Goal: Task Accomplishment & Management: Manage account settings

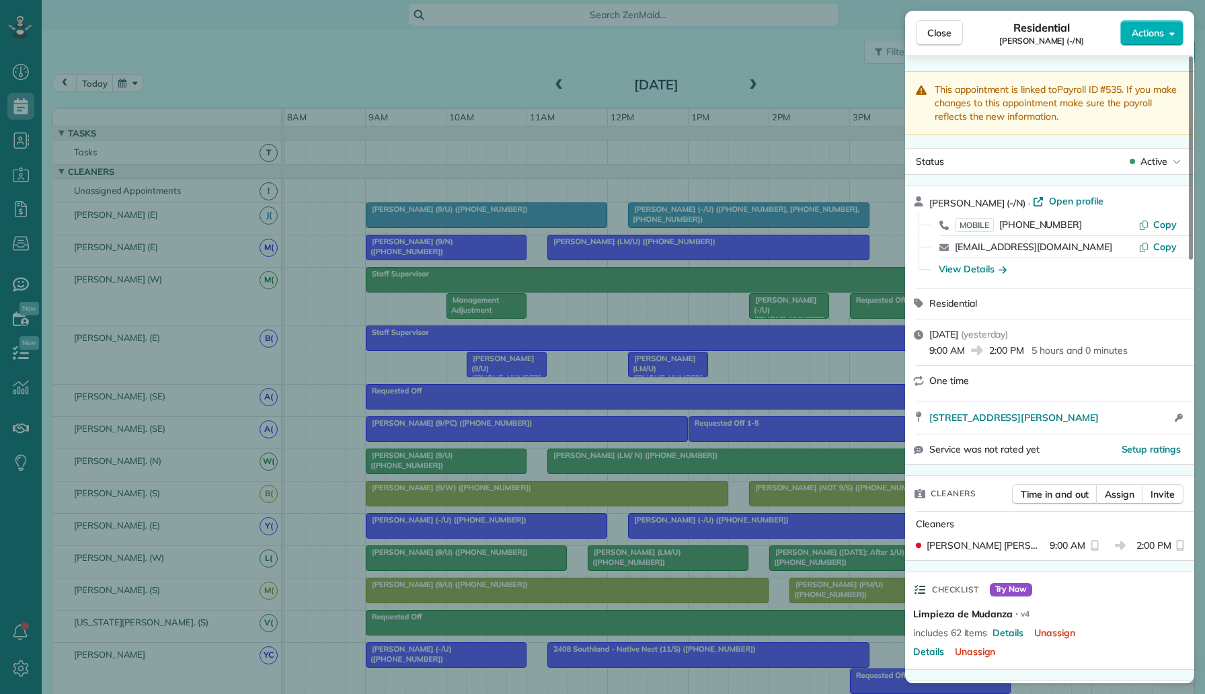
scroll to position [643, 0]
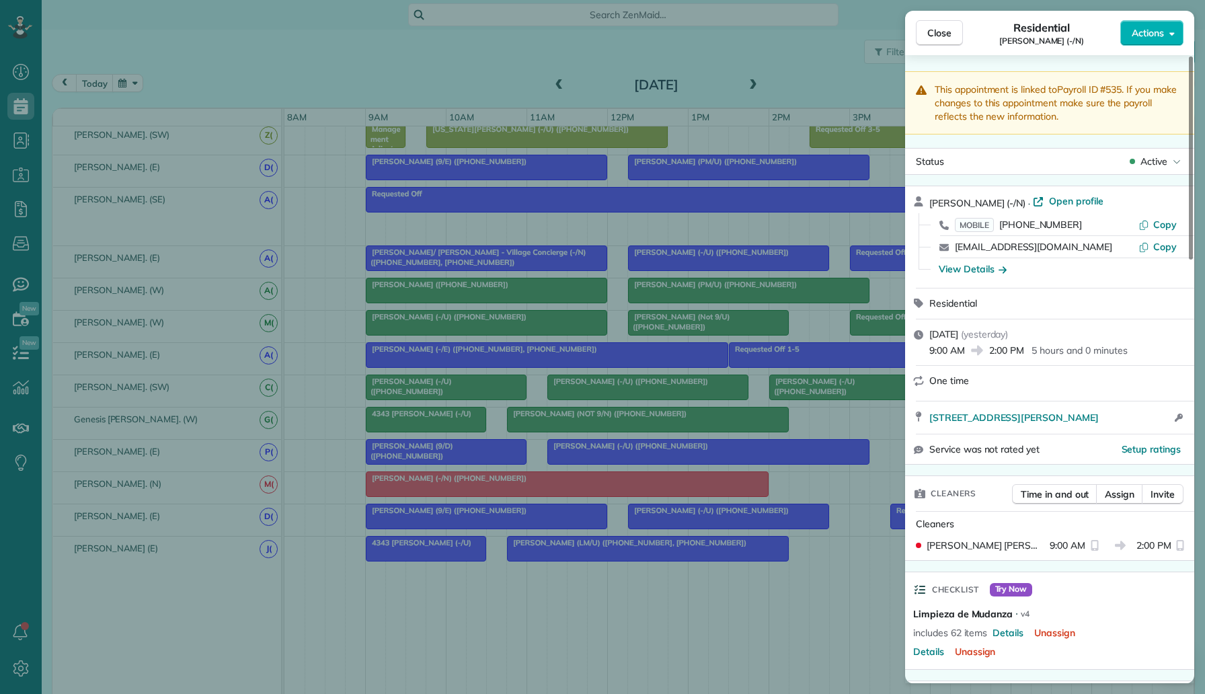
click at [20, 136] on div "Close Residential Ryan Booth (-/N) Actions This appointment is linked to Payrol…" at bounding box center [602, 347] width 1205 height 694
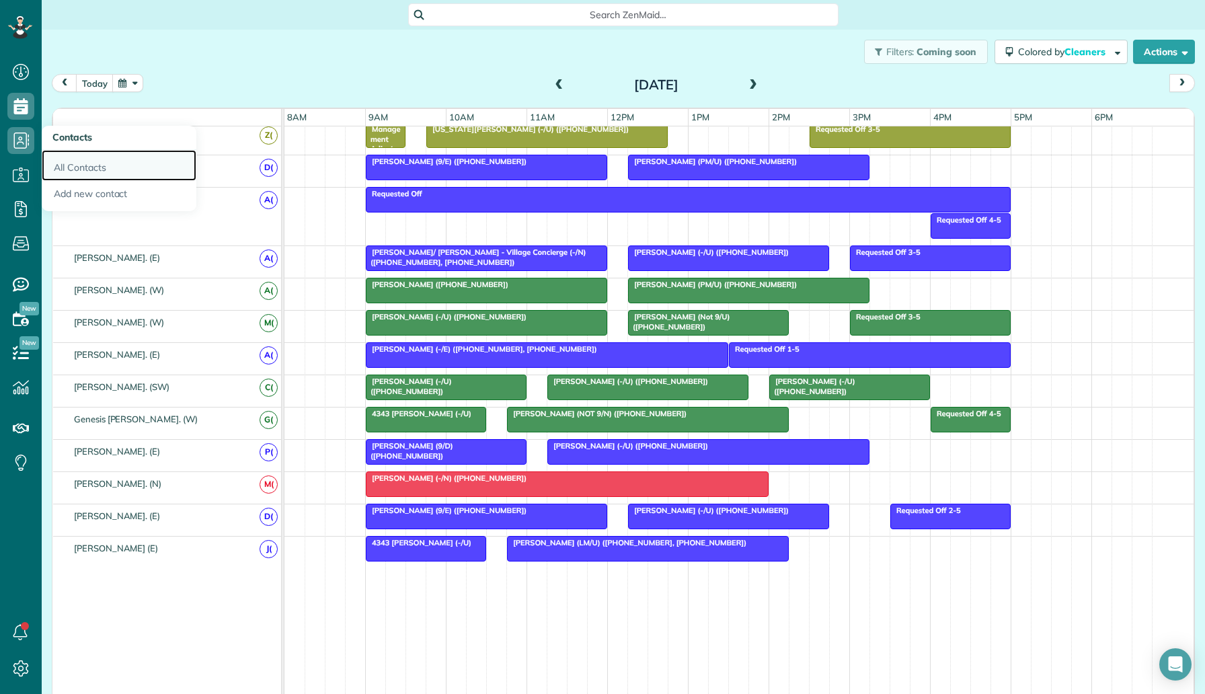
click at [102, 165] on link "All Contacts" at bounding box center [119, 165] width 155 height 31
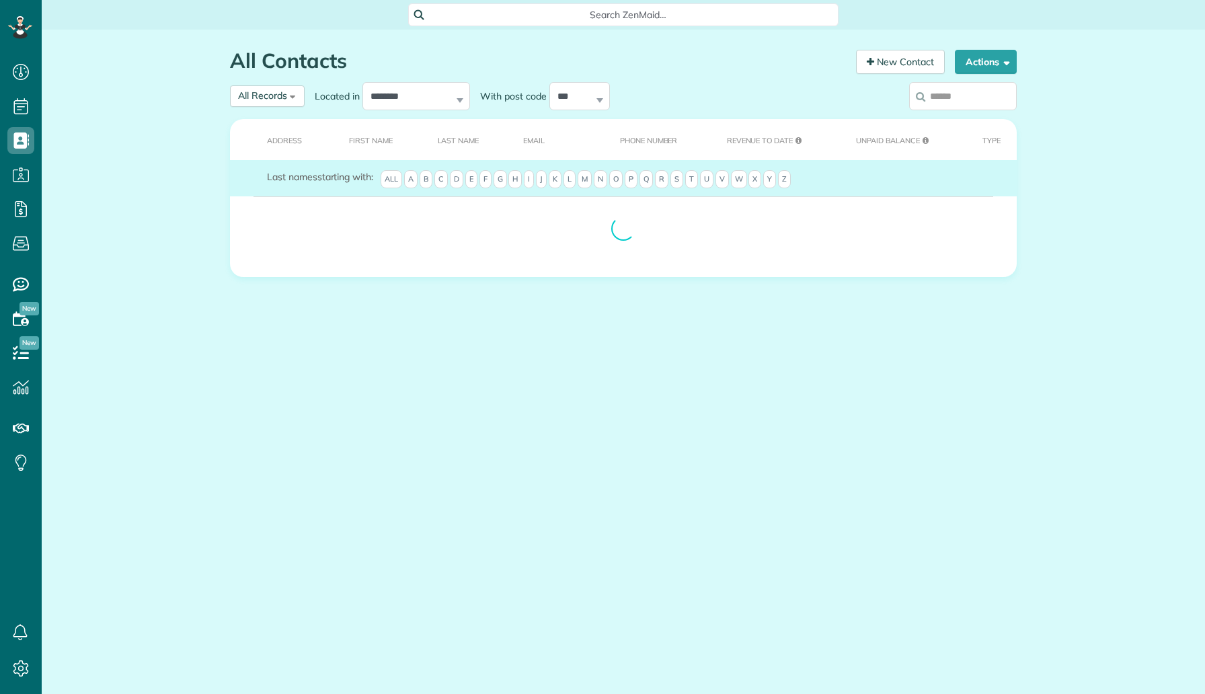
scroll to position [6, 6]
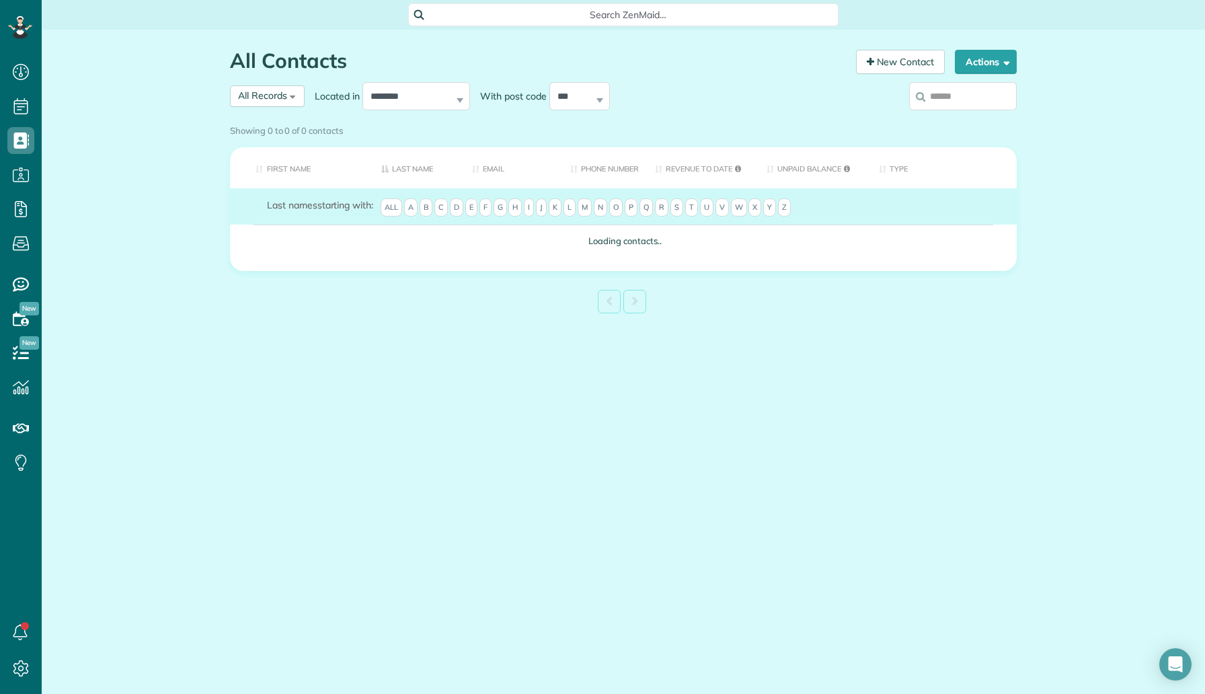
click at [981, 100] on input "search" at bounding box center [963, 96] width 108 height 28
type input "**"
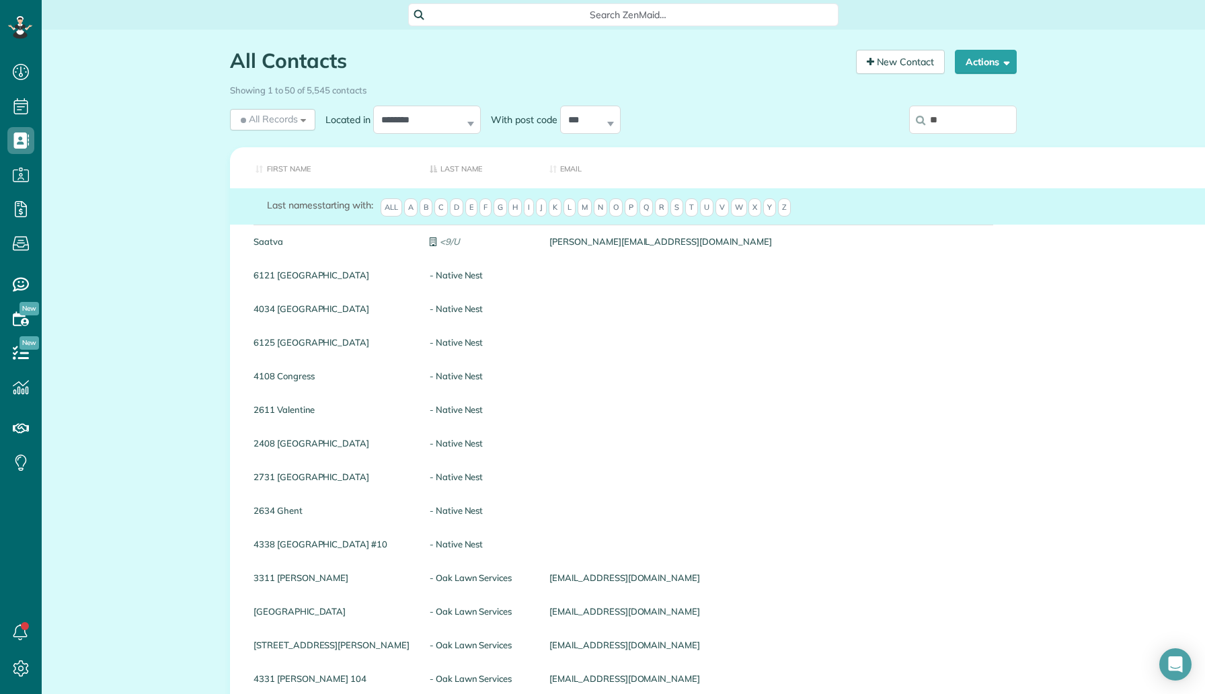
click at [970, 127] on input "**" at bounding box center [963, 120] width 108 height 28
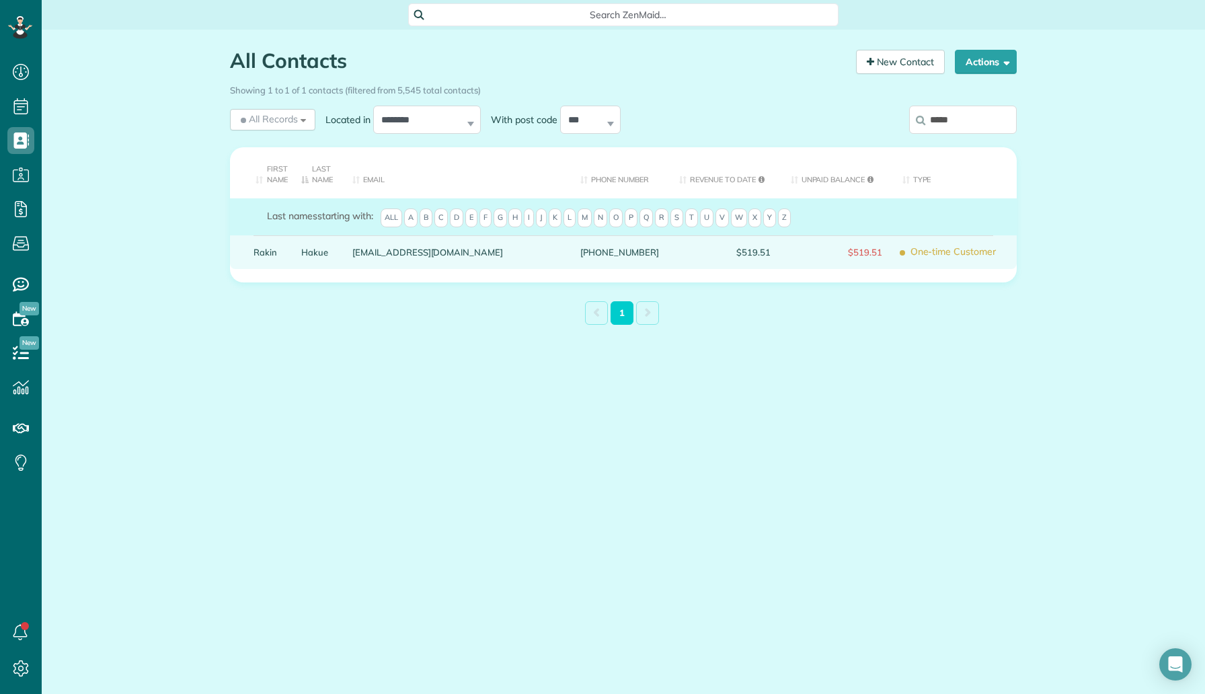
type input "*****"
click at [317, 250] on link "Hakue" at bounding box center [316, 251] width 31 height 9
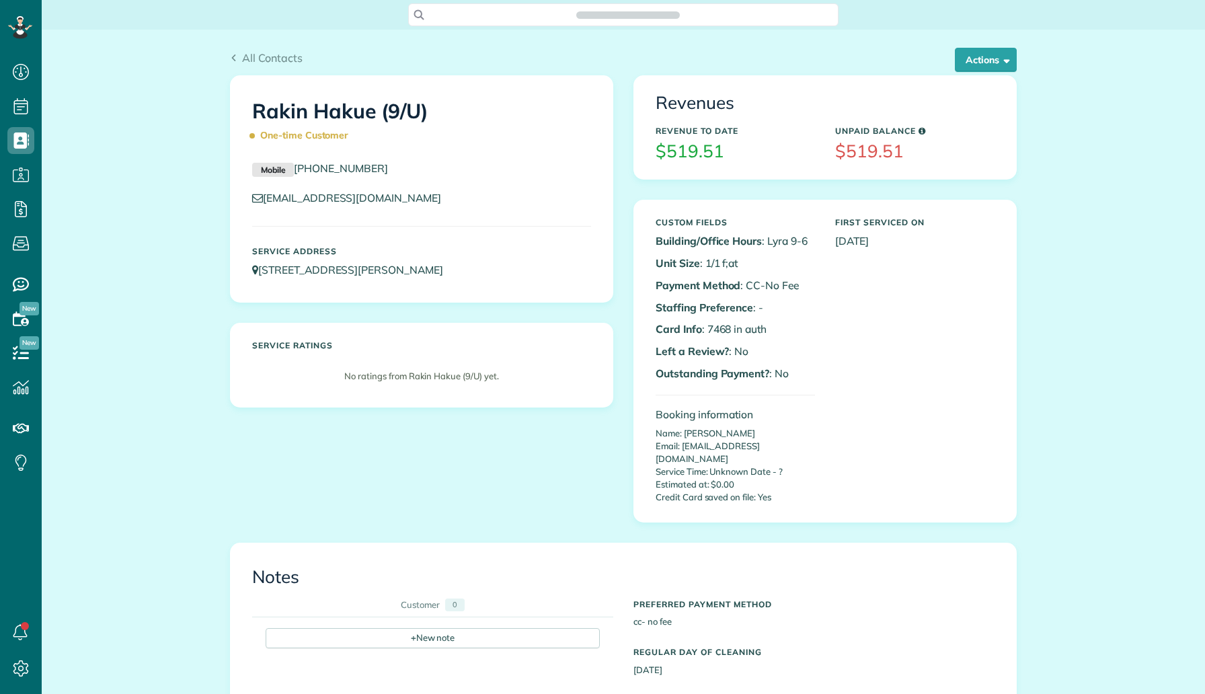
scroll to position [6, 6]
click at [982, 65] on button "Actions" at bounding box center [986, 60] width 62 height 24
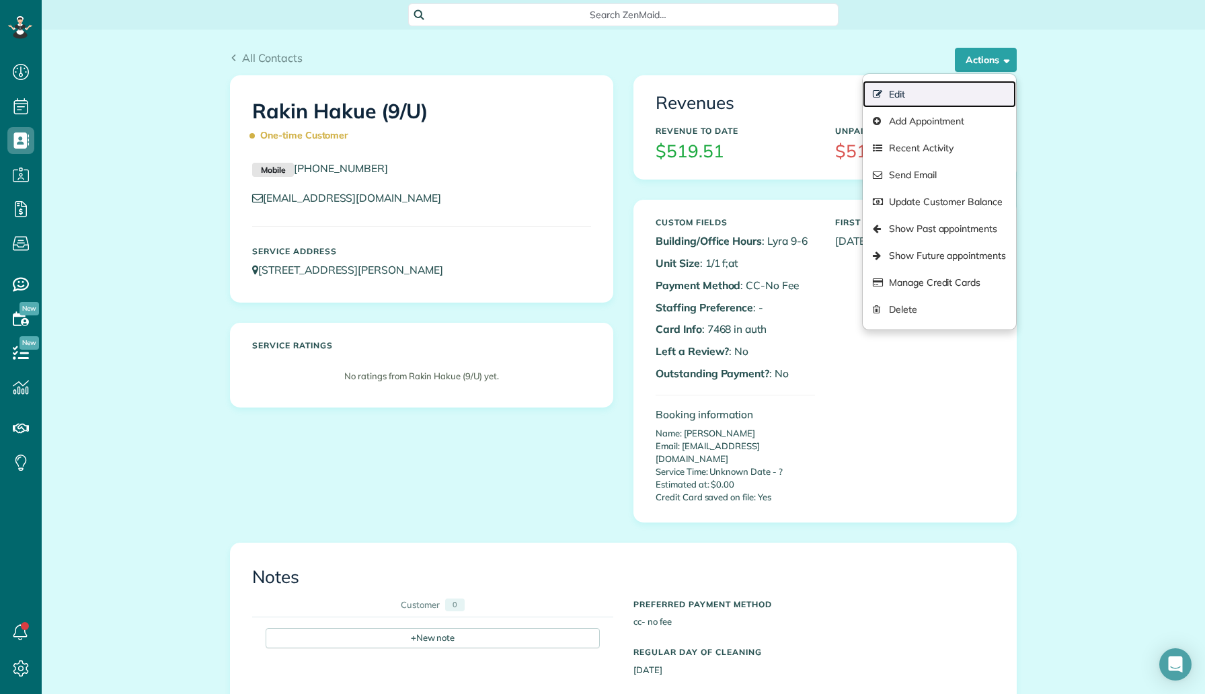
click at [948, 91] on link "Edit" at bounding box center [939, 94] width 153 height 27
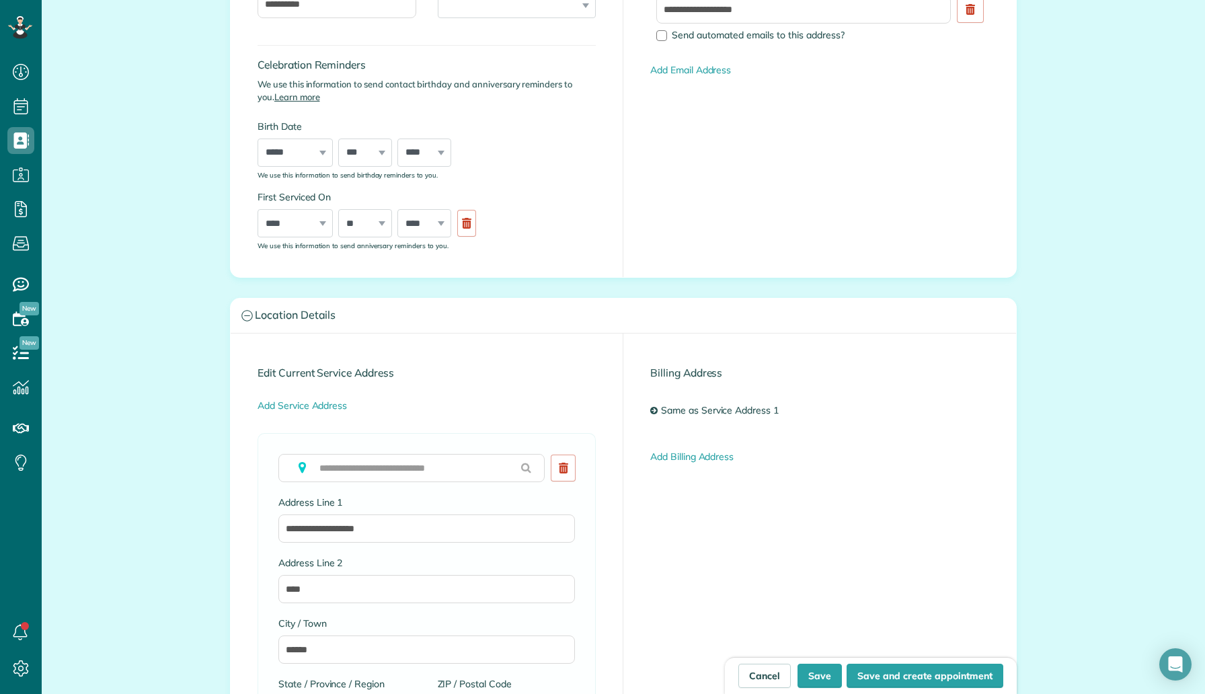
scroll to position [328, 0]
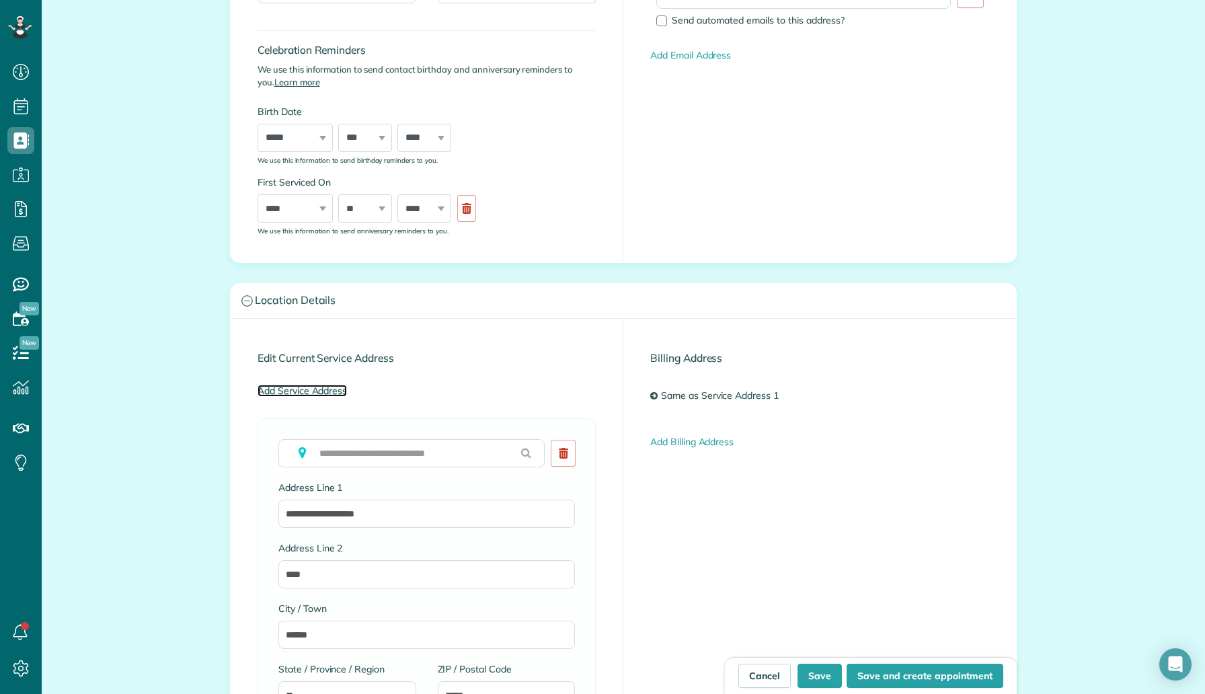
click at [308, 385] on link "Add Service Address" at bounding box center [302, 391] width 89 height 12
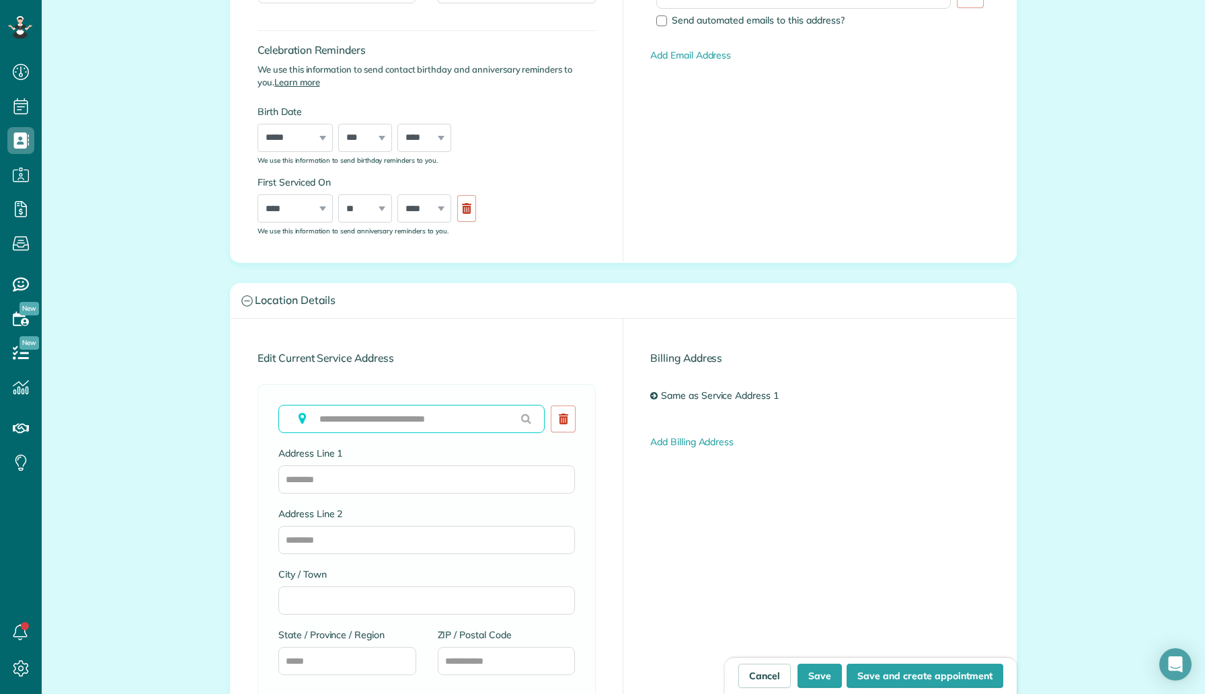
click at [461, 408] on input "text" at bounding box center [411, 419] width 266 height 28
paste input "**********"
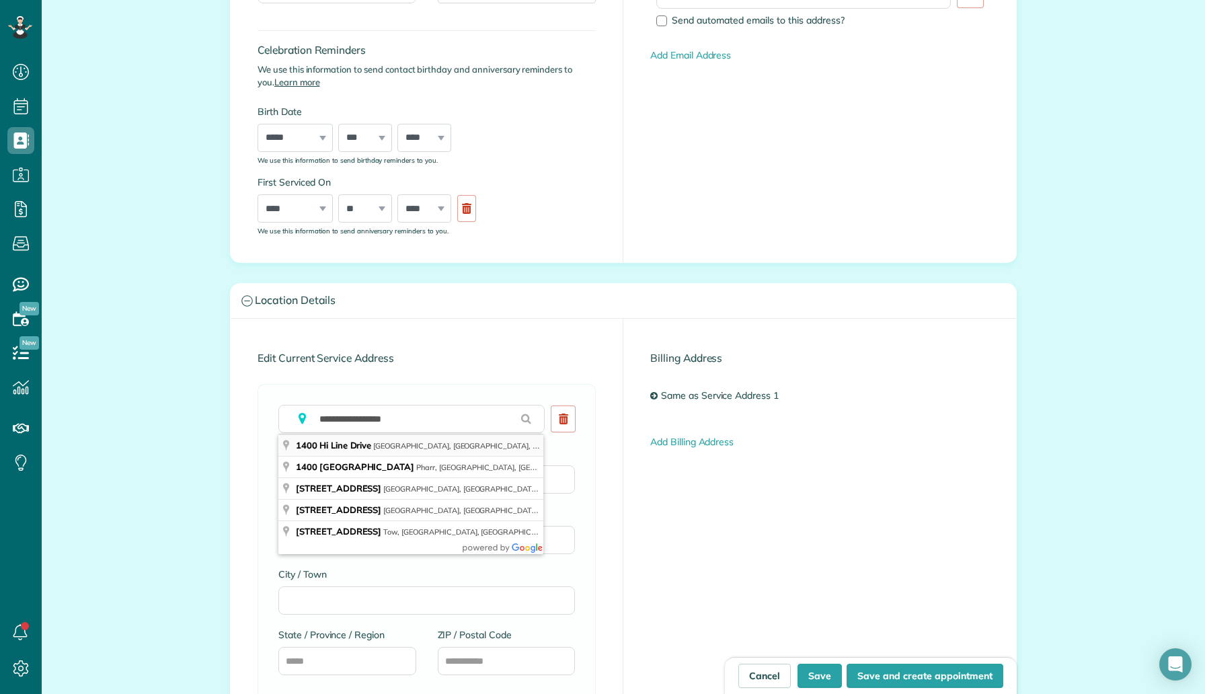
type input "**********"
type input "******"
type input "**"
type input "*****"
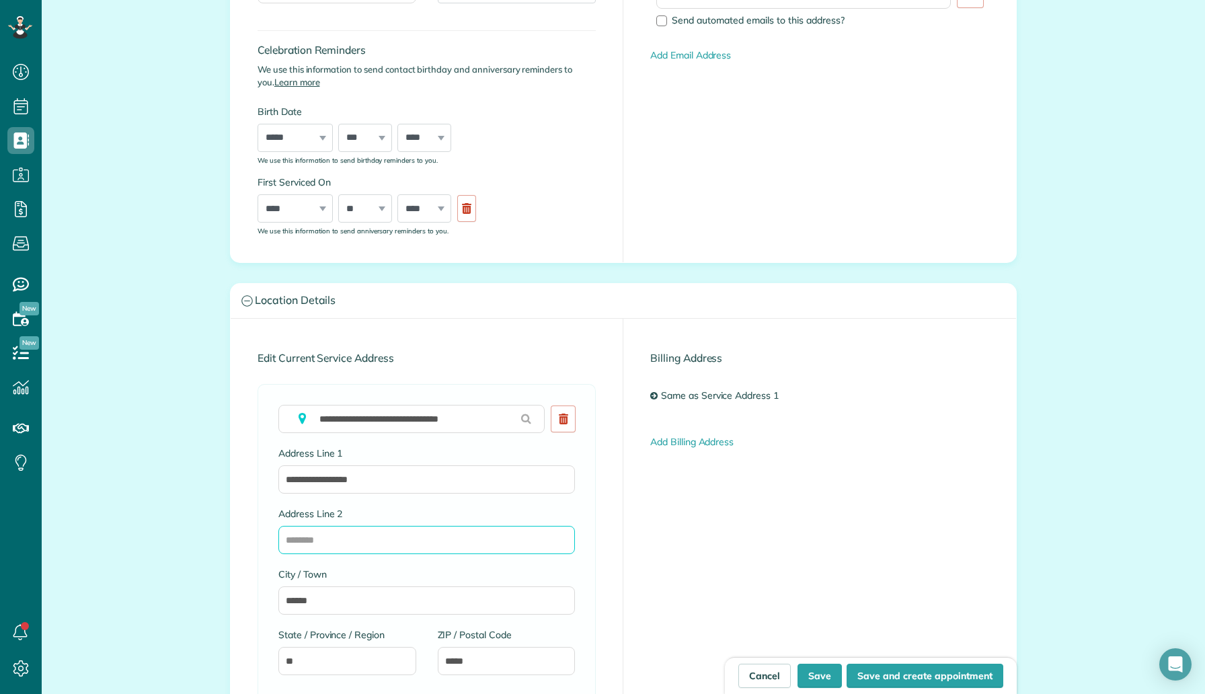
click at [330, 534] on input "Address Line 2" at bounding box center [426, 540] width 297 height 28
paste input "****"
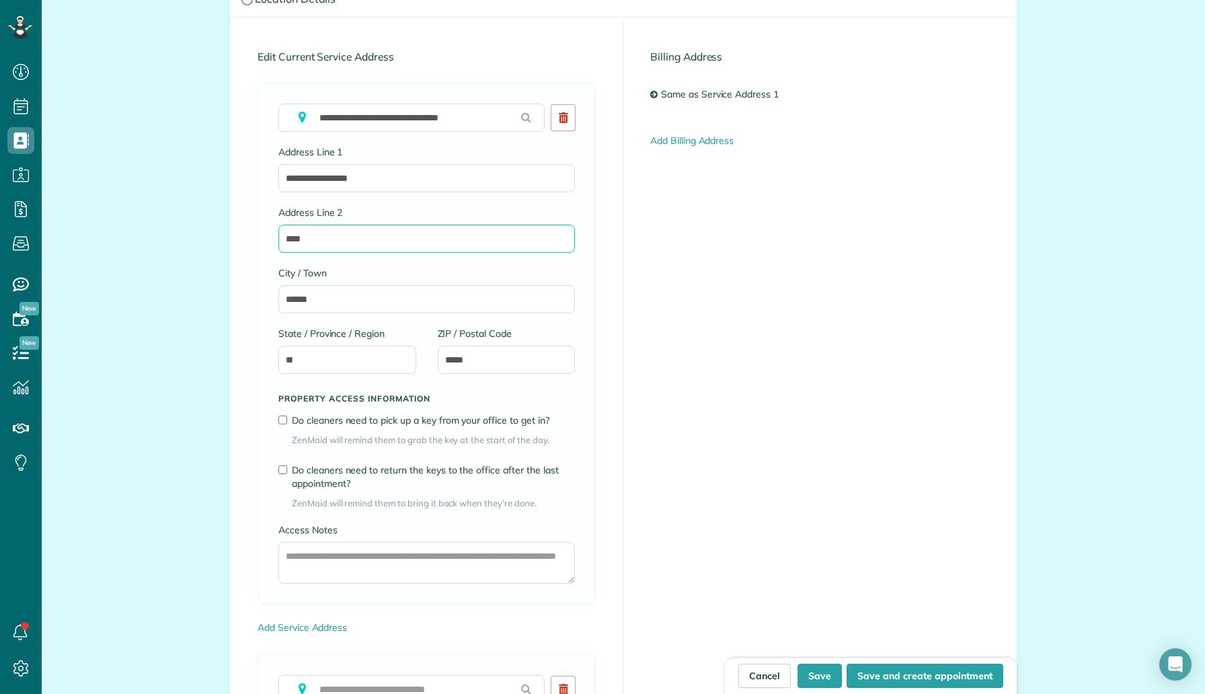
scroll to position [703, 0]
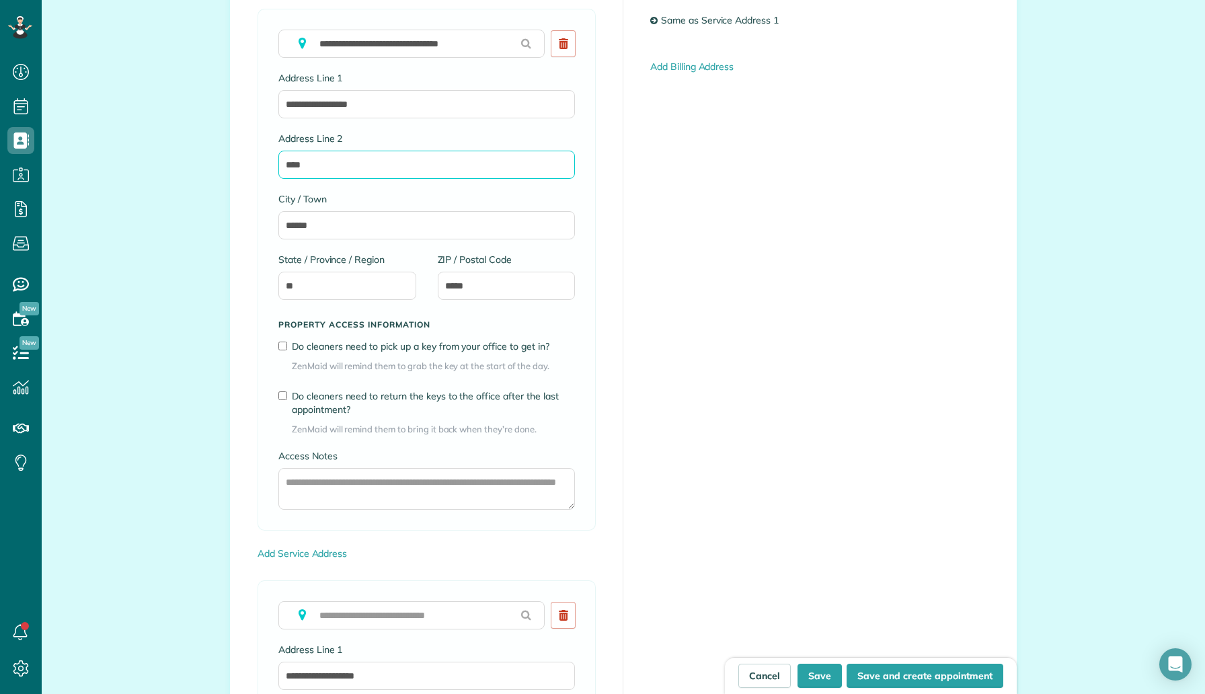
type input "****"
drag, startPoint x: 381, startPoint y: 102, endPoint x: 284, endPoint y: 98, distance: 97.0
click at [284, 98] on input "**********" at bounding box center [426, 104] width 297 height 28
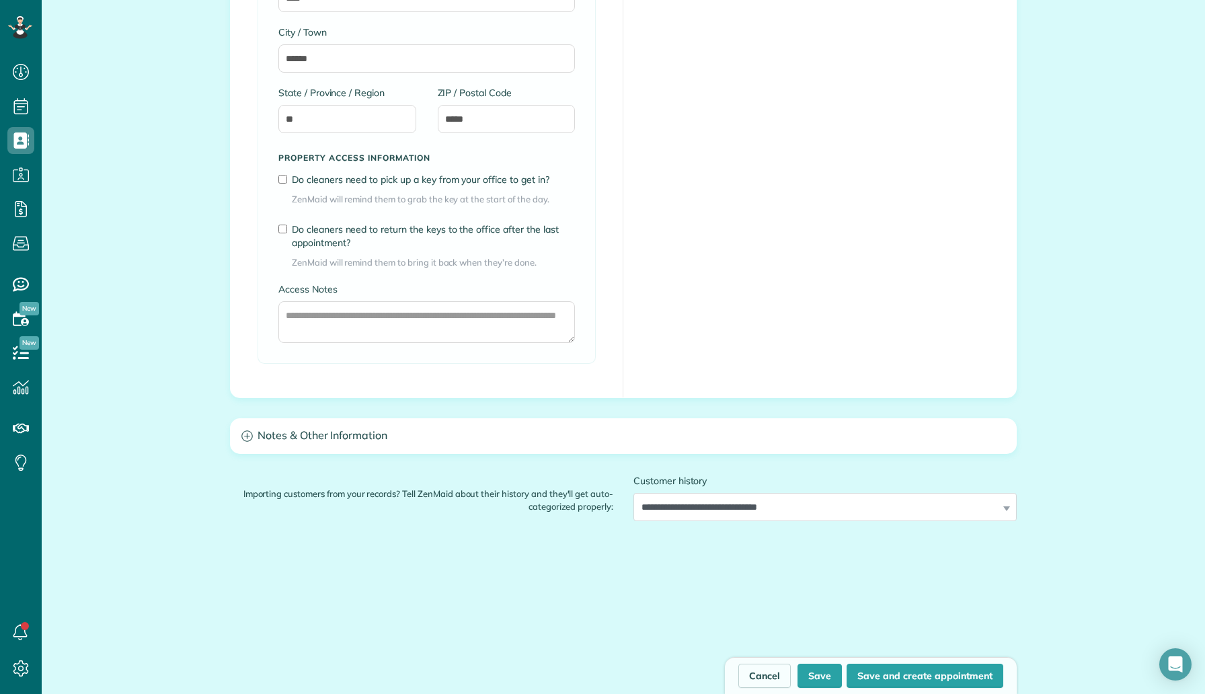
scroll to position [1476, 0]
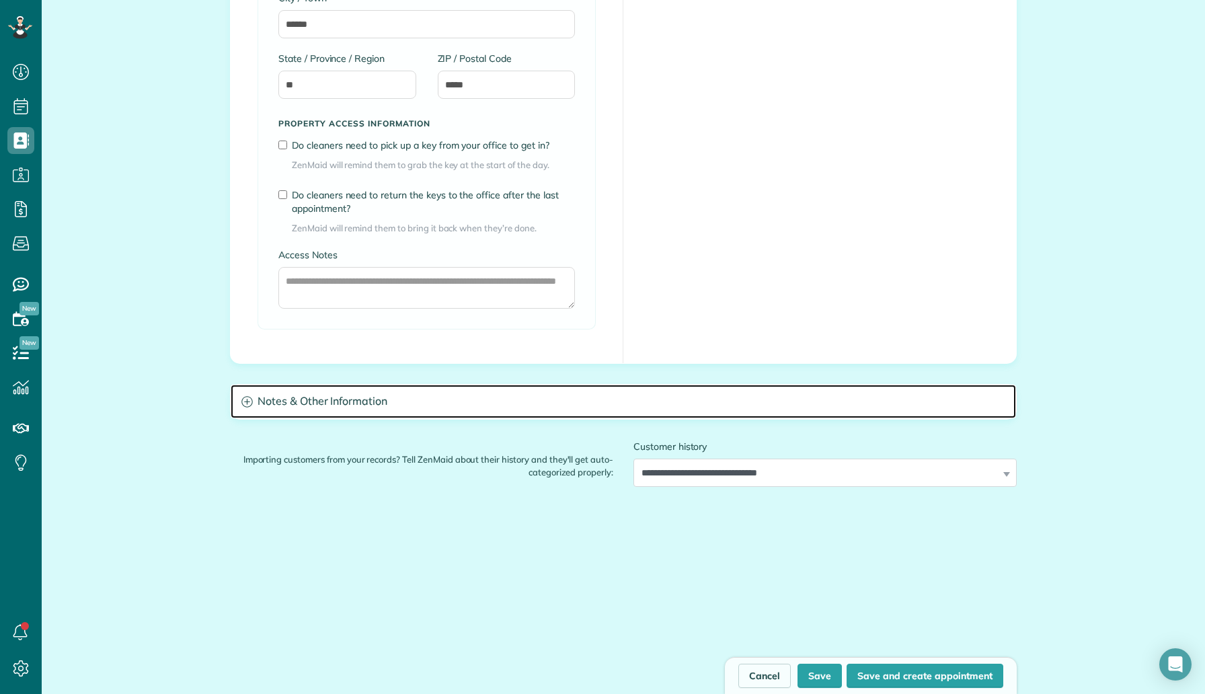
click at [308, 406] on h3 "Notes & Other Information" at bounding box center [624, 402] width 786 height 34
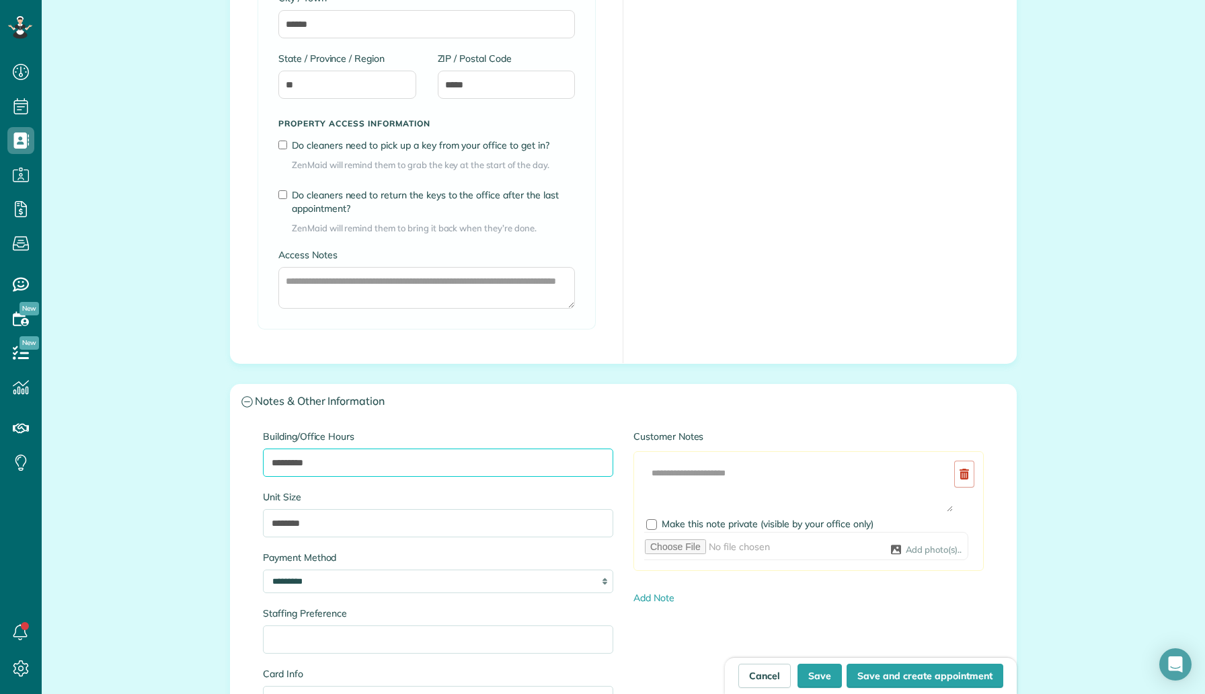
drag, startPoint x: 334, startPoint y: 469, endPoint x: 266, endPoint y: 466, distance: 68.0
click at [266, 466] on input "*********" at bounding box center [438, 463] width 350 height 28
paste input "**********"
type input "**********"
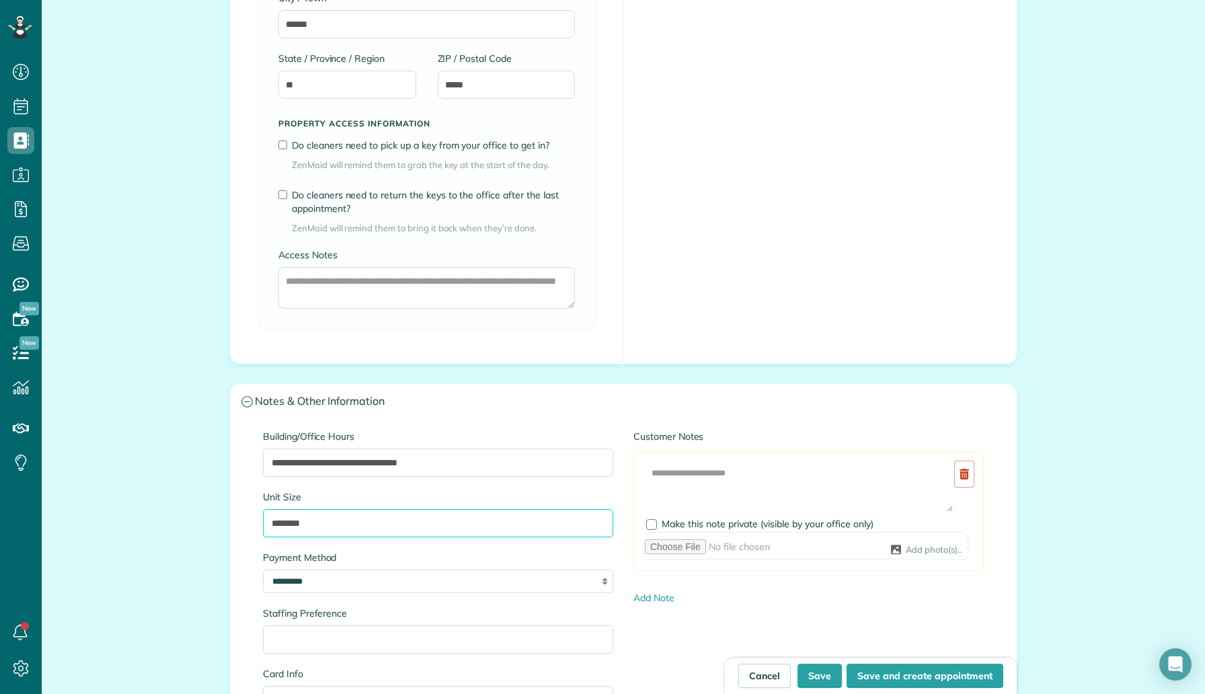
click at [295, 524] on input "********" at bounding box center [438, 523] width 350 height 28
type input "********"
click at [825, 678] on button "Save" at bounding box center [820, 676] width 44 height 24
type input "**********"
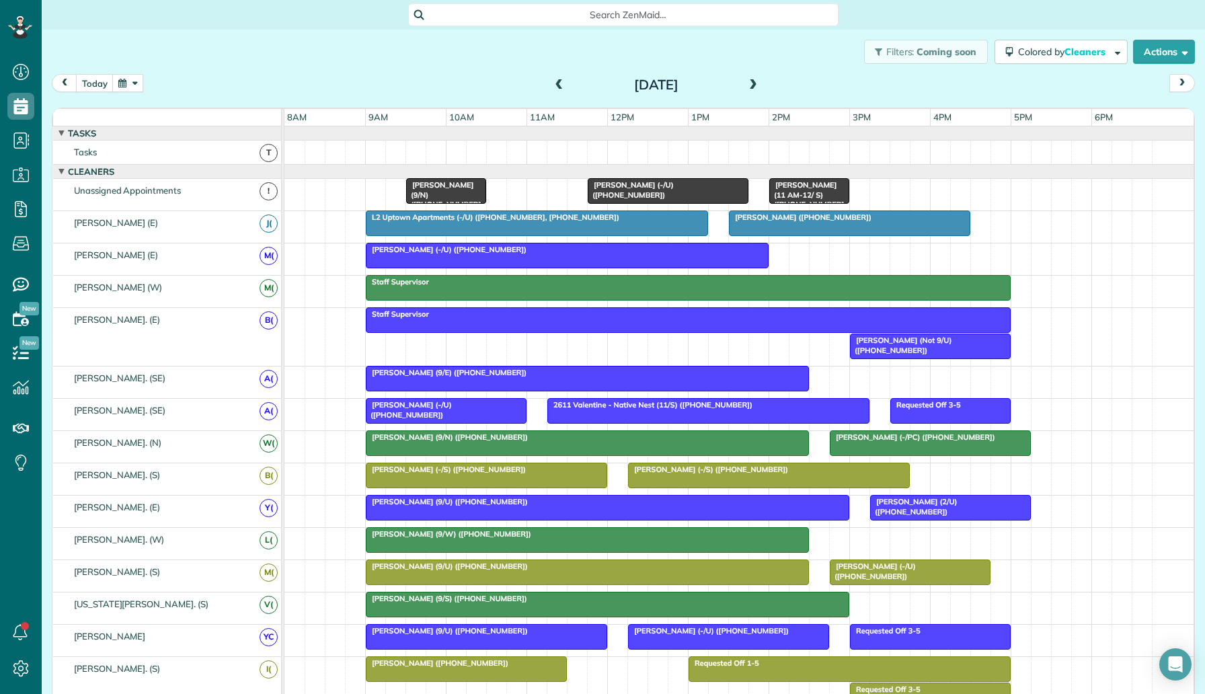
scroll to position [579, 0]
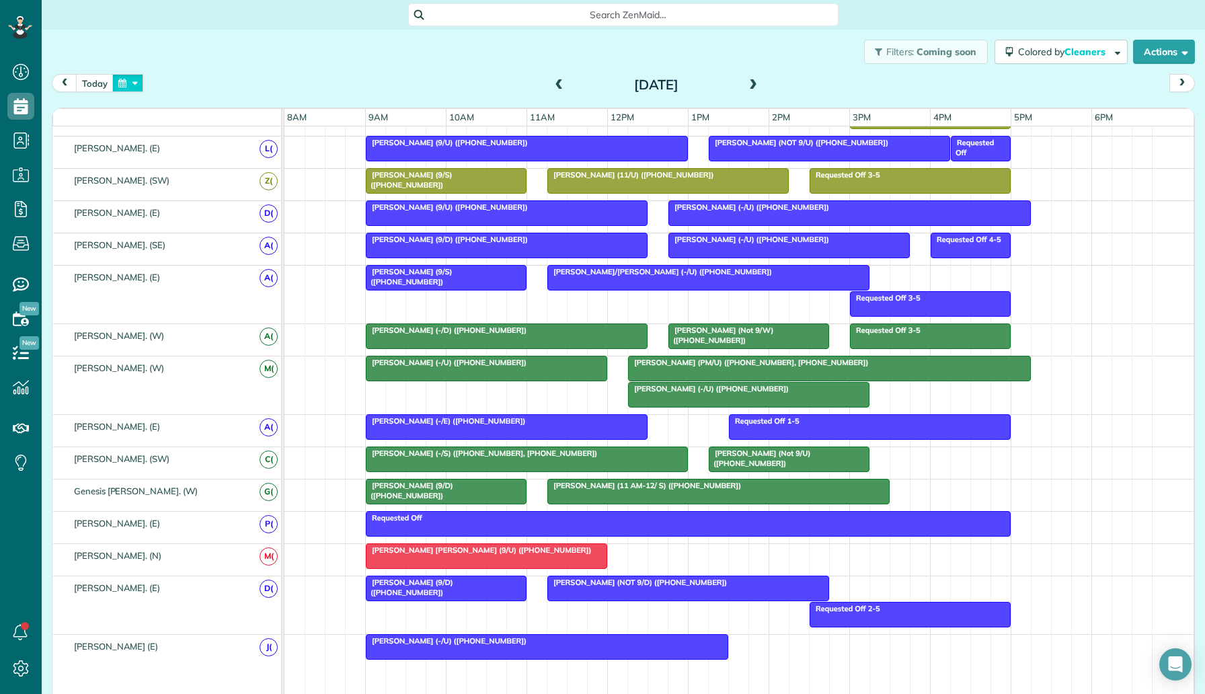
click at [127, 84] on button "button" at bounding box center [127, 83] width 31 height 18
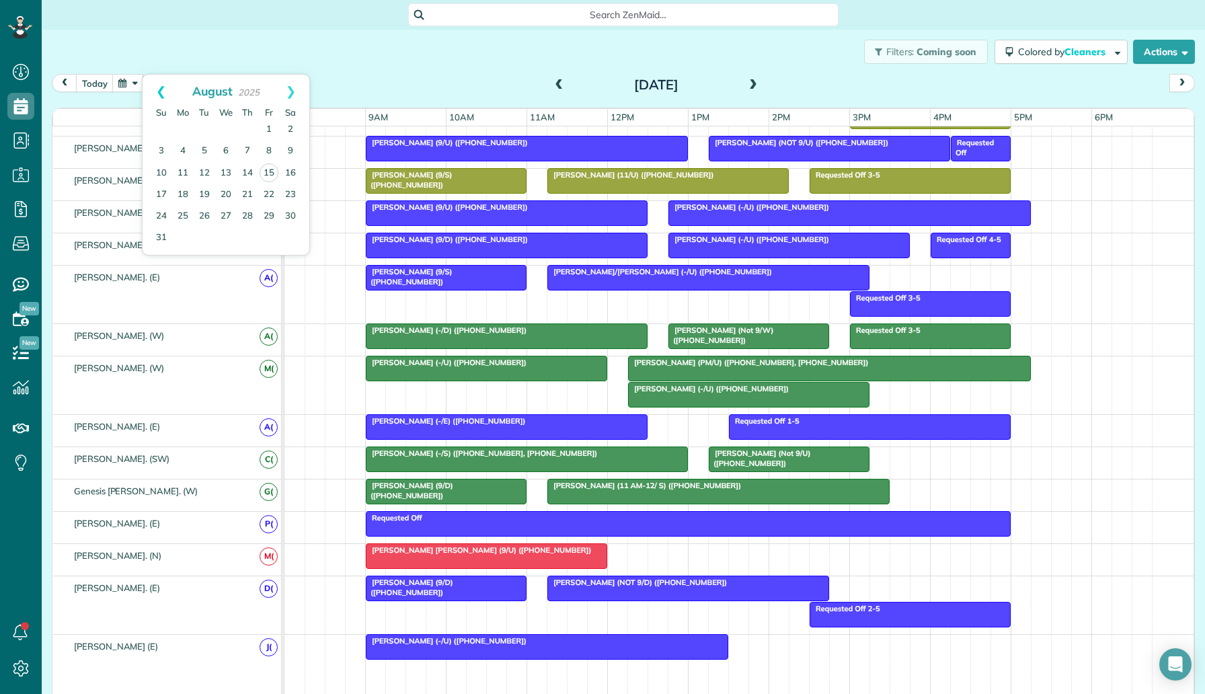
click at [169, 93] on link "Prev" at bounding box center [161, 92] width 37 height 34
click at [502, 158] on div at bounding box center [527, 149] width 321 height 24
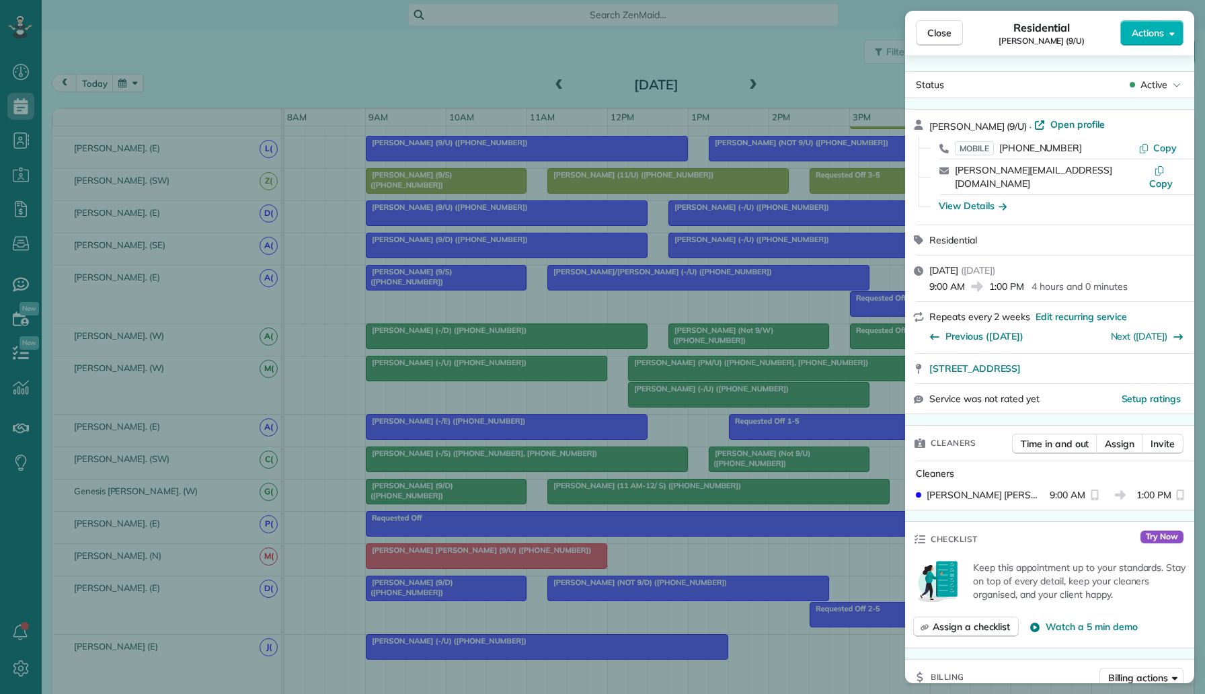
click at [525, 303] on div "Close Residential Cindy Kozmetsky (9/U) Actions Status Active Cindy Kozmetsky (…" at bounding box center [602, 347] width 1205 height 694
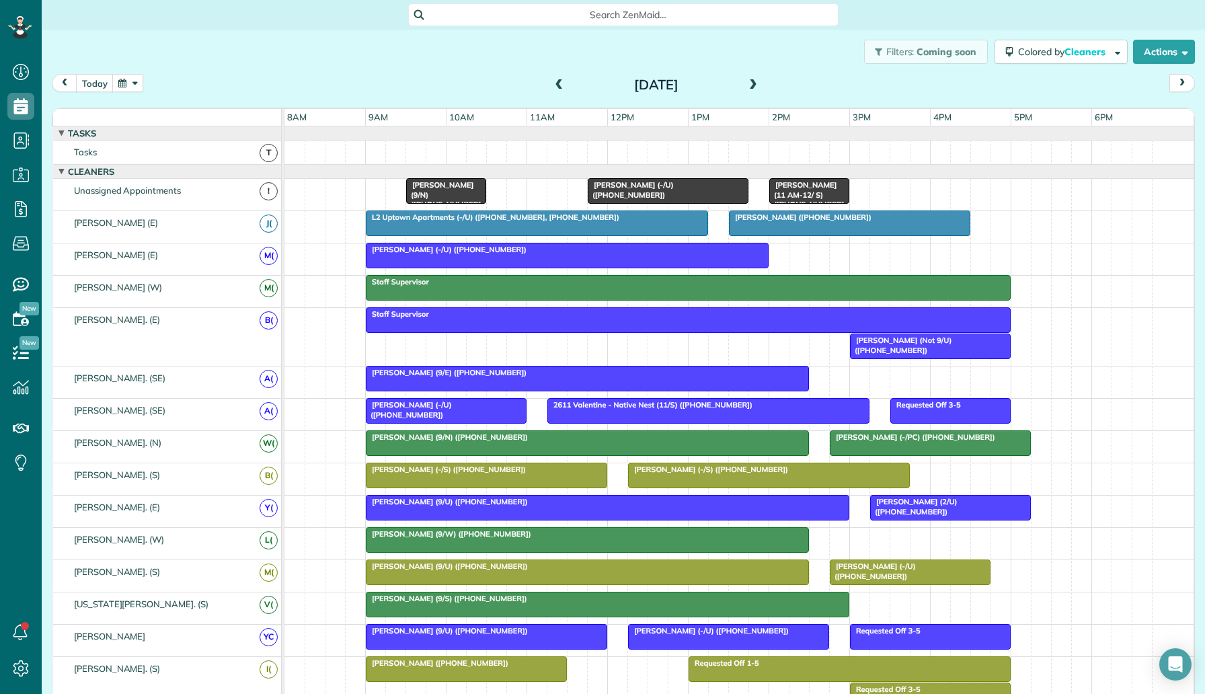
scroll to position [671, 0]
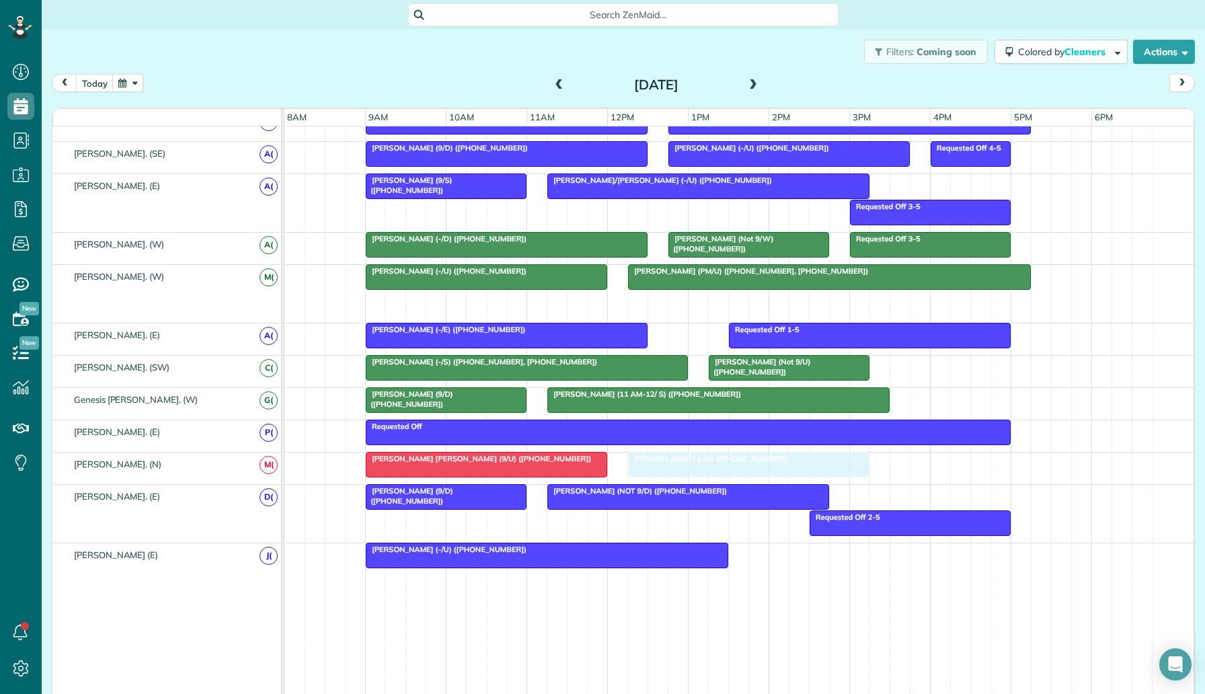
drag, startPoint x: 724, startPoint y: 302, endPoint x: 733, endPoint y: 457, distance: 154.9
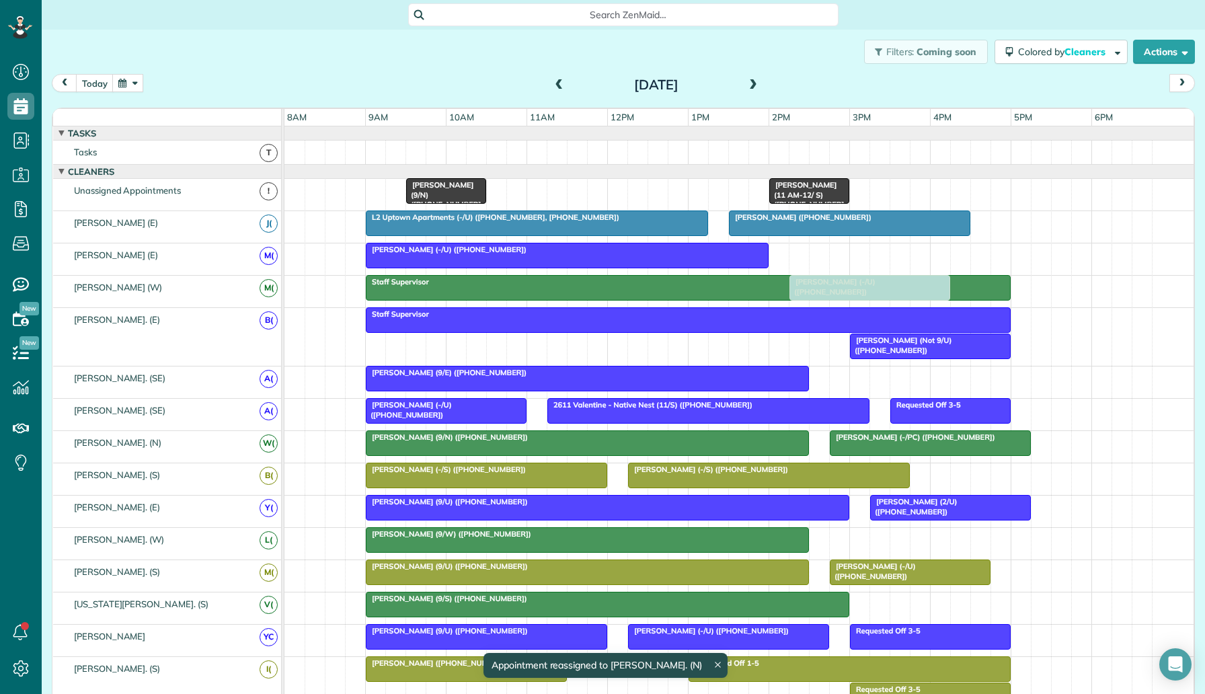
scroll to position [1, 0]
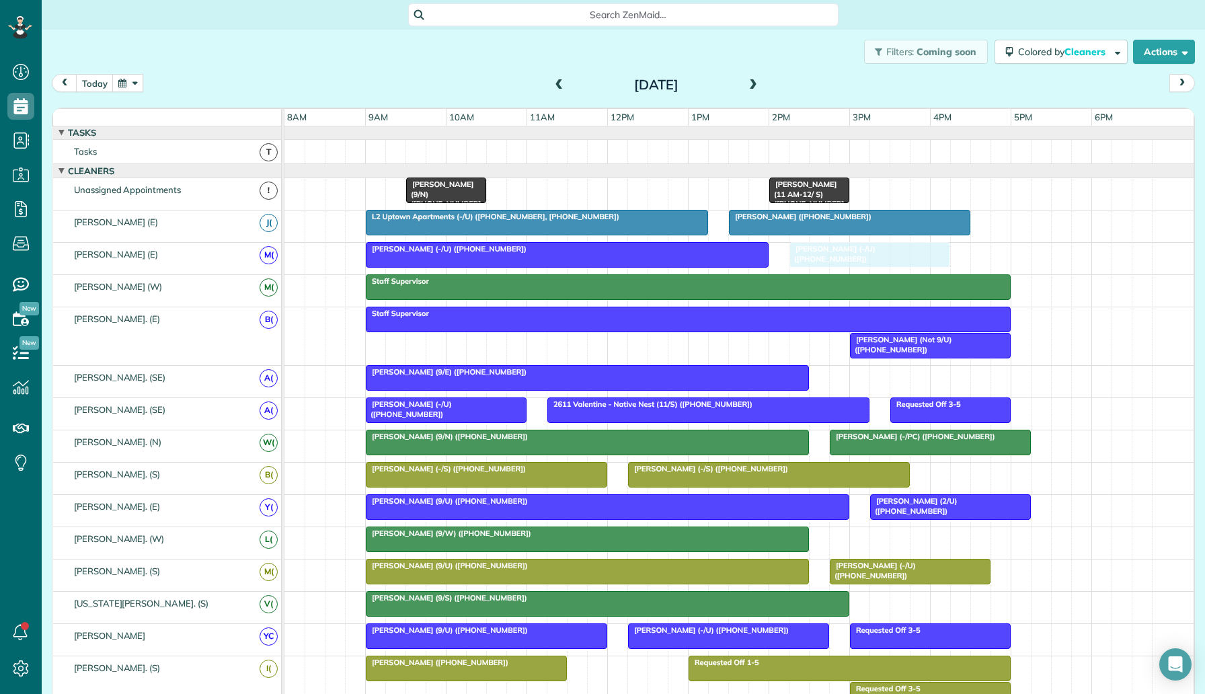
drag, startPoint x: 689, startPoint y: 184, endPoint x: 894, endPoint y: 242, distance: 213.3
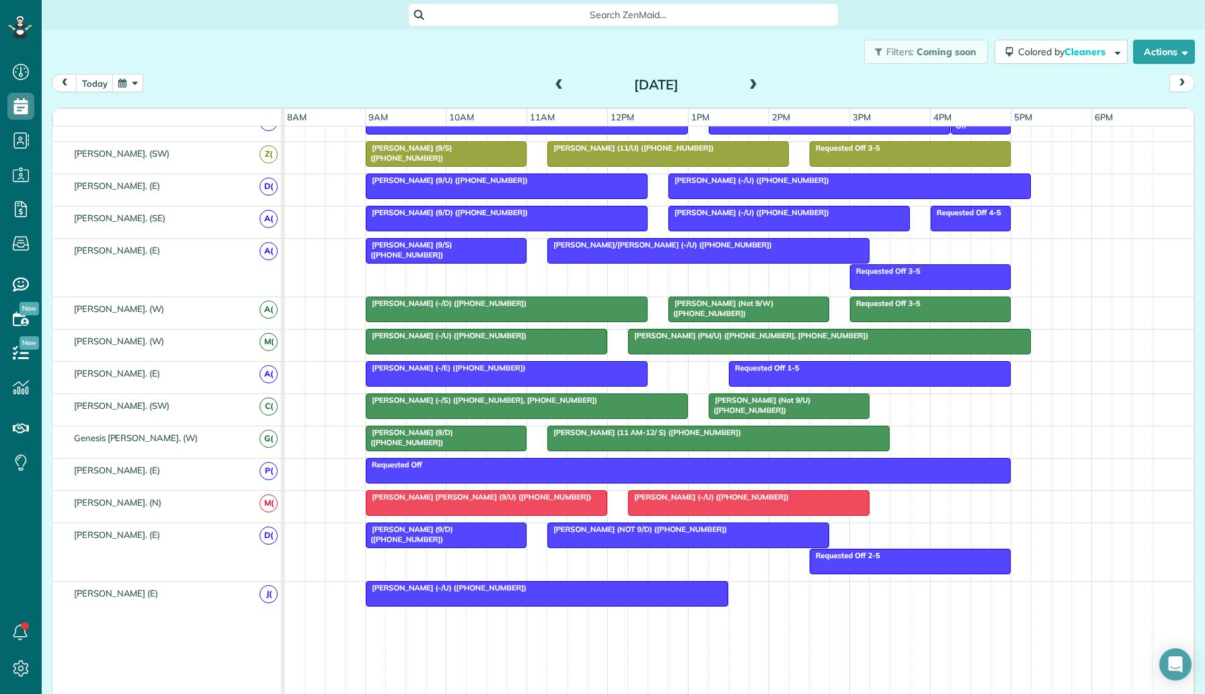
scroll to position [0, 0]
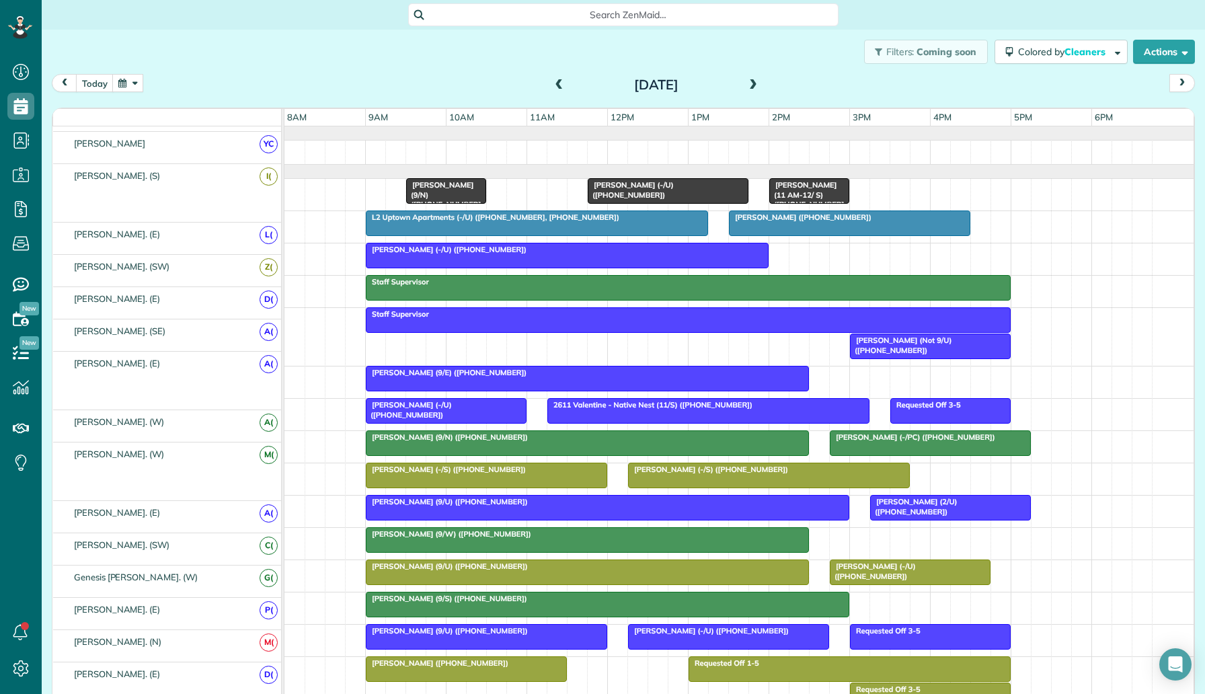
scroll to position [493, 0]
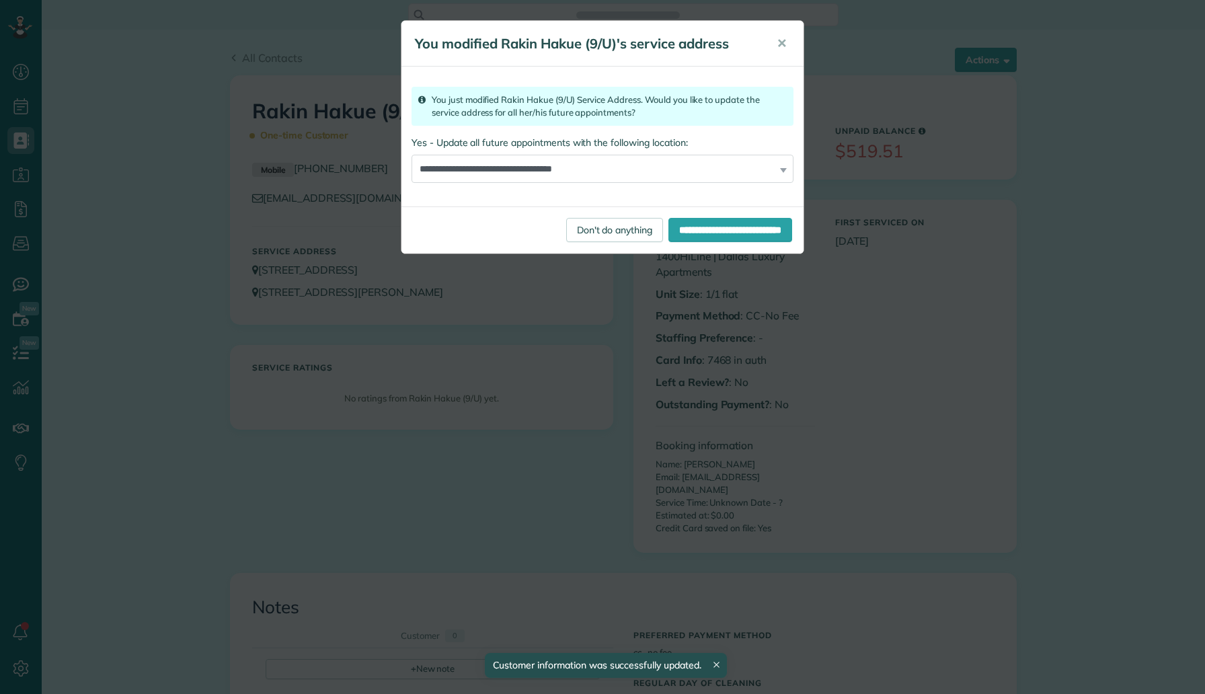
scroll to position [6, 6]
click at [669, 234] on input "**********" at bounding box center [731, 230] width 124 height 24
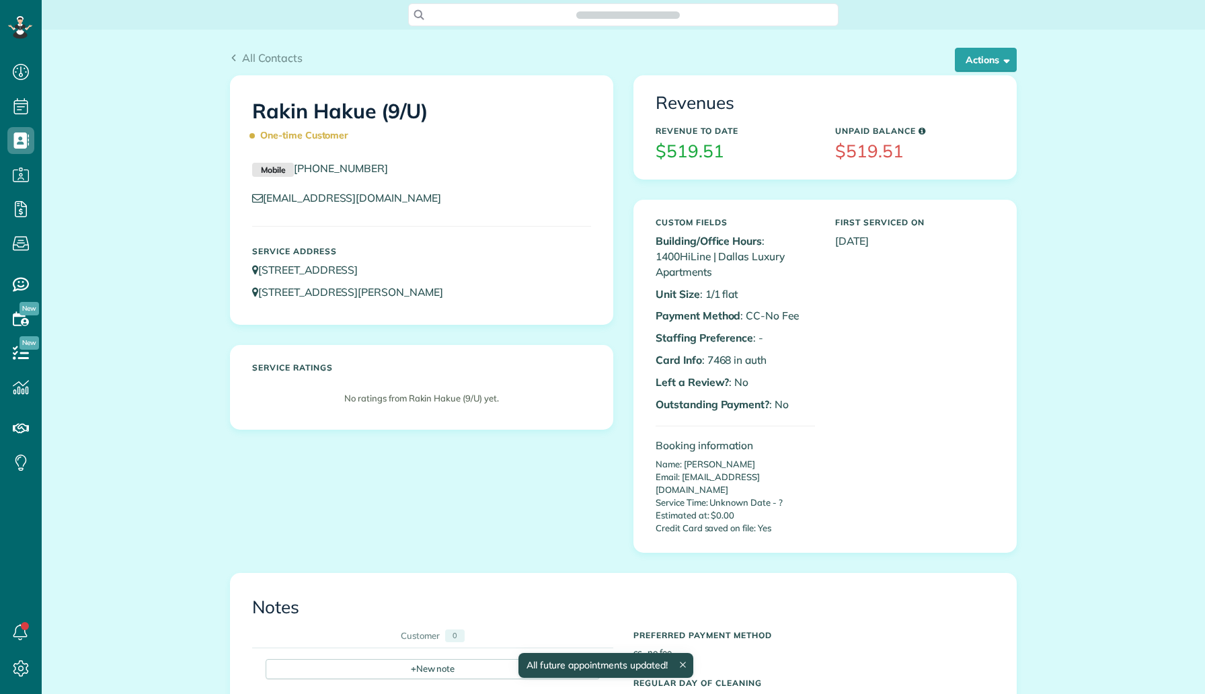
scroll to position [6, 6]
click at [968, 62] on button "Actions" at bounding box center [986, 60] width 62 height 24
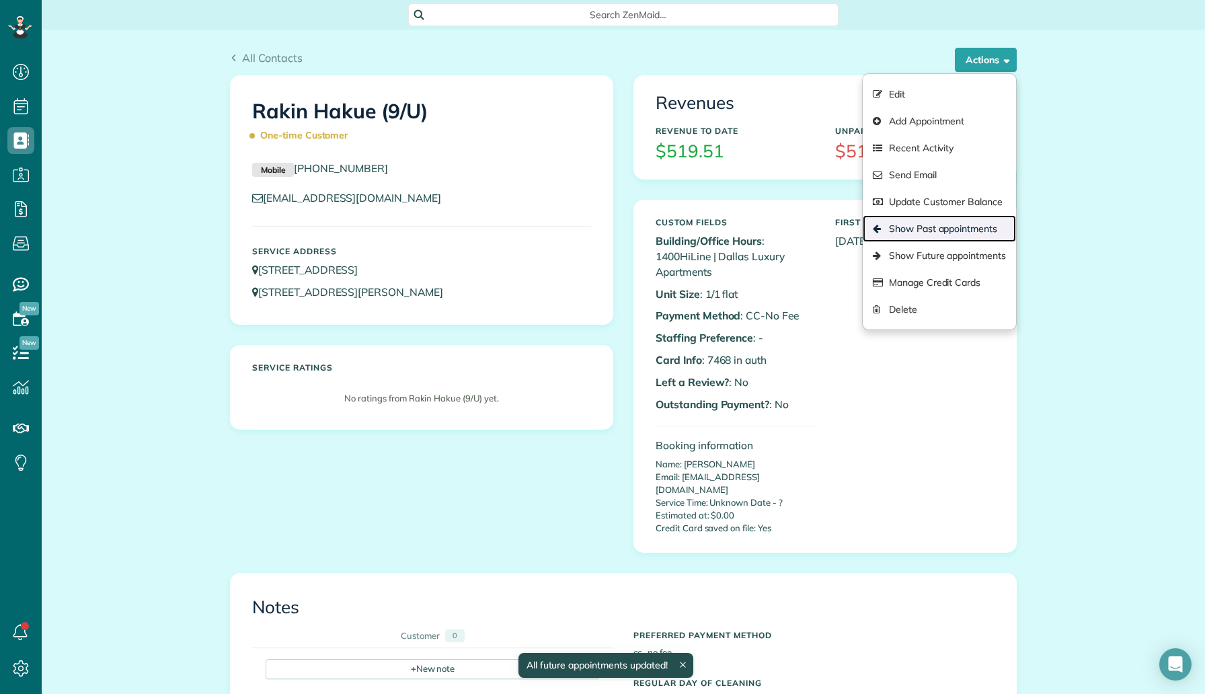
click at [910, 223] on link "Show Past appointments" at bounding box center [939, 228] width 153 height 27
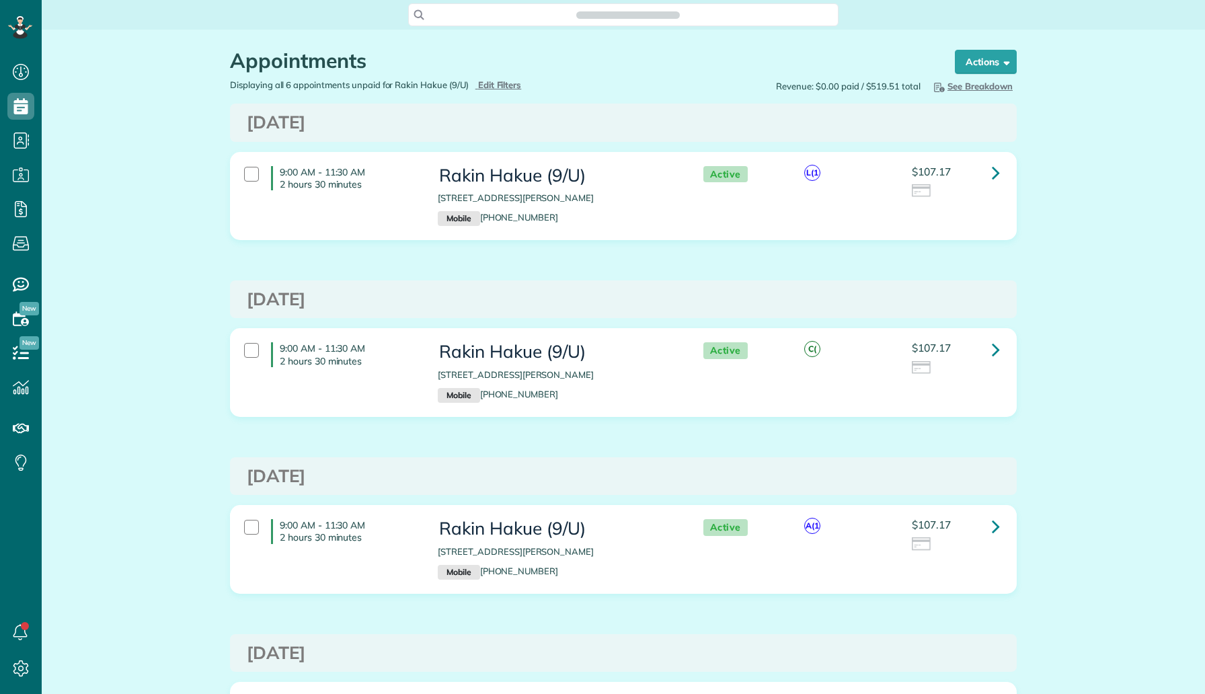
scroll to position [6, 6]
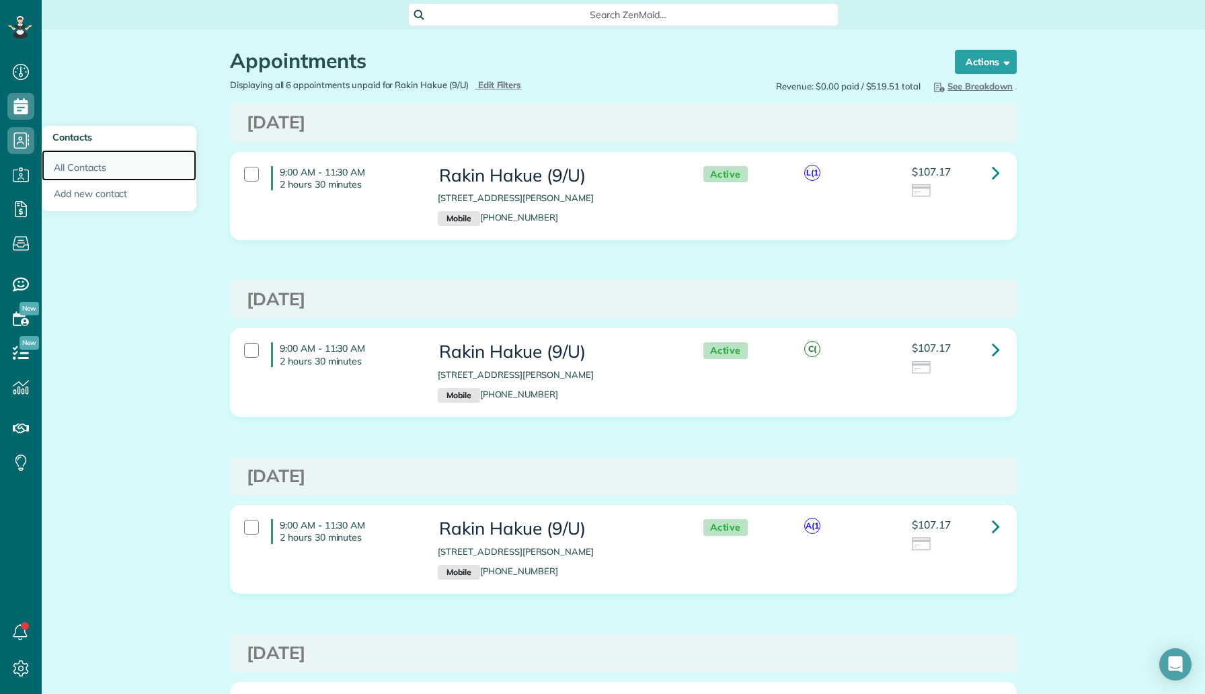
click at [71, 165] on link "All Contacts" at bounding box center [119, 165] width 155 height 31
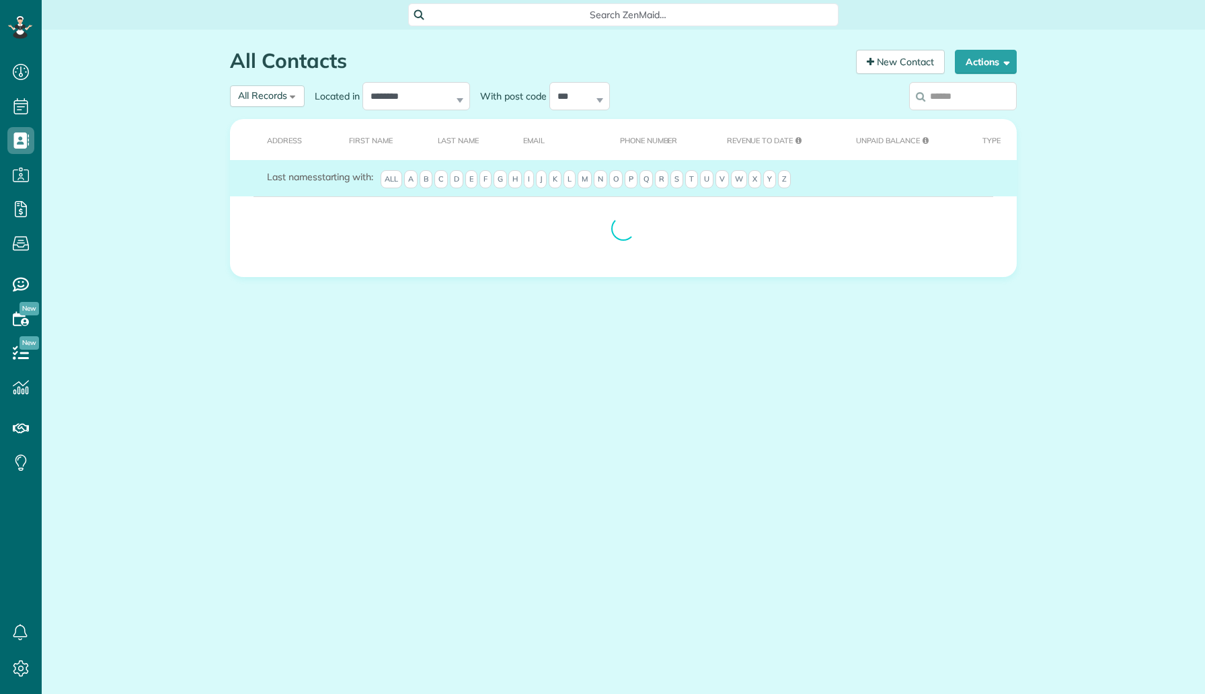
click at [962, 87] on input "search" at bounding box center [963, 96] width 108 height 28
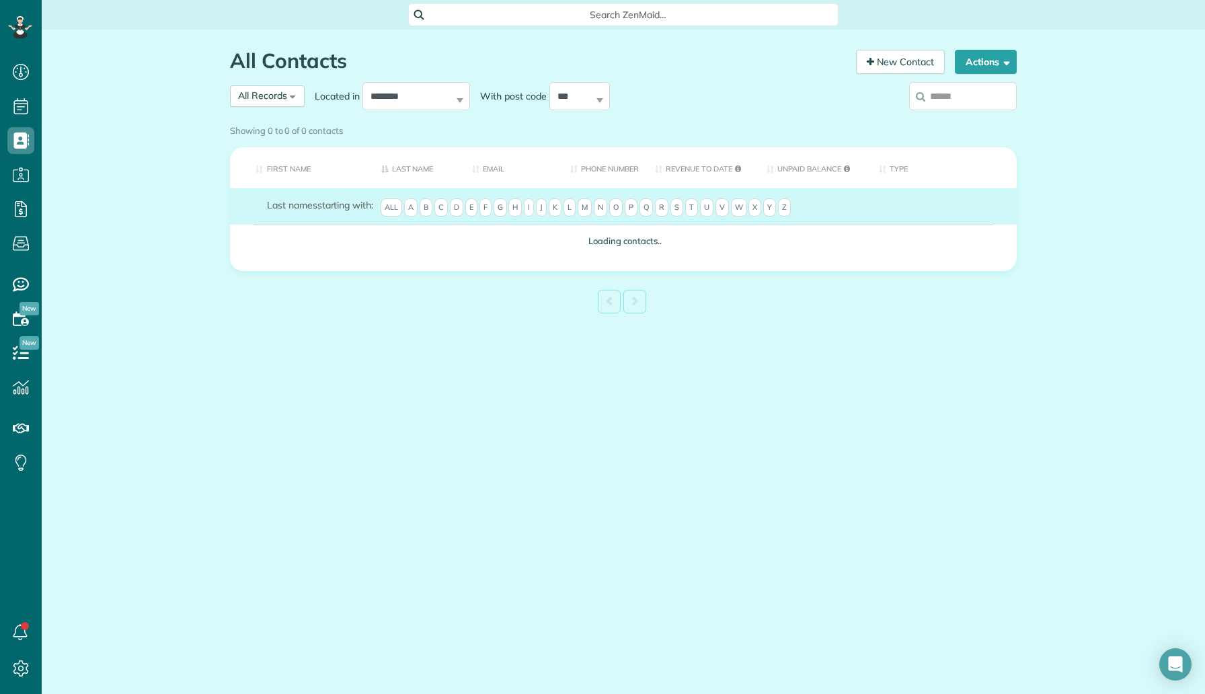
paste input "**********"
click at [962, 93] on input "**********" at bounding box center [963, 96] width 108 height 28
type input "**********"
click at [962, 119] on div "Showing 0 to 0 of 0 contacts" at bounding box center [623, 128] width 787 height 18
click at [952, 106] on input "**********" at bounding box center [963, 96] width 108 height 28
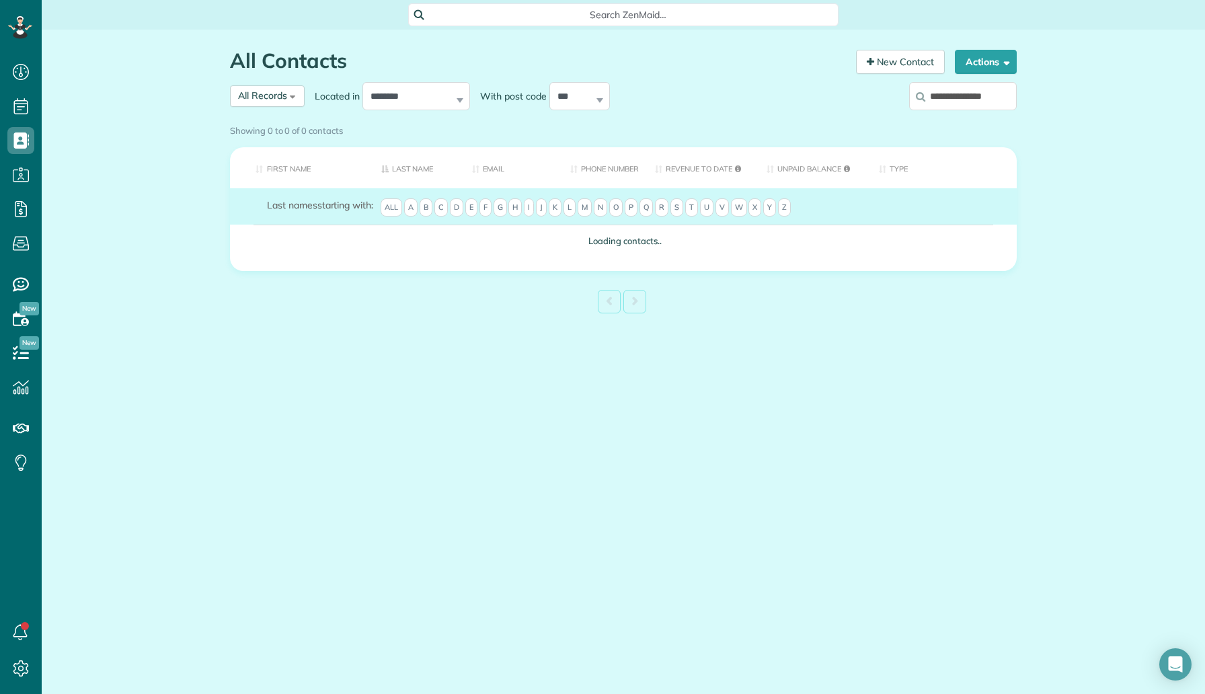
click at [973, 104] on label "**********" at bounding box center [963, 96] width 108 height 35
click at [973, 104] on input "**********" at bounding box center [963, 96] width 108 height 28
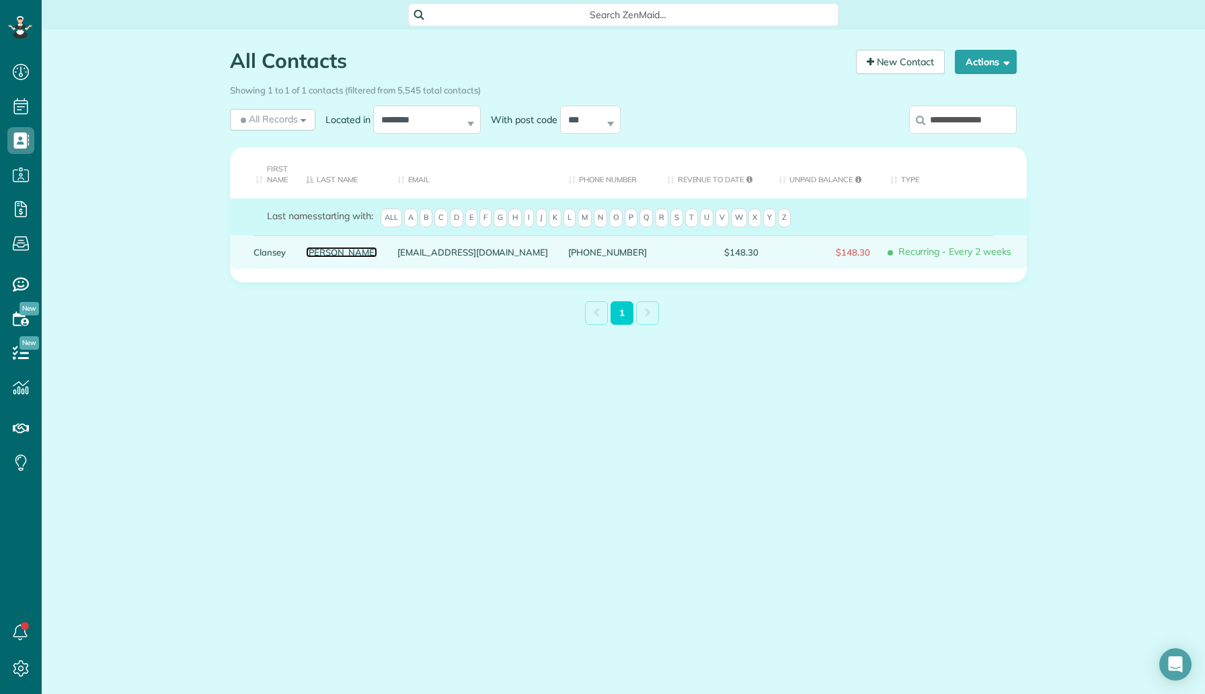
click at [327, 247] on link "Flautt" at bounding box center [342, 251] width 72 height 9
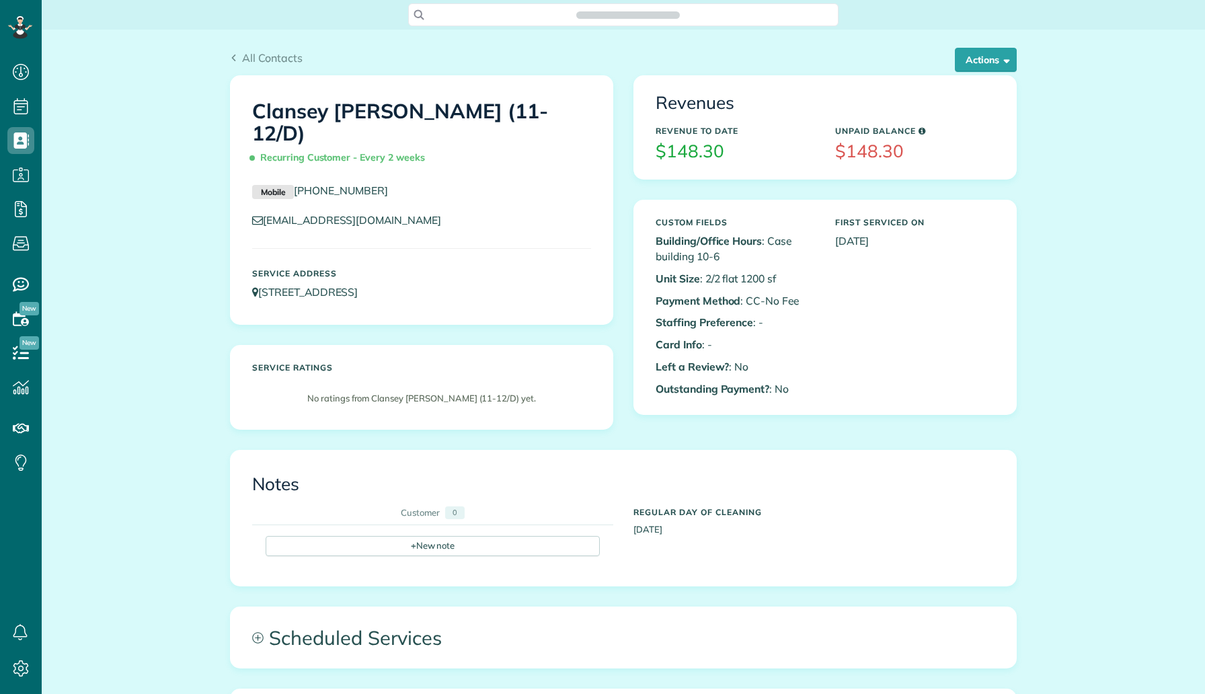
scroll to position [6, 6]
click at [960, 68] on button "Actions" at bounding box center [986, 60] width 62 height 24
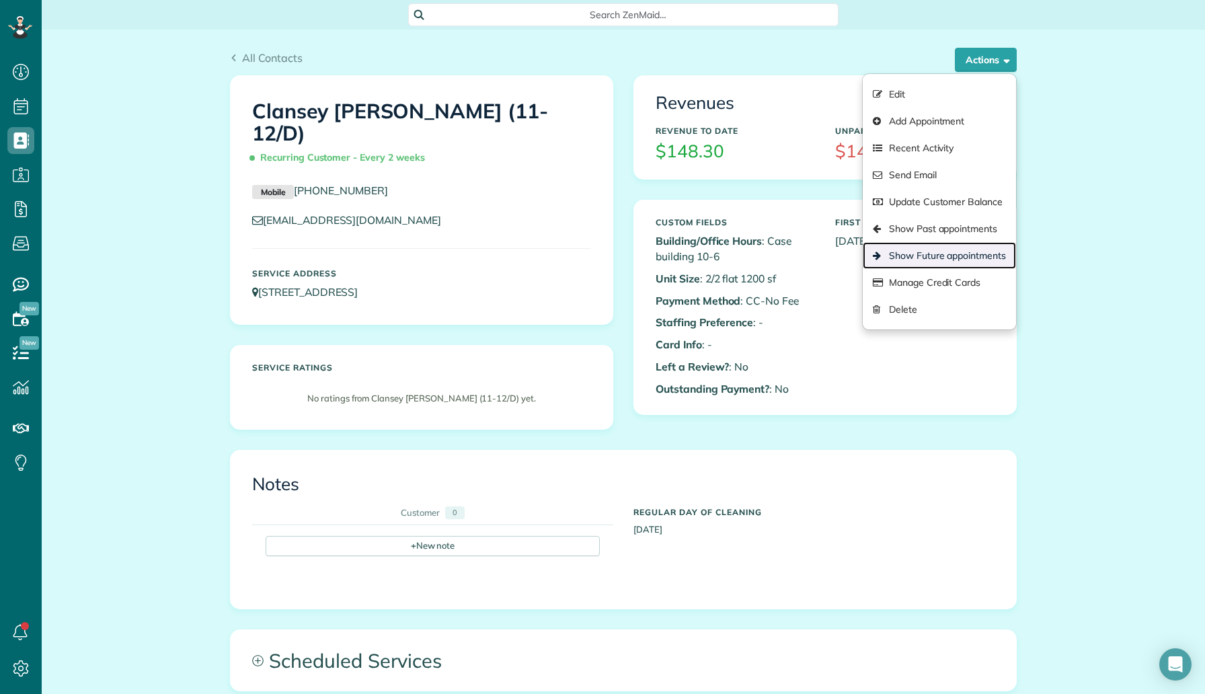
click at [936, 252] on link "Show Future appointments" at bounding box center [939, 255] width 153 height 27
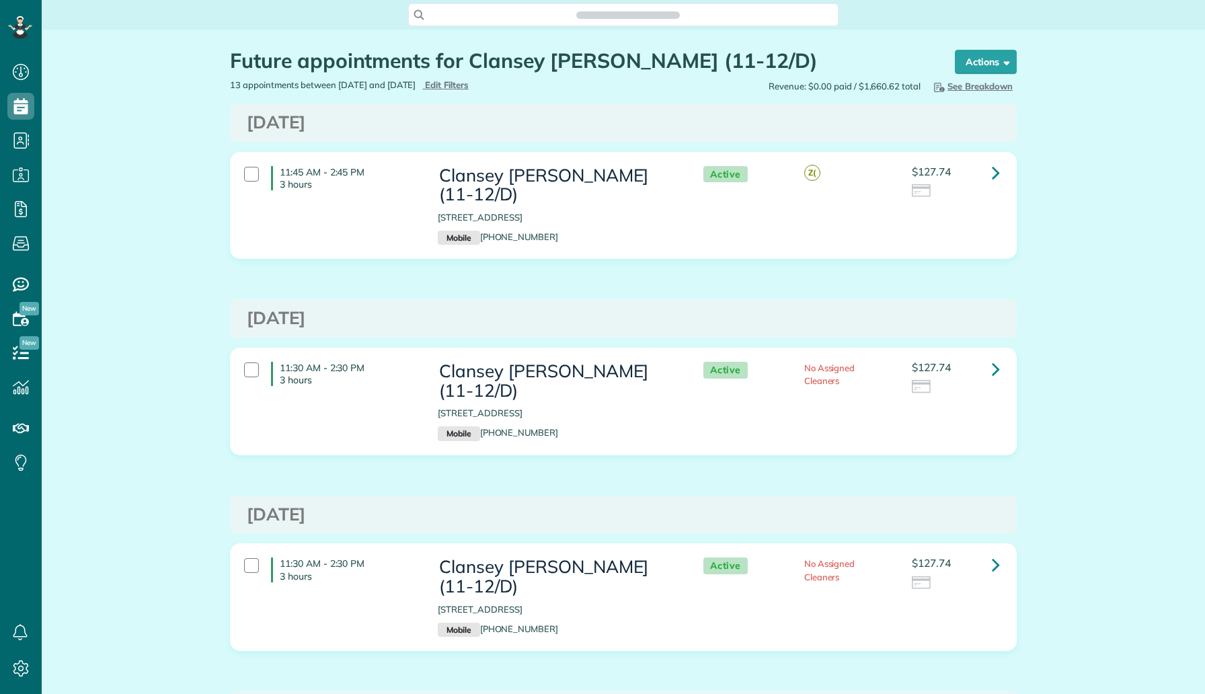
scroll to position [6, 6]
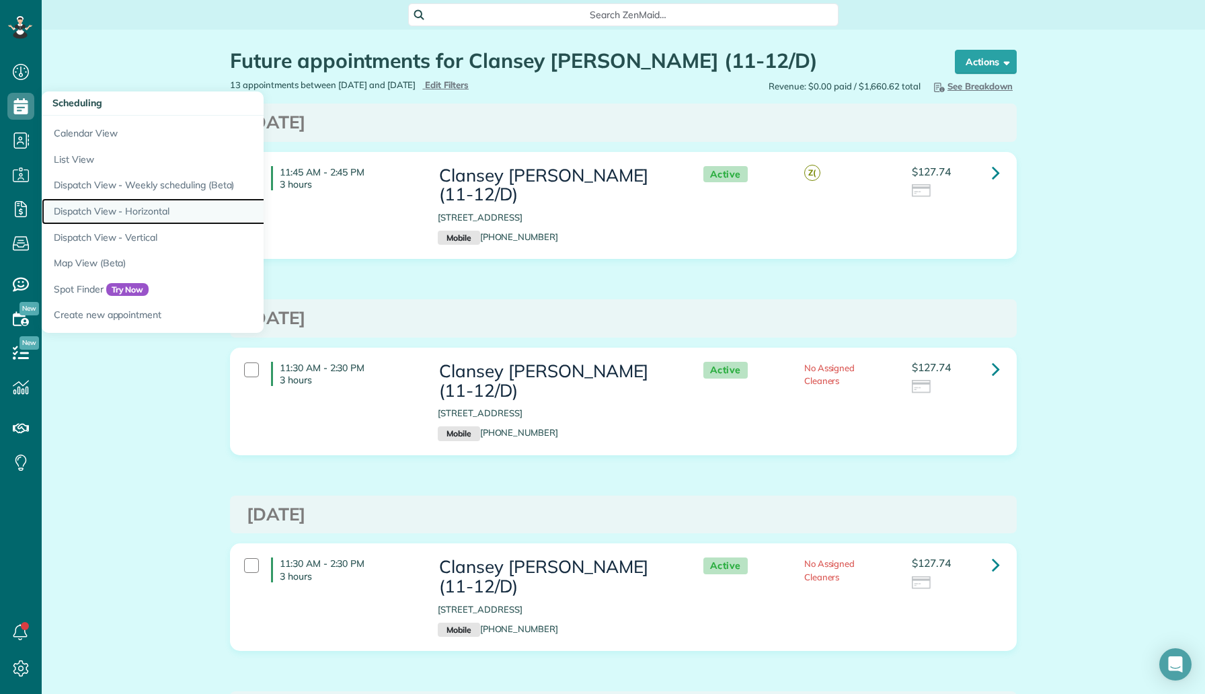
click at [141, 204] on link "Dispatch View - Horizontal" at bounding box center [210, 211] width 336 height 26
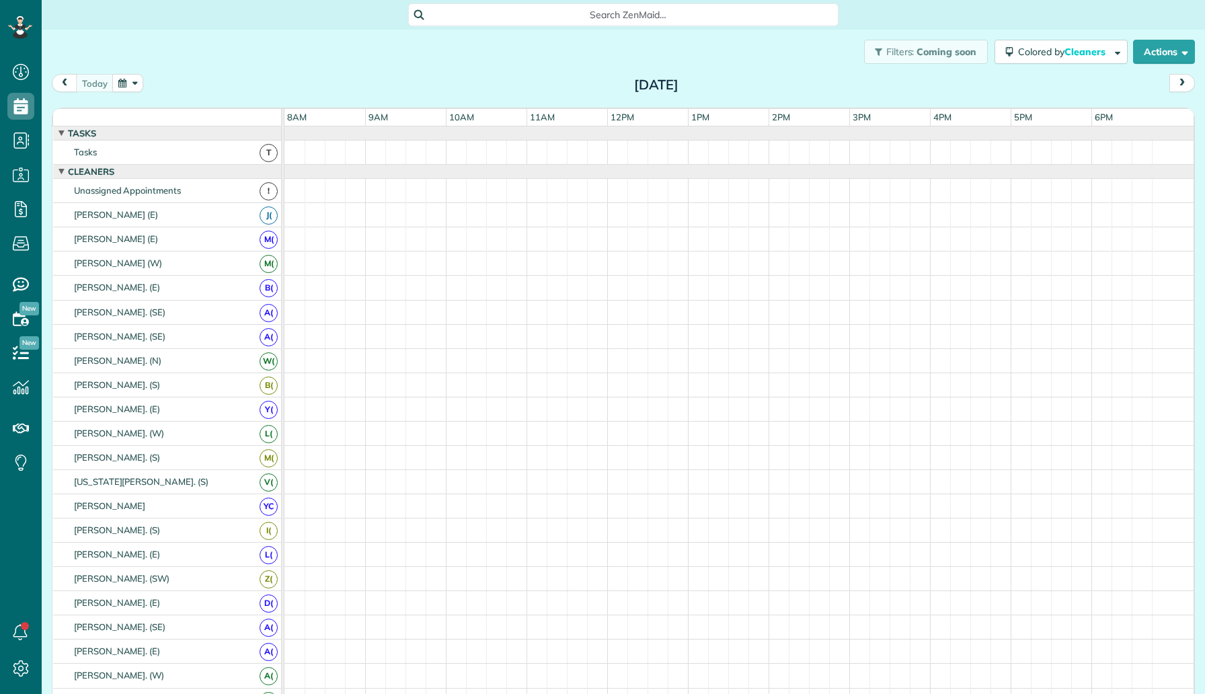
scroll to position [6, 6]
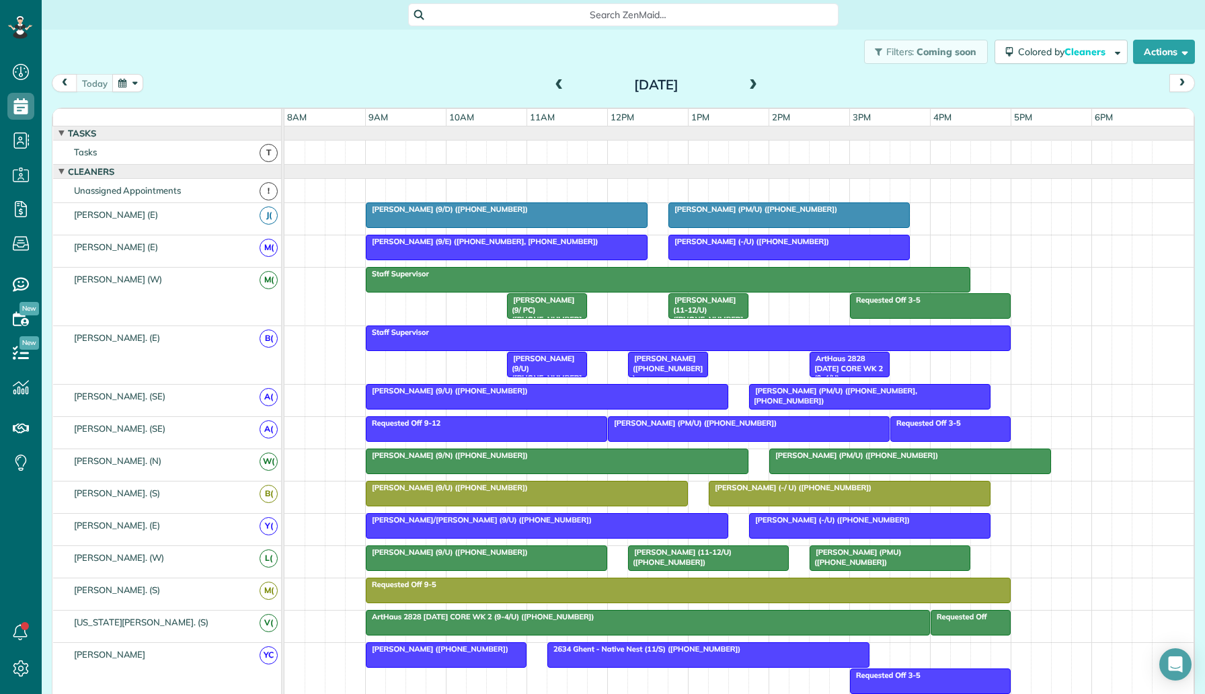
click at [118, 78] on button "button" at bounding box center [127, 83] width 31 height 18
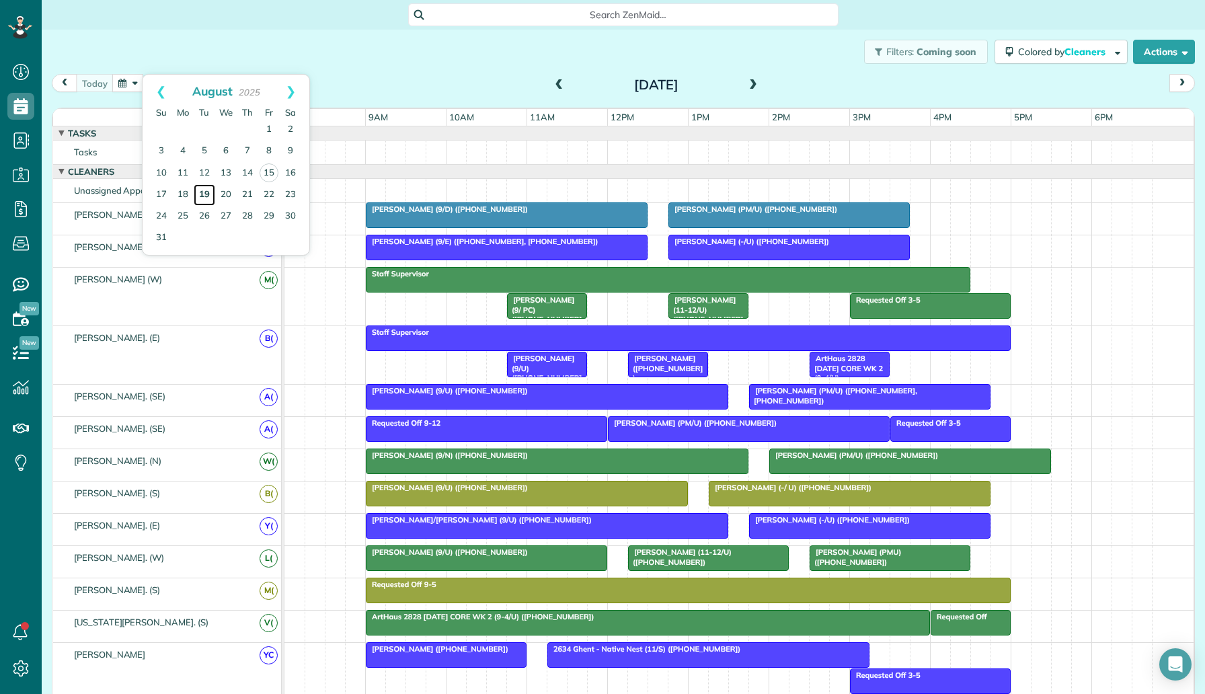
click at [208, 195] on link "19" at bounding box center [205, 195] width 22 height 22
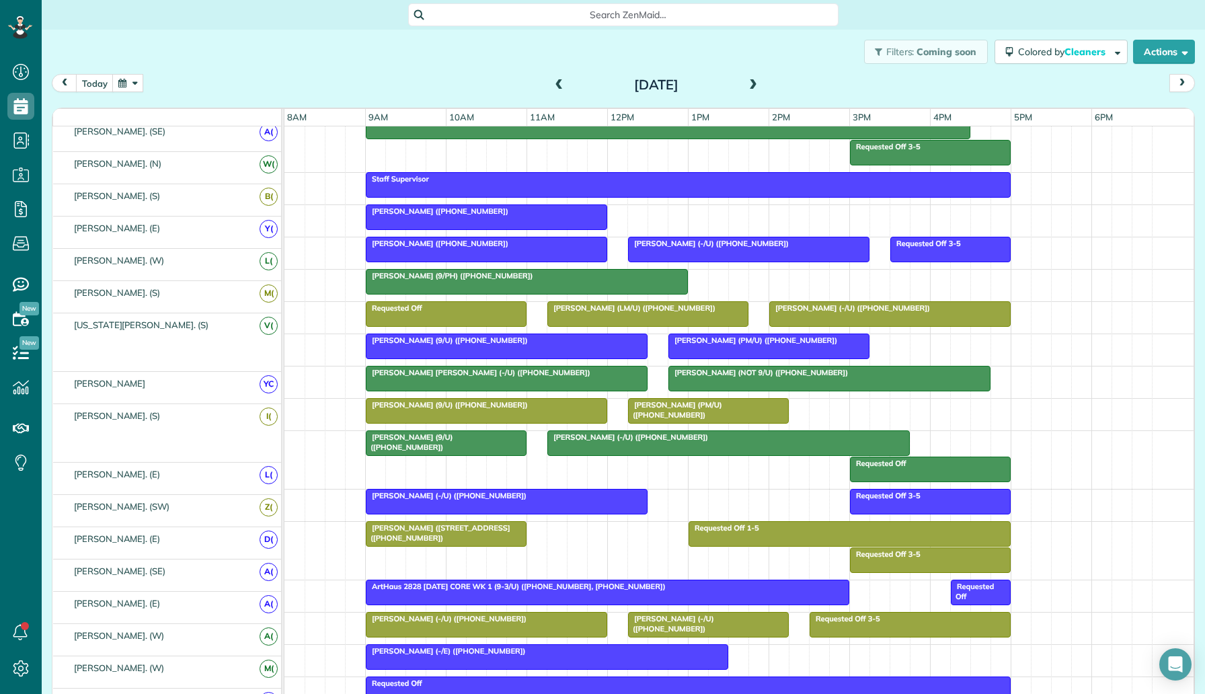
scroll to position [0, 0]
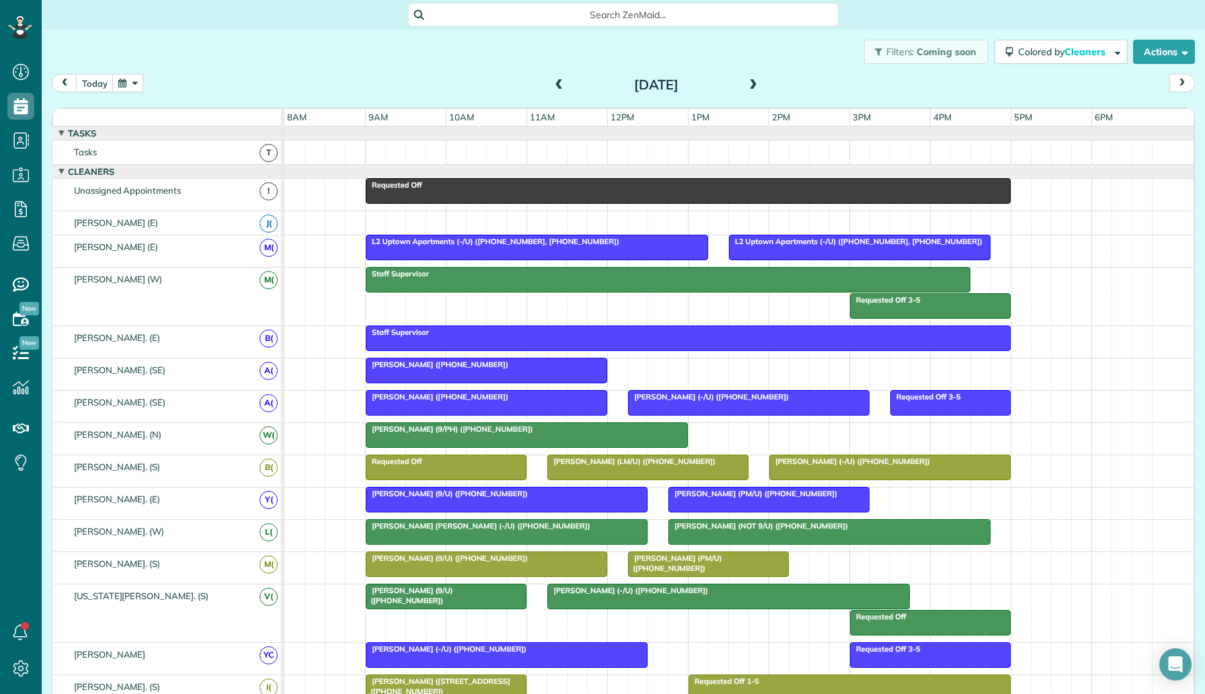
click at [612, 155] on div at bounding box center [738, 153] width 909 height 24
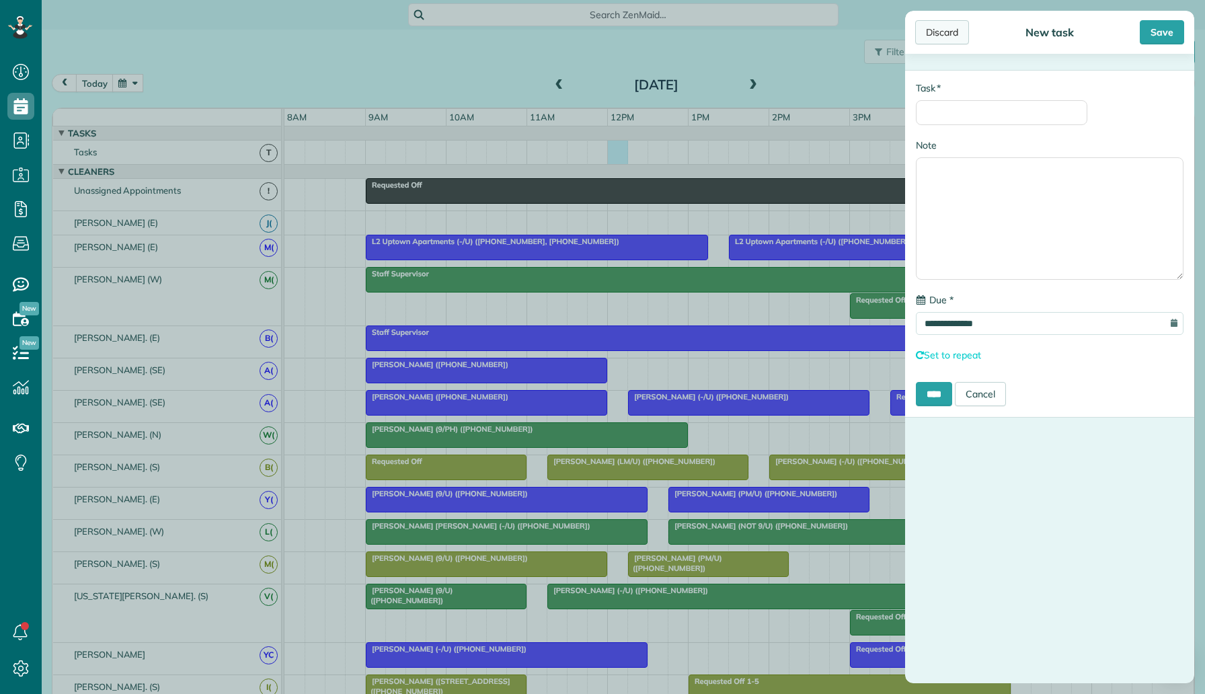
click at [944, 40] on div "Discard" at bounding box center [942, 32] width 54 height 24
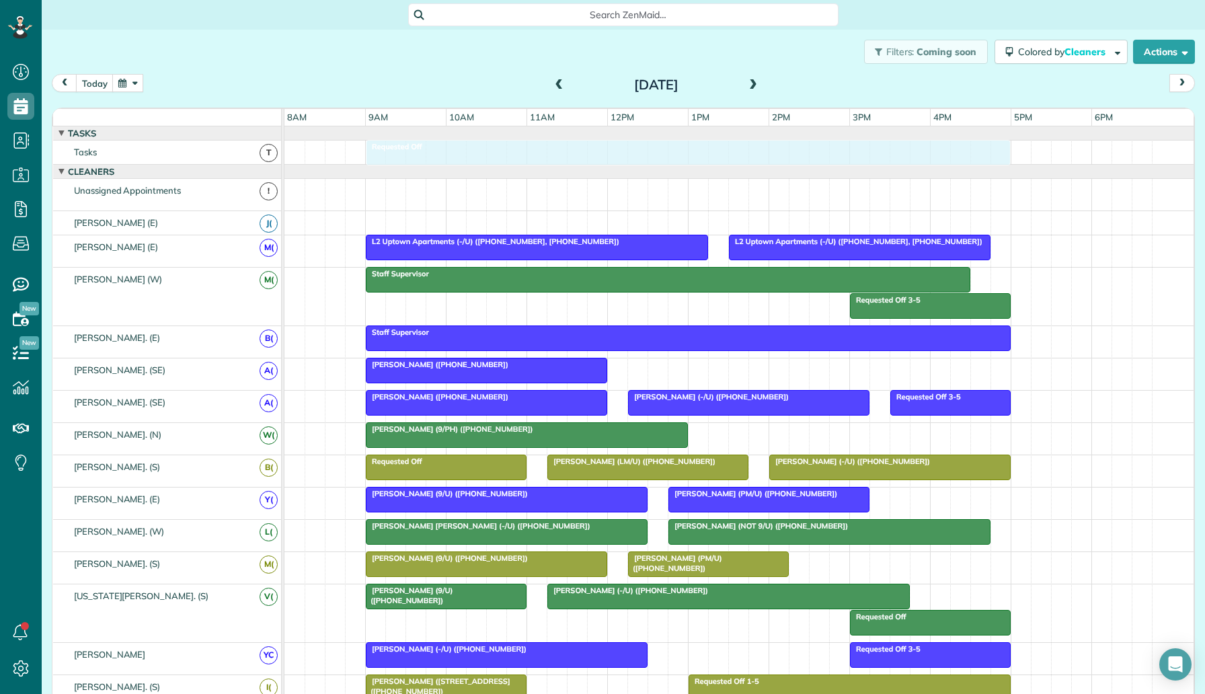
drag, startPoint x: 615, startPoint y: 195, endPoint x: 615, endPoint y: 176, distance: 19.5
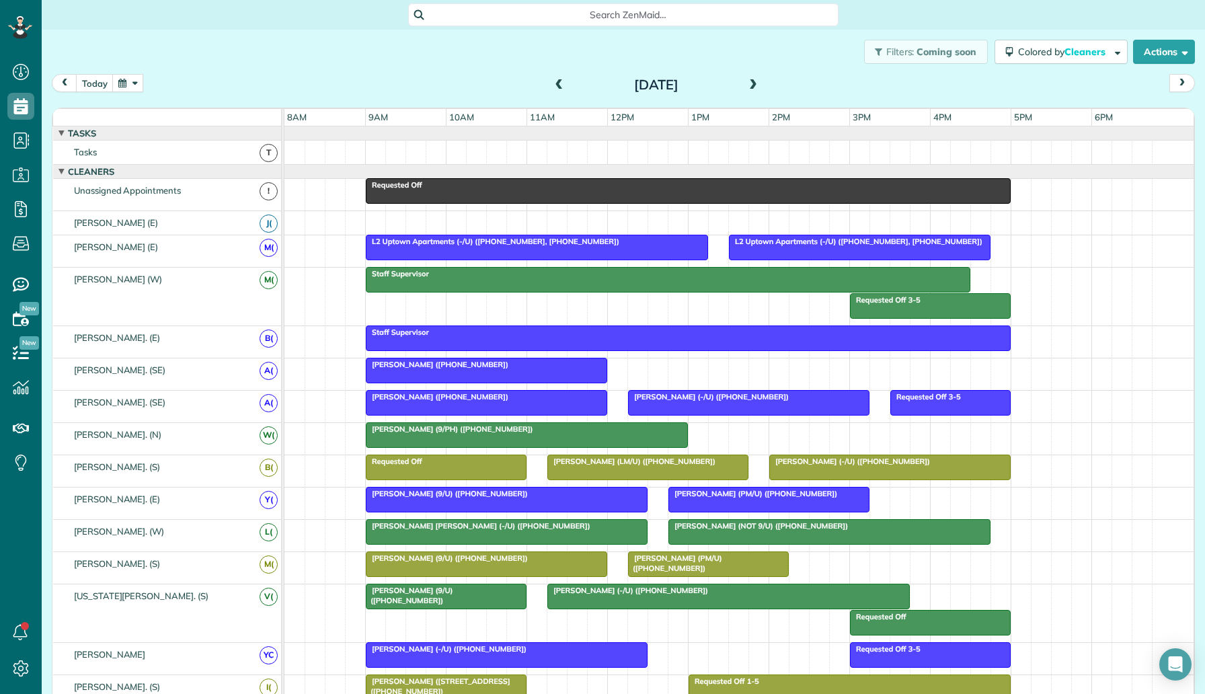
click at [590, 190] on div at bounding box center [689, 191] width 644 height 24
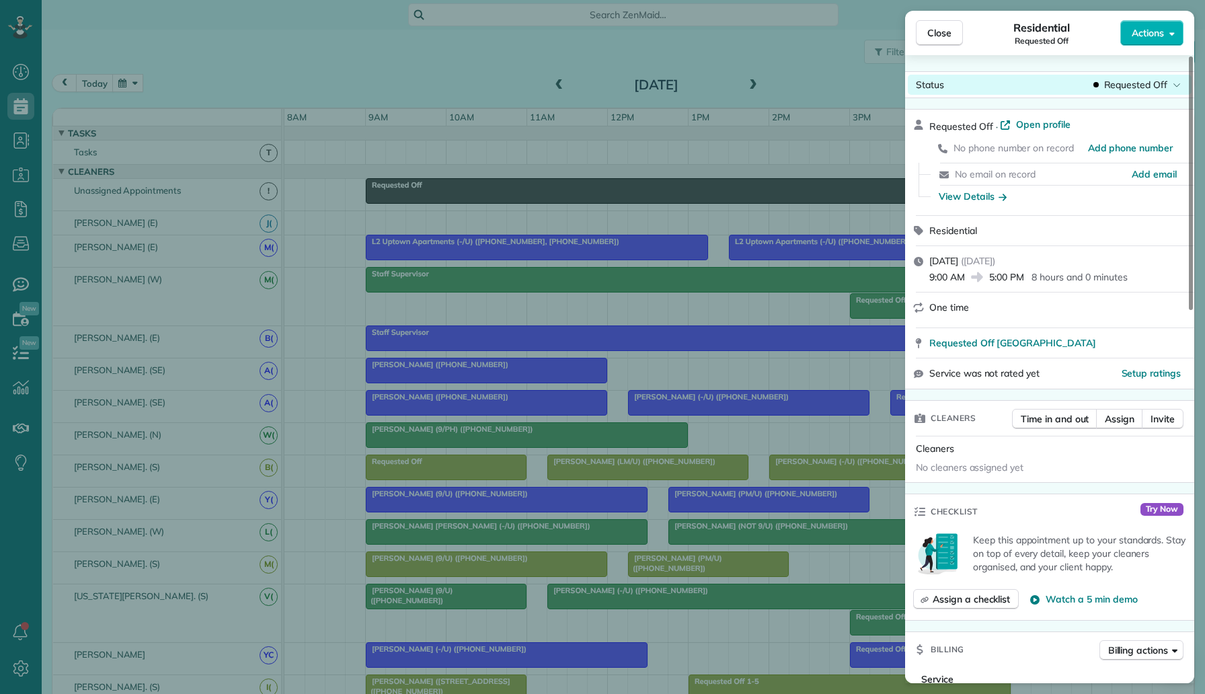
click at [1125, 91] on div "Status Requested Off" at bounding box center [1050, 85] width 284 height 20
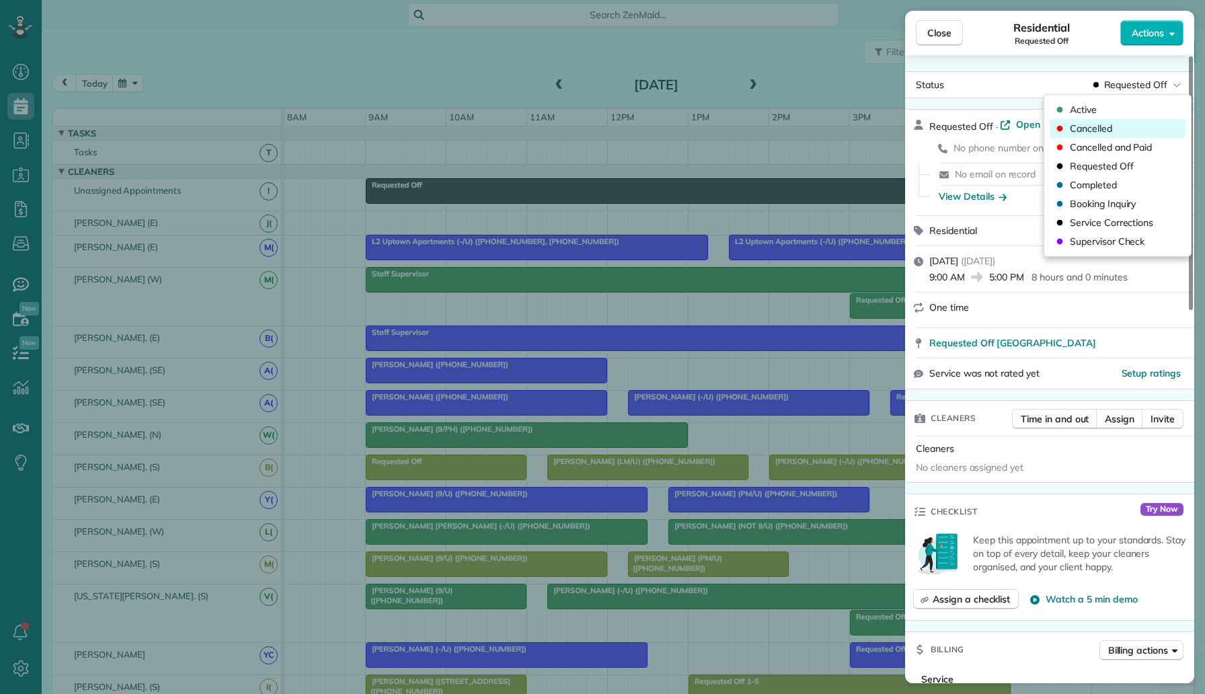
click at [1110, 127] on span "Cancelled" at bounding box center [1091, 128] width 42 height 13
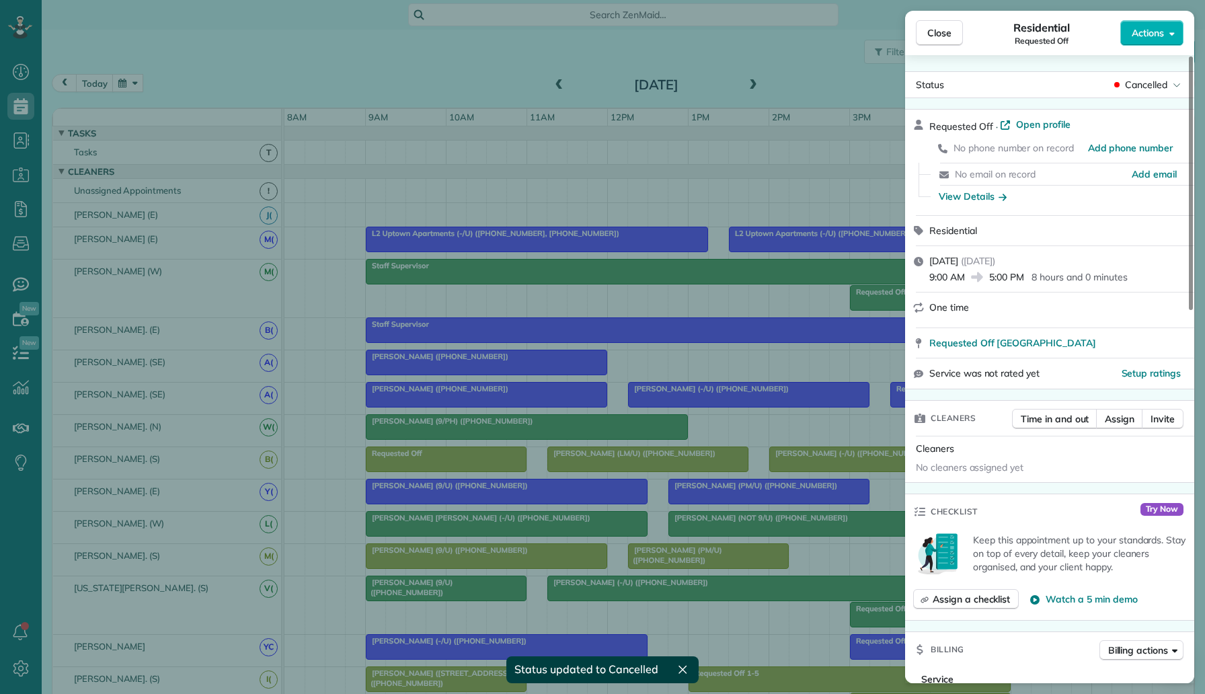
click at [713, 204] on div "Close Residential Requested Off Actions Status Cancelled Requested Off · Open p…" at bounding box center [602, 347] width 1205 height 694
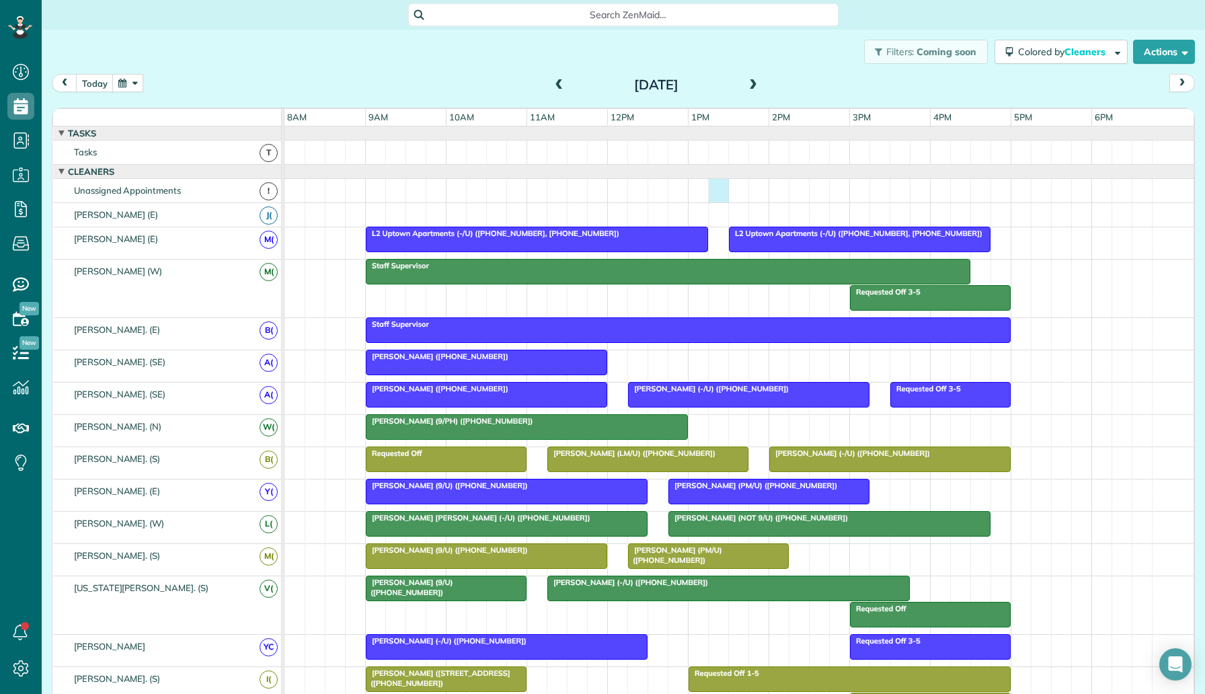
click at [713, 188] on div at bounding box center [738, 191] width 909 height 24
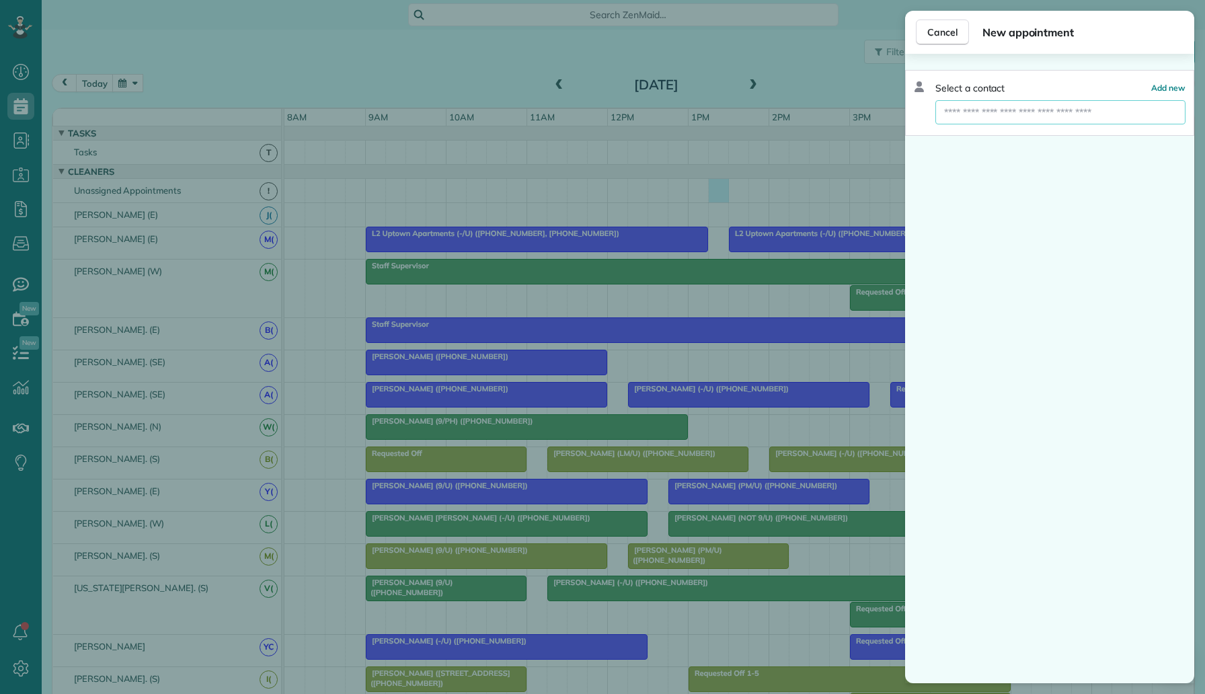
click at [1015, 114] on input "text" at bounding box center [1061, 112] width 250 height 24
type input "*****"
click at [1029, 138] on span "Rakin Hakue (9/U)" at bounding box center [990, 136] width 77 height 12
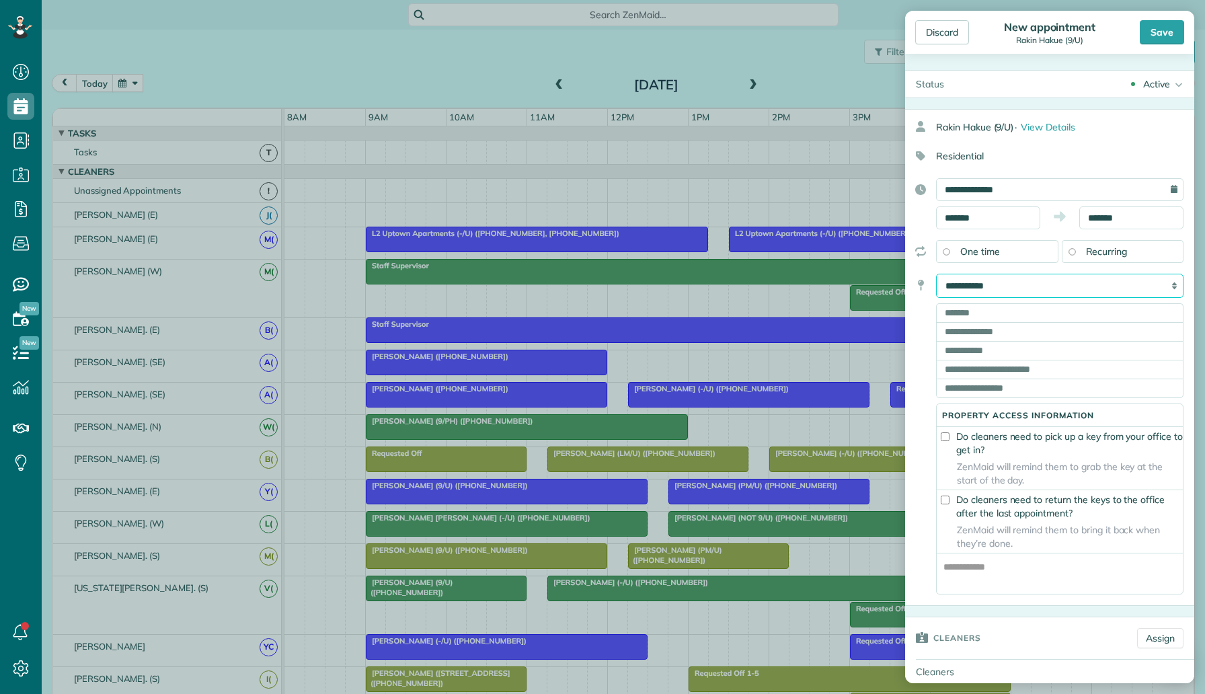
click at [1034, 284] on select "**********" at bounding box center [1059, 286] width 247 height 24
select select "*******"
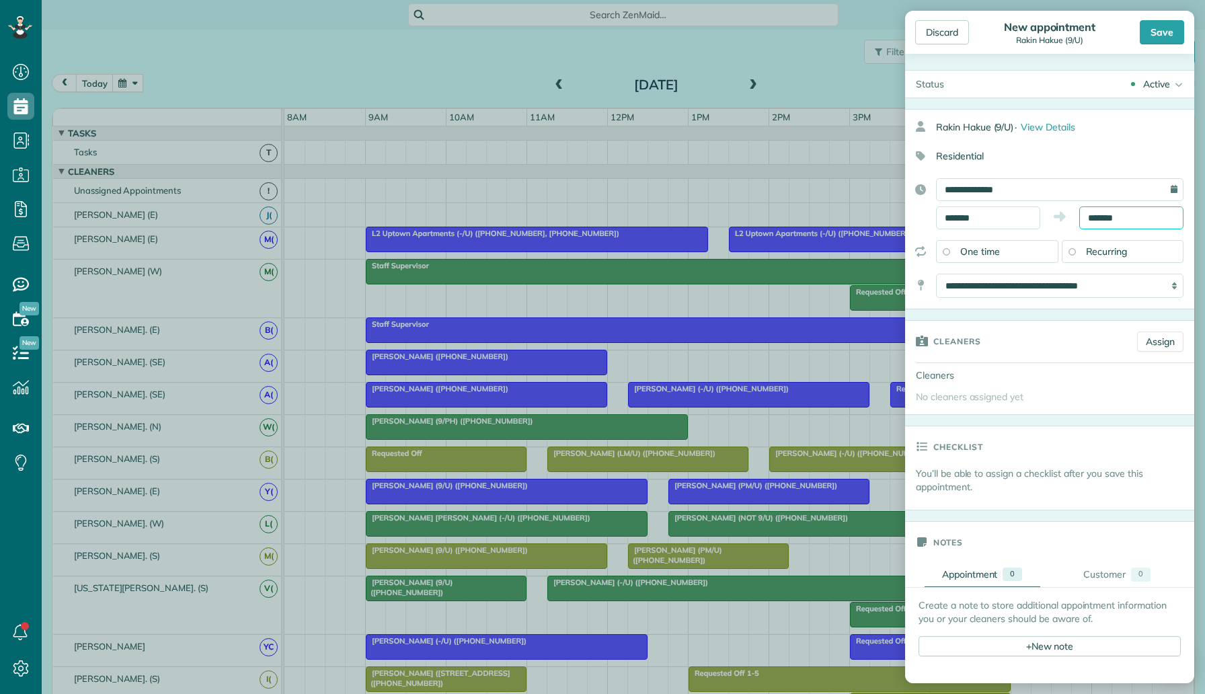
click at [1116, 217] on input "*******" at bounding box center [1131, 217] width 104 height 23
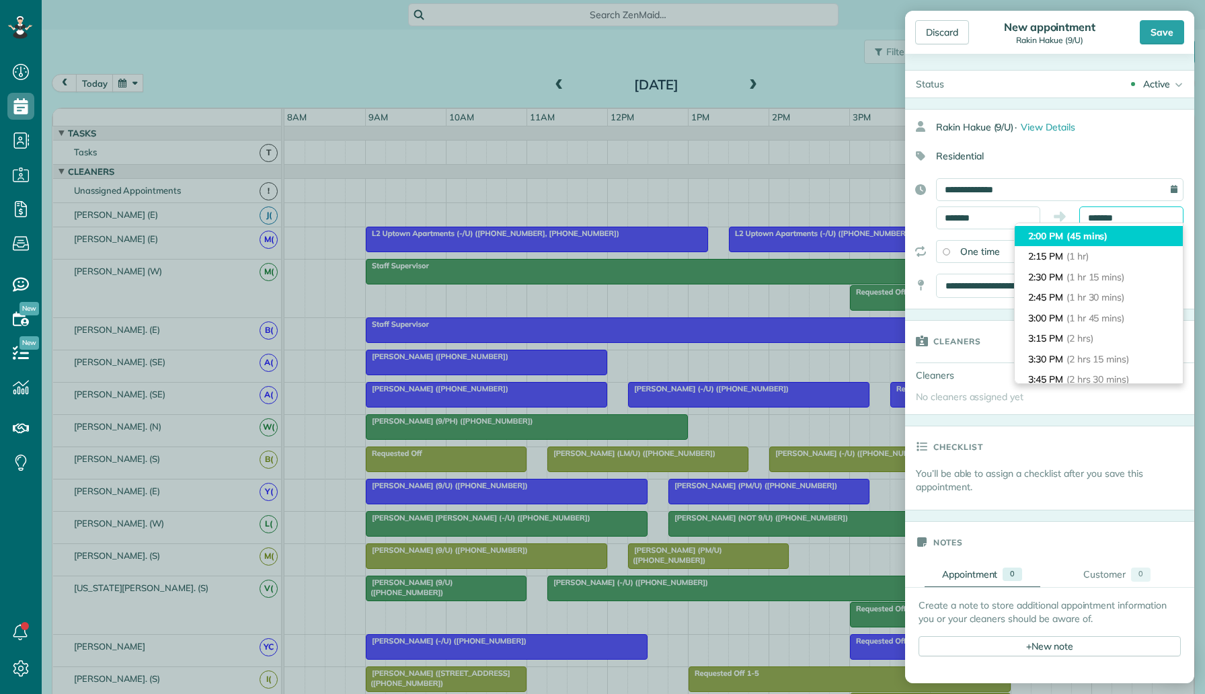
scroll to position [81, 0]
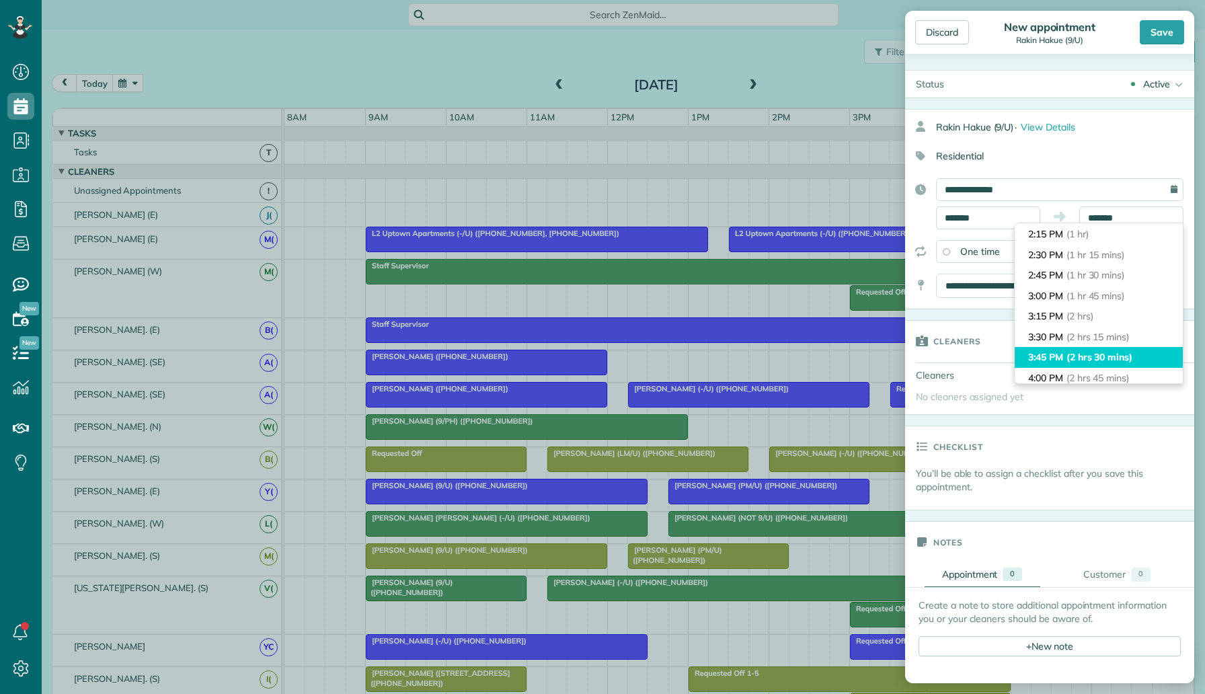
type input "*******"
click at [1100, 350] on li "3:45 PM (2 hrs 30 mins)" at bounding box center [1099, 357] width 168 height 21
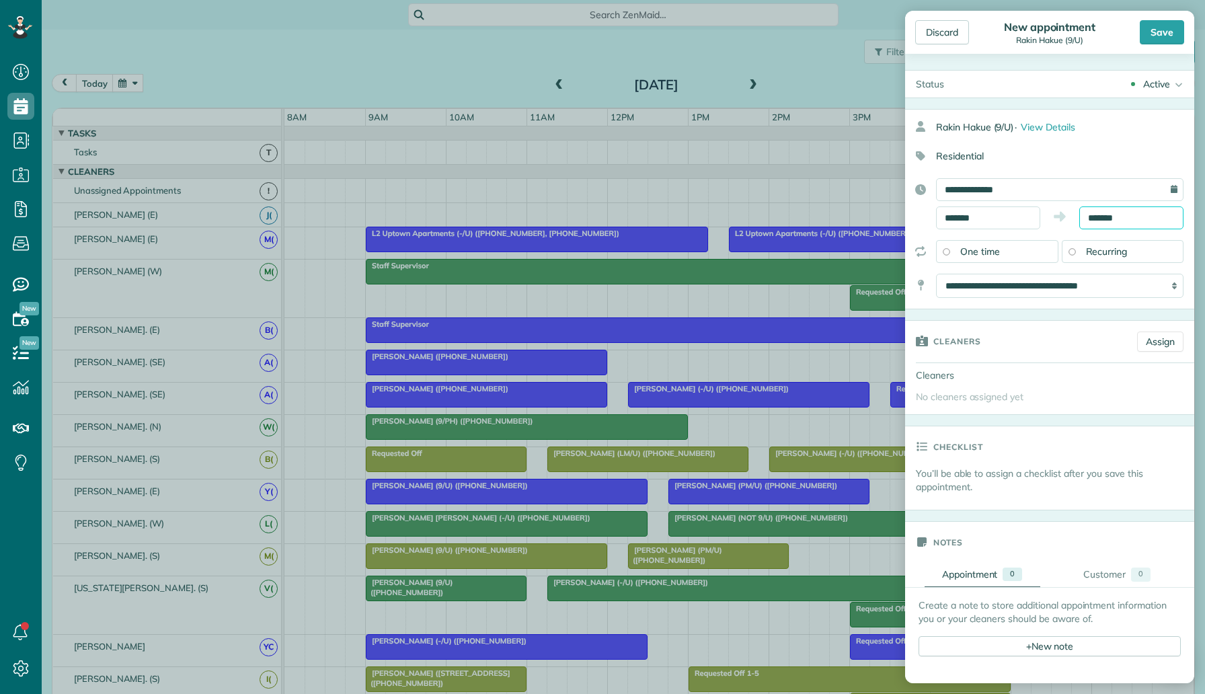
scroll to position [157, 0]
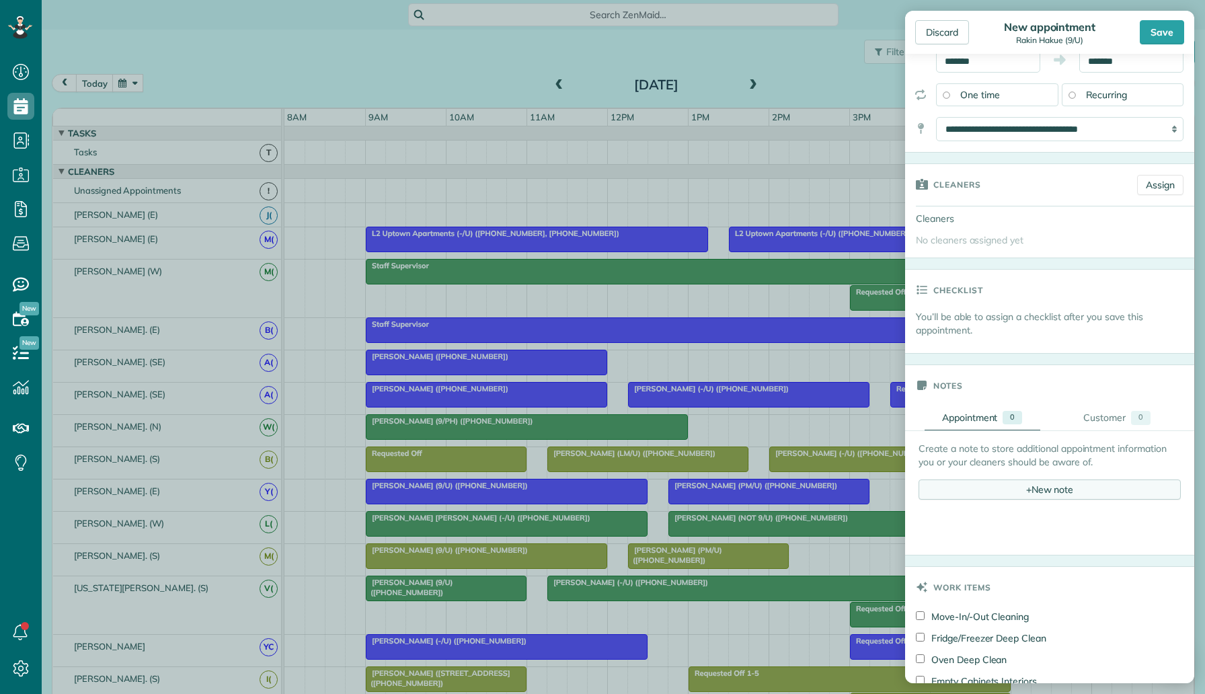
click at [1026, 489] on div "+ New note" at bounding box center [1050, 490] width 262 height 20
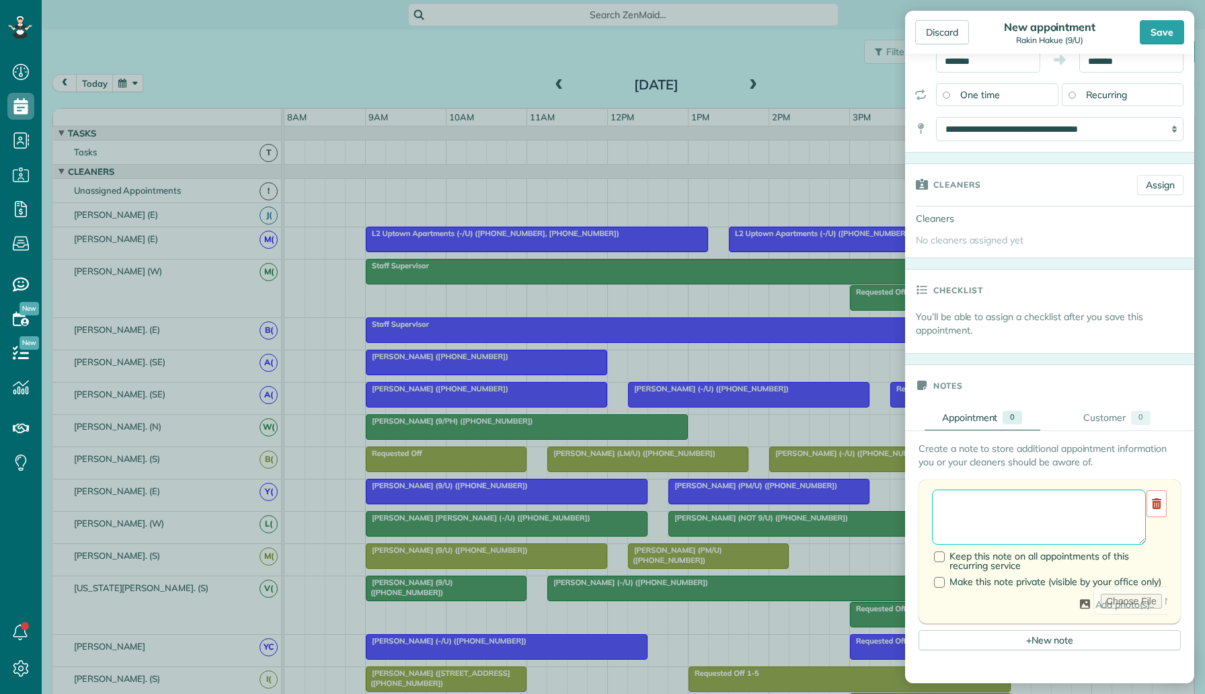
click at [1012, 511] on textarea at bounding box center [1039, 517] width 214 height 55
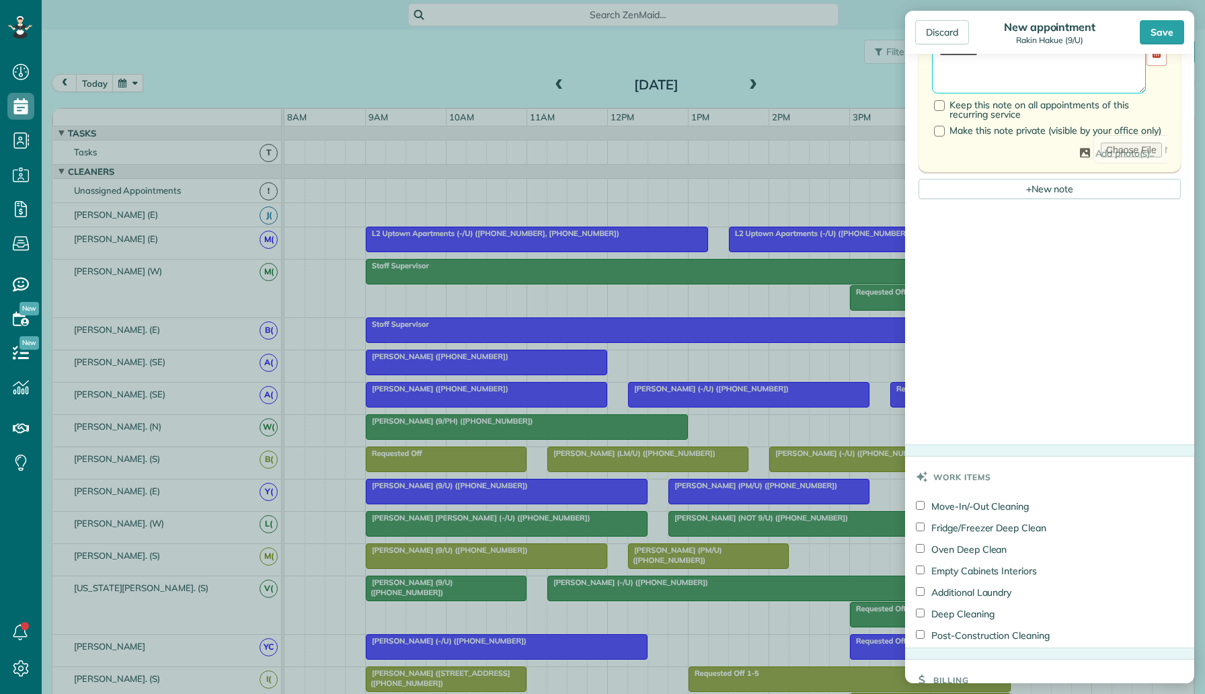
scroll to position [766, 0]
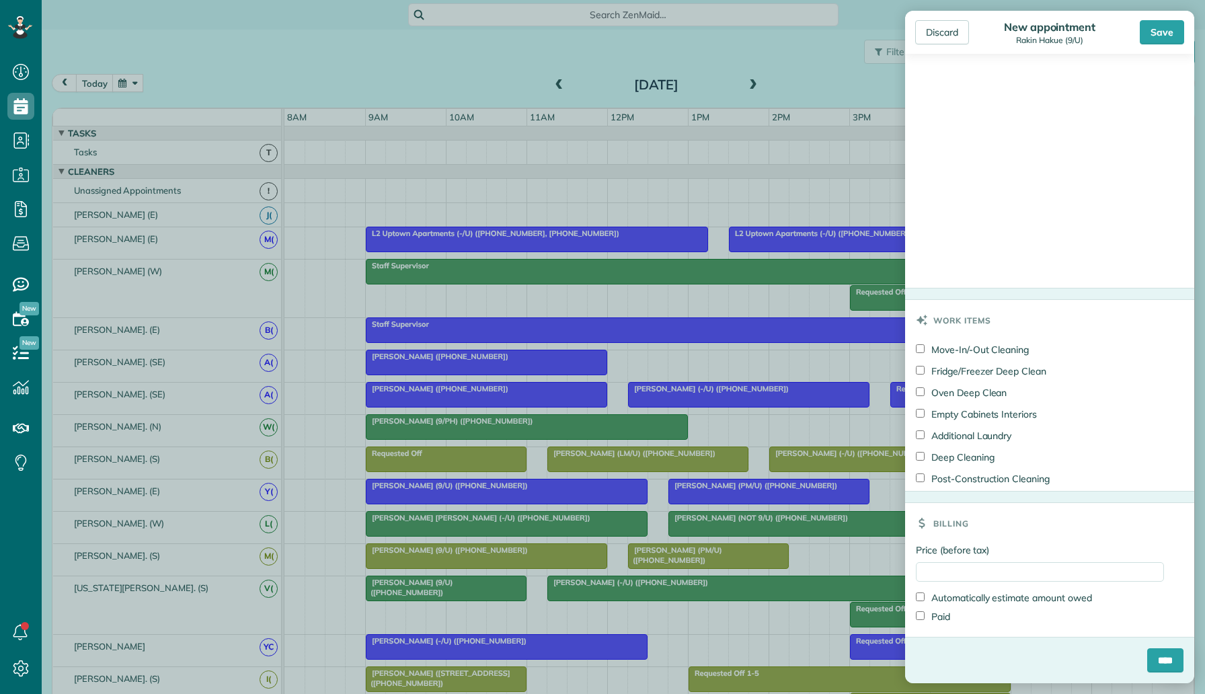
type textarea "**********"
click at [1003, 578] on input "Price (before tax)" at bounding box center [1040, 572] width 248 height 20
type input "**"
click at [1054, 547] on label "Price (before tax)" at bounding box center [1040, 549] width 248 height 13
click at [1054, 562] on input "**" at bounding box center [1040, 572] width 248 height 20
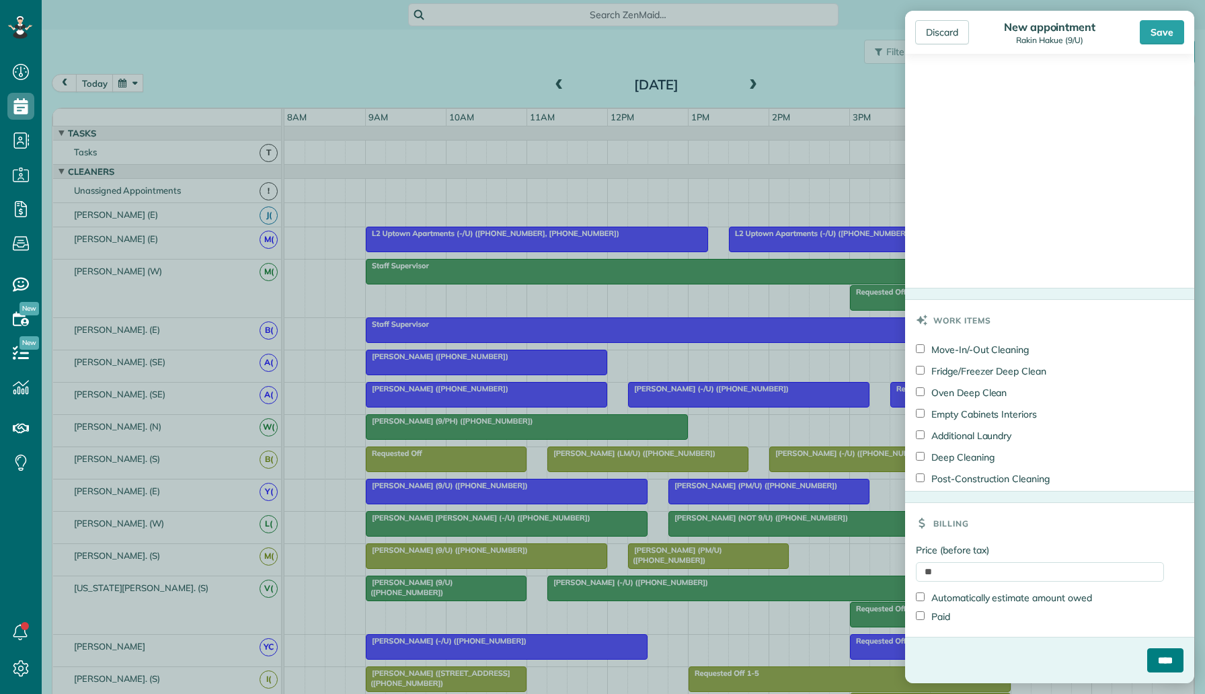
click at [1155, 661] on input "****" at bounding box center [1165, 660] width 36 height 24
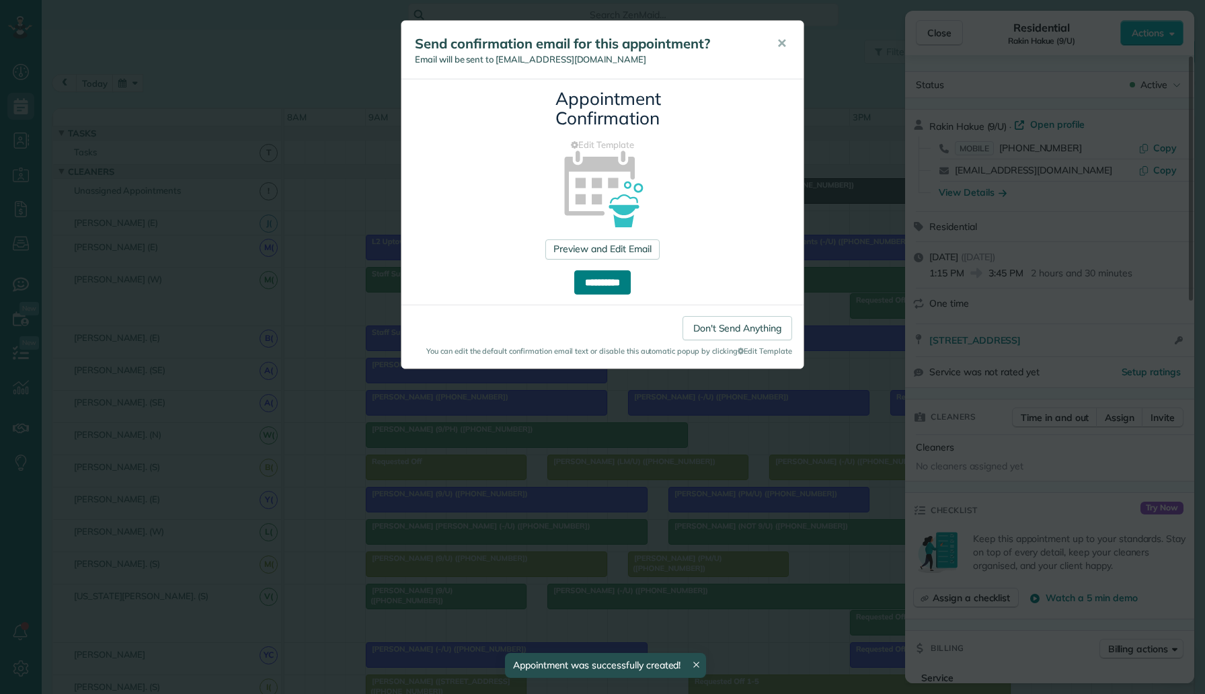
click at [621, 272] on input "**********" at bounding box center [602, 282] width 56 height 24
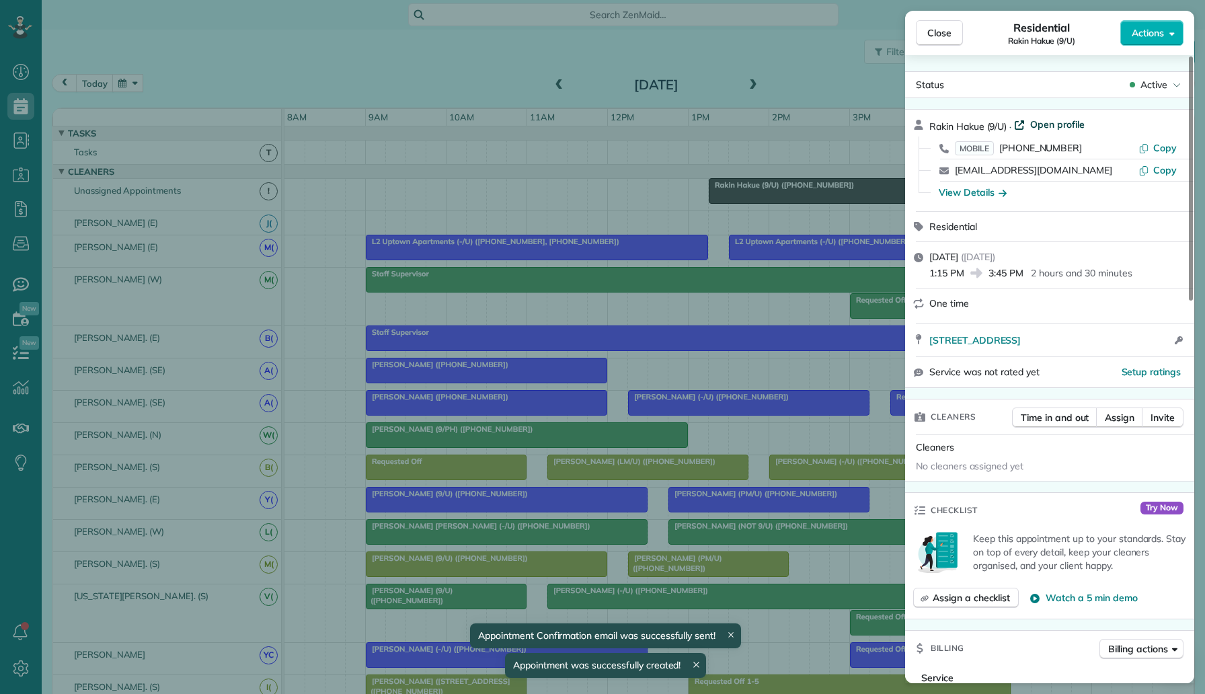
click at [1071, 127] on span "Open profile" at bounding box center [1057, 124] width 54 height 13
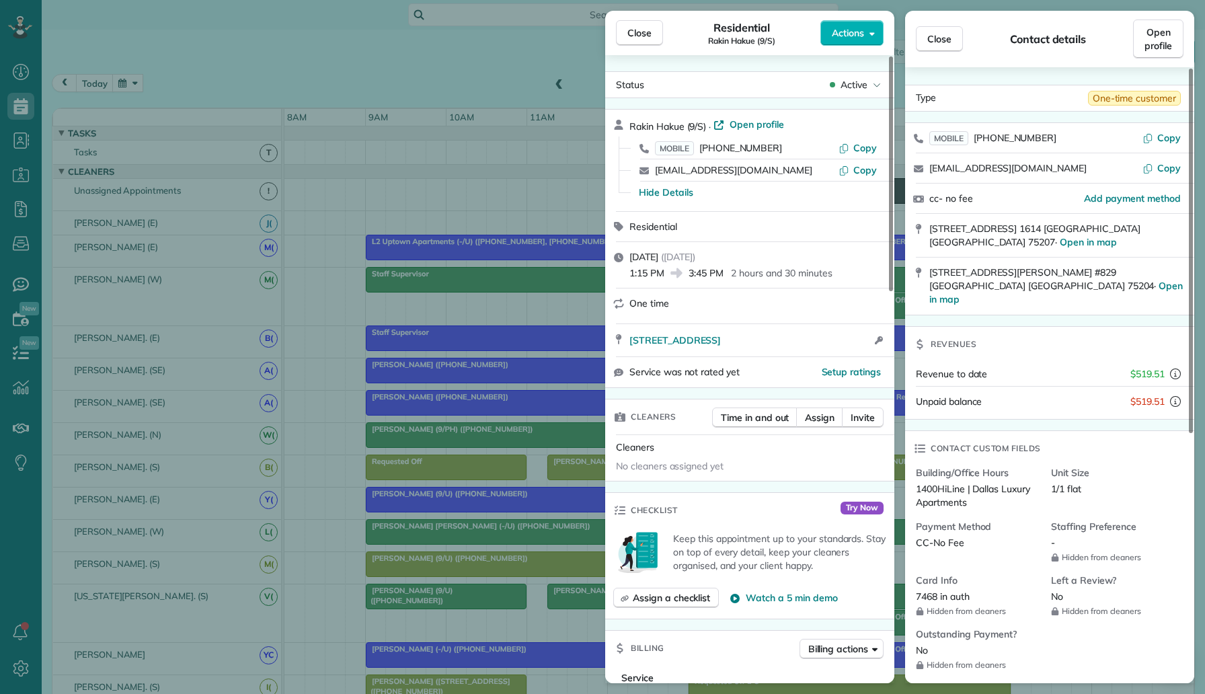
click at [307, 91] on div "Close Residential Rakin Hakue (9/S) Actions Status Active Rakin Hakue (9/S) · O…" at bounding box center [602, 347] width 1205 height 694
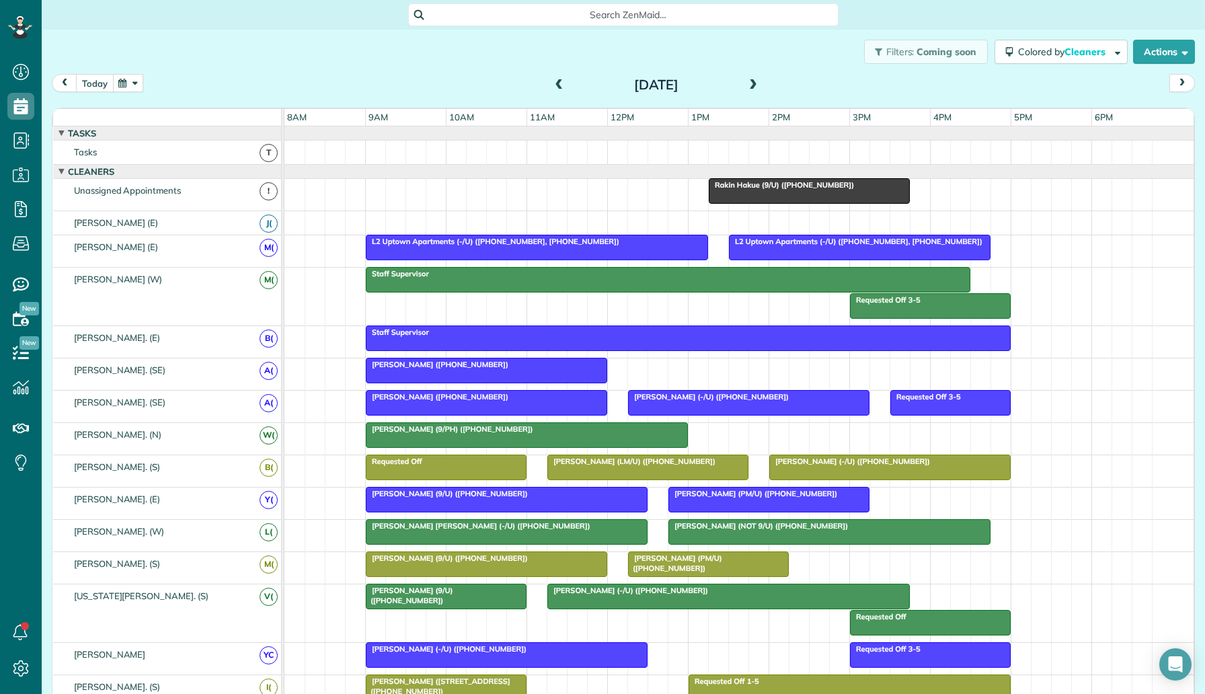
click at [93, 83] on button "today" at bounding box center [95, 83] width 38 height 18
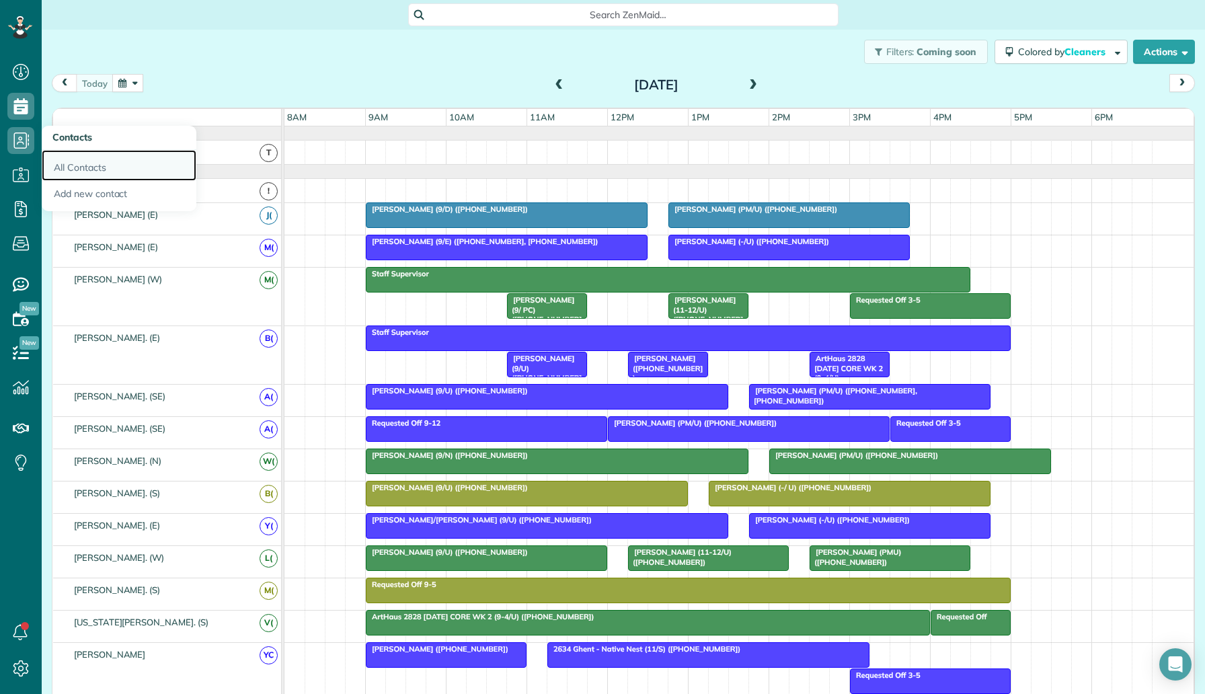
click at [87, 173] on link "All Contacts" at bounding box center [119, 165] width 155 height 31
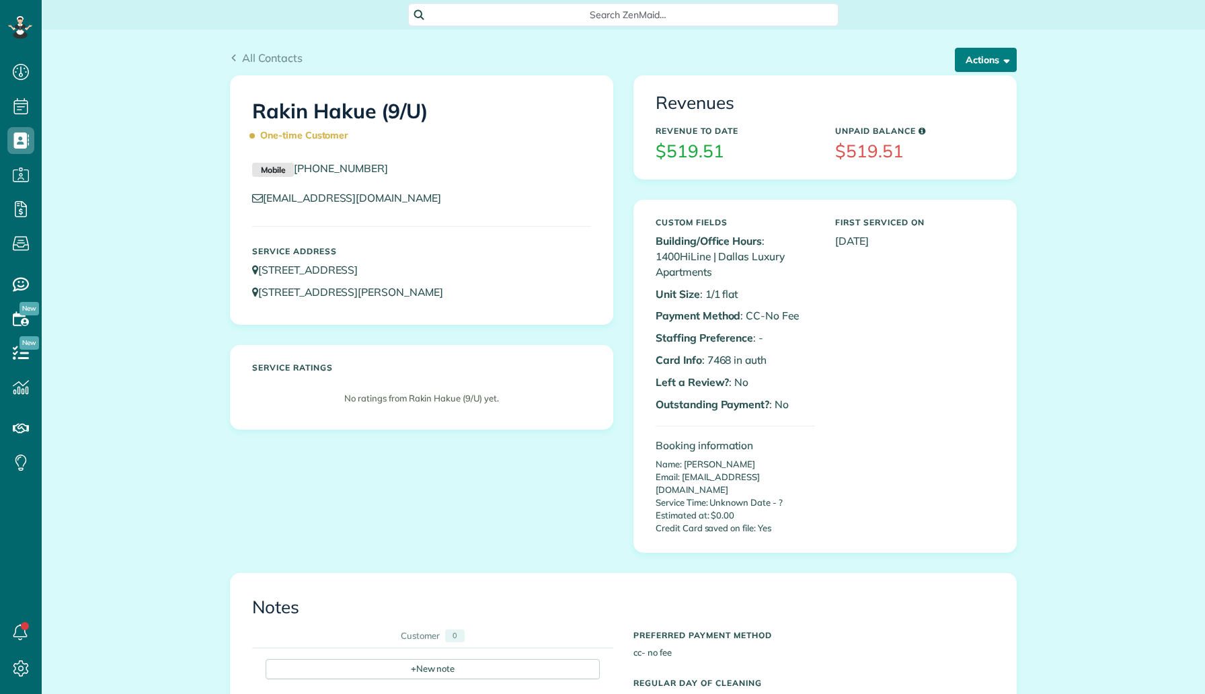
click at [997, 63] on button "Actions" at bounding box center [986, 60] width 62 height 24
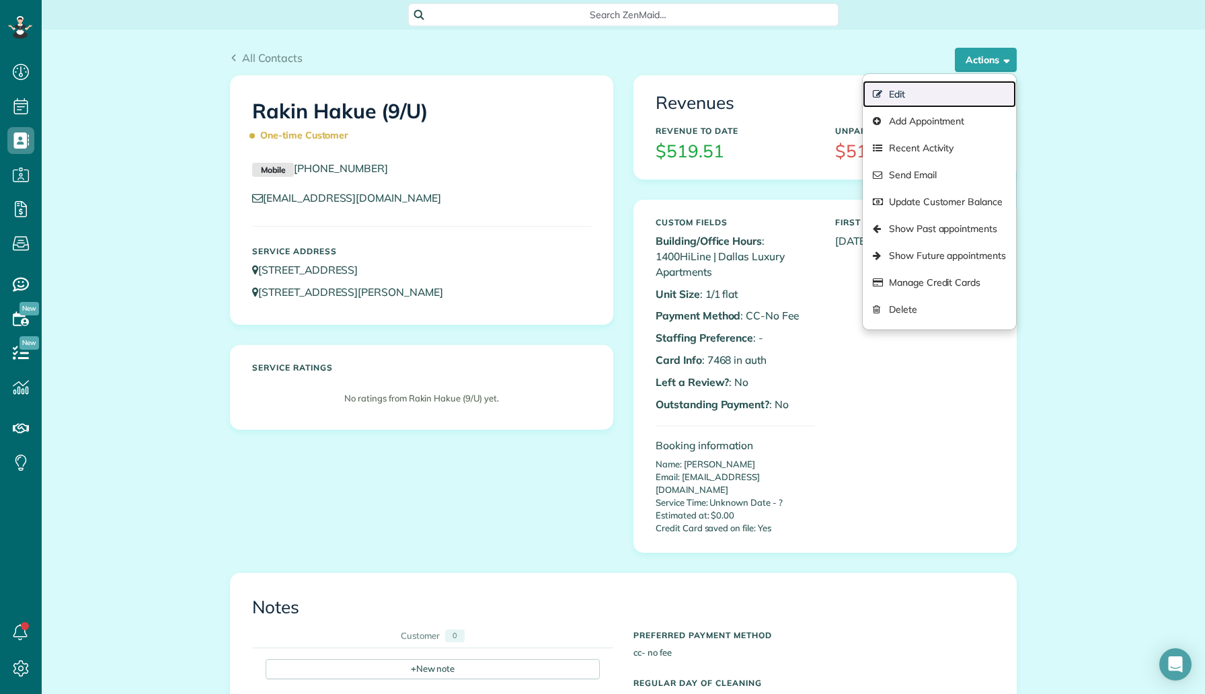
click at [960, 94] on link "Edit" at bounding box center [939, 94] width 153 height 27
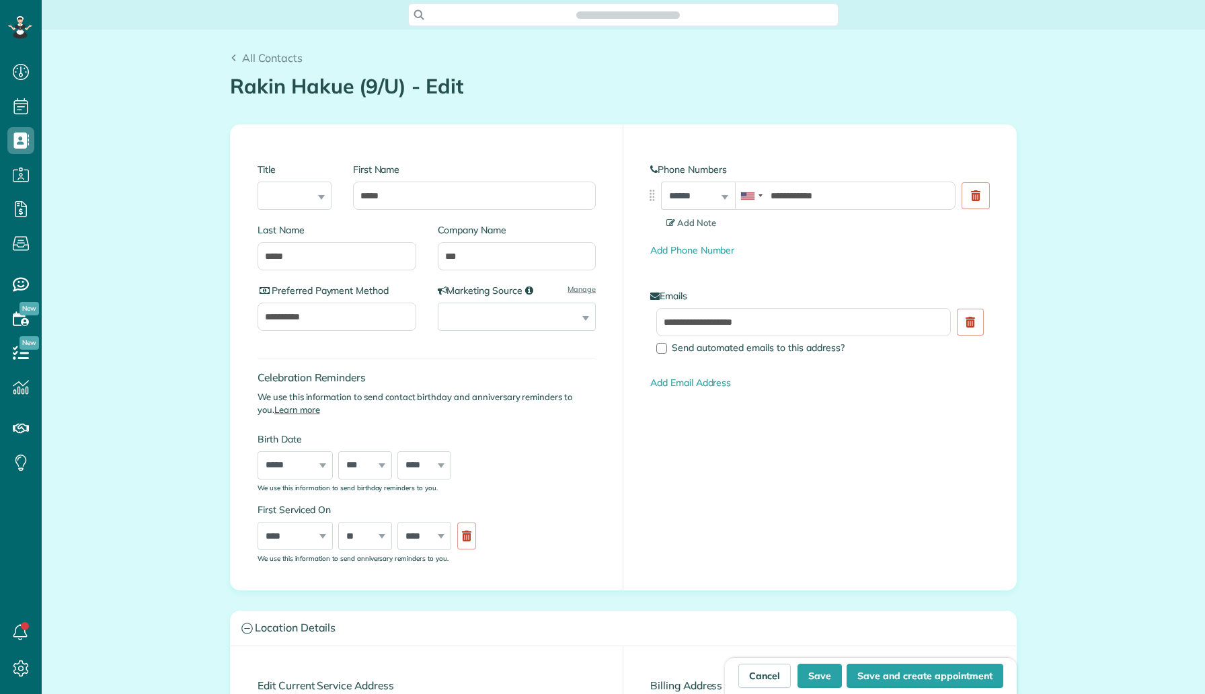
scroll to position [6, 6]
type input "**********"
click at [475, 256] on input "***" at bounding box center [517, 256] width 159 height 28
type input "***"
click at [693, 538] on div "**********" at bounding box center [624, 357] width 786 height 464
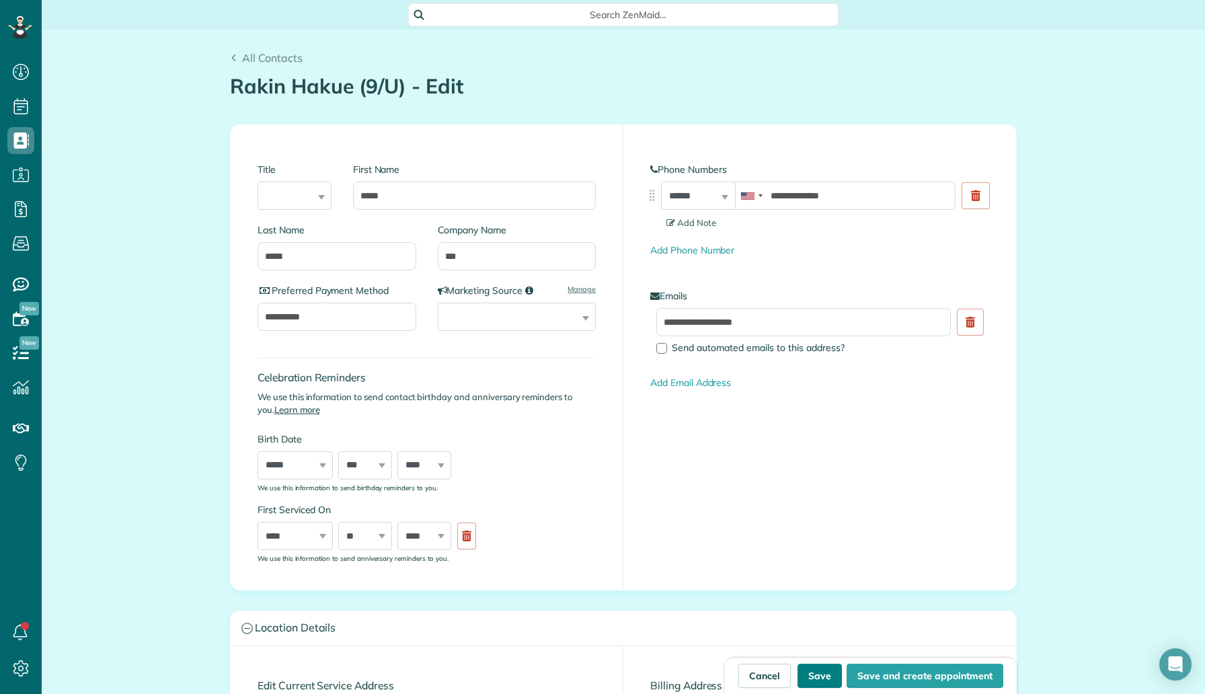
click at [827, 674] on button "Save" at bounding box center [820, 676] width 44 height 24
type input "**********"
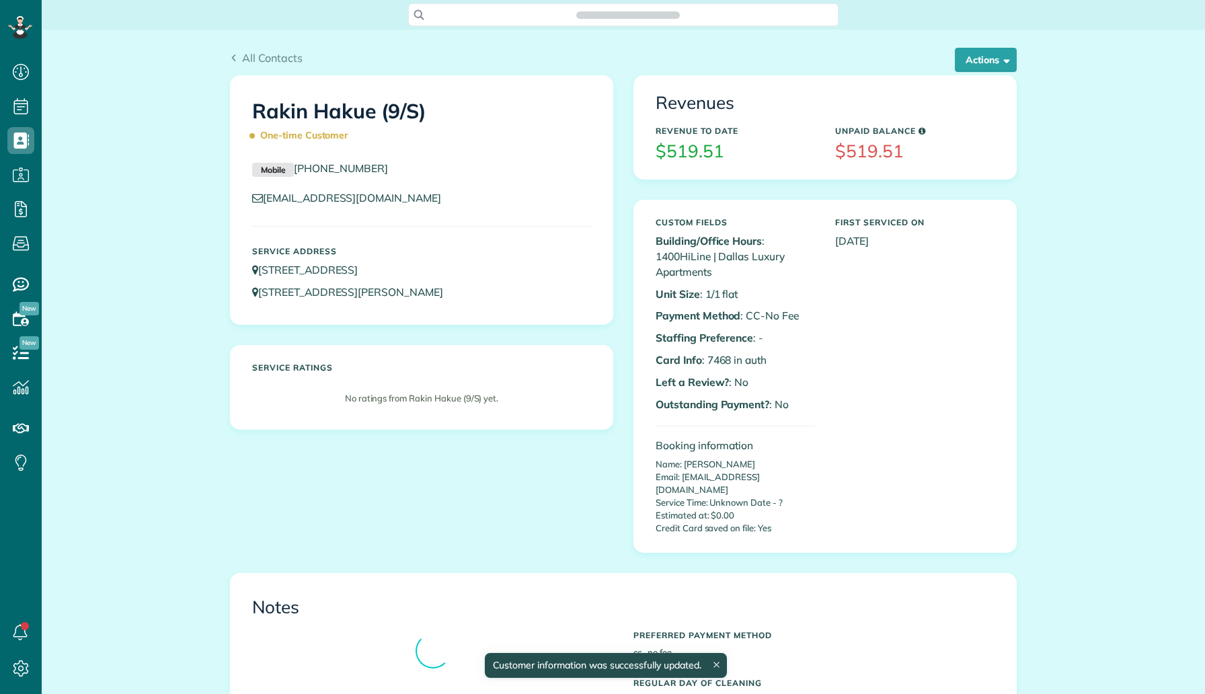
scroll to position [6, 6]
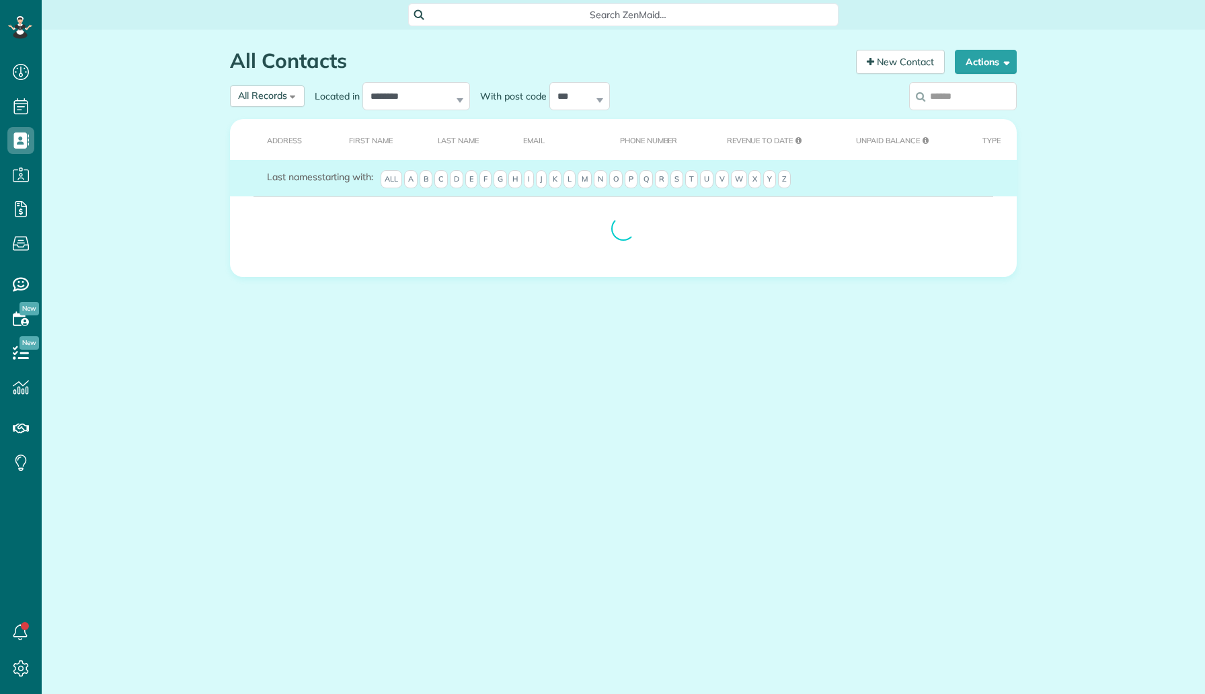
scroll to position [6, 6]
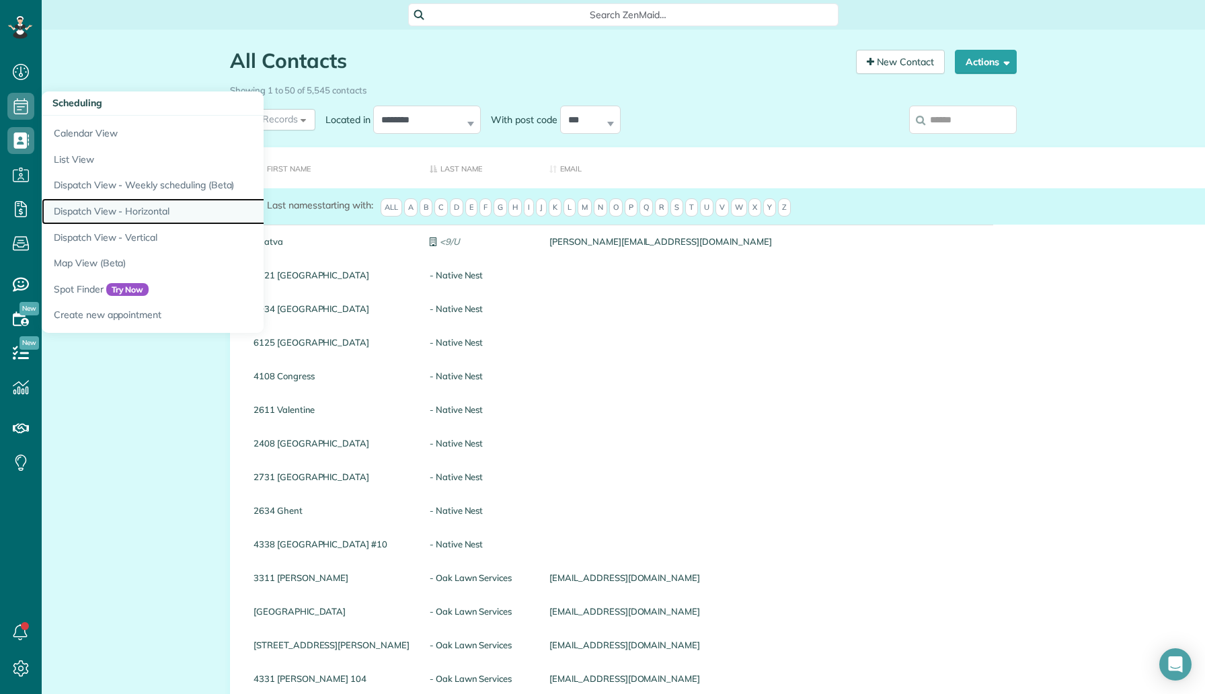
click at [152, 220] on link "Dispatch View - Horizontal" at bounding box center [210, 211] width 336 height 26
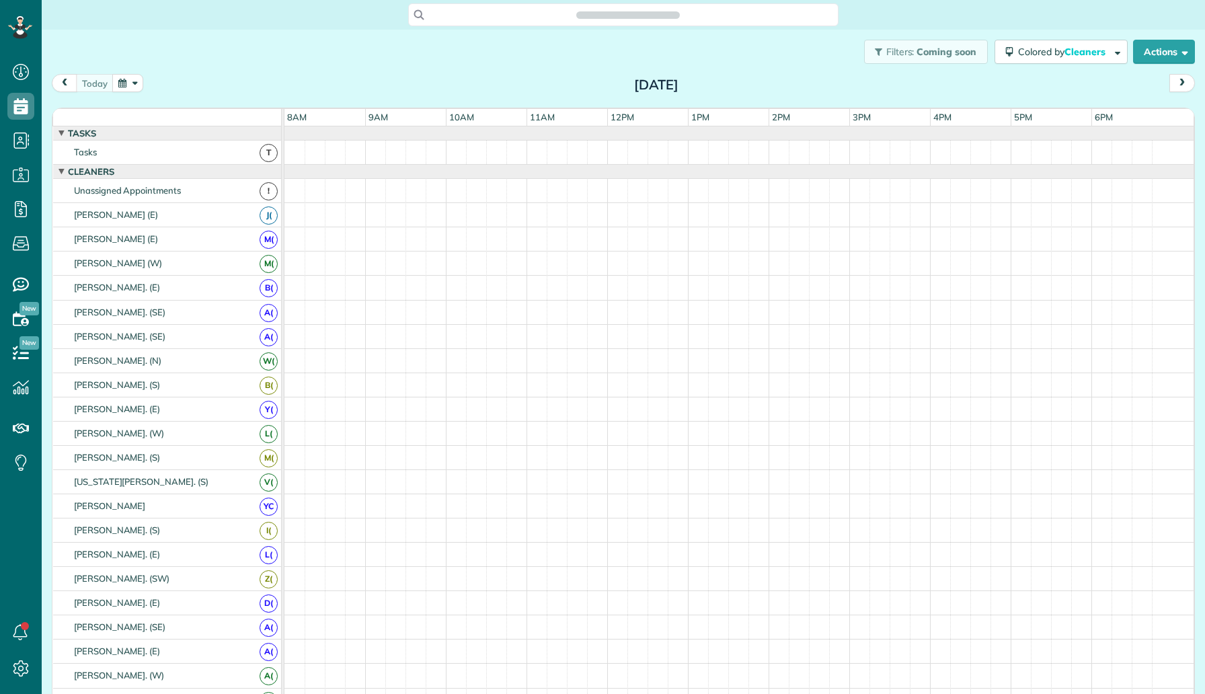
scroll to position [6, 6]
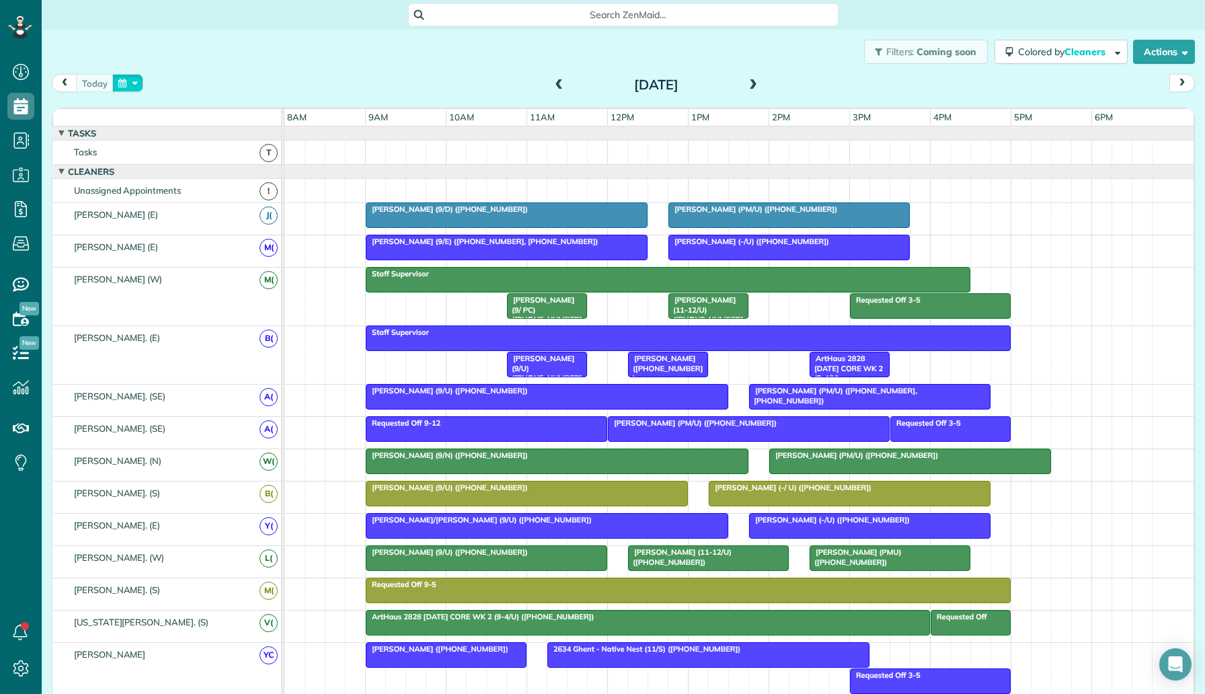
click at [124, 79] on button "button" at bounding box center [127, 83] width 31 height 18
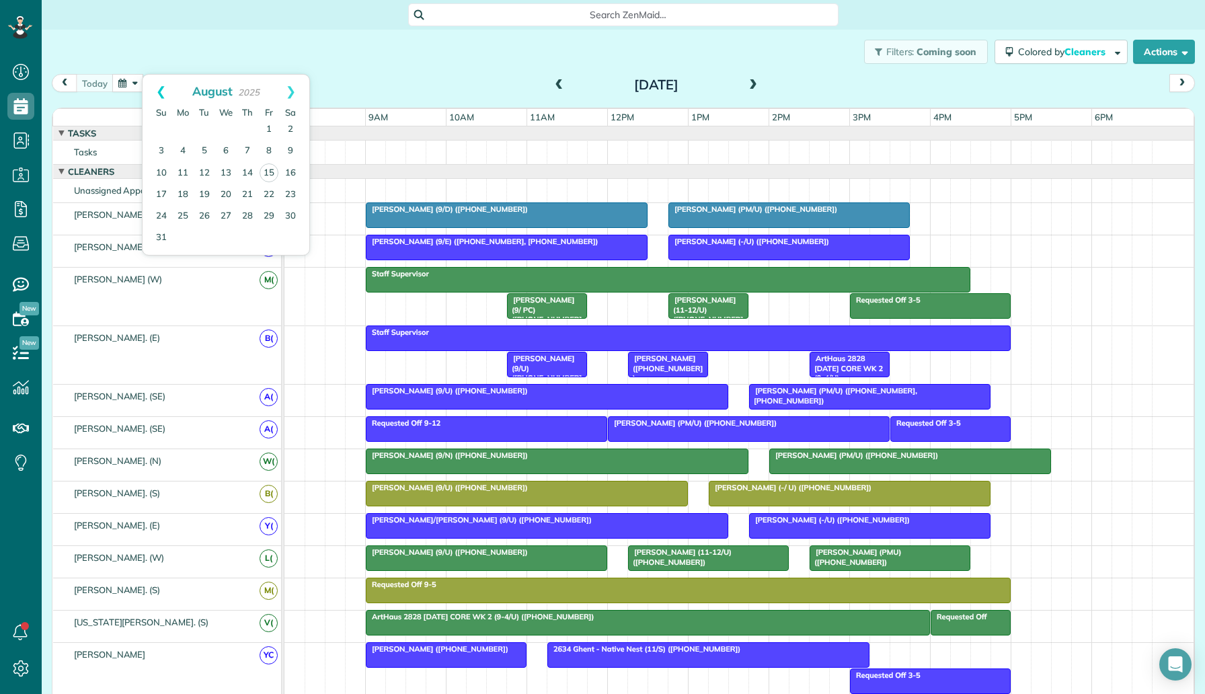
click at [159, 98] on link "Prev" at bounding box center [161, 92] width 37 height 34
click at [188, 149] on link "7" at bounding box center [183, 152] width 22 height 22
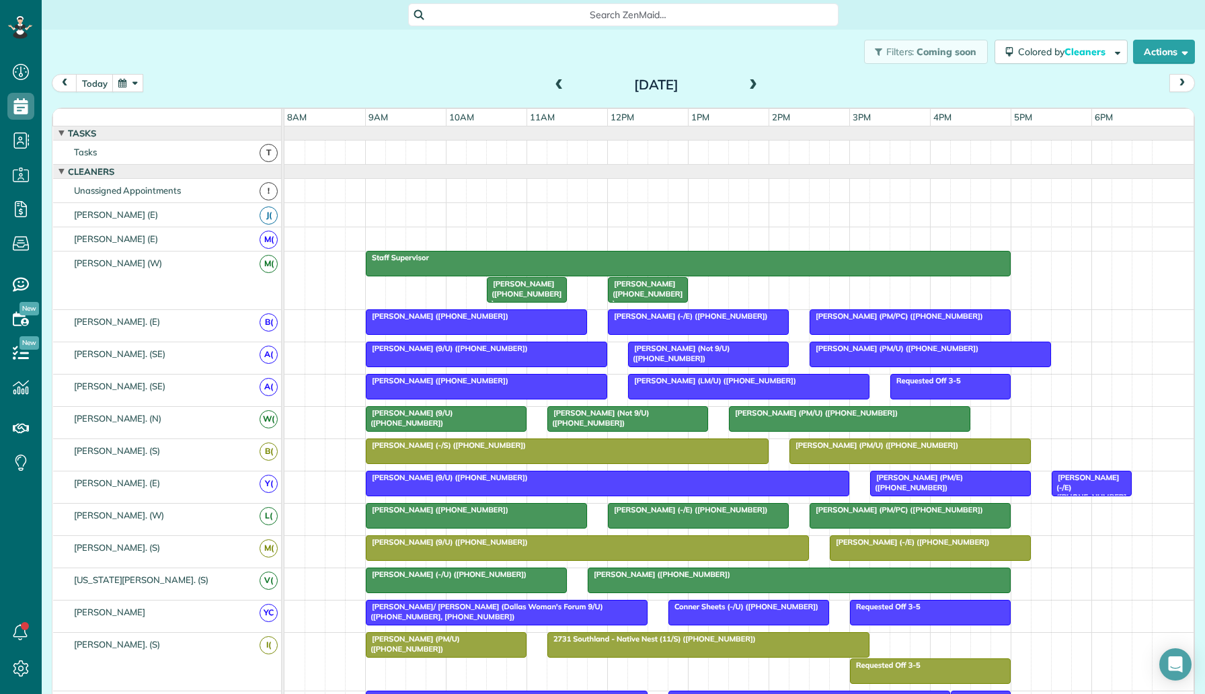
click at [461, 323] on div at bounding box center [477, 322] width 220 height 24
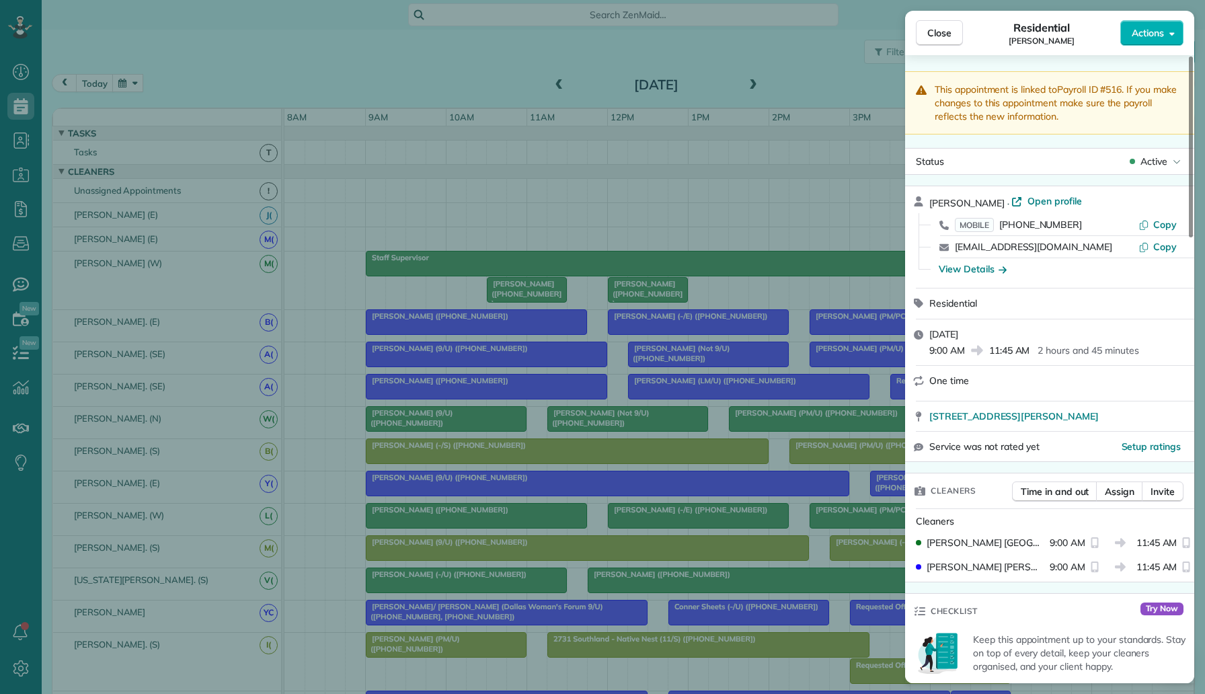
drag, startPoint x: 1072, startPoint y: 228, endPoint x: 999, endPoint y: 225, distance: 72.7
click at [999, 225] on div "MOBILE (339) 237-1763" at bounding box center [1047, 224] width 184 height 13
click at [286, 83] on div "Close Residential Jake Lannigan Actions This appointment is linked to Payroll I…" at bounding box center [602, 347] width 1205 height 694
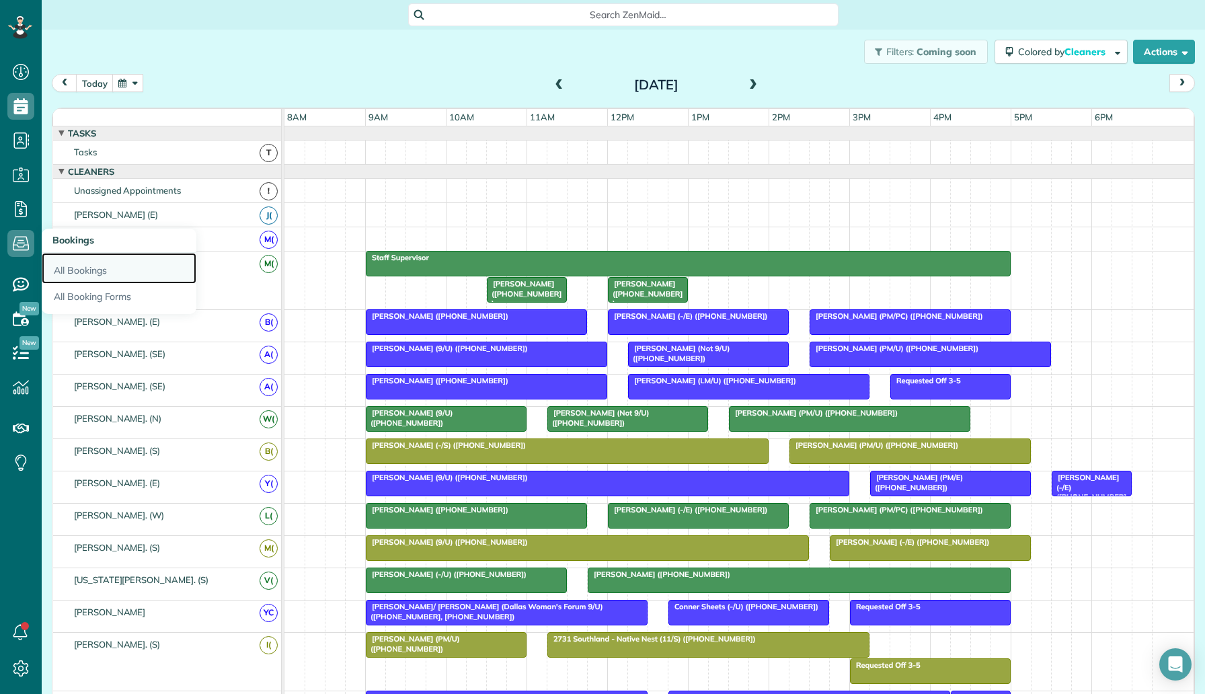
click at [61, 268] on link "All Bookings" at bounding box center [119, 268] width 155 height 31
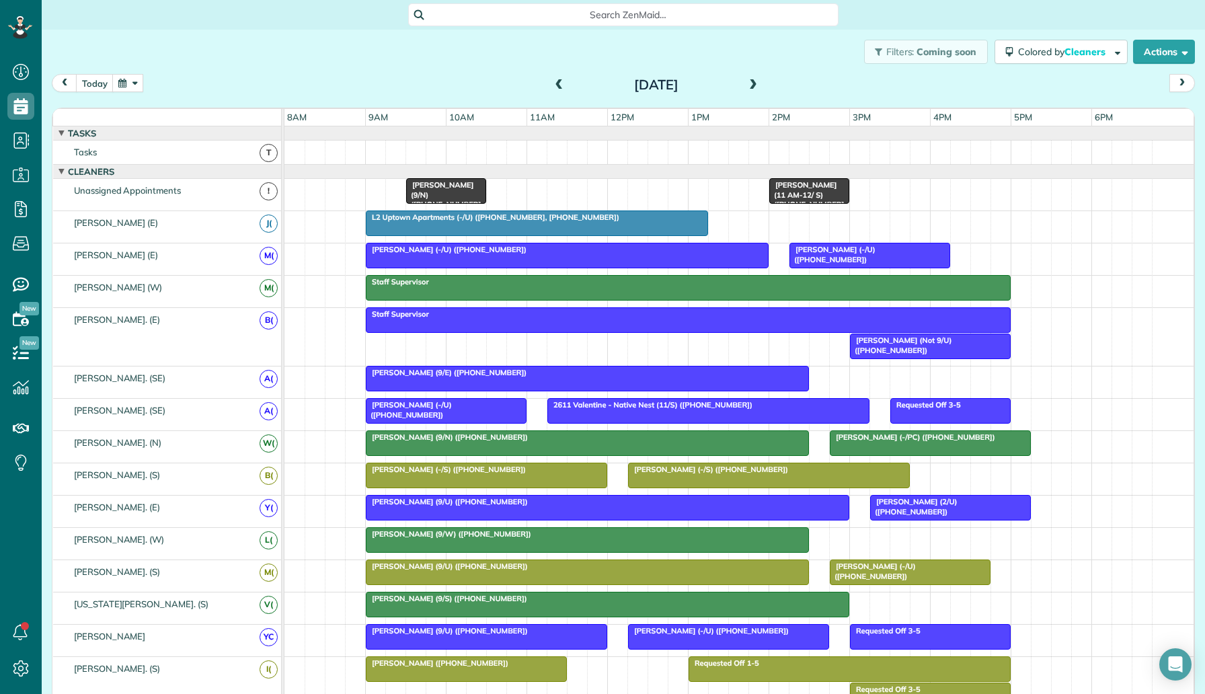
scroll to position [6, 6]
click at [96, 76] on button "today" at bounding box center [95, 83] width 38 height 18
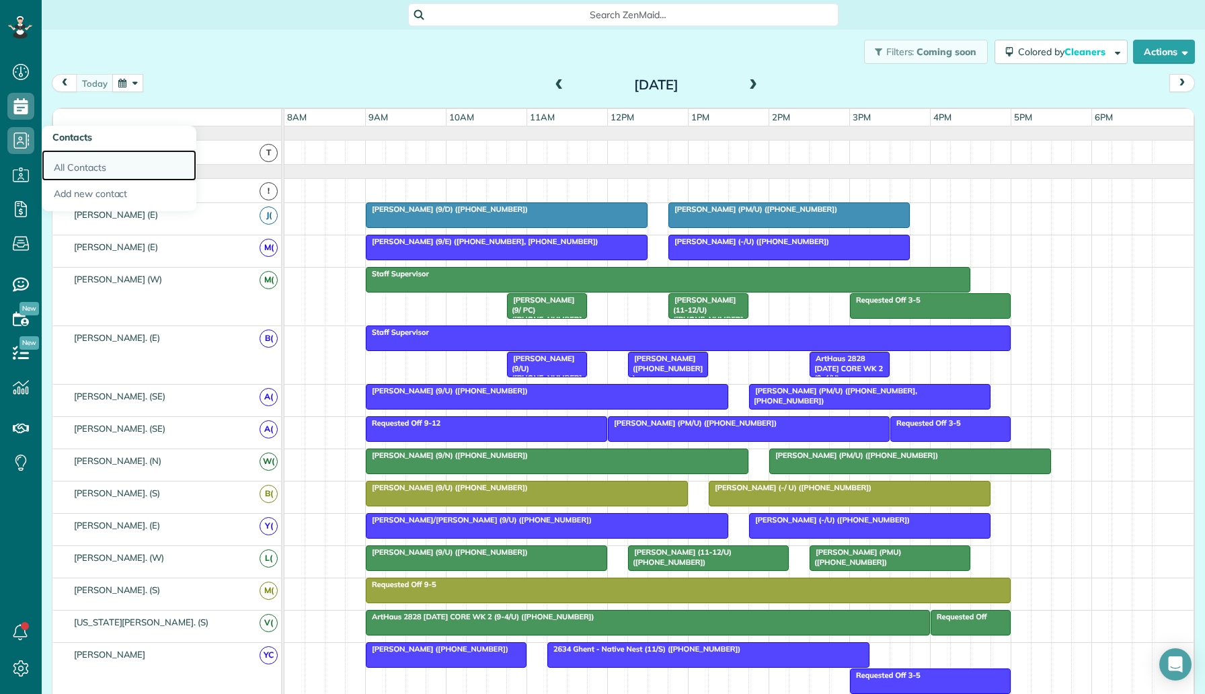
click at [92, 168] on link "All Contacts" at bounding box center [119, 165] width 155 height 31
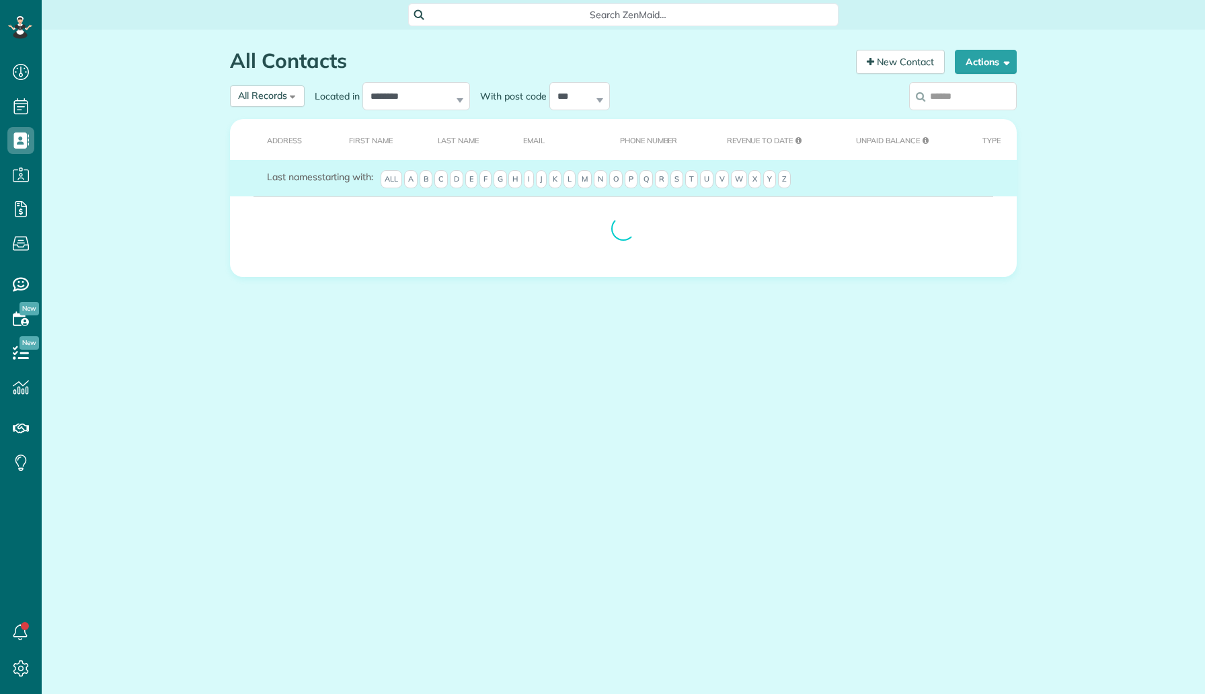
scroll to position [6, 6]
click at [961, 93] on input "search" at bounding box center [963, 96] width 108 height 28
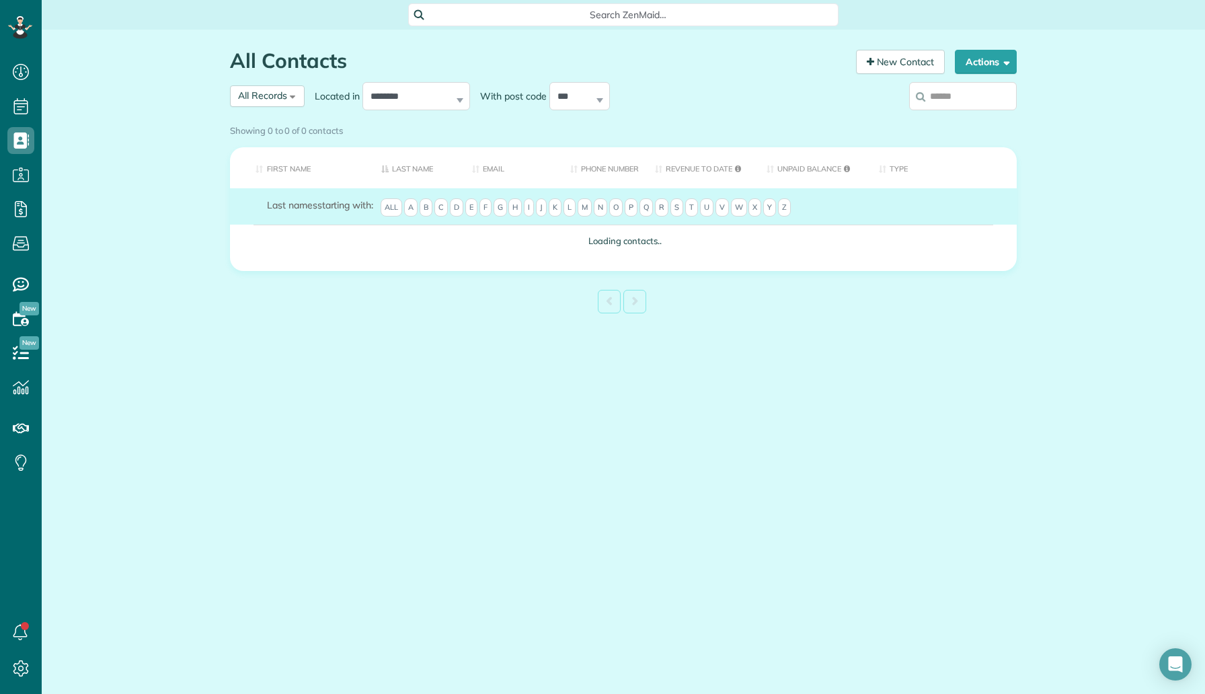
paste input "**********"
type input "**********"
click at [950, 119] on div "Showing 0 to 0 of 0 contacts" at bounding box center [623, 128] width 787 height 18
click at [946, 119] on div "Showing 0 to 0 of 0 contacts" at bounding box center [623, 131] width 807 height 24
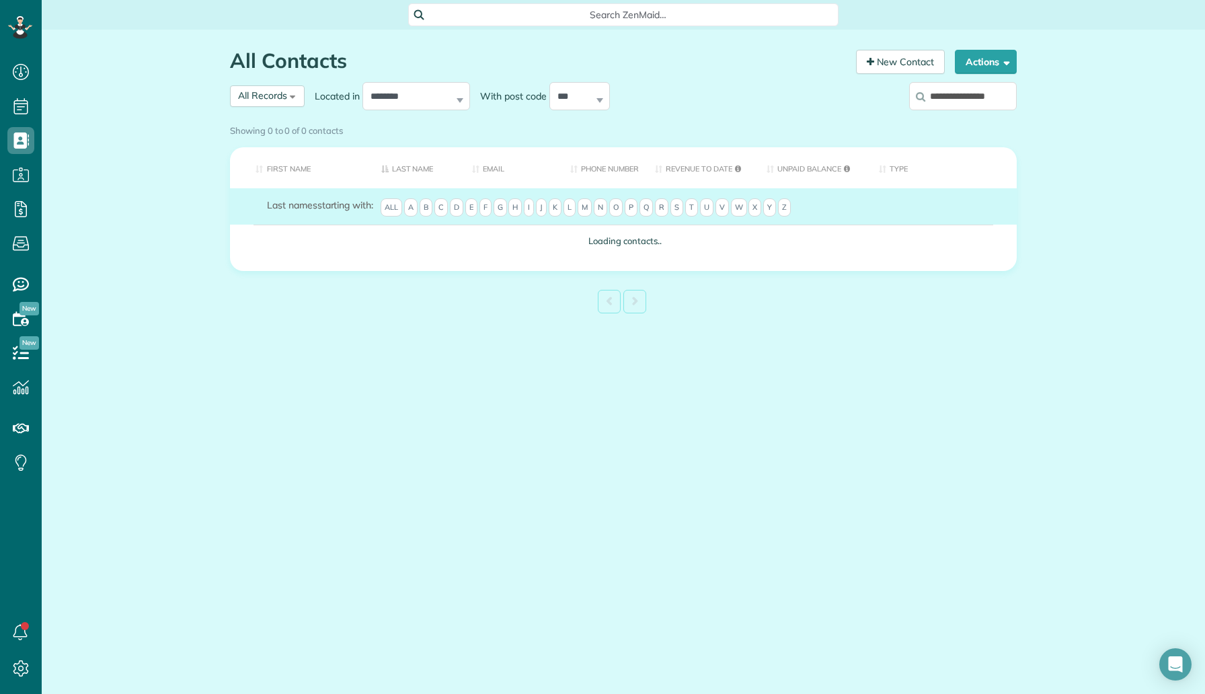
click at [969, 119] on div "Showing 0 to 0 of 0 contacts" at bounding box center [623, 131] width 807 height 24
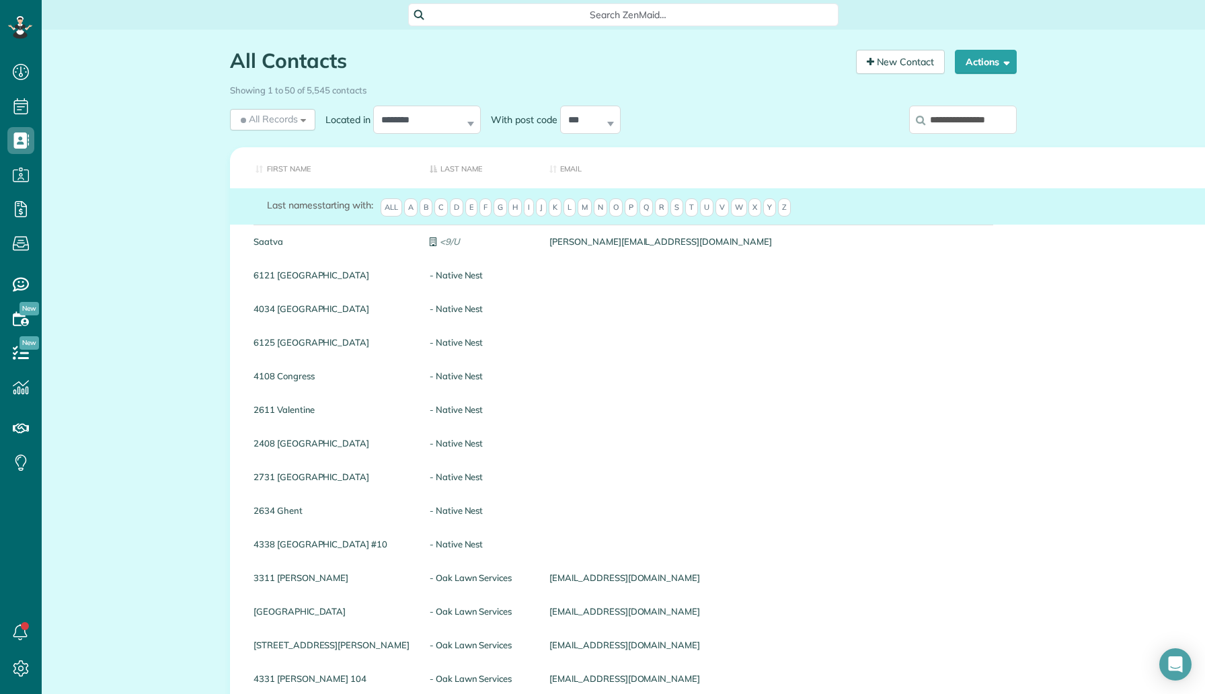
click at [971, 116] on input "**********" at bounding box center [963, 120] width 108 height 28
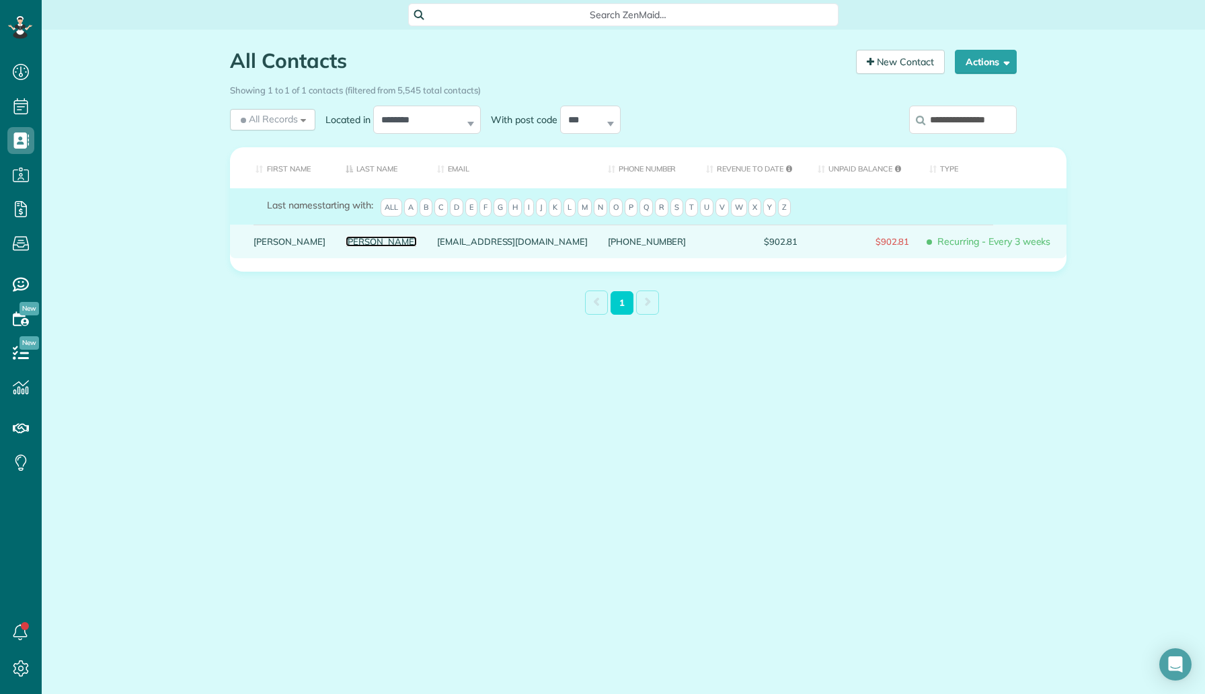
click at [346, 246] on link "Gordon" at bounding box center [382, 241] width 72 height 9
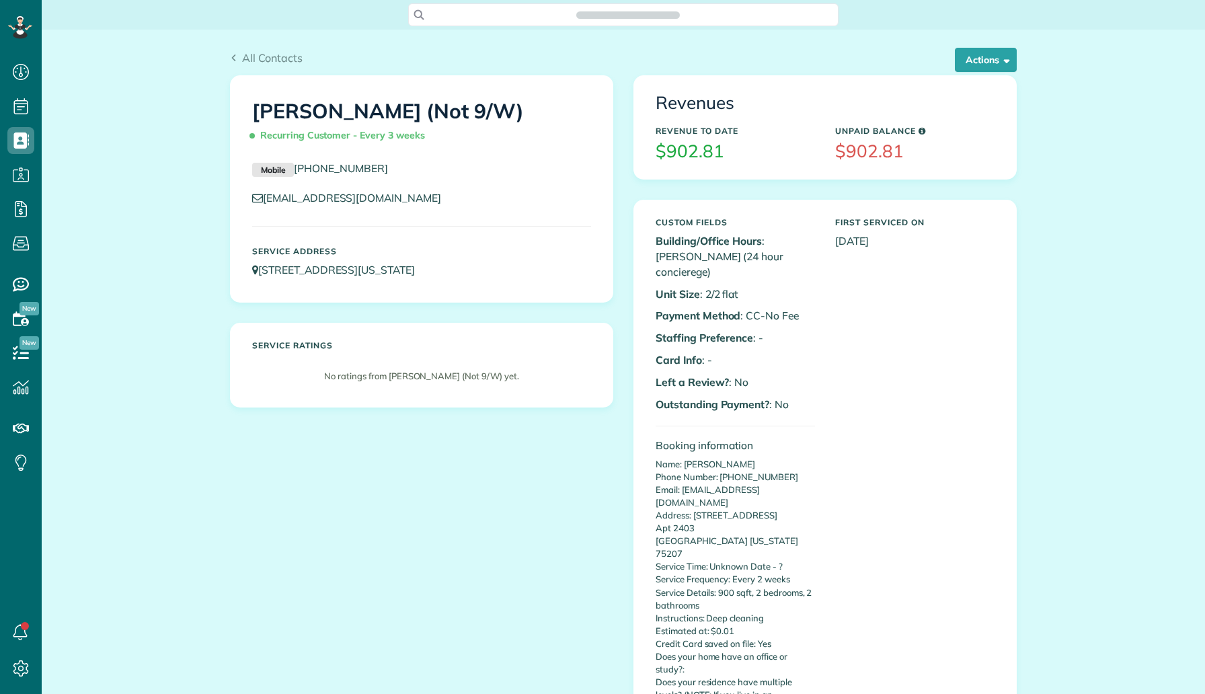
scroll to position [6, 6]
click at [975, 58] on button "Actions" at bounding box center [986, 60] width 62 height 24
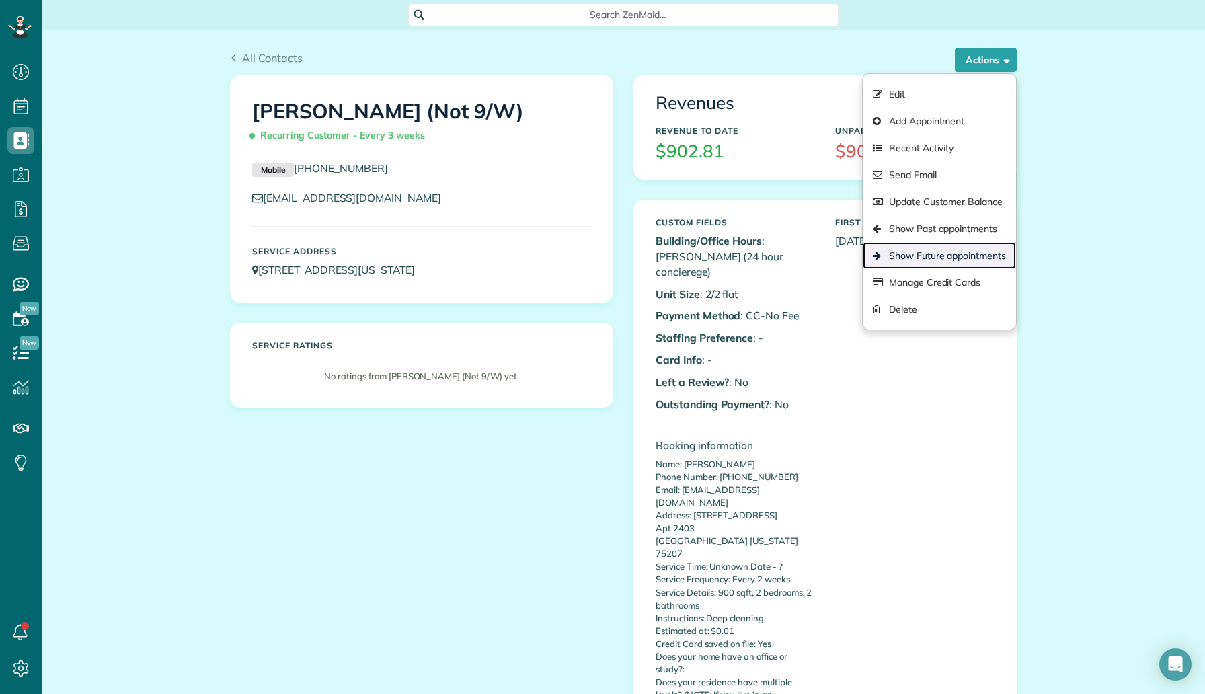
click at [934, 257] on link "Show Future appointments" at bounding box center [939, 255] width 153 height 27
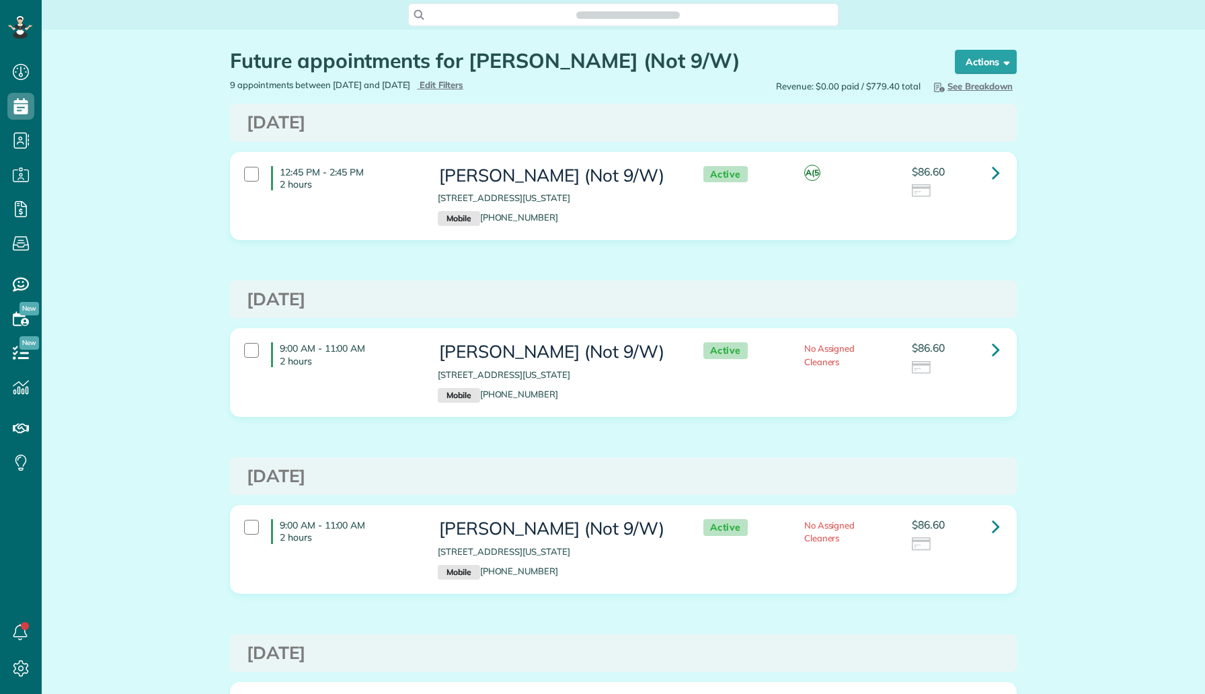
scroll to position [6, 6]
click at [1000, 178] on link at bounding box center [996, 172] width 27 height 27
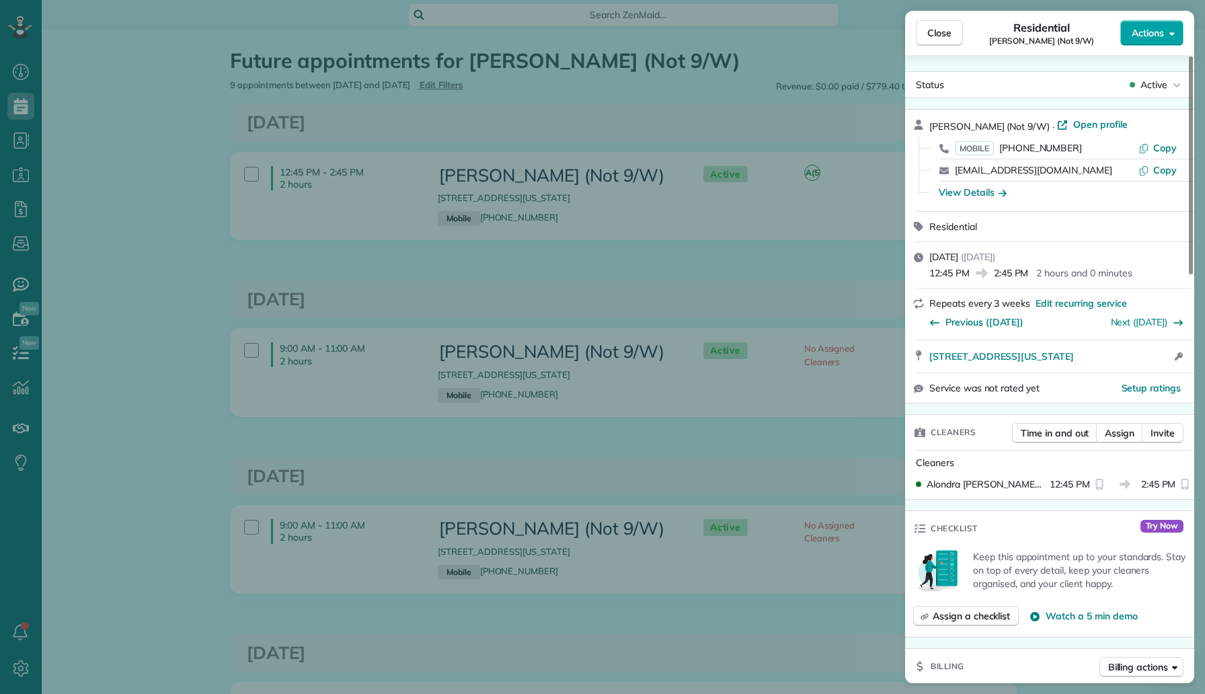
click at [1149, 44] on button "Actions" at bounding box center [1151, 33] width 63 height 26
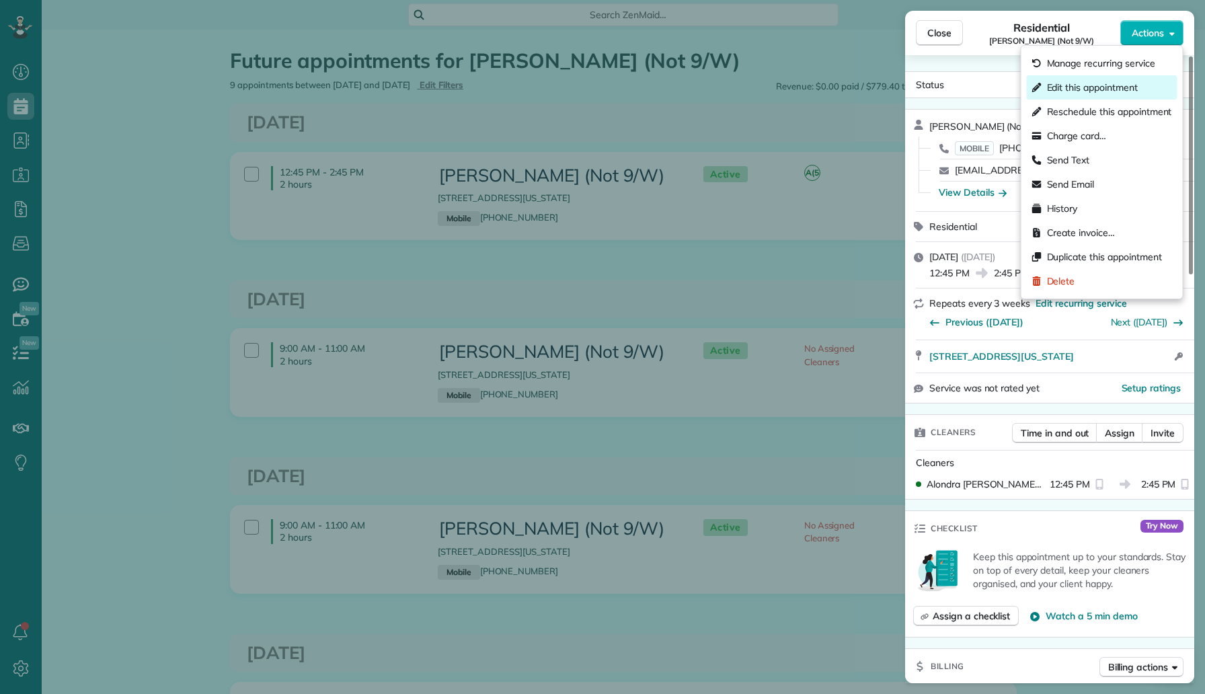
click at [1100, 89] on span "Edit this appointment" at bounding box center [1092, 87] width 91 height 13
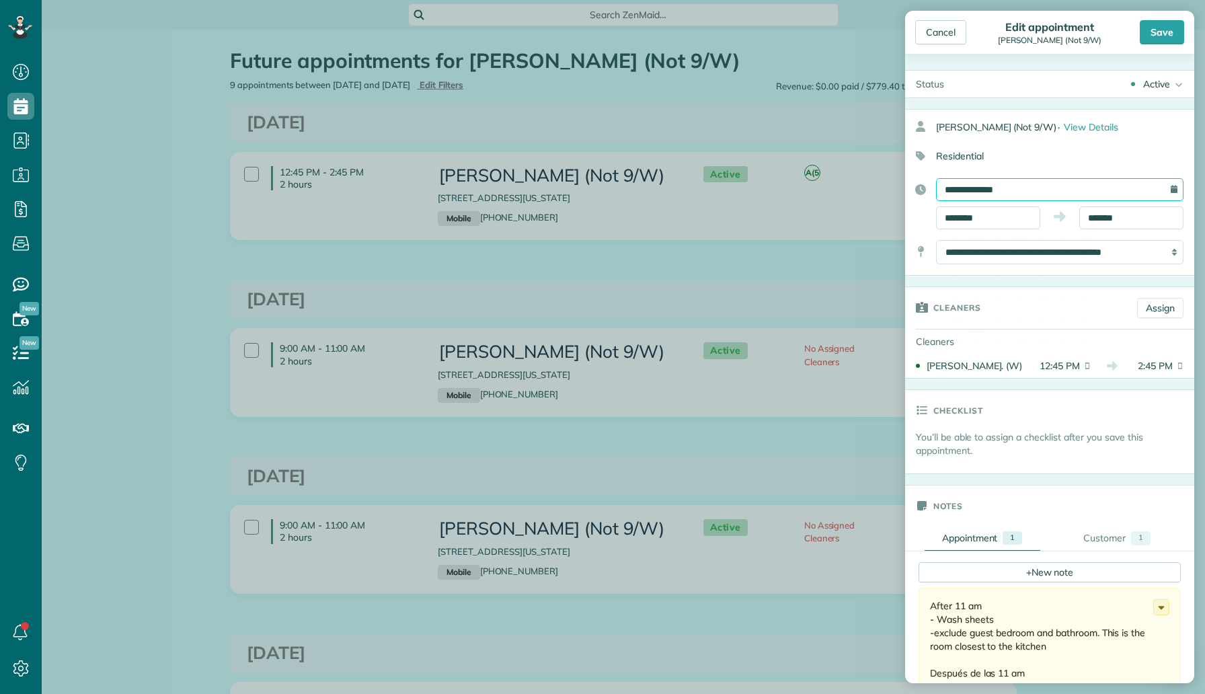
click at [1032, 185] on input "**********" at bounding box center [1059, 189] width 247 height 23
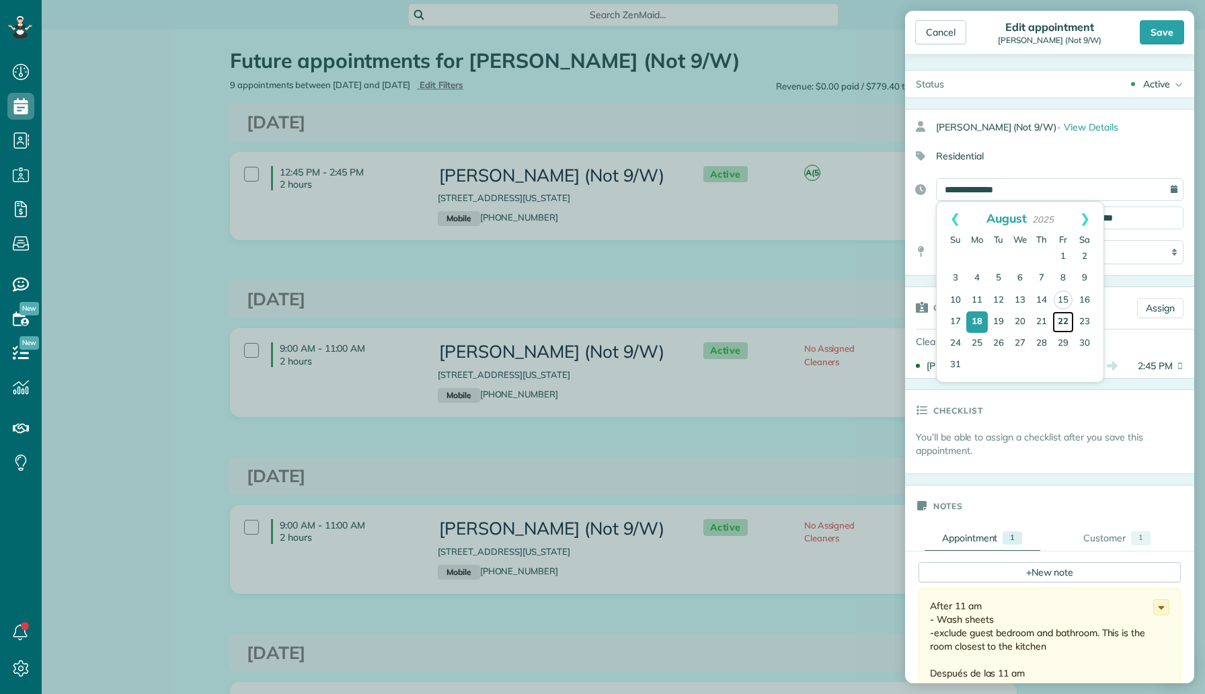
click at [1063, 317] on link "22" at bounding box center [1064, 322] width 22 height 22
type input "**********"
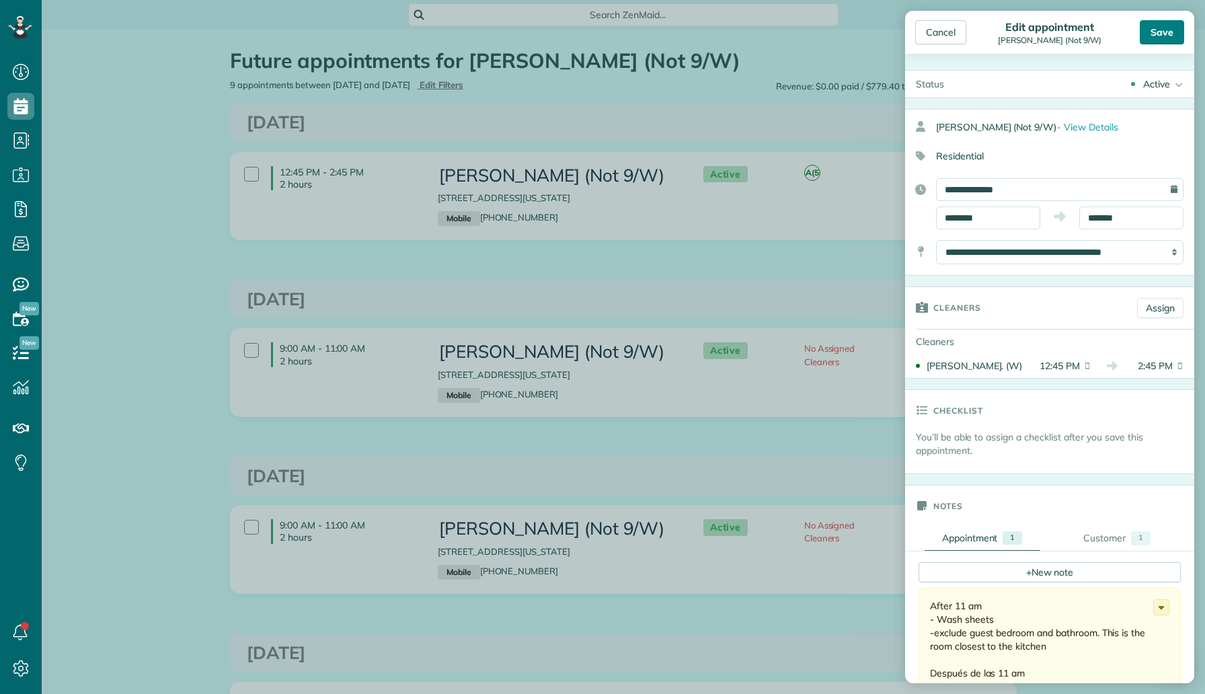
click at [1161, 38] on div "Save" at bounding box center [1162, 32] width 44 height 24
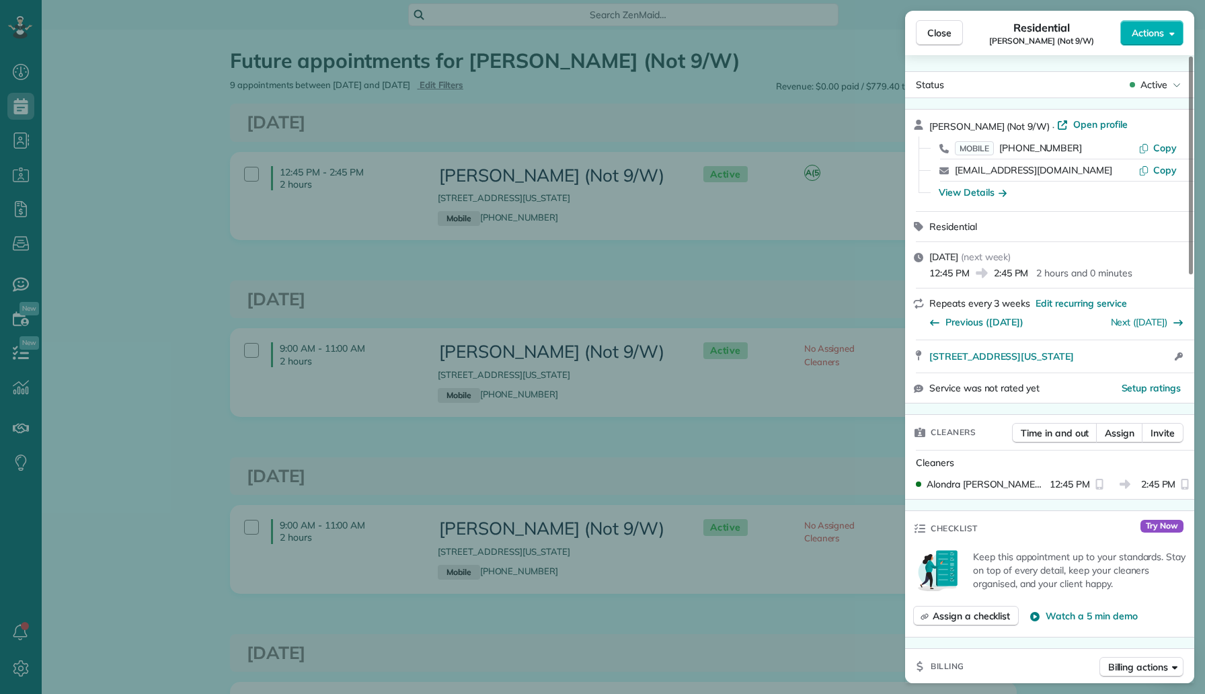
click at [841, 116] on div "Close Residential Felicia Gordon (Not 9/W) Actions Status Active Felicia Gordon…" at bounding box center [602, 347] width 1205 height 694
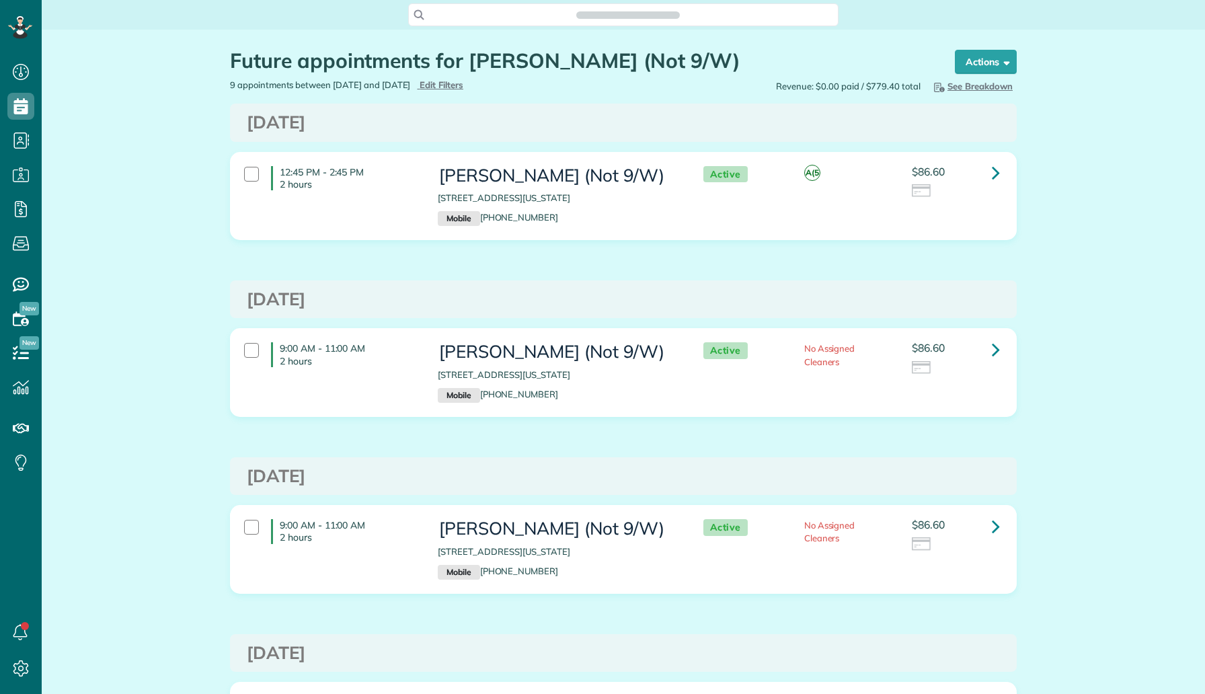
scroll to position [6, 6]
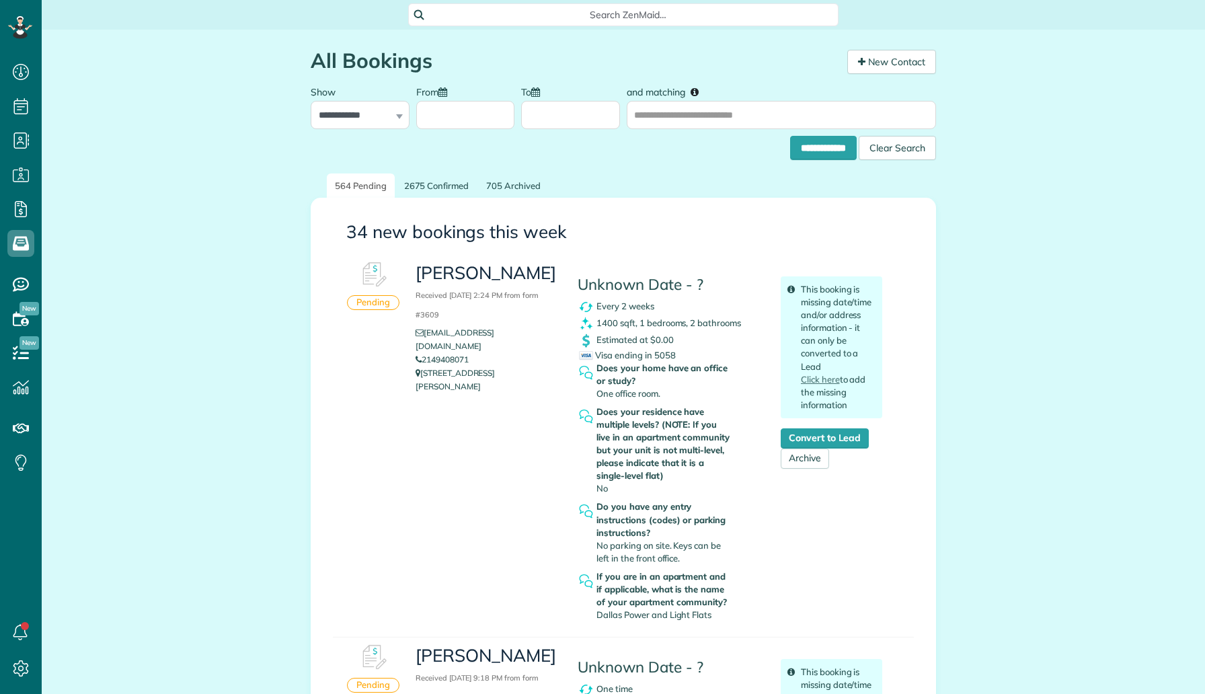
scroll to position [6, 6]
drag, startPoint x: 479, startPoint y: 366, endPoint x: 424, endPoint y: 365, distance: 54.5
click at [424, 365] on li "2149408071" at bounding box center [487, 359] width 142 height 13
copy link "2149408071"
drag, startPoint x: 510, startPoint y: 291, endPoint x: 418, endPoint y: 267, distance: 95.9
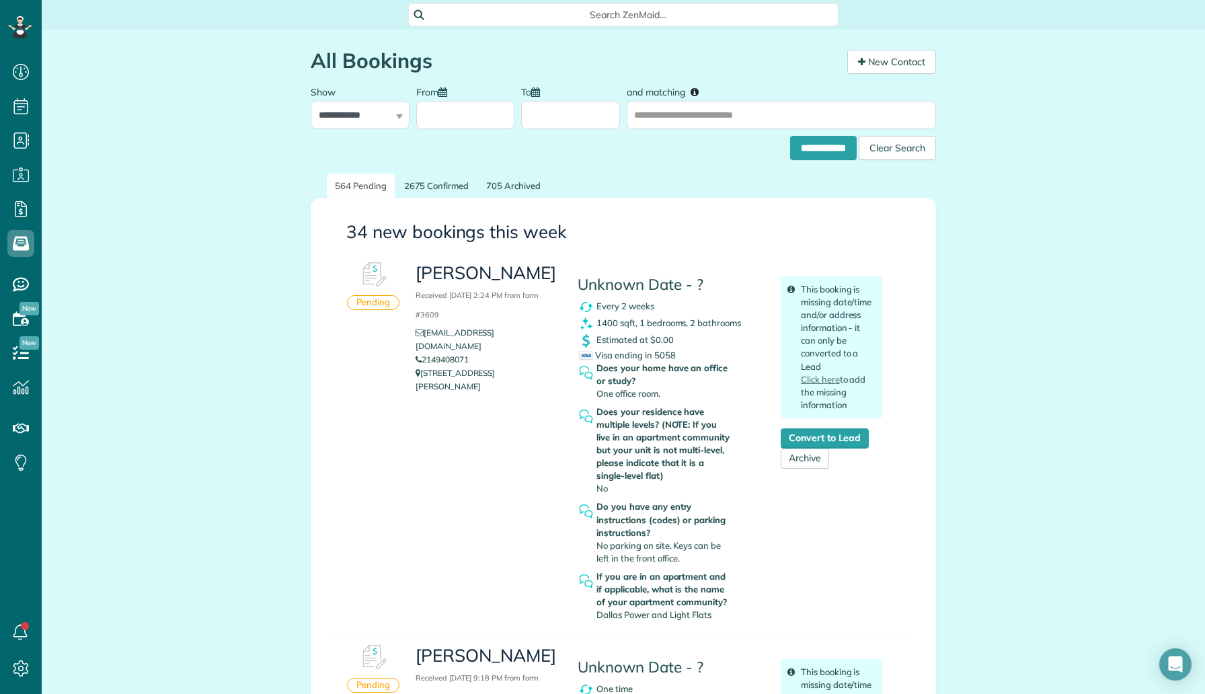
click at [417, 267] on h3 "Alvaro Betancourt Received August 15, 2025 2:24 PM from form #3609" at bounding box center [487, 293] width 142 height 58
copy h3 "Alvaro Betancourt"
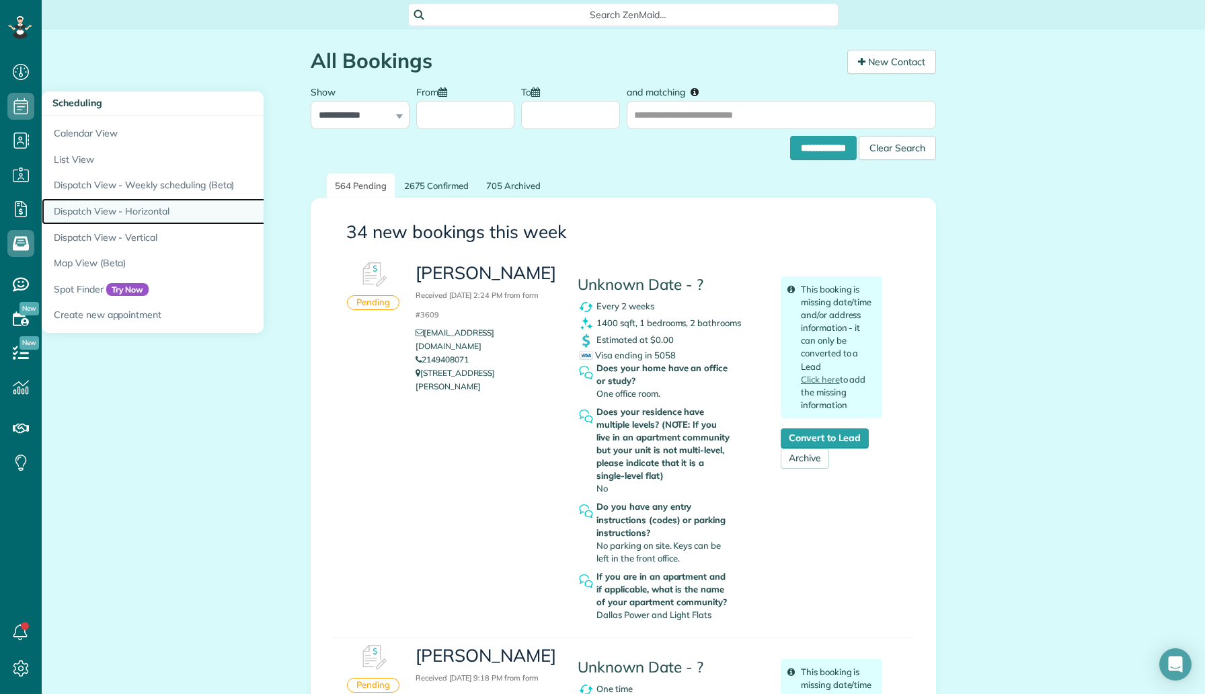
click at [134, 202] on link "Dispatch View - Horizontal" at bounding box center [210, 211] width 336 height 26
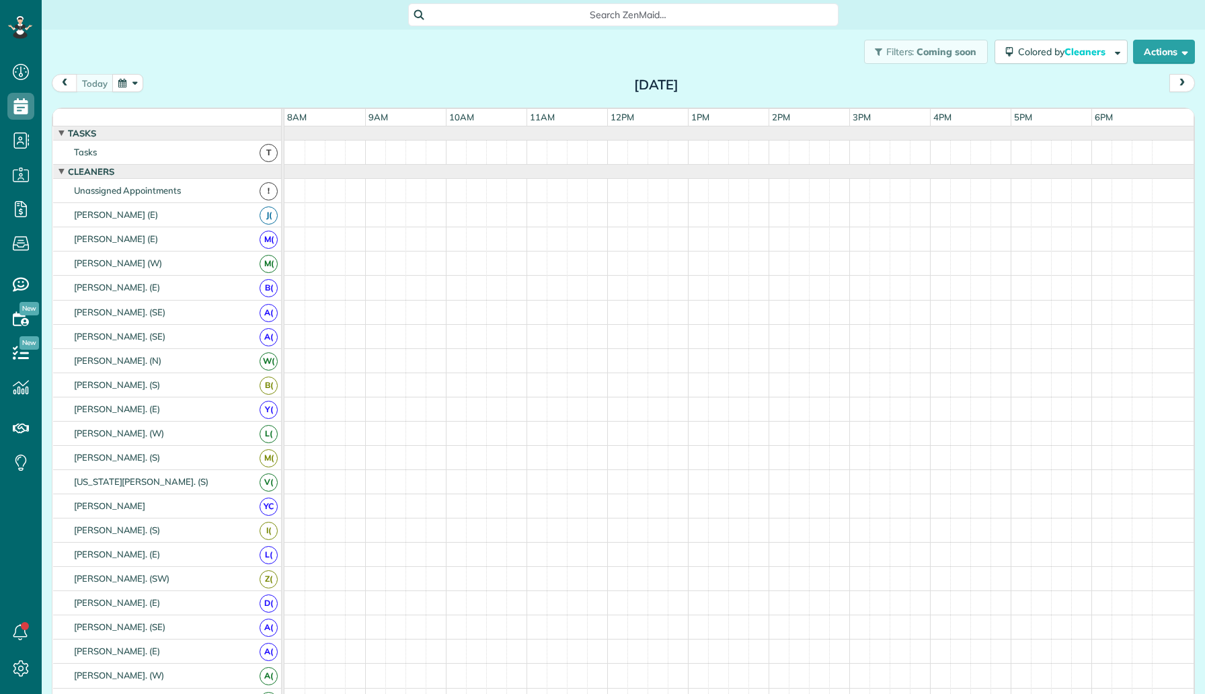
scroll to position [6, 6]
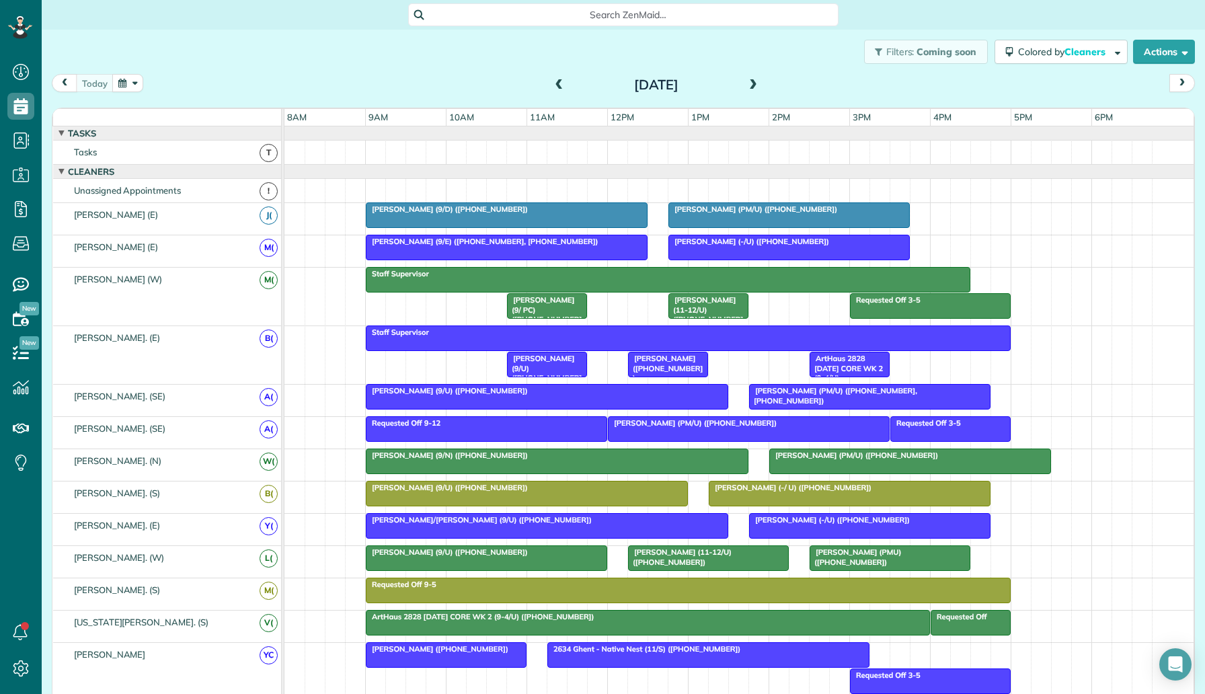
click at [424, 211] on span "[PERSON_NAME] (9/D) ([PHONE_NUMBER])" at bounding box center [446, 208] width 163 height 9
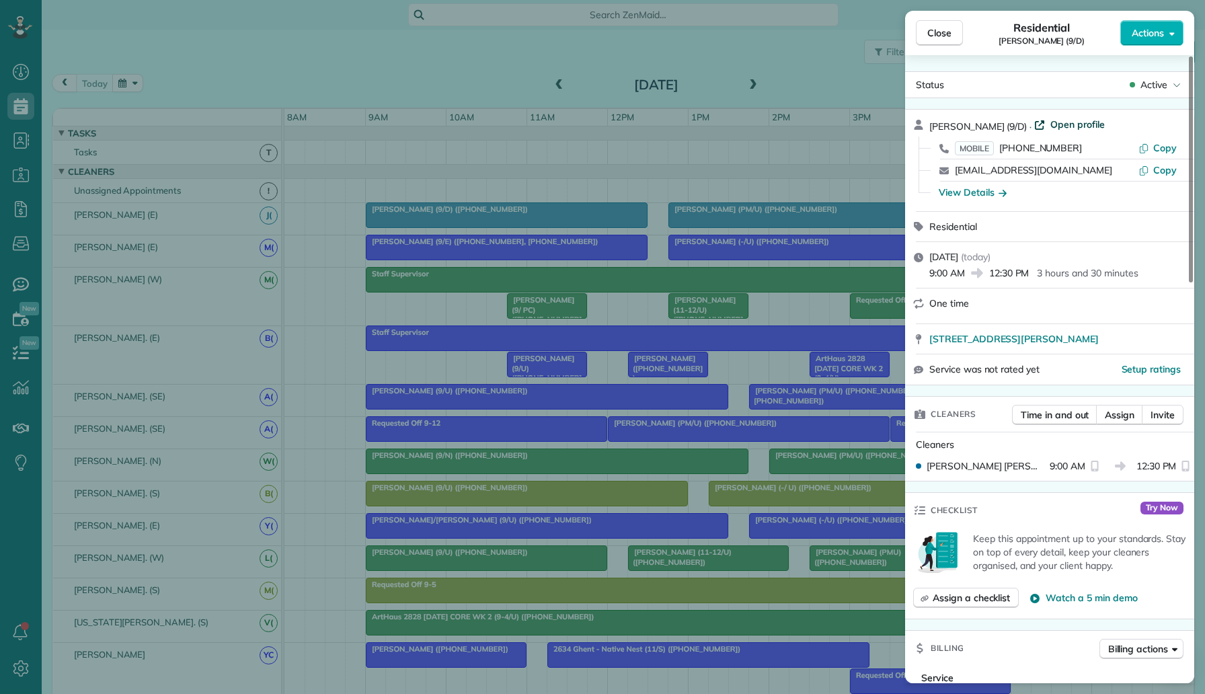
click at [1058, 126] on span "Open profile" at bounding box center [1078, 124] width 54 height 13
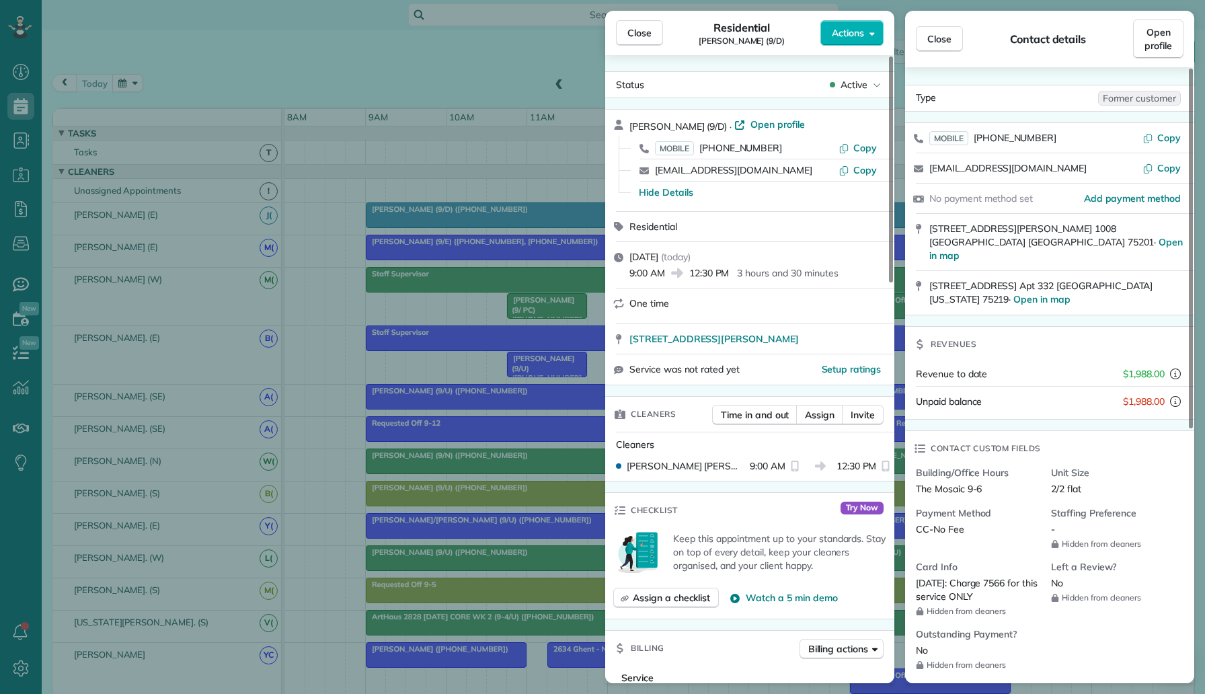
click at [28, 159] on div "Close Residential Lauren Moore (9/D) Actions Status Active Lauren Moore (9/D) ·…" at bounding box center [602, 347] width 1205 height 694
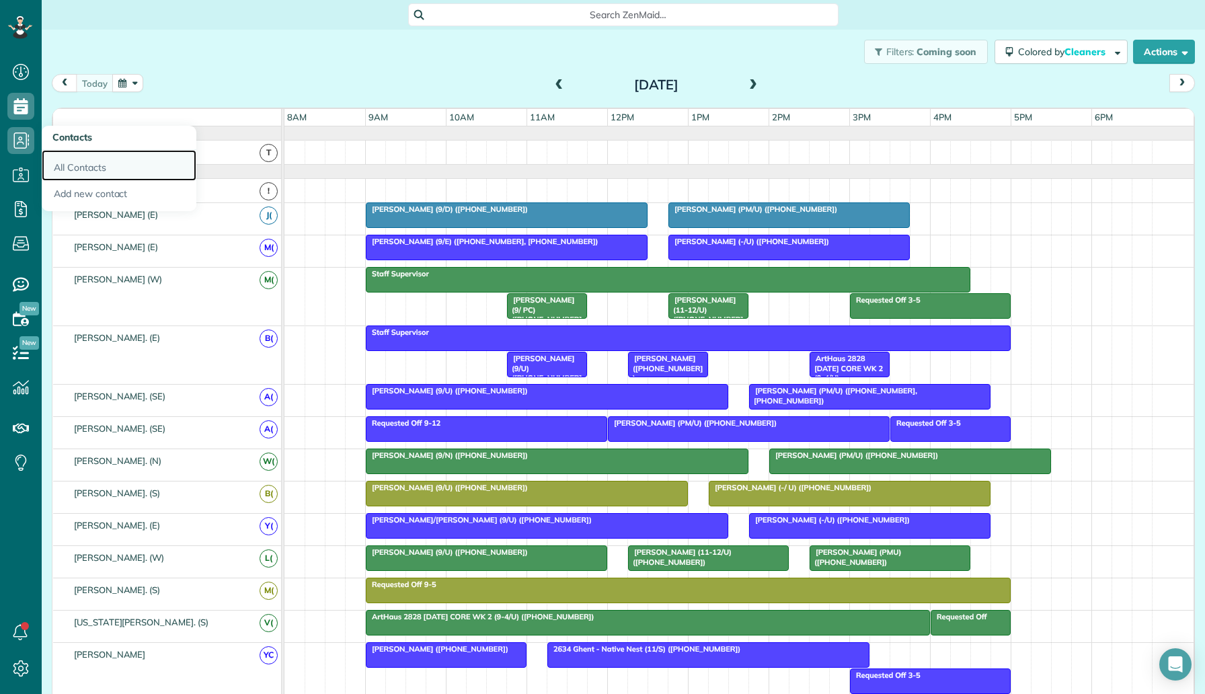
click at [81, 161] on link "All Contacts" at bounding box center [119, 165] width 155 height 31
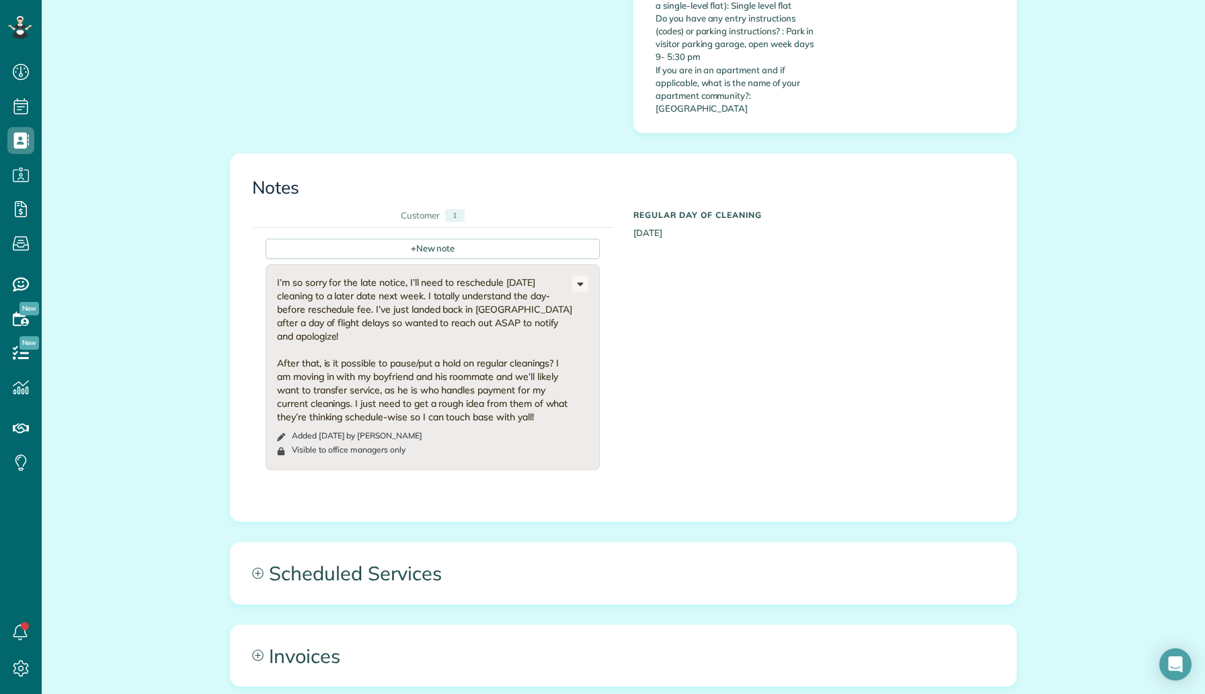
scroll to position [730, 0]
click at [465, 236] on div "+ New note" at bounding box center [433, 246] width 334 height 20
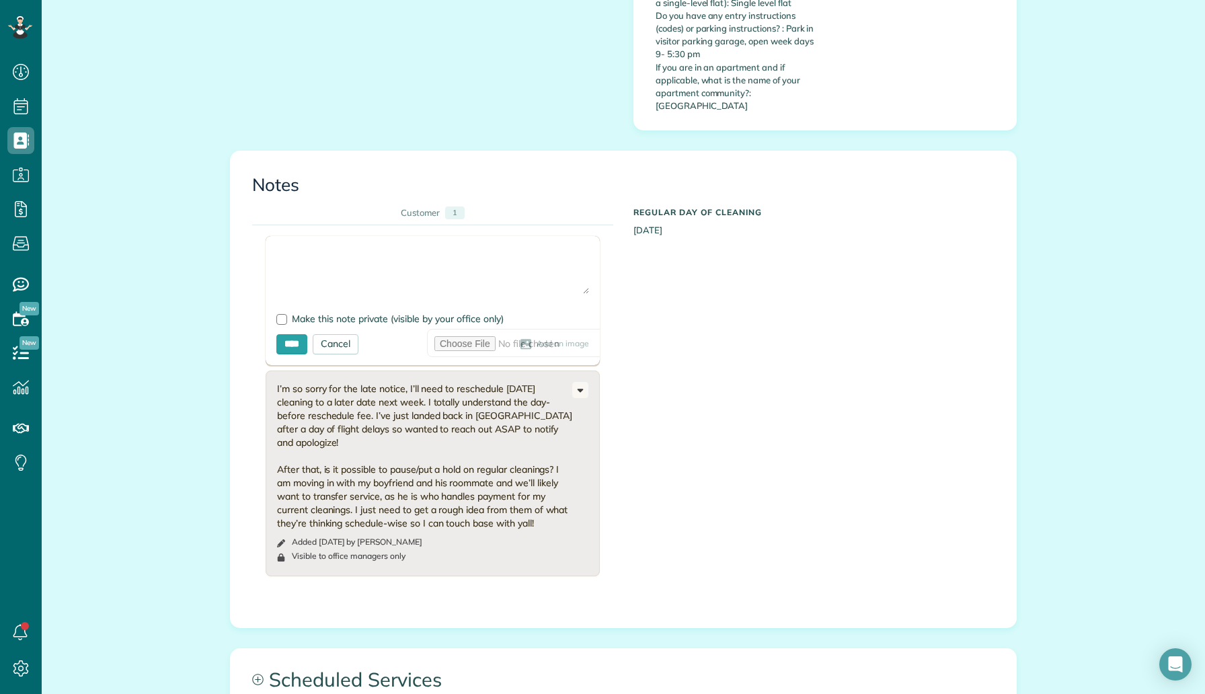
click at [448, 247] on textarea at bounding box center [432, 270] width 313 height 47
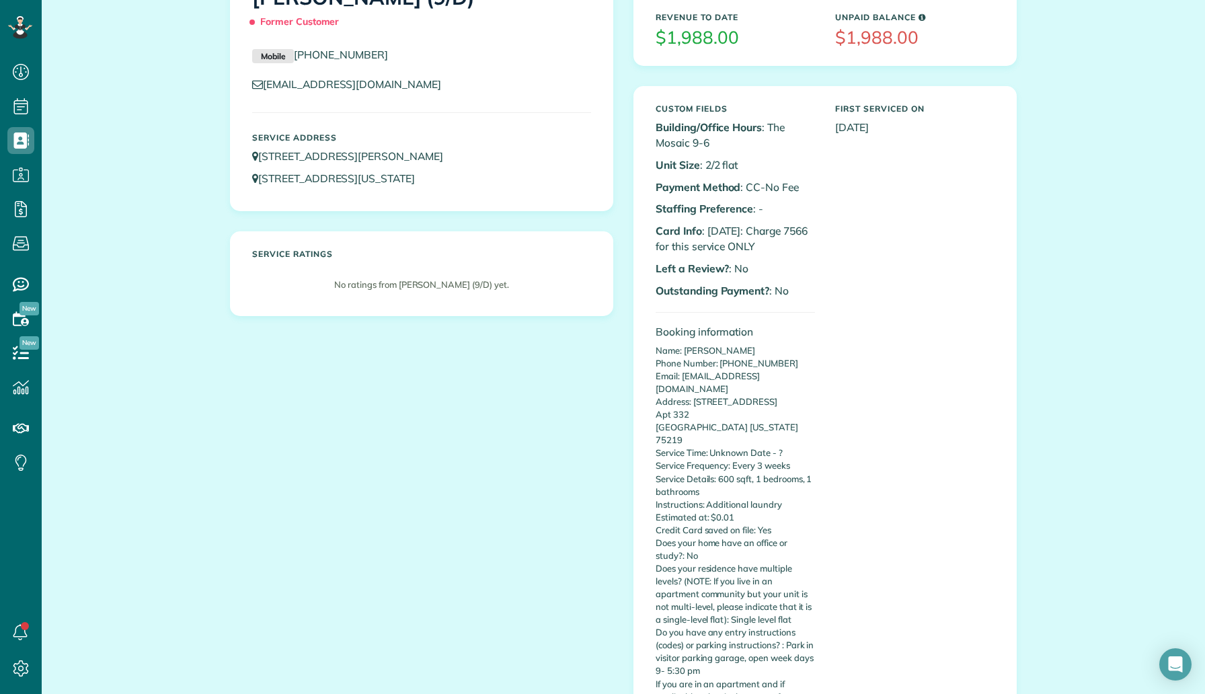
scroll to position [0, 0]
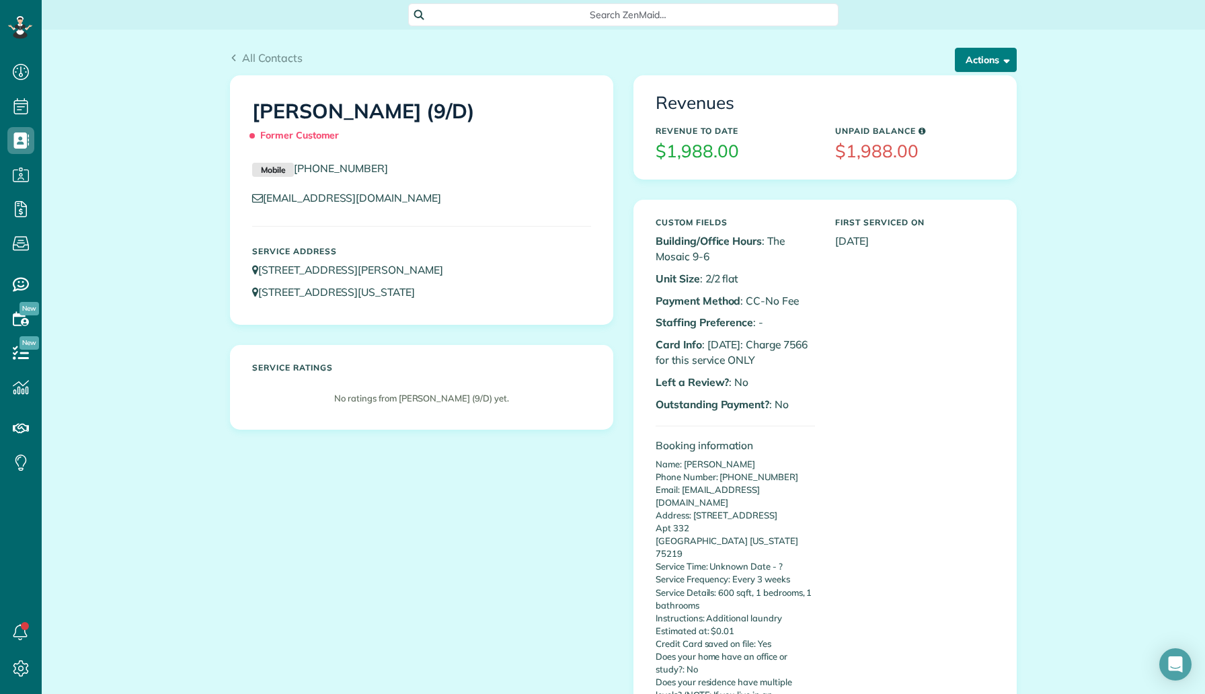
click at [985, 60] on button "Actions" at bounding box center [986, 60] width 62 height 24
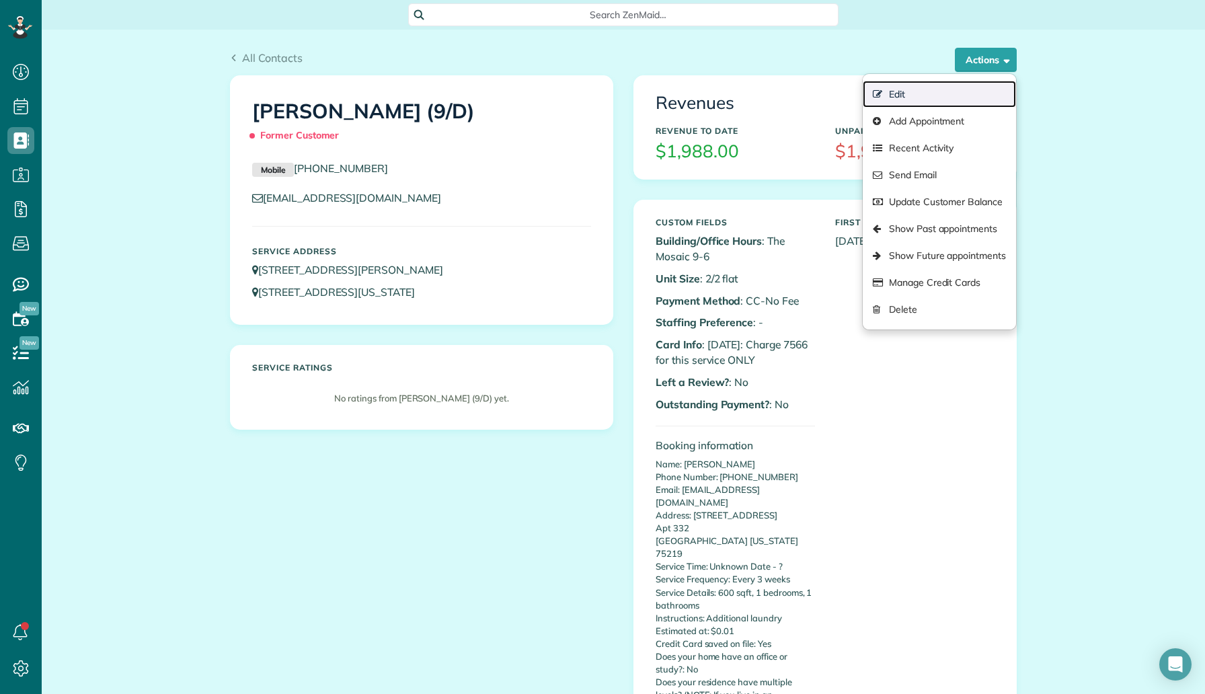
click at [943, 98] on link "Edit" at bounding box center [939, 94] width 153 height 27
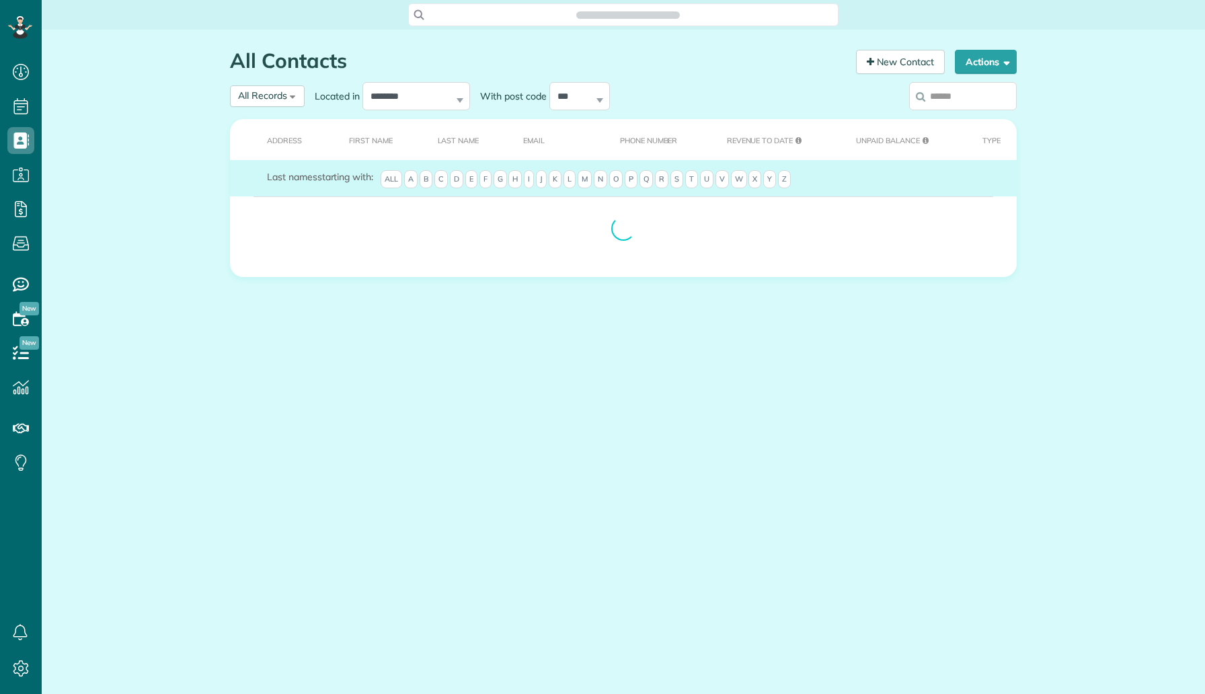
scroll to position [6, 6]
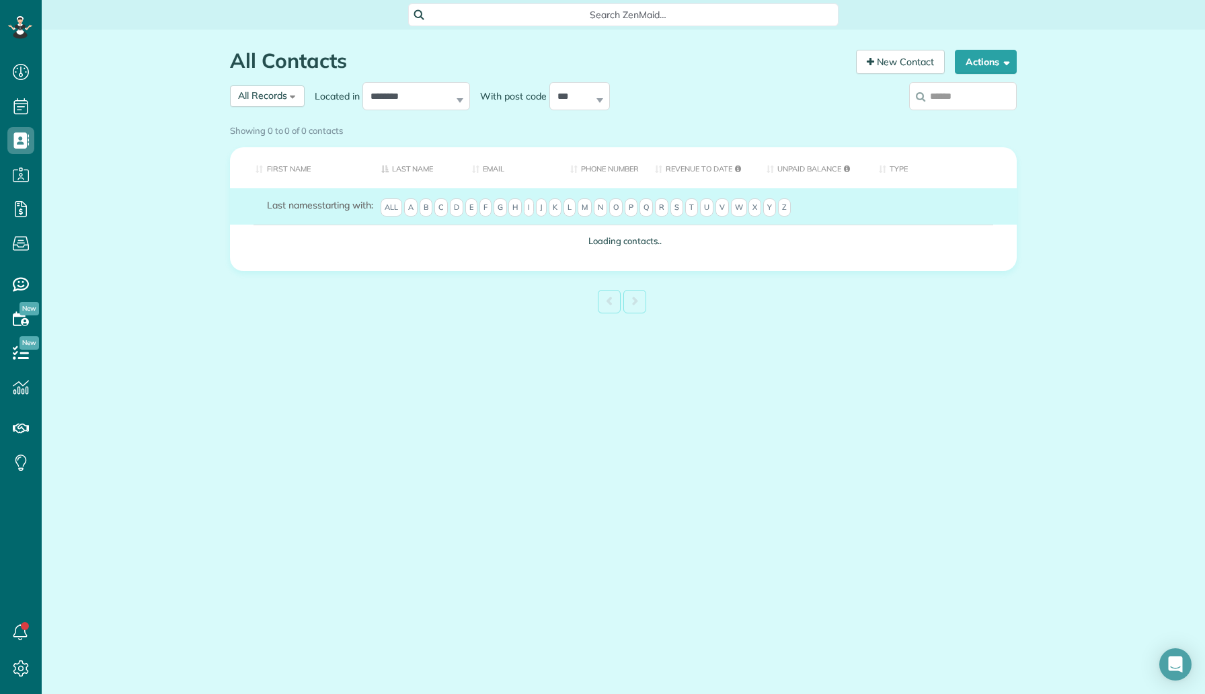
click at [942, 99] on input "search" at bounding box center [963, 96] width 108 height 28
type input "*******"
click at [936, 119] on div "Showing 0 to 0 of 0 contacts" at bounding box center [623, 131] width 807 height 24
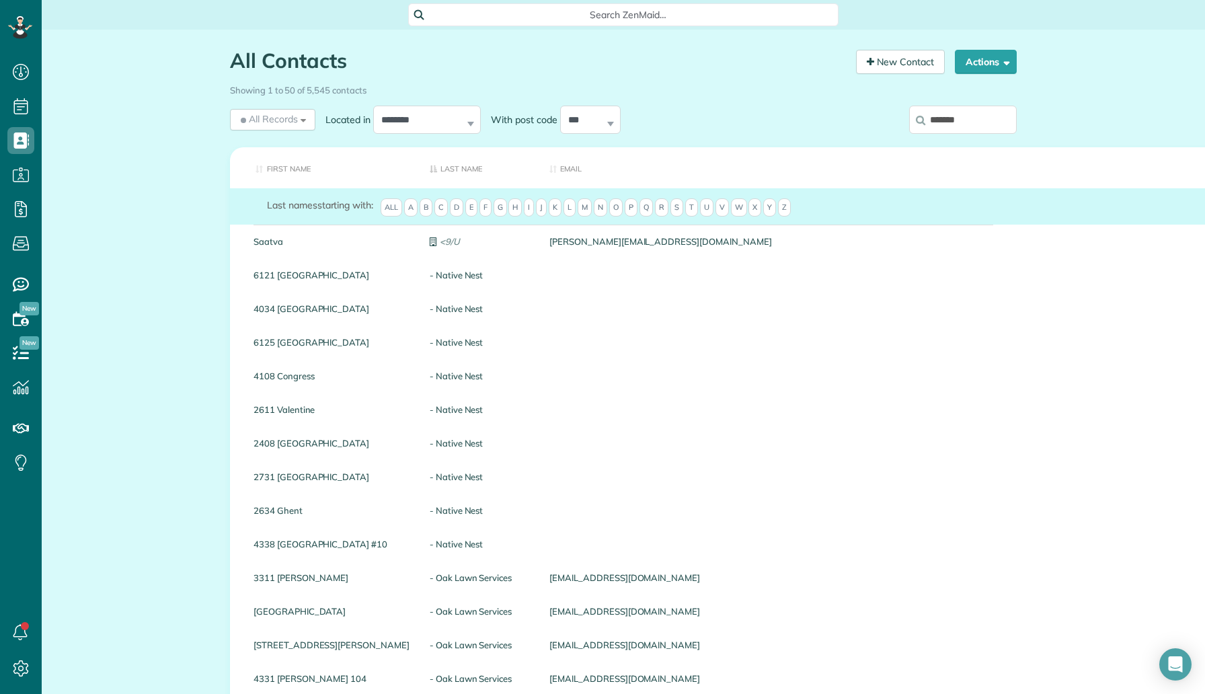
click at [947, 120] on input "*******" at bounding box center [963, 120] width 108 height 28
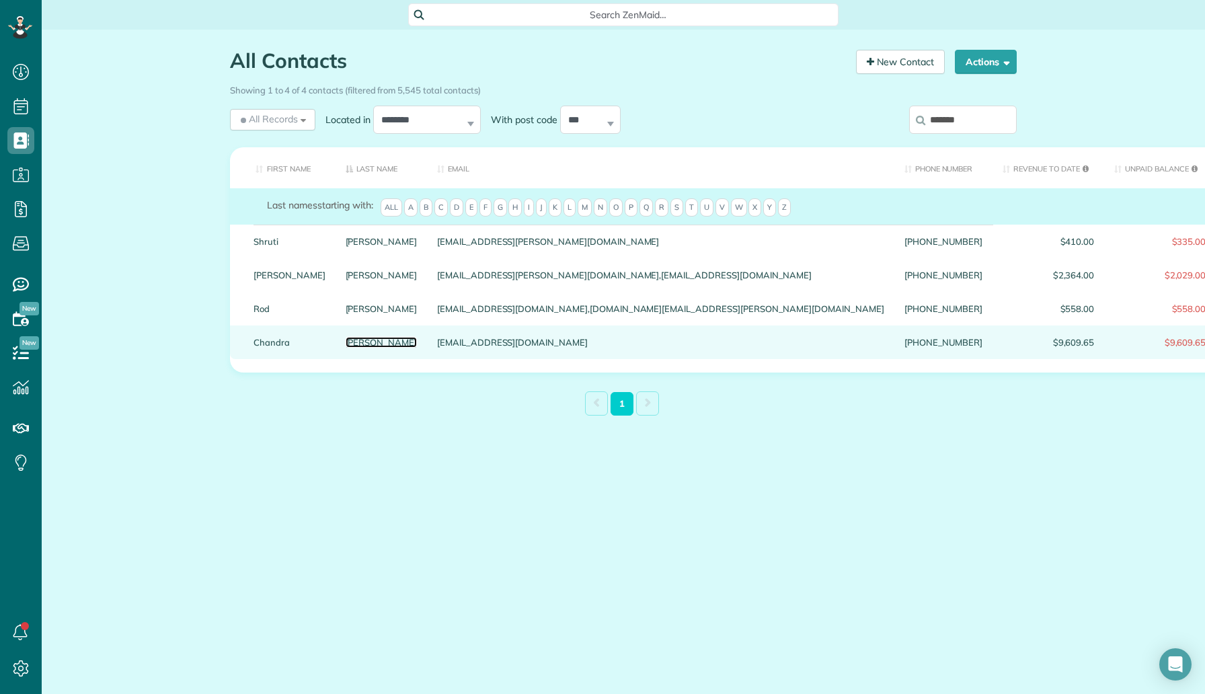
click at [346, 347] on link "Stewart" at bounding box center [382, 342] width 72 height 9
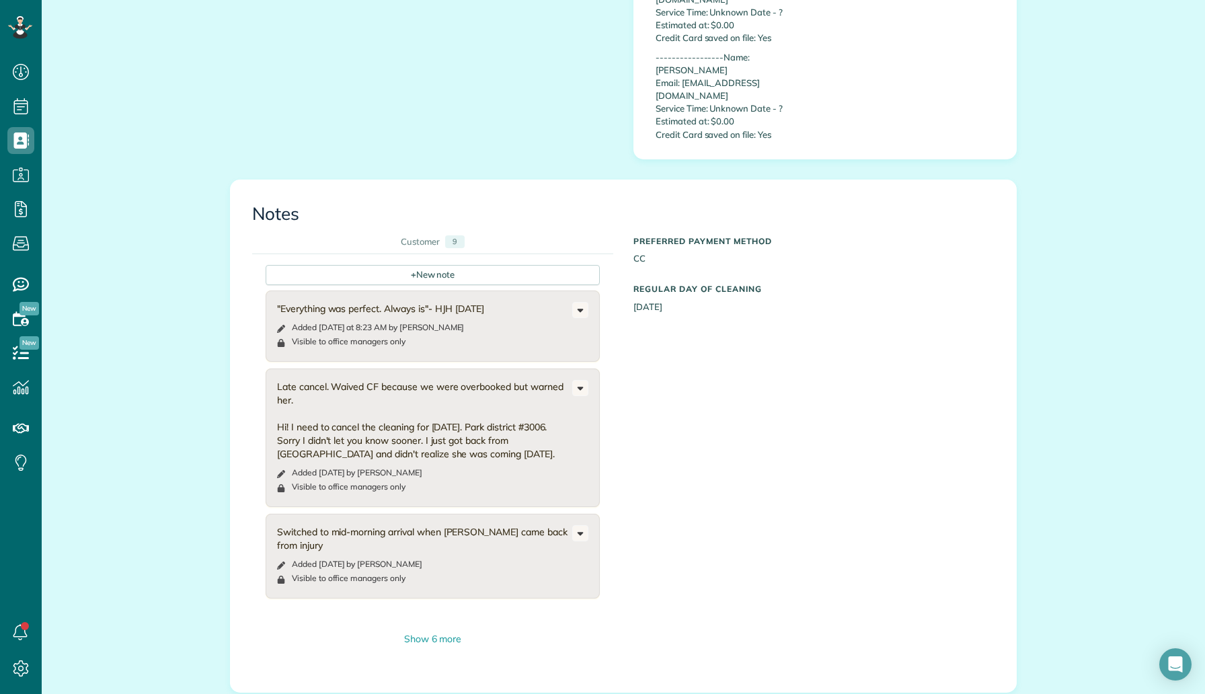
scroll to position [916, 0]
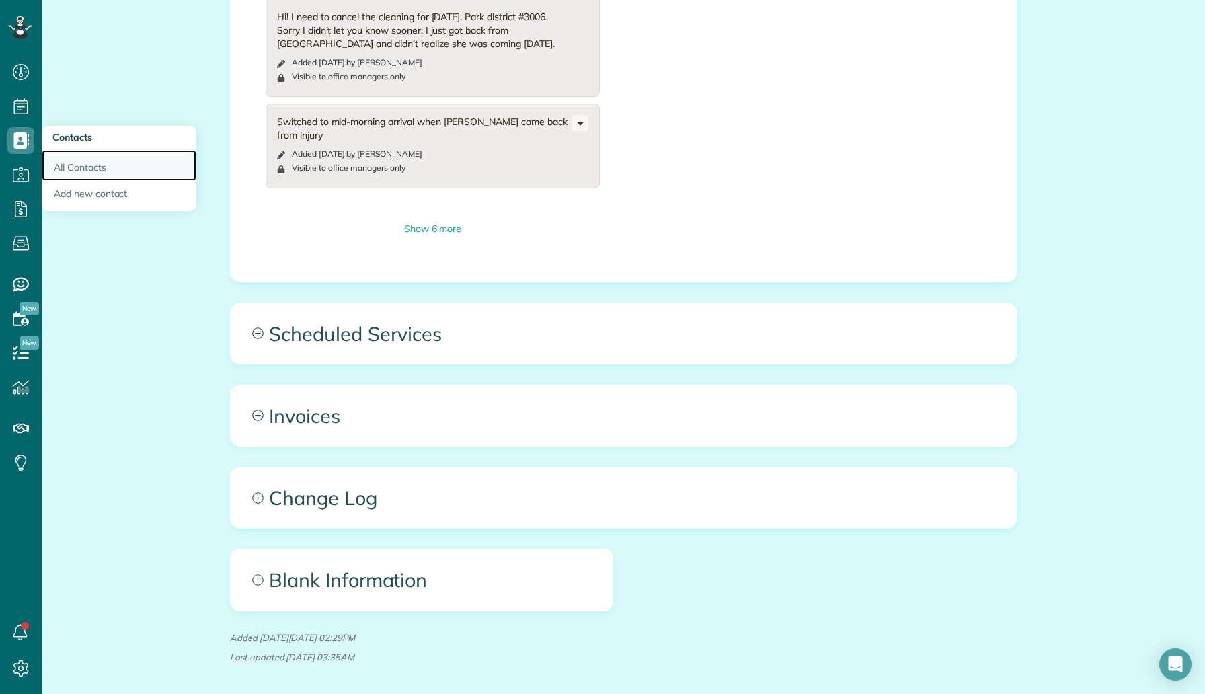
click at [82, 169] on link "All Contacts" at bounding box center [119, 165] width 155 height 31
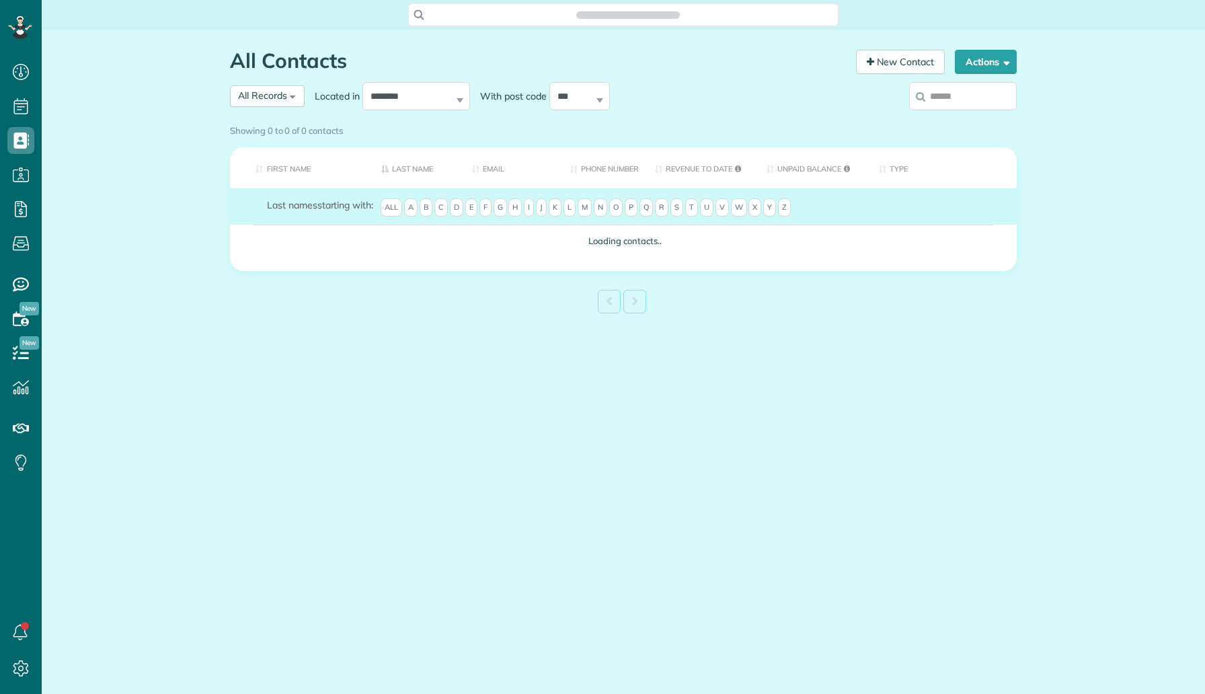
scroll to position [6, 6]
click at [943, 95] on input "search" at bounding box center [963, 96] width 108 height 28
click at [22, 104] on use at bounding box center [21, 106] width 14 height 16
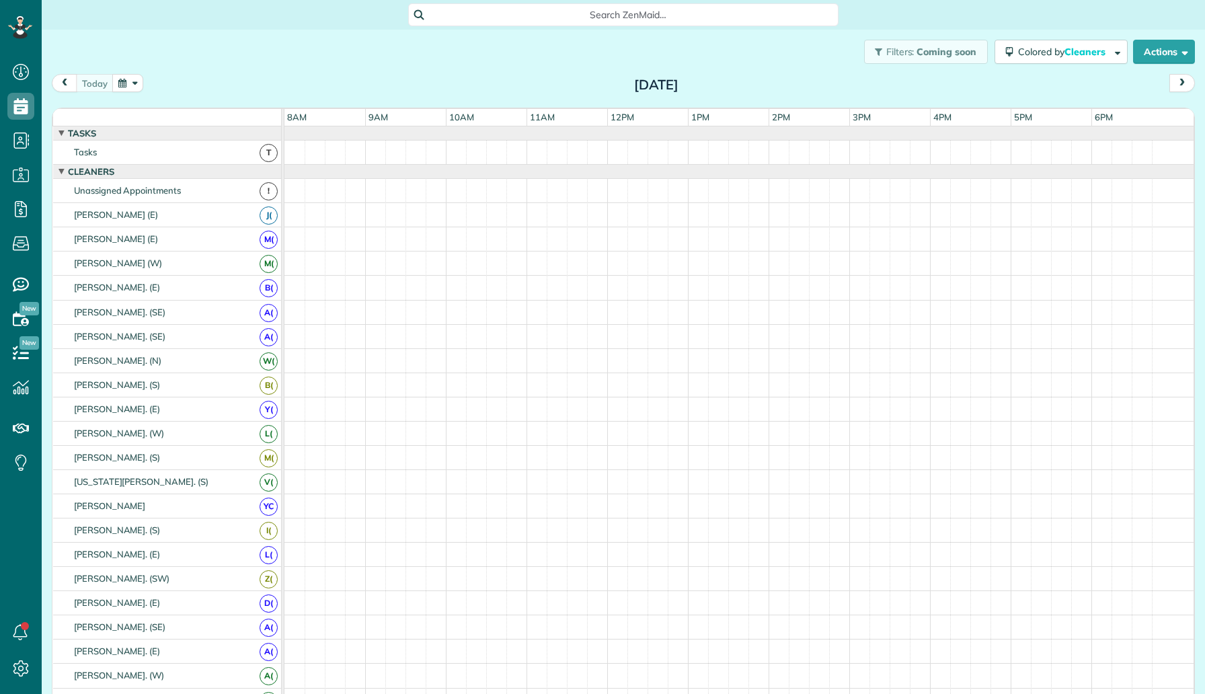
scroll to position [6, 6]
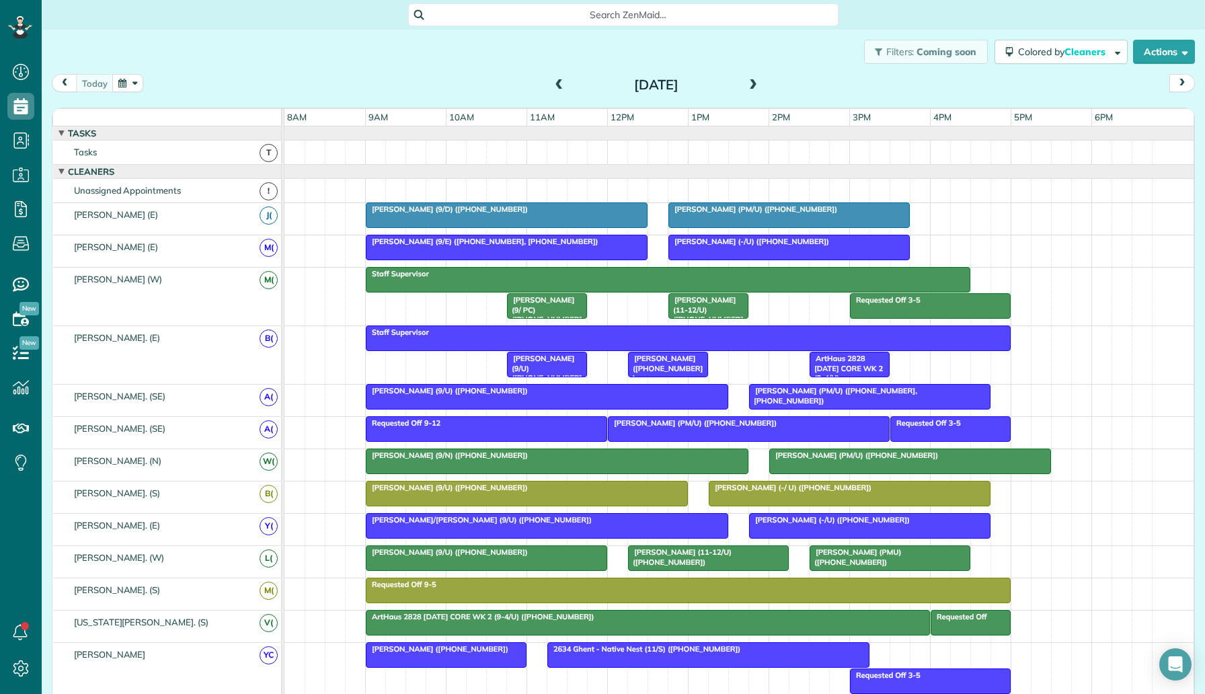
click at [559, 81] on span at bounding box center [559, 85] width 15 height 12
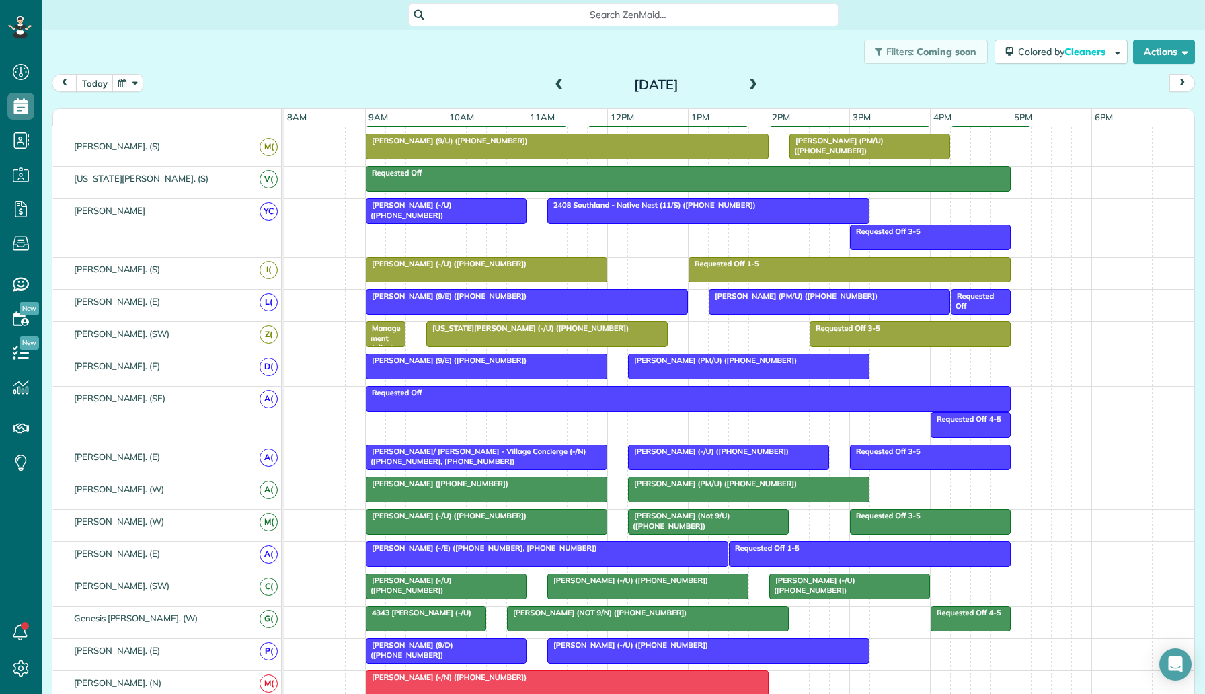
scroll to position [692, 0]
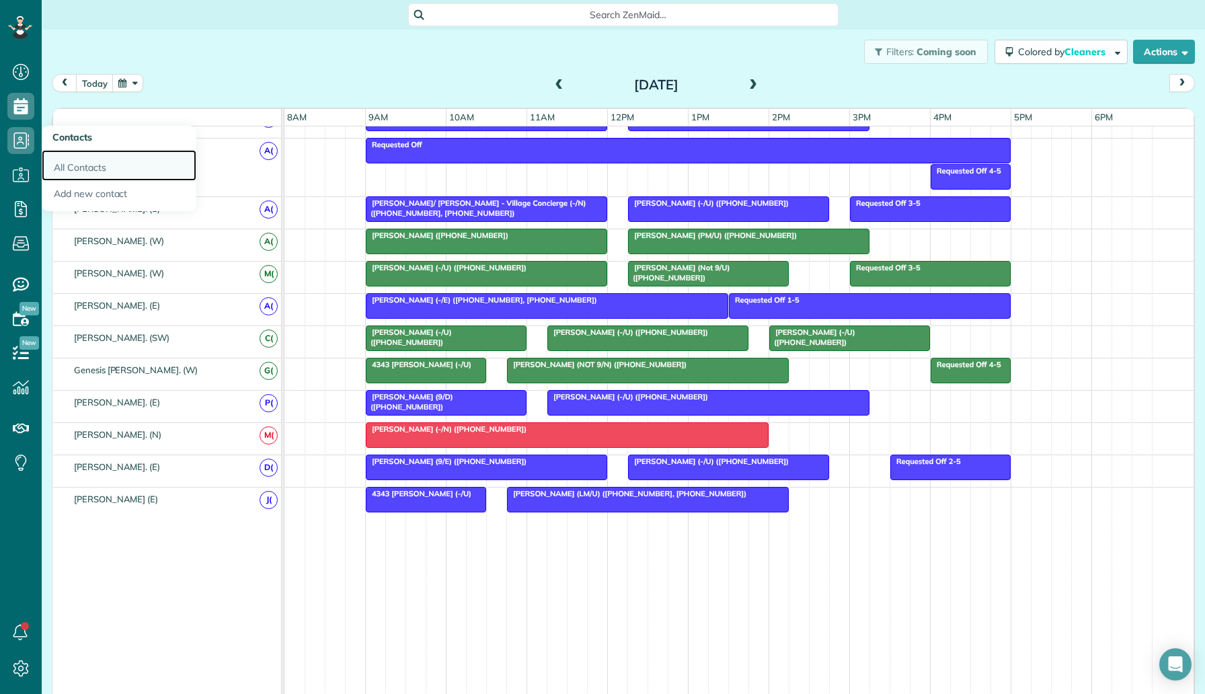
click at [88, 160] on link "All Contacts" at bounding box center [119, 165] width 155 height 31
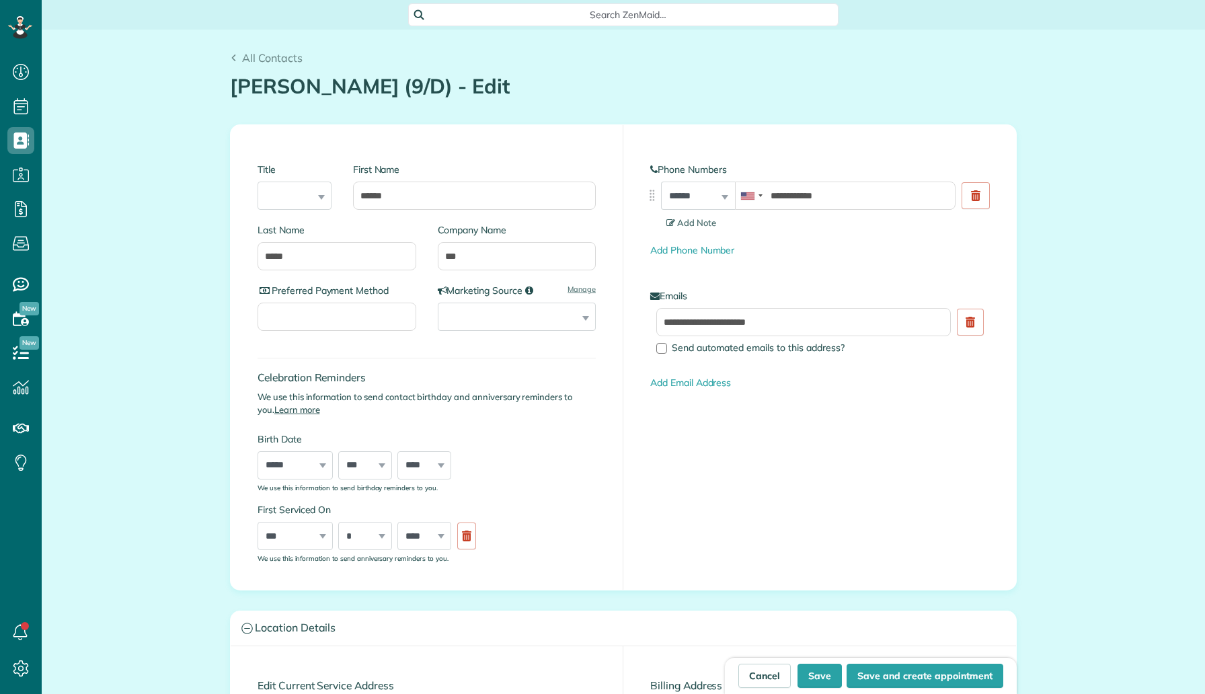
scroll to position [6, 6]
type input "**********"
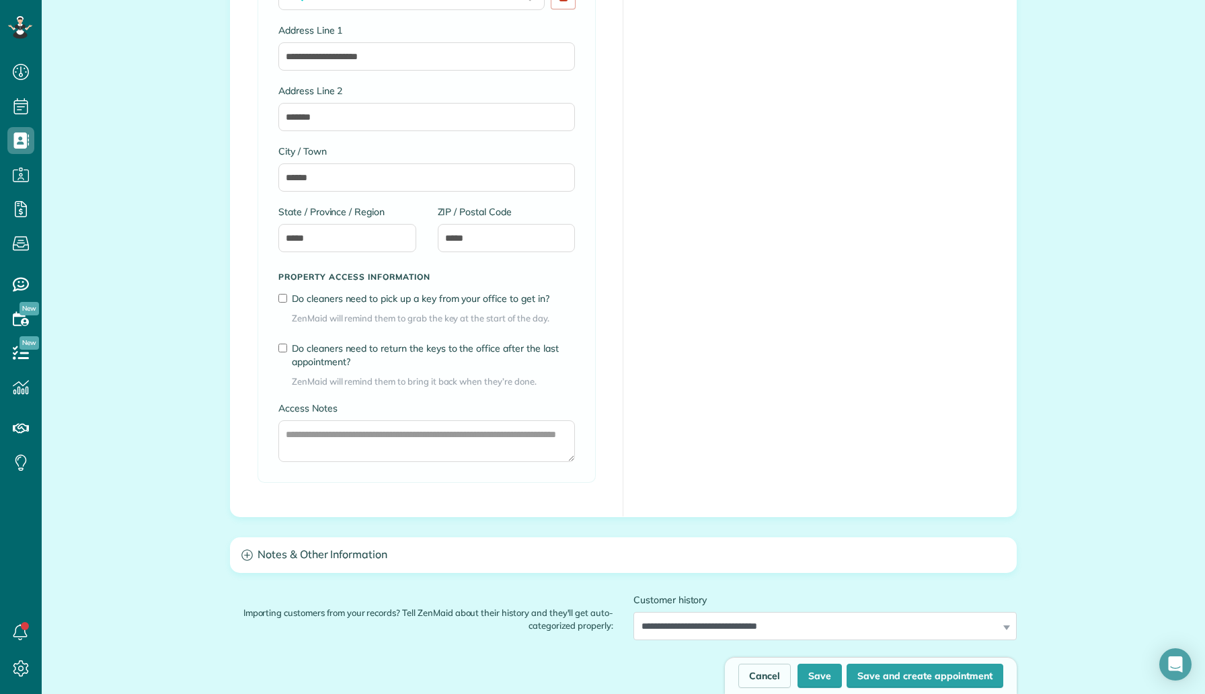
scroll to position [1381, 0]
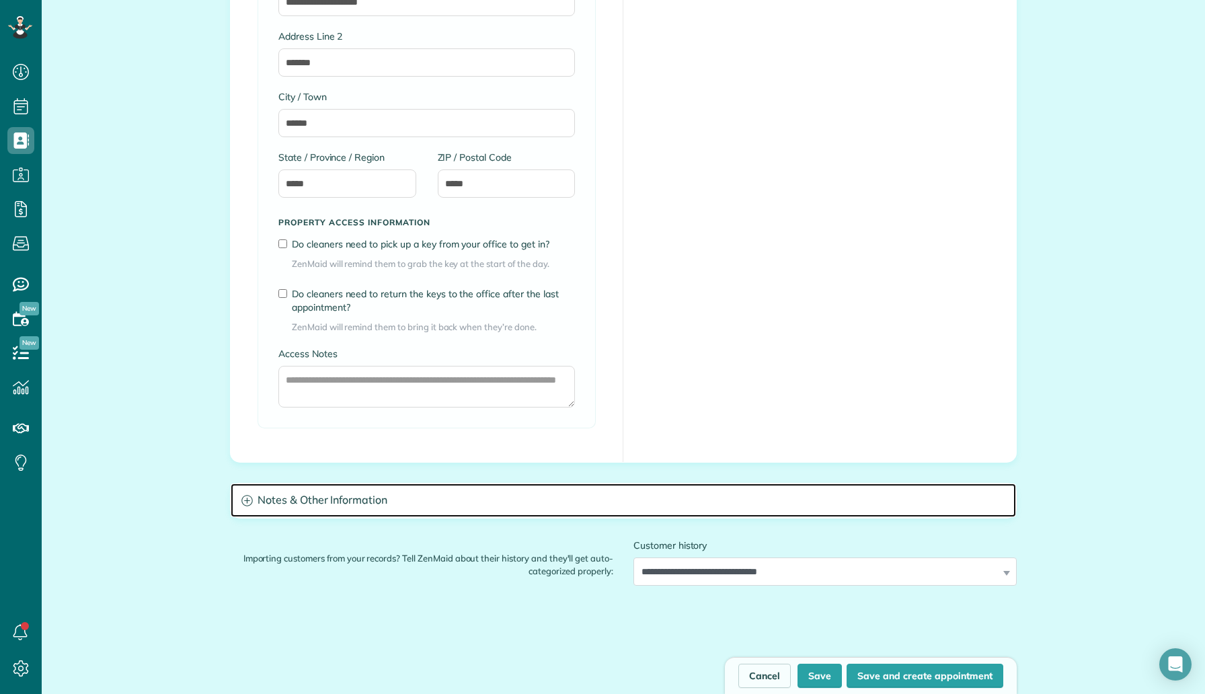
click at [404, 510] on h3 "Notes & Other Information" at bounding box center [624, 501] width 786 height 34
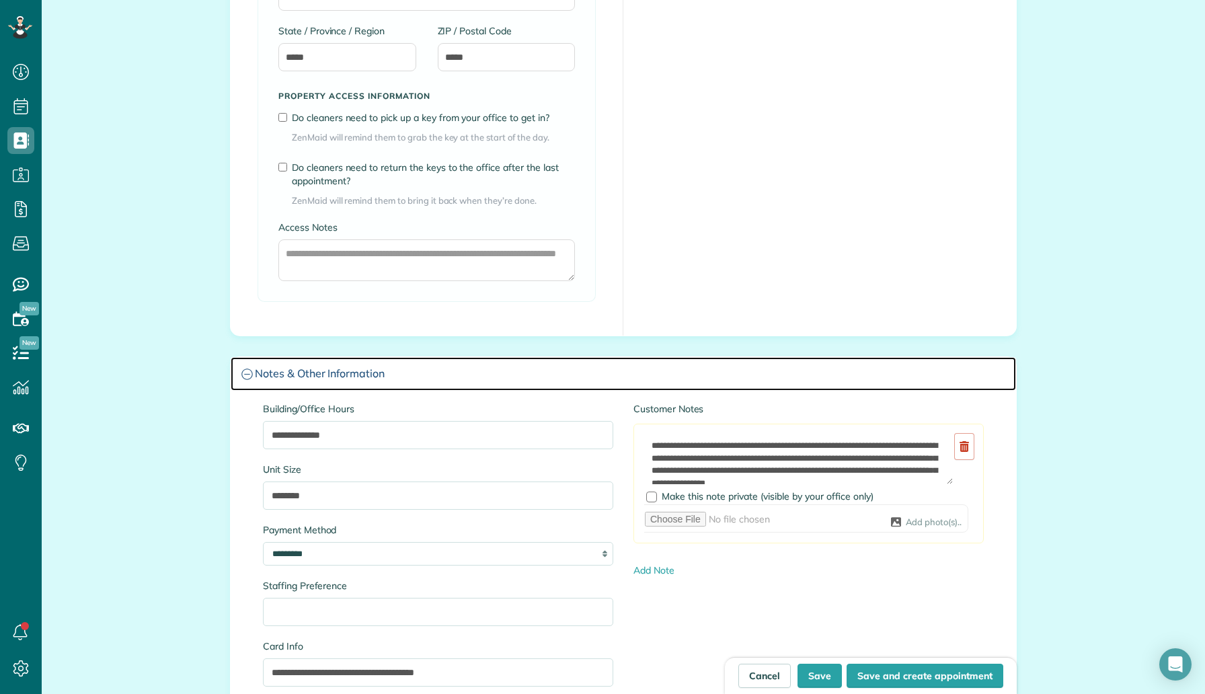
scroll to position [1772, 0]
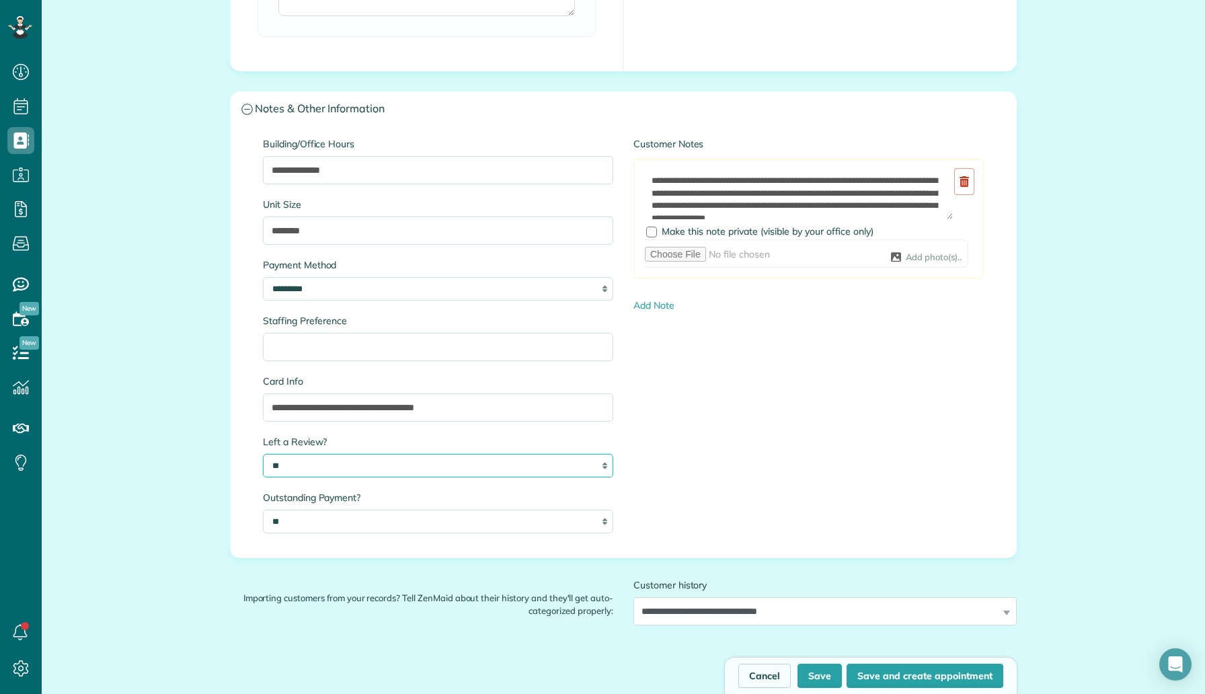
click at [432, 464] on select "** ****** ****** ****** ****** ******" at bounding box center [438, 466] width 350 height 24
click at [778, 681] on link "Cancel" at bounding box center [764, 676] width 52 height 24
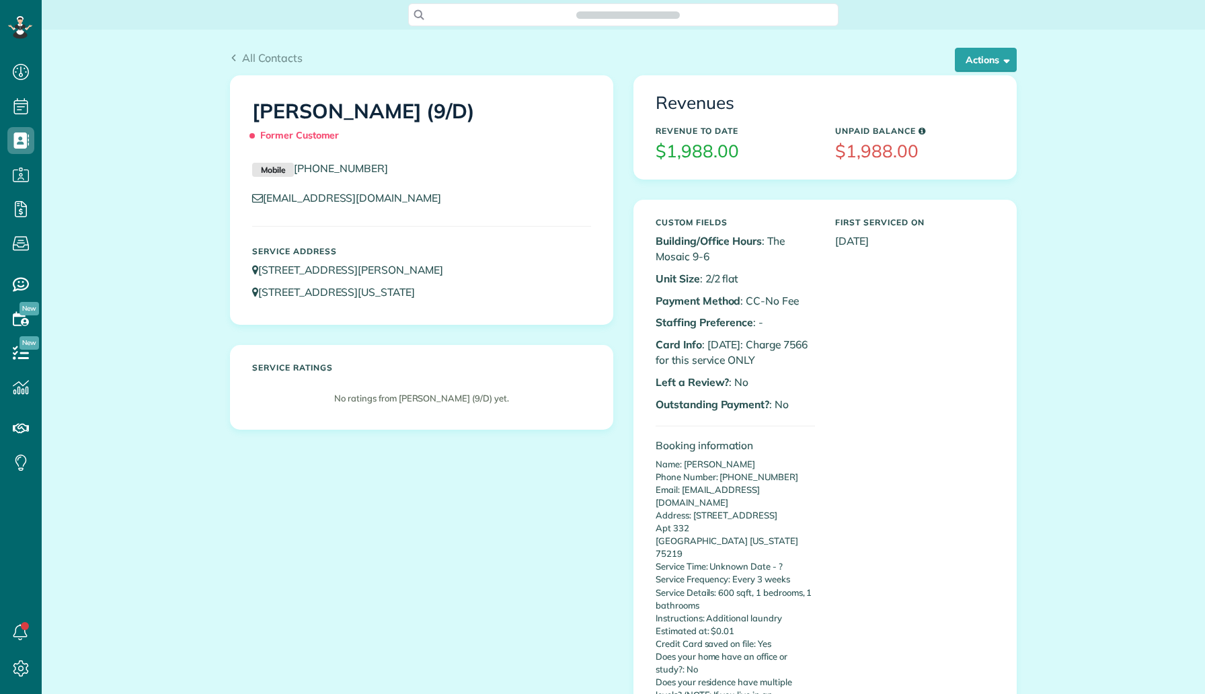
scroll to position [6, 6]
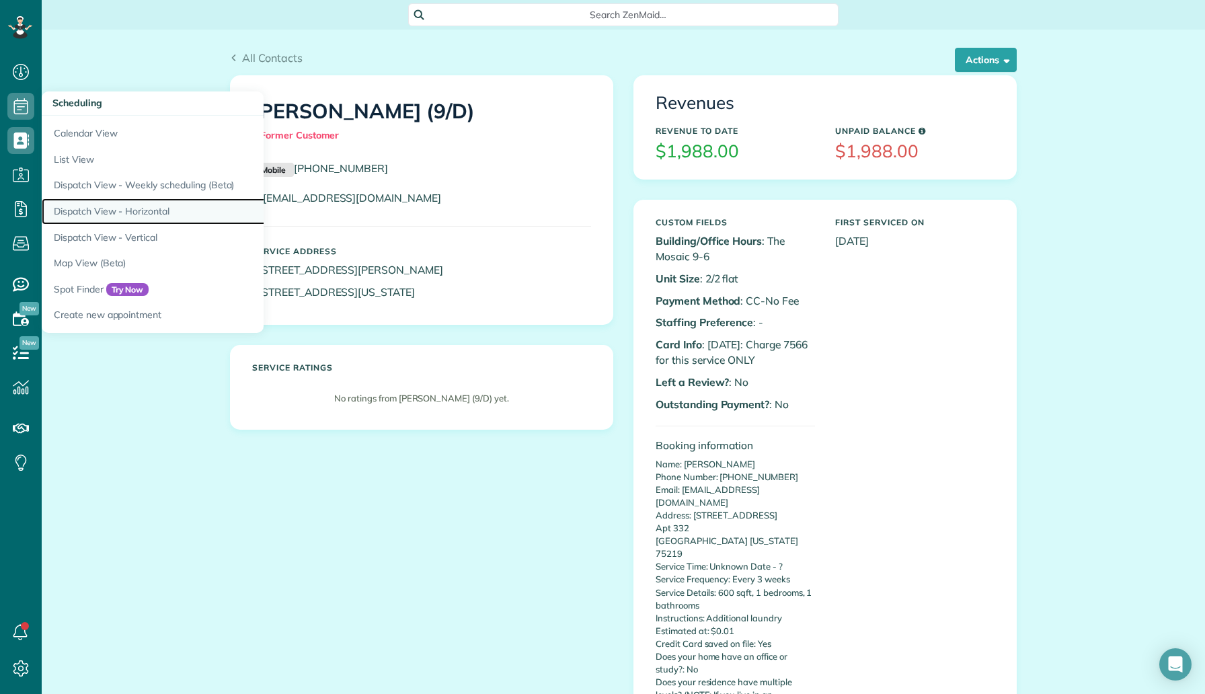
click at [147, 207] on link "Dispatch View - Horizontal" at bounding box center [210, 211] width 336 height 26
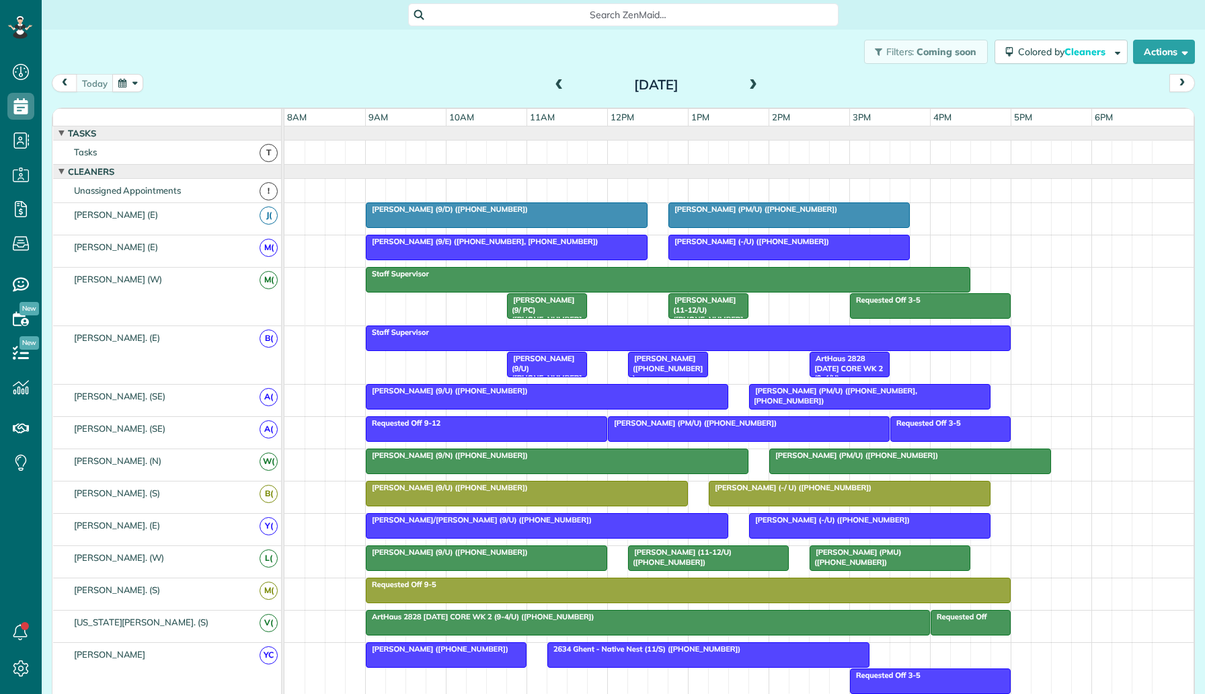
scroll to position [6, 6]
click at [83, 258] on link "All Bookings" at bounding box center [119, 268] width 155 height 31
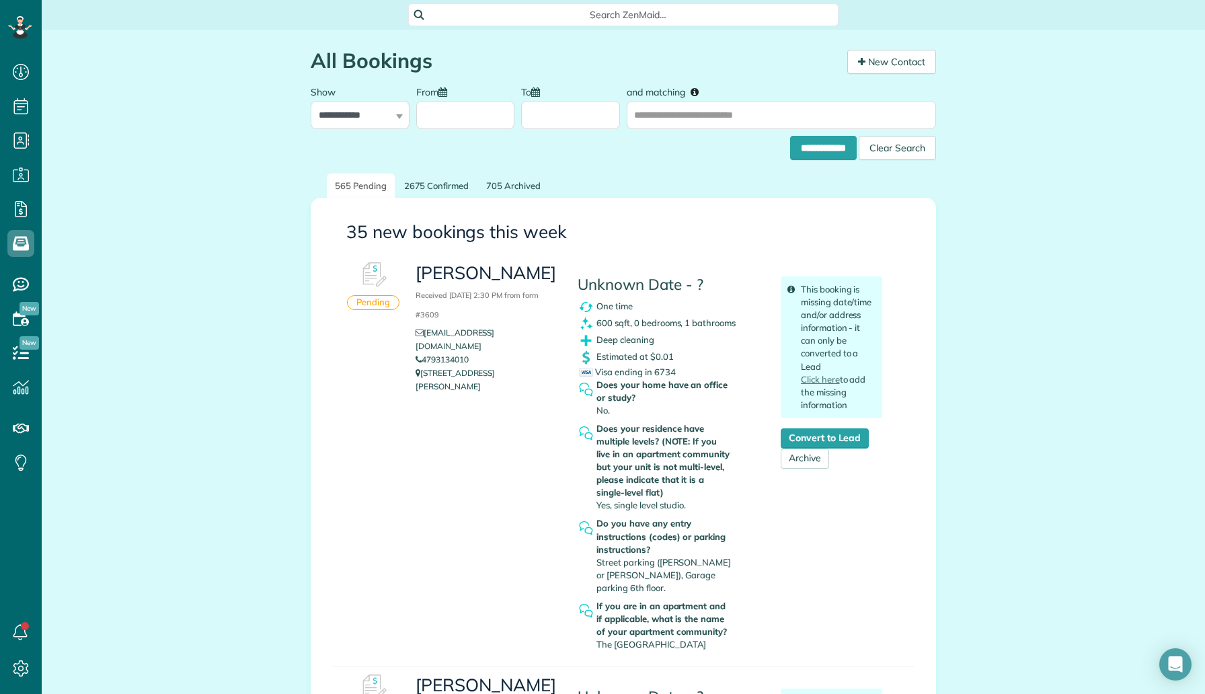
scroll to position [6, 6]
click at [688, 118] on input "and matching" at bounding box center [781, 115] width 309 height 28
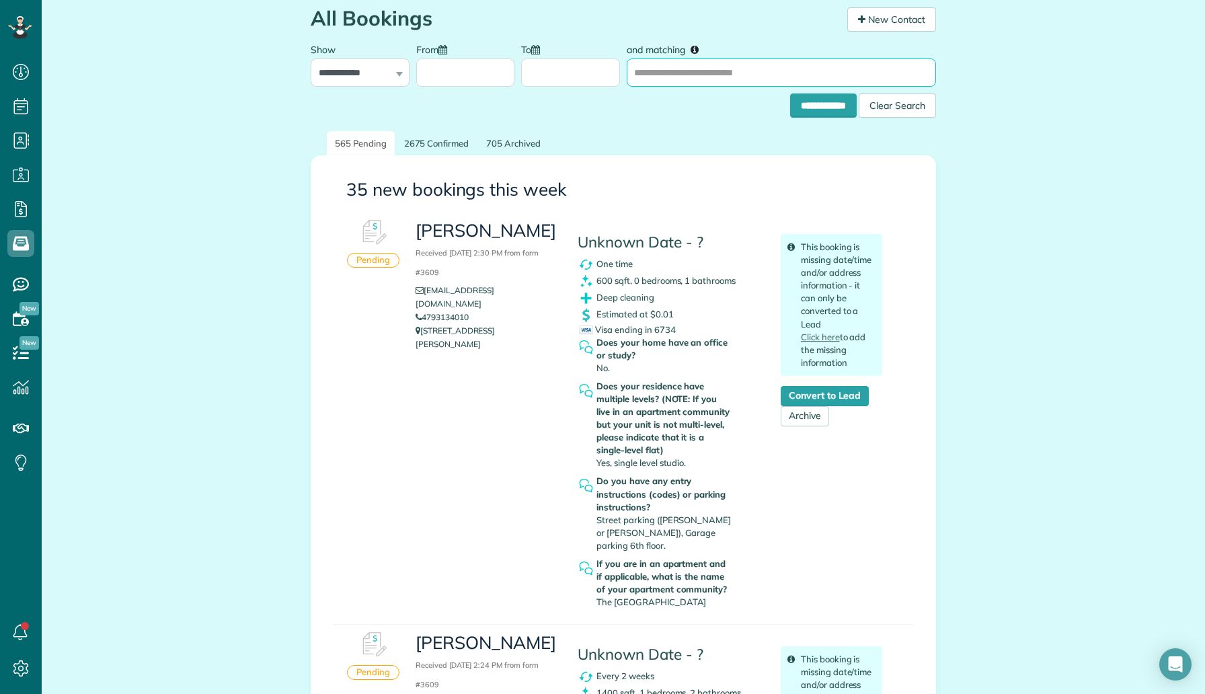
scroll to position [48, 0]
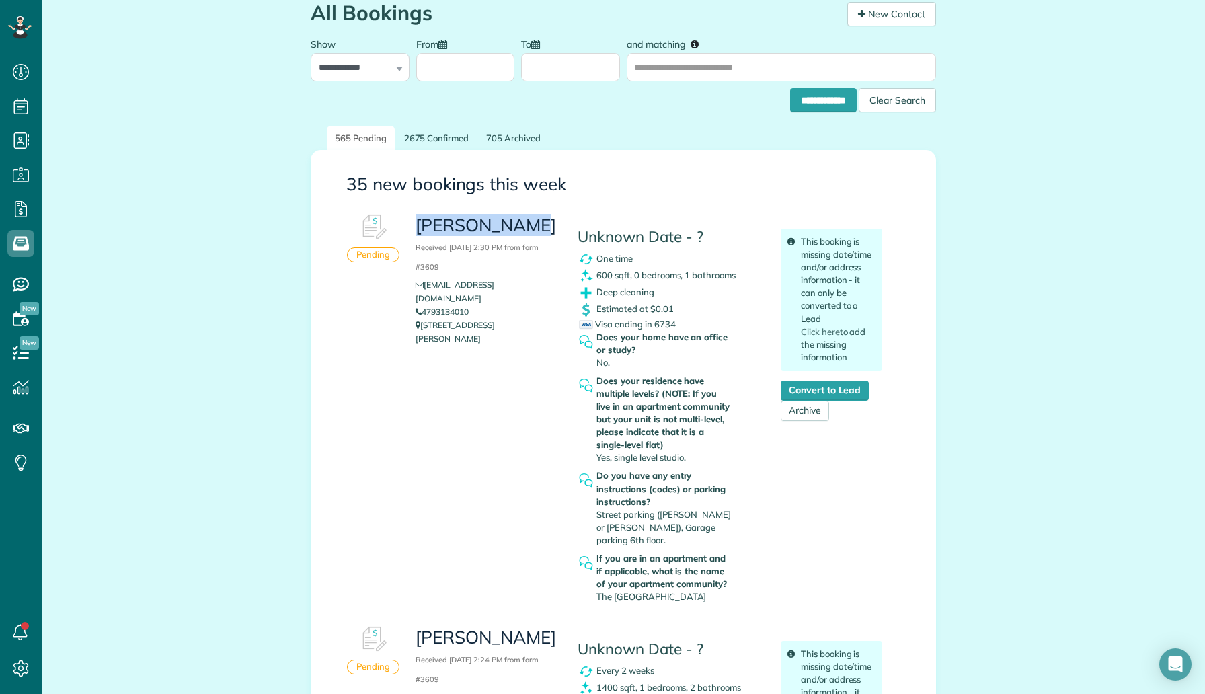
drag, startPoint x: 543, startPoint y: 228, endPoint x: 416, endPoint y: 225, distance: 126.5
click at [416, 225] on h3 "Shar Coleman Received August 15, 2025 2:30 PM from form #3609" at bounding box center [487, 245] width 142 height 58
click at [522, 264] on h3 "Shar Coleman Received August 15, 2025 2:30 PM from form #3609" at bounding box center [487, 245] width 142 height 58
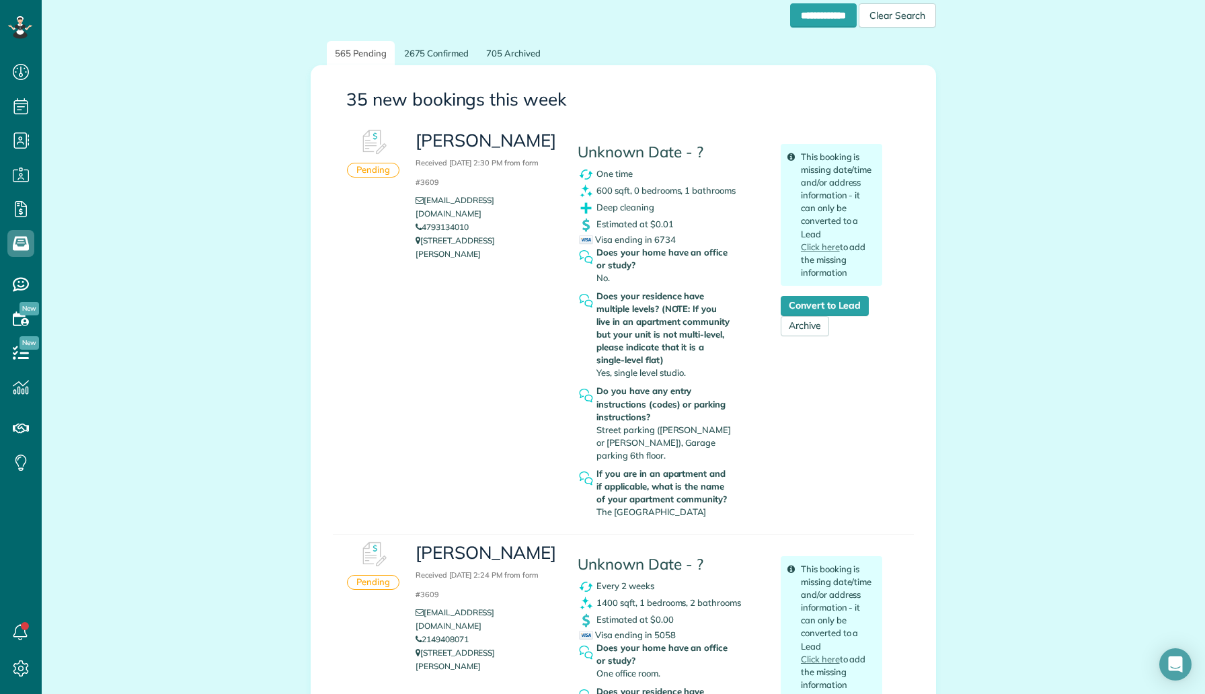
scroll to position [136, 0]
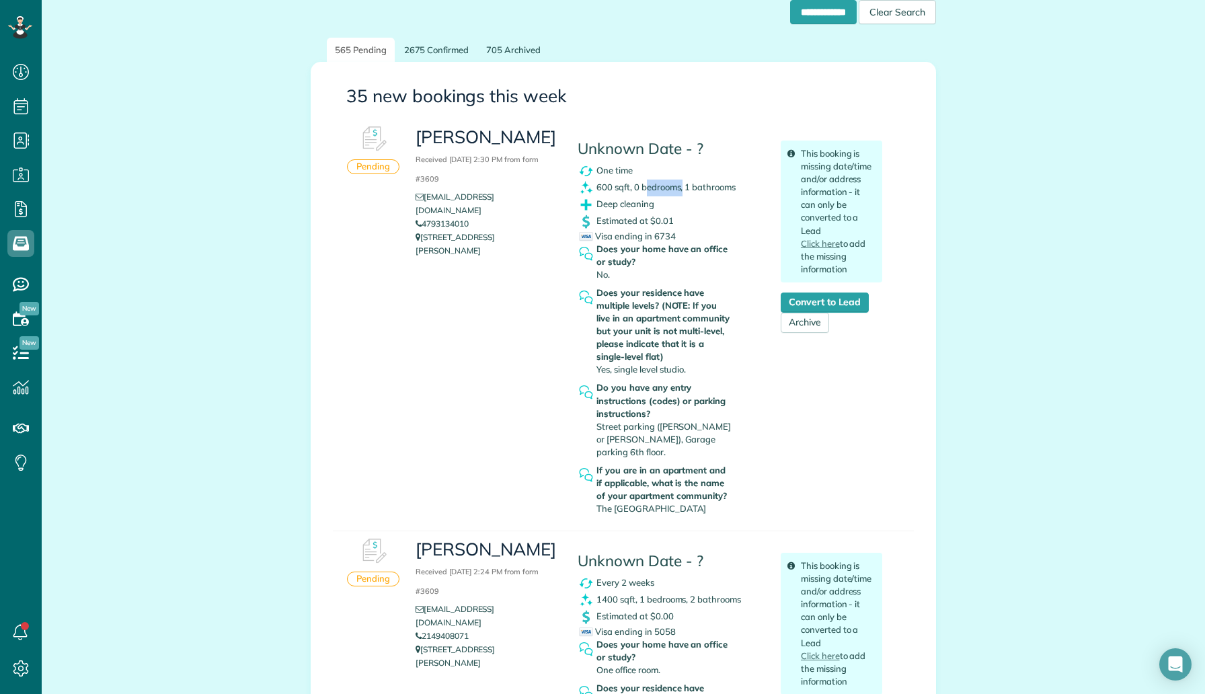
drag, startPoint x: 683, startPoint y: 190, endPoint x: 645, endPoint y: 184, distance: 38.7
click at [645, 184] on span "600 sqft, 0 bedrooms, 1 bathrooms" at bounding box center [666, 187] width 139 height 11
click at [695, 211] on div "Deep cleaning" at bounding box center [669, 204] width 183 height 17
drag, startPoint x: 631, startPoint y: 187, endPoint x: 597, endPoint y: 181, distance: 34.8
click at [597, 182] on span "600 sqft, 0 bedrooms, 1 bathrooms" at bounding box center [666, 187] width 139 height 11
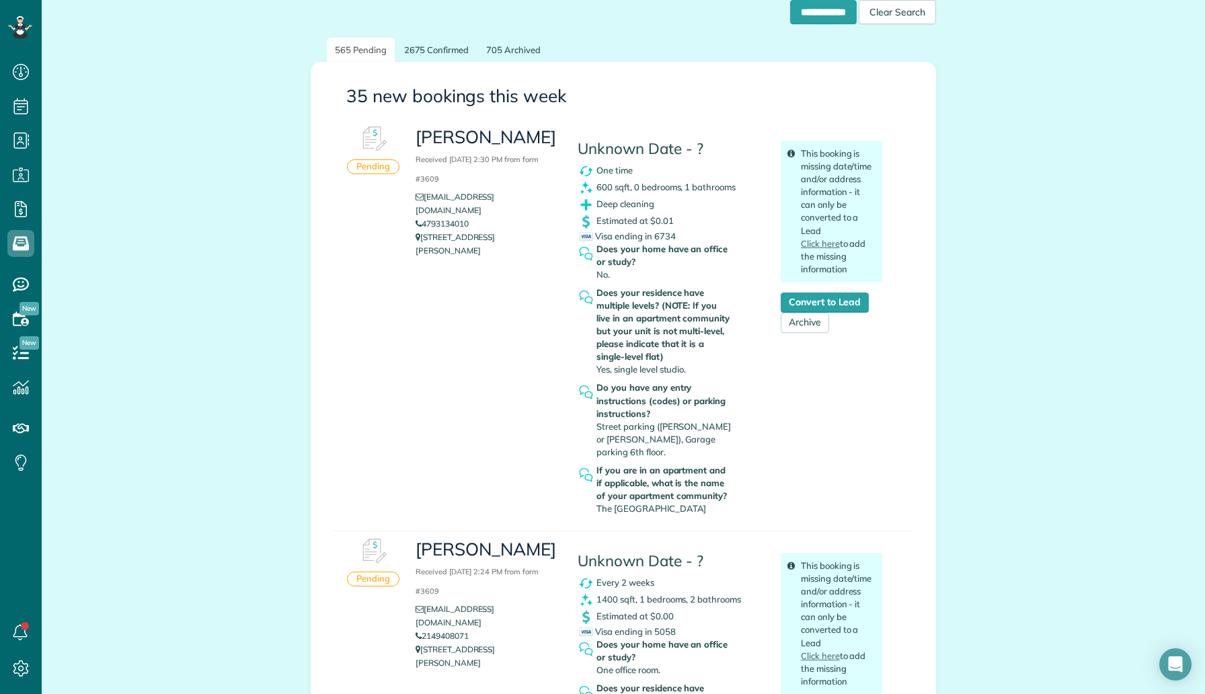
click at [695, 203] on div "Deep cleaning" at bounding box center [669, 204] width 183 height 17
drag, startPoint x: 737, startPoint y: 188, endPoint x: 633, endPoint y: 184, distance: 104.3
click at [633, 184] on span "600 sqft, 0 bedrooms, 1 bathrooms" at bounding box center [666, 187] width 139 height 11
drag, startPoint x: 613, startPoint y: 186, endPoint x: 589, endPoint y: 184, distance: 24.3
click at [589, 184] on div "600 sqft, 0 bedrooms, 1 bathrooms" at bounding box center [669, 188] width 183 height 17
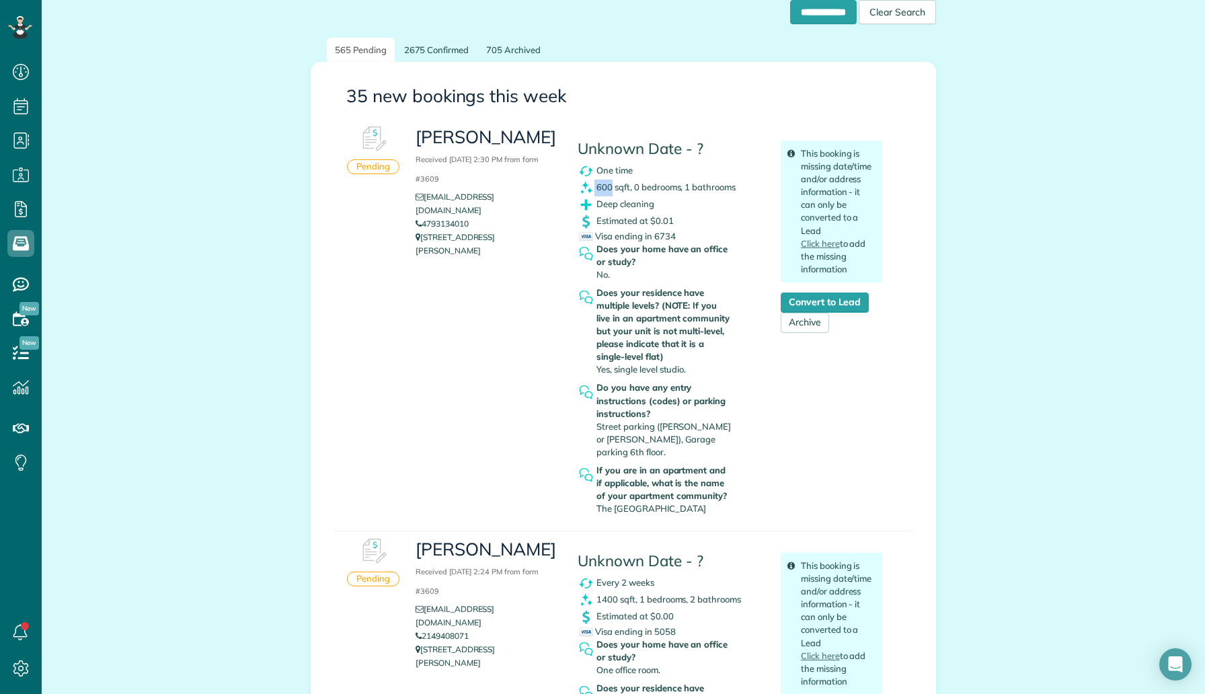
click at [612, 190] on span "600 sqft, 0 bedrooms, 1 bathrooms" at bounding box center [666, 187] width 139 height 11
drag, startPoint x: 597, startPoint y: 187, endPoint x: 625, endPoint y: 194, distance: 29.7
click at [625, 194] on div "600 sqft, 0 bedrooms, 1 bathrooms" at bounding box center [669, 188] width 183 height 17
click at [646, 192] on div "600 sqft, 0 bedrooms, 1 bathrooms" at bounding box center [669, 188] width 183 height 17
drag, startPoint x: 599, startPoint y: 190, endPoint x: 628, endPoint y: 198, distance: 30.7
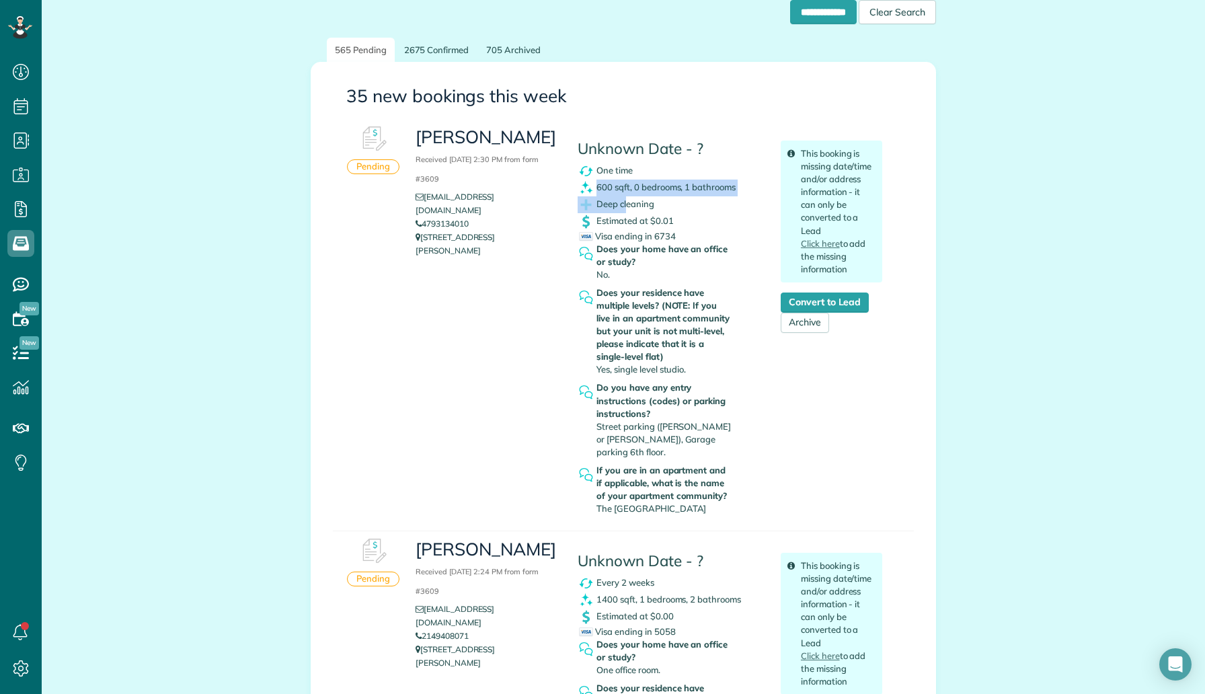
click at [628, 198] on div "Unknown Date - ? One time 600 sqft, 0 bedrooms, 1 bathrooms Deep cleaning Estim…" at bounding box center [669, 320] width 203 height 402
click at [649, 202] on span "Deep cleaning" at bounding box center [626, 203] width 58 height 11
drag, startPoint x: 627, startPoint y: 188, endPoint x: 594, endPoint y: 186, distance: 33.1
click at [594, 186] on div "600 sqft, 0 bedrooms, 1 bathrooms" at bounding box center [669, 188] width 183 height 17
click at [637, 202] on span "Deep cleaning" at bounding box center [626, 203] width 58 height 11
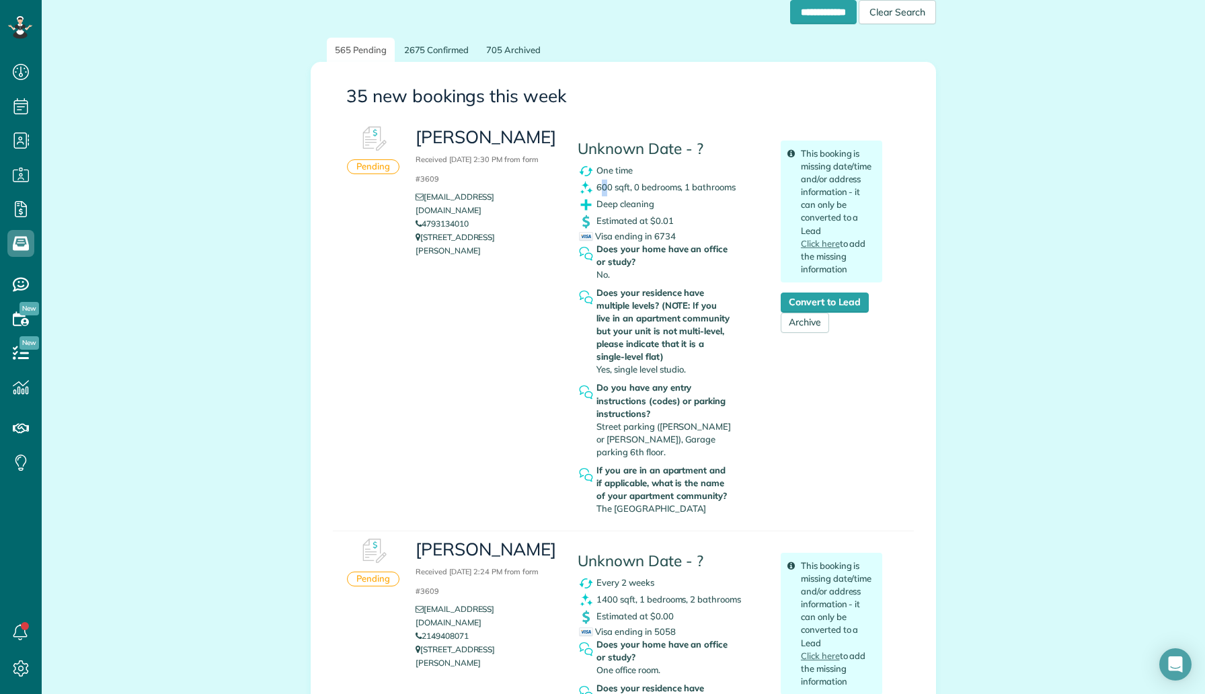
click at [605, 184] on span "600 sqft, 0 bedrooms, 1 bathrooms" at bounding box center [666, 187] width 139 height 11
drag, startPoint x: 617, startPoint y: 188, endPoint x: 597, endPoint y: 188, distance: 19.5
click at [597, 188] on span "600 sqft, 0 bedrooms, 1 bathrooms" at bounding box center [666, 187] width 139 height 11
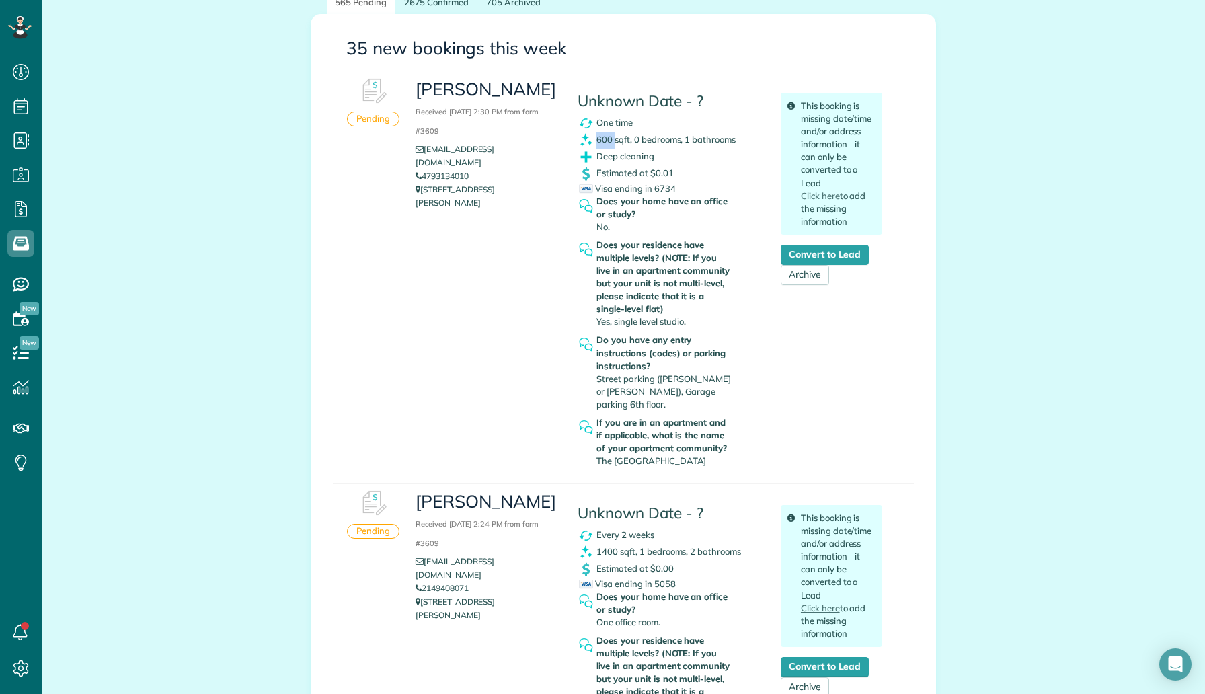
scroll to position [184, 0]
drag, startPoint x: 601, startPoint y: 323, endPoint x: 694, endPoint y: 335, distance: 94.2
click at [694, 335] on div "Unknown Date - ? One time 600 sqft, 0 bedrooms, 1 bathrooms Deep cleaning Estim…" at bounding box center [669, 272] width 203 height 402
click at [694, 335] on strong "Do you have any entry instructions (codes) or parking instructions?" at bounding box center [665, 352] width 136 height 38
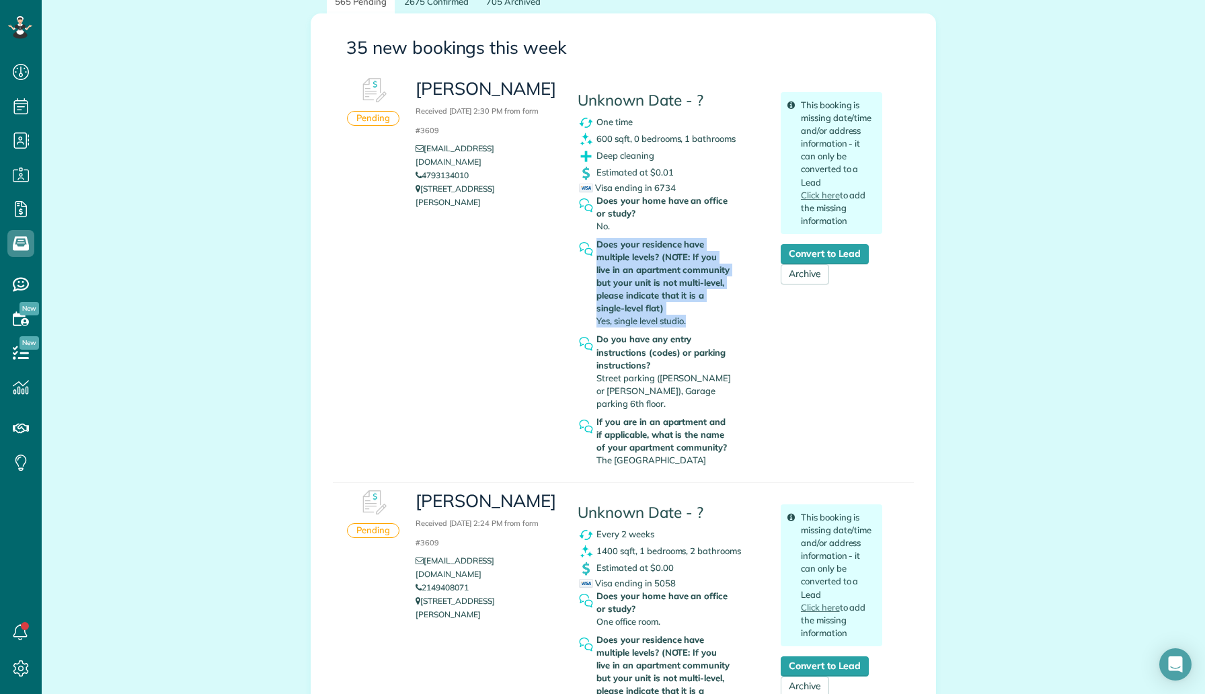
drag, startPoint x: 689, startPoint y: 326, endPoint x: 597, endPoint y: 323, distance: 92.9
click at [597, 323] on div "Does your residence have multiple levels? (NOTE: If you live in an apartment co…" at bounding box center [669, 285] width 183 height 95
click at [679, 346] on strong "Do you have any entry instructions (codes) or parking instructions?" at bounding box center [665, 352] width 136 height 38
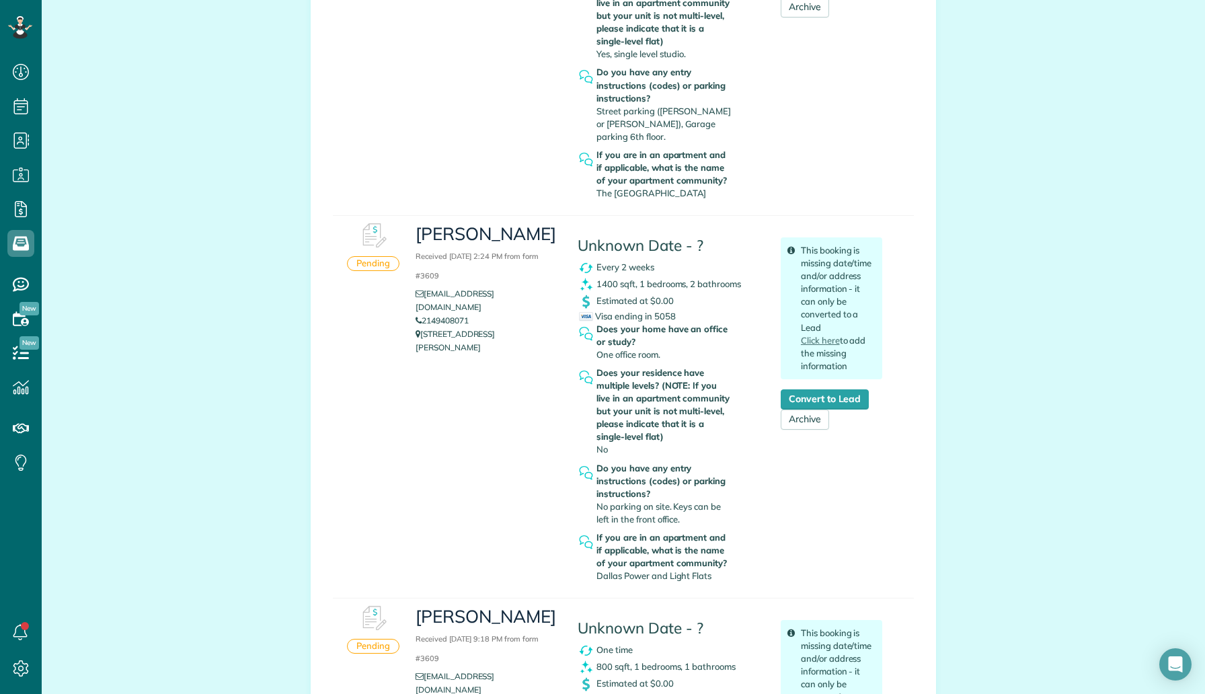
scroll to position [254, 0]
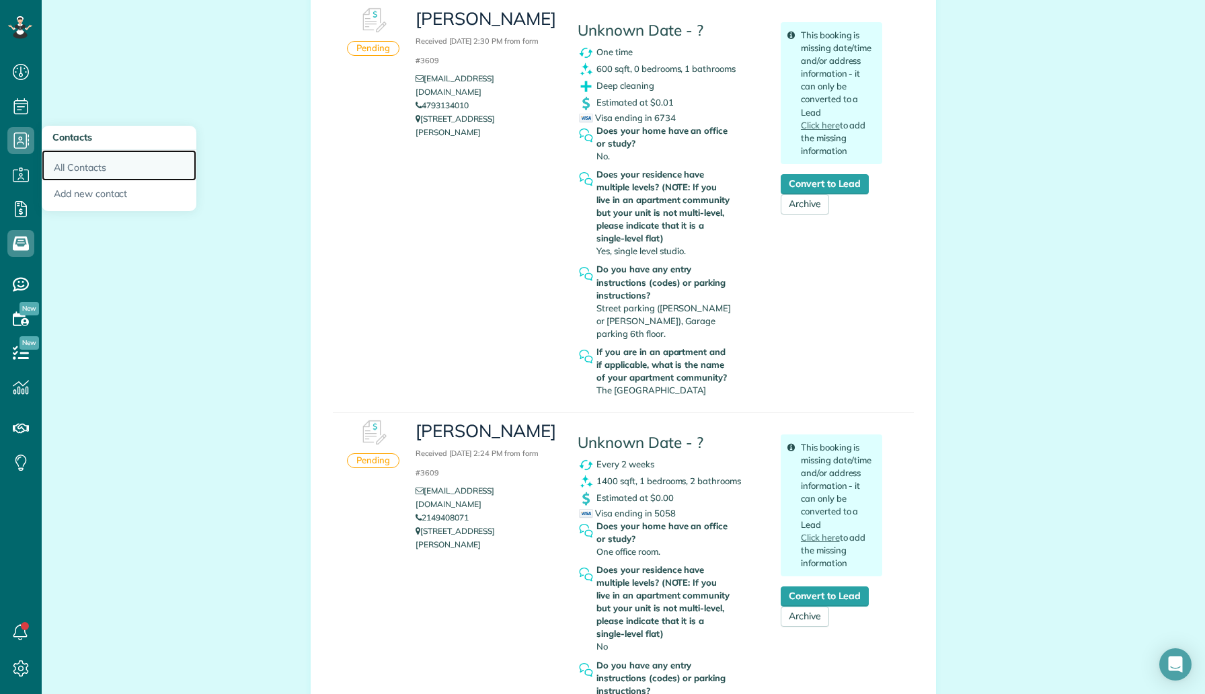
click at [67, 165] on link "All Contacts" at bounding box center [119, 165] width 155 height 31
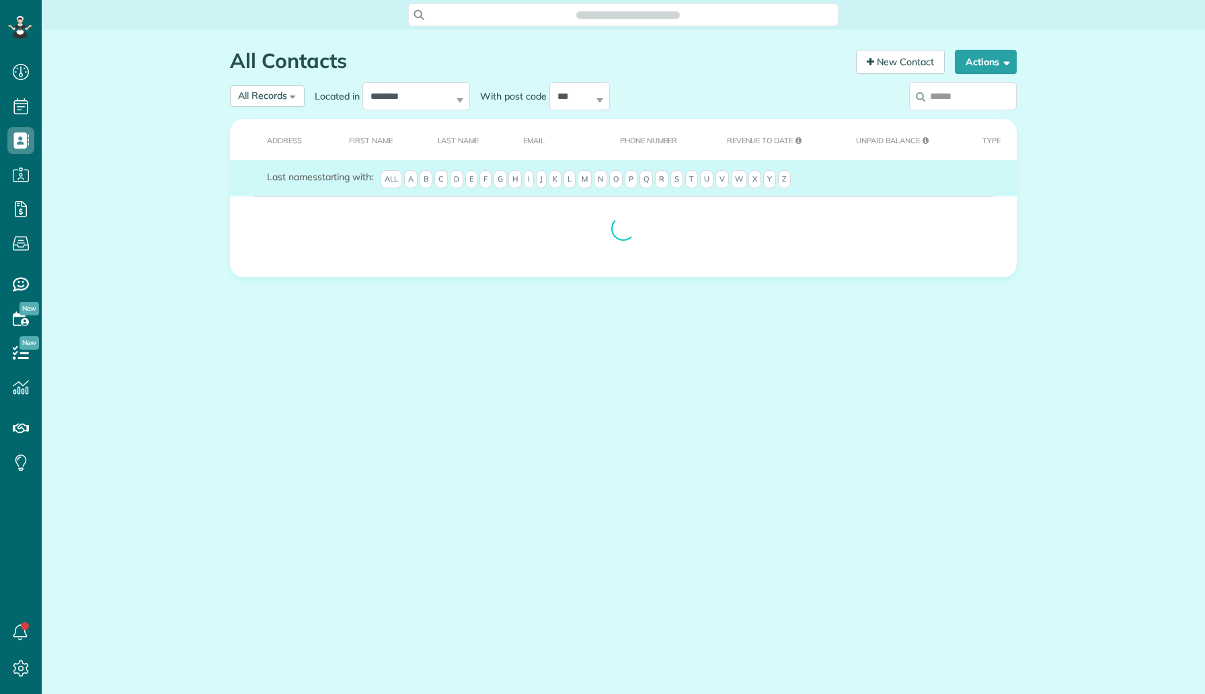
scroll to position [6, 6]
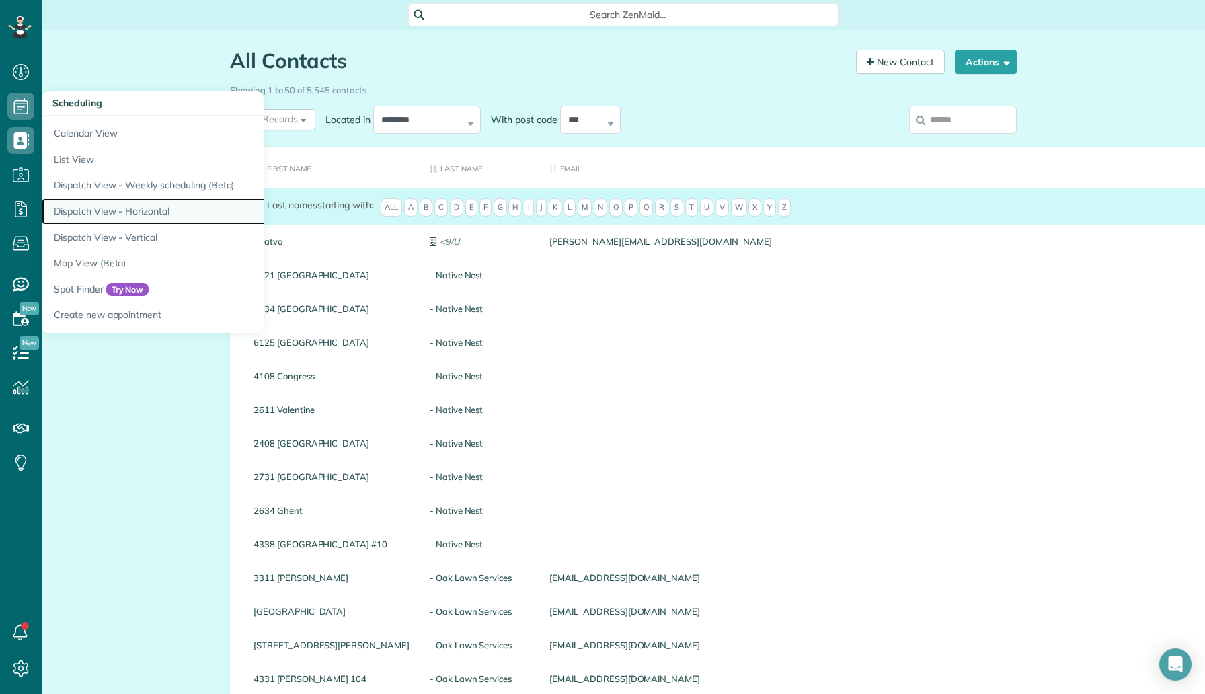
click at [132, 204] on link "Dispatch View - Horizontal" at bounding box center [210, 211] width 336 height 26
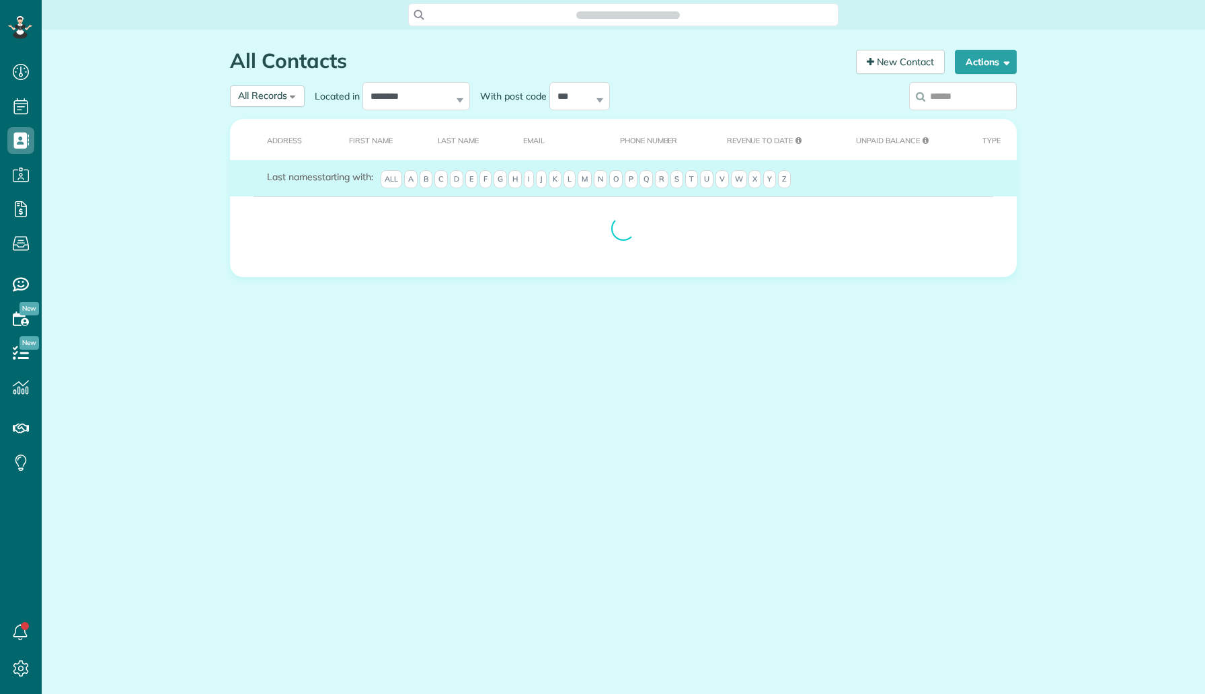
scroll to position [6, 6]
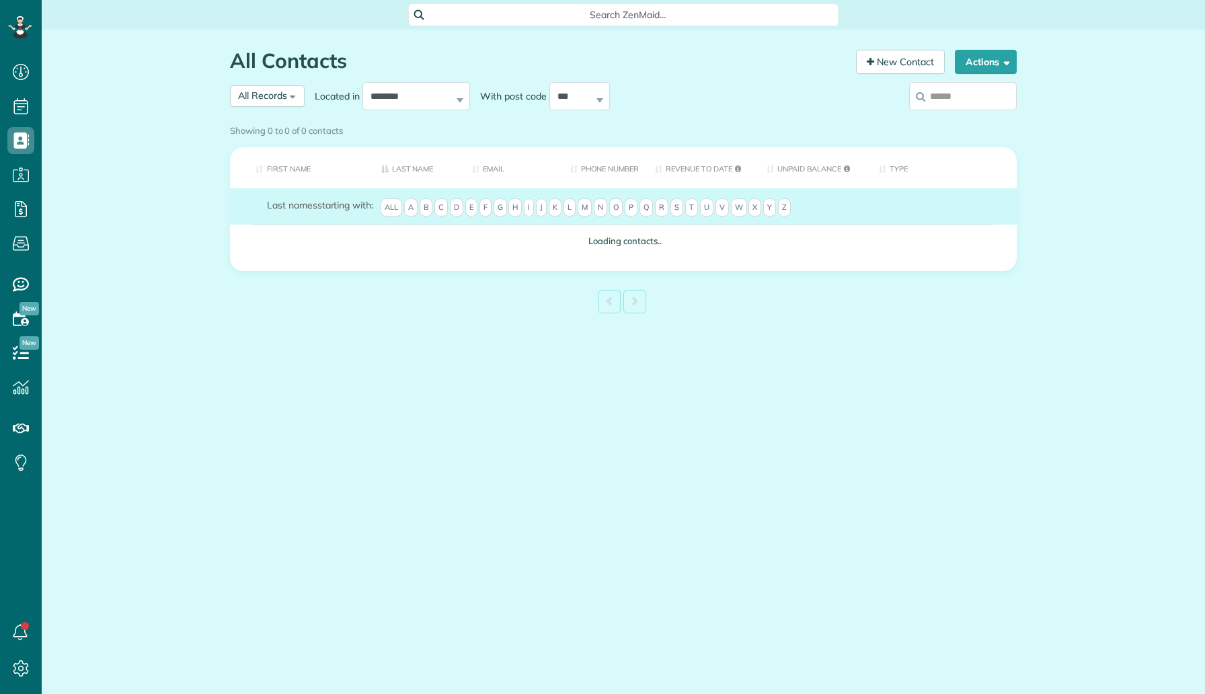
click at [951, 96] on input "search" at bounding box center [963, 96] width 108 height 28
type input "***"
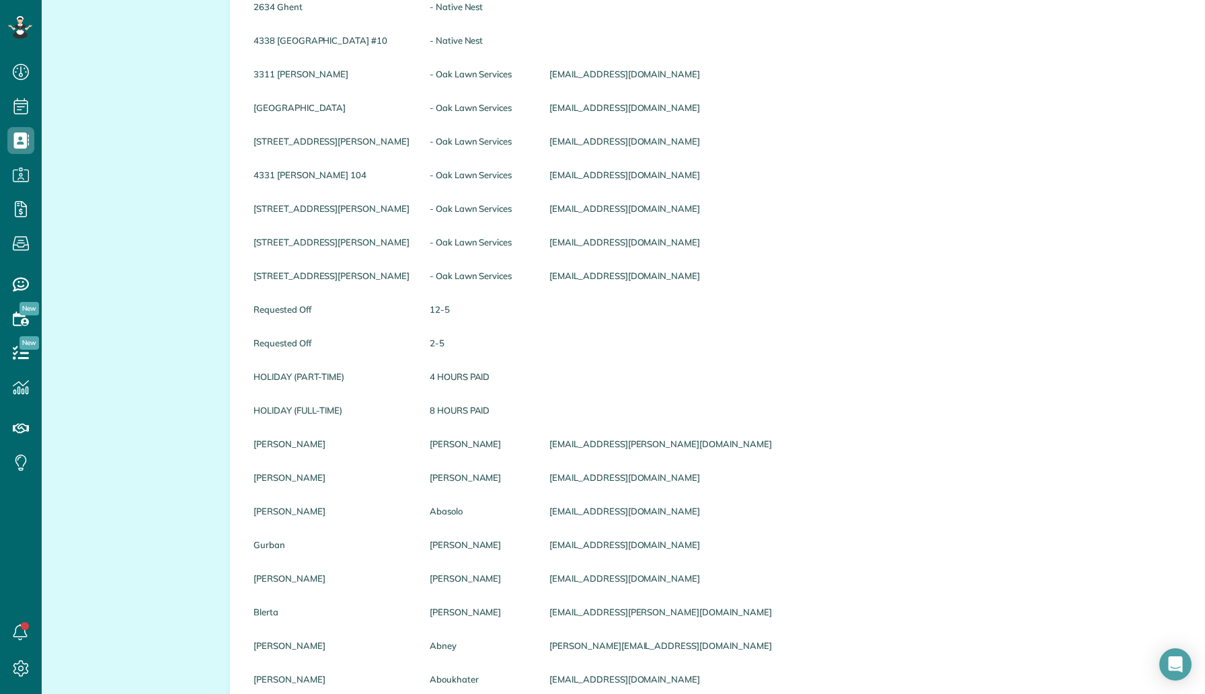
scroll to position [0, 0]
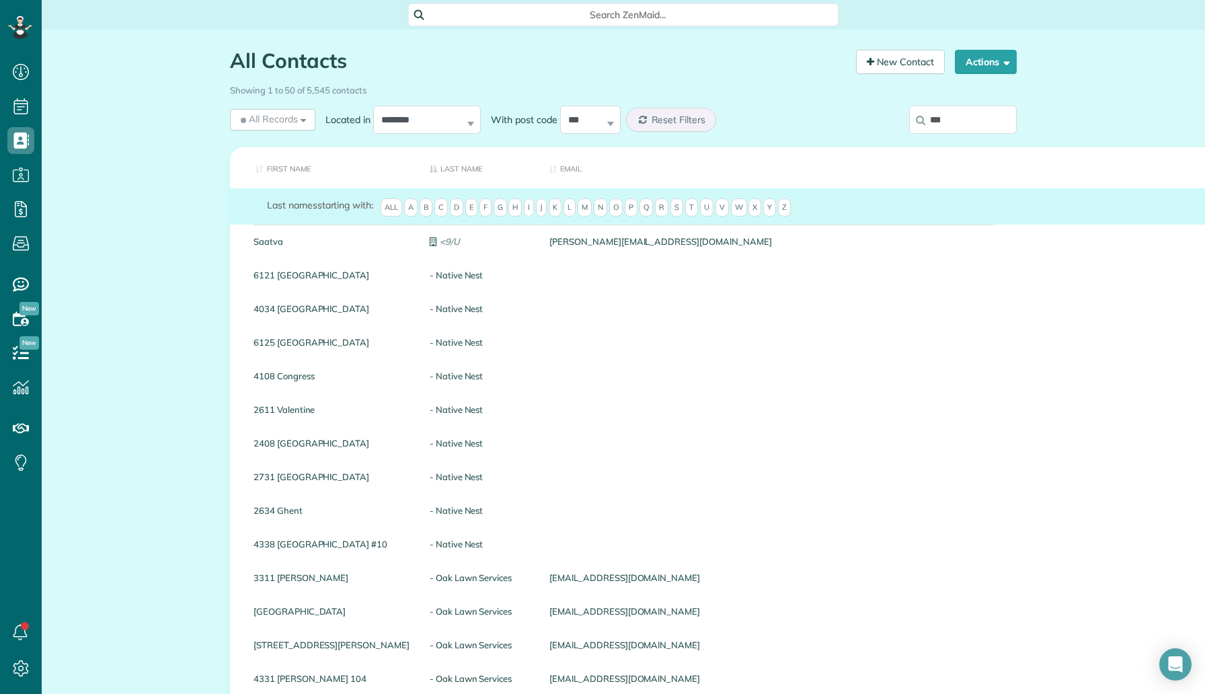
click at [959, 120] on input "***" at bounding box center [963, 120] width 108 height 28
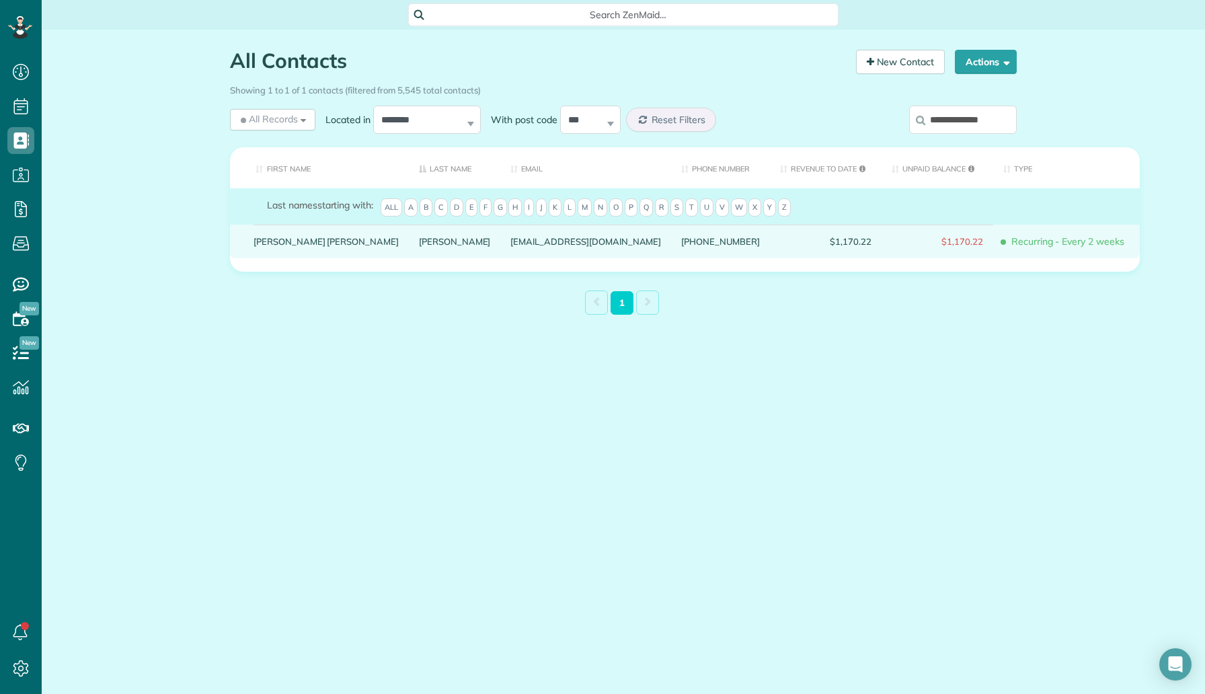
type input "**********"
click at [419, 246] on link "Johnson" at bounding box center [455, 241] width 72 height 9
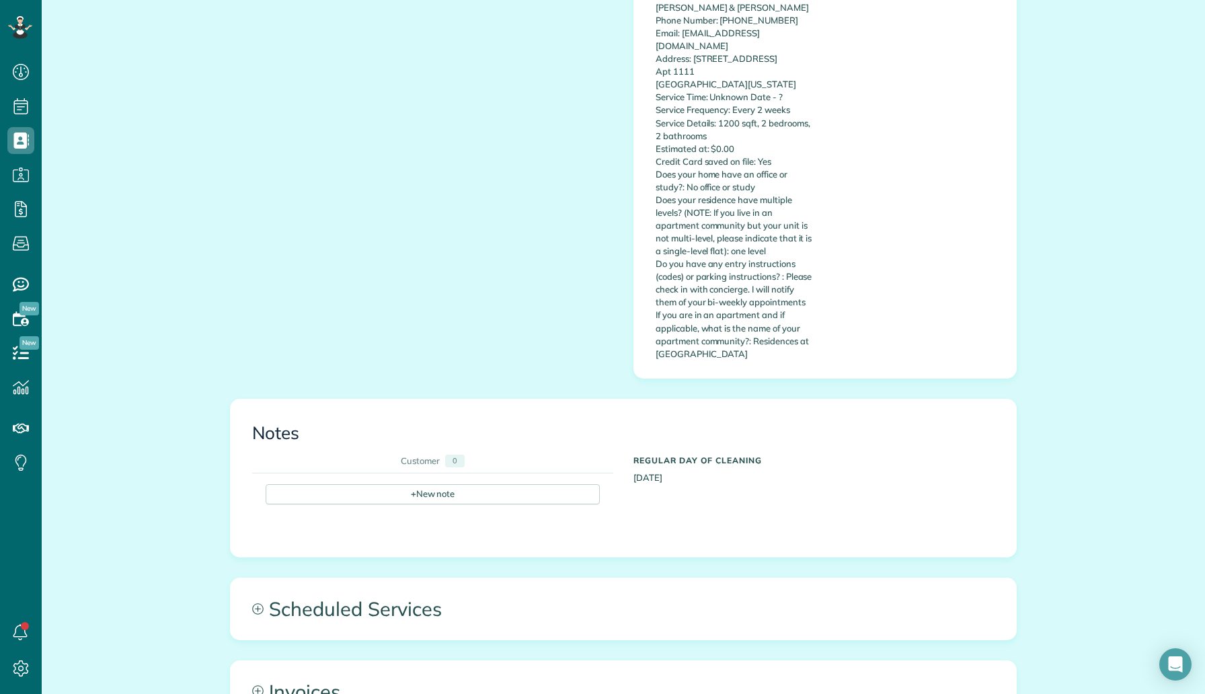
scroll to position [588, 0]
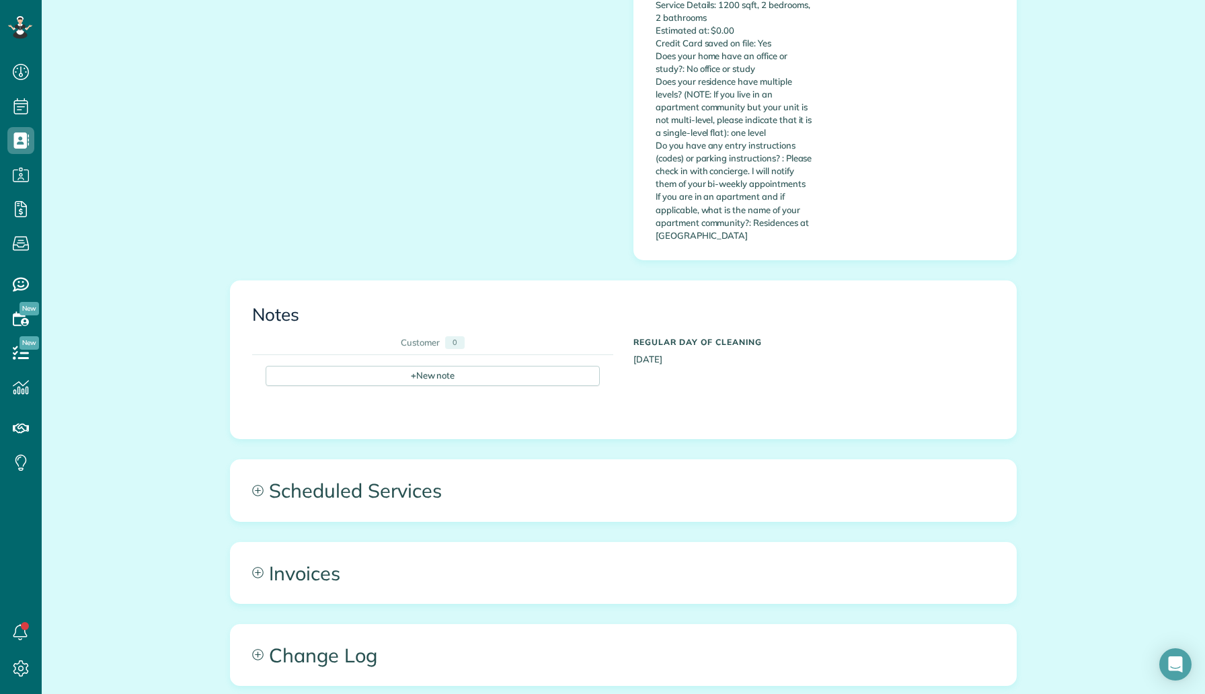
click at [482, 366] on div "+ New note" at bounding box center [433, 376] width 334 height 20
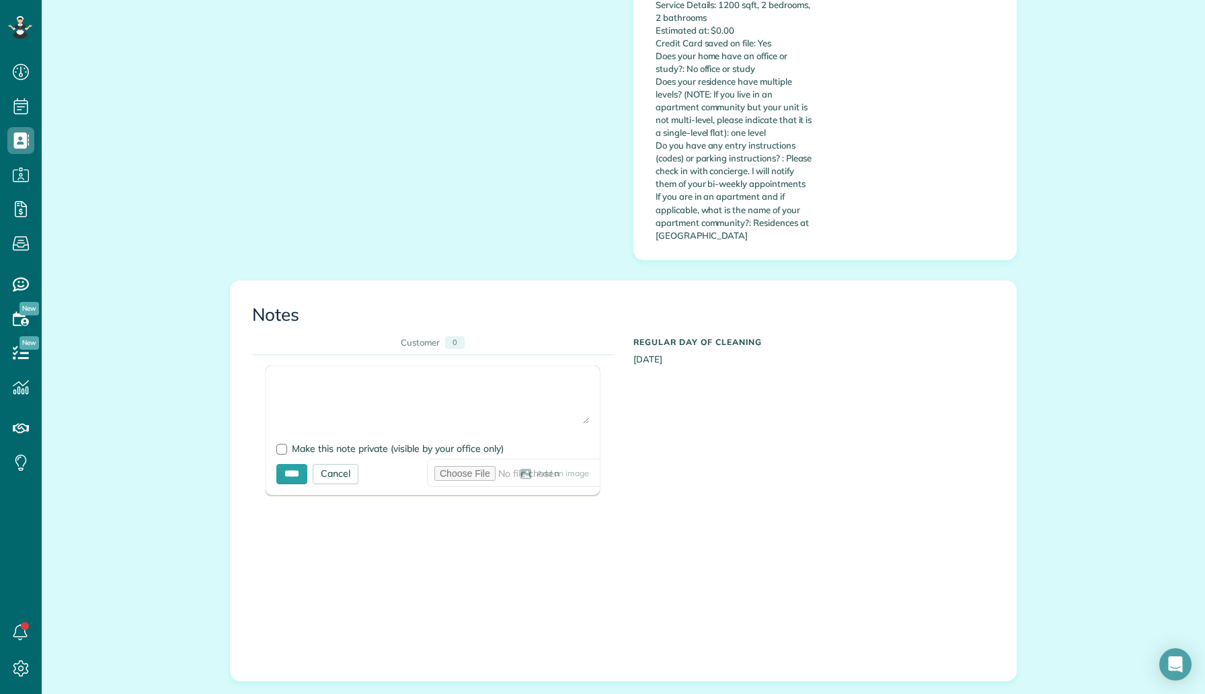
click at [480, 377] on textarea at bounding box center [432, 400] width 313 height 47
type textarea "**********"
click at [371, 443] on span "Make this note private (visible by your office only)" at bounding box center [398, 449] width 212 height 12
click at [298, 464] on input "****" at bounding box center [291, 474] width 31 height 20
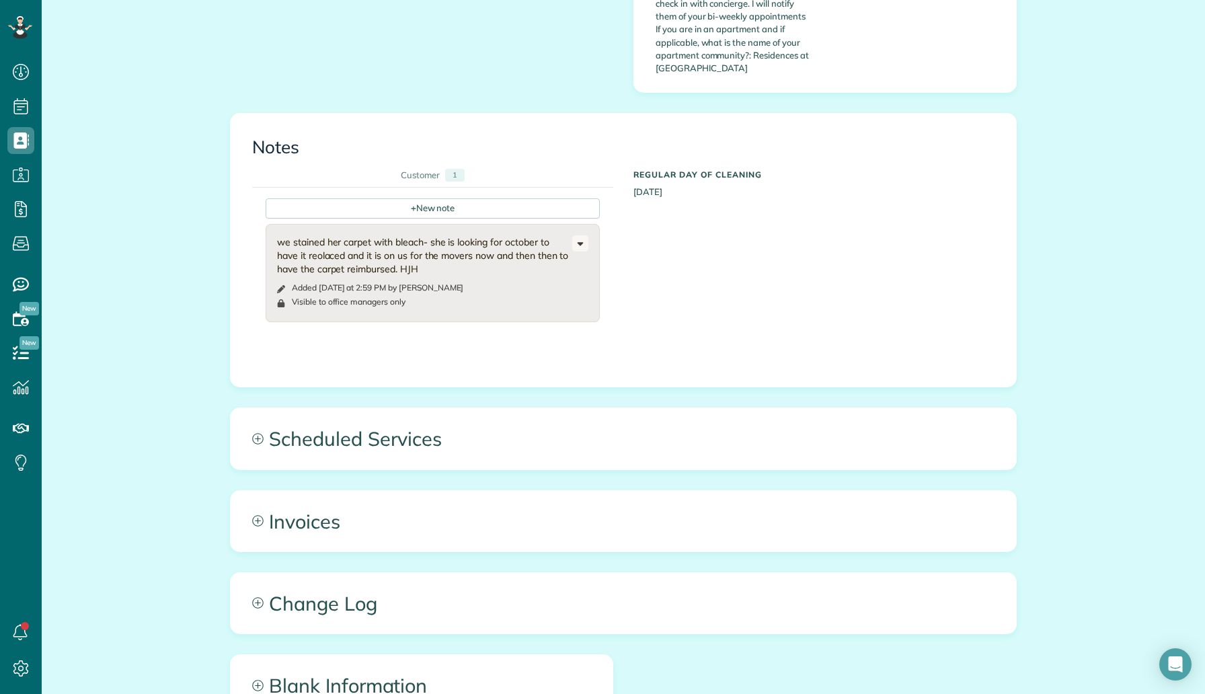
scroll to position [808, 0]
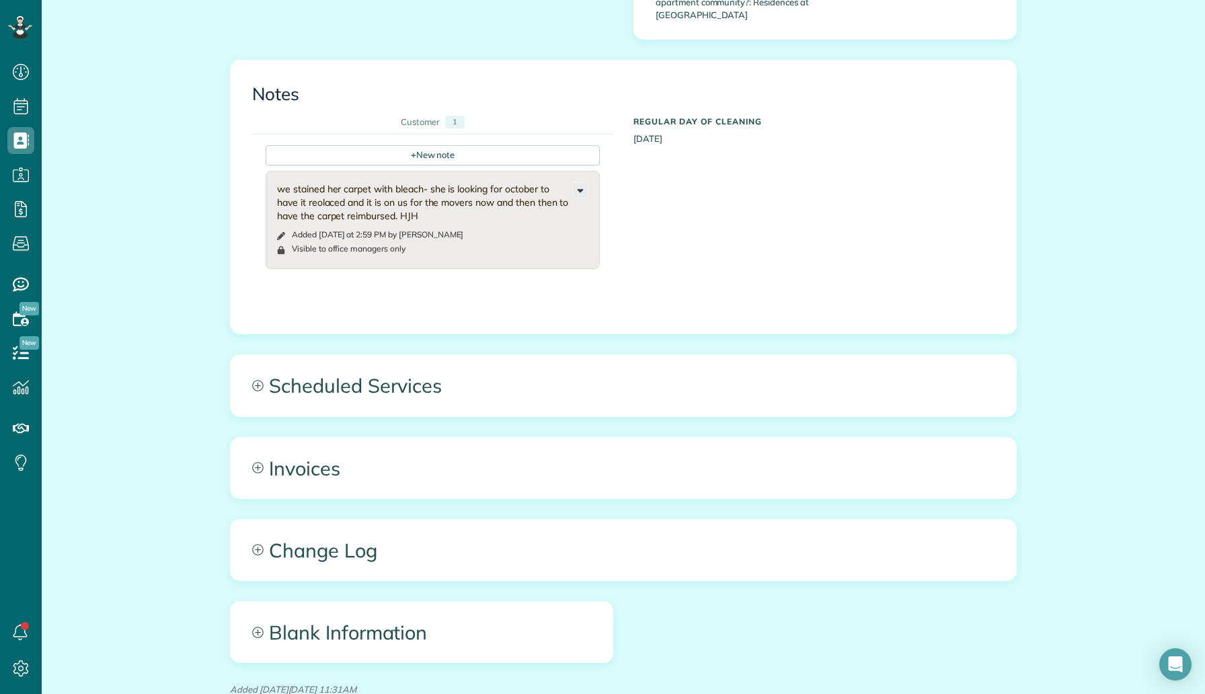
click at [580, 190] on use at bounding box center [581, 191] width 6 height 3
click at [551, 182] on div "we stained her carpet with bleach- she is looking for october to have it reolac…" at bounding box center [424, 202] width 295 height 40
click at [625, 139] on div "+ New note we stained her carpet with bleach- she is looking for october to hav…" at bounding box center [613, 212] width 722 height 155
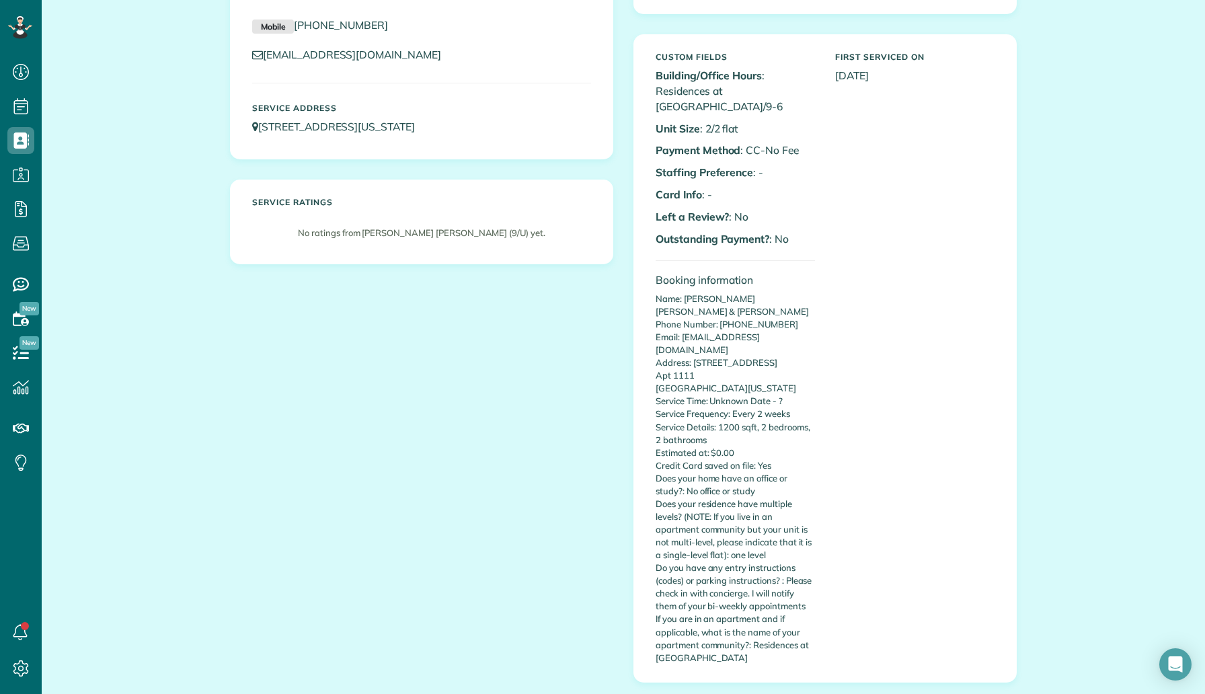
scroll to position [35, 0]
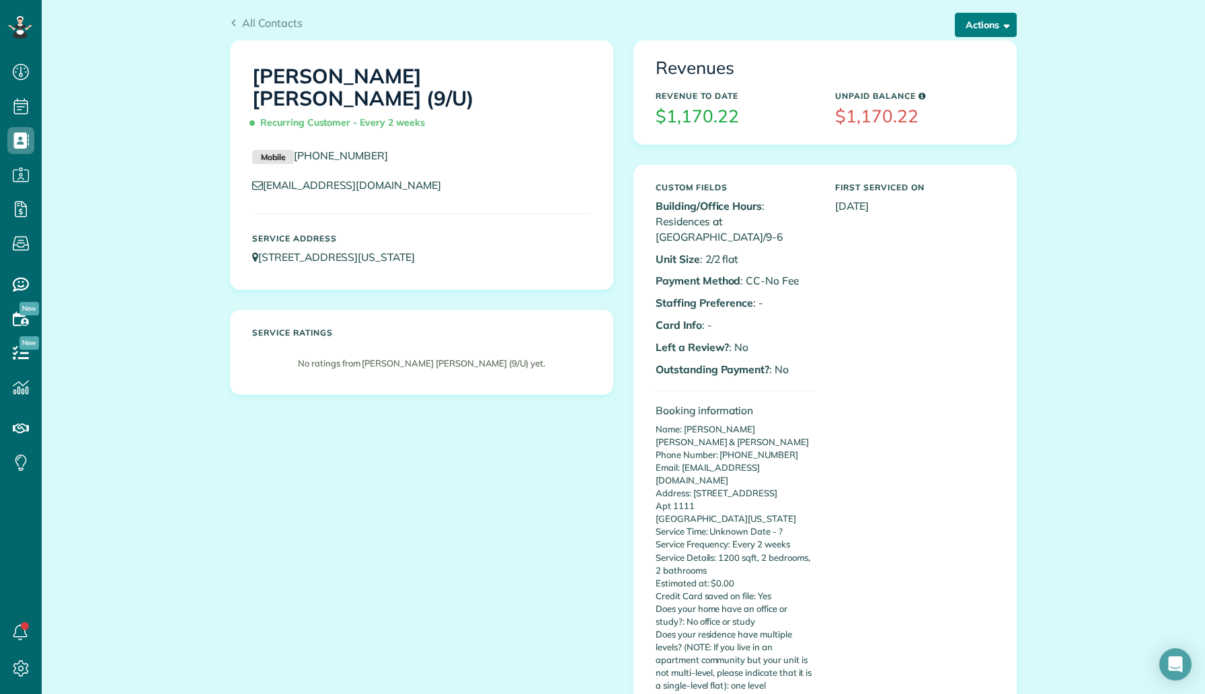
click at [962, 24] on button "Actions" at bounding box center [986, 25] width 62 height 24
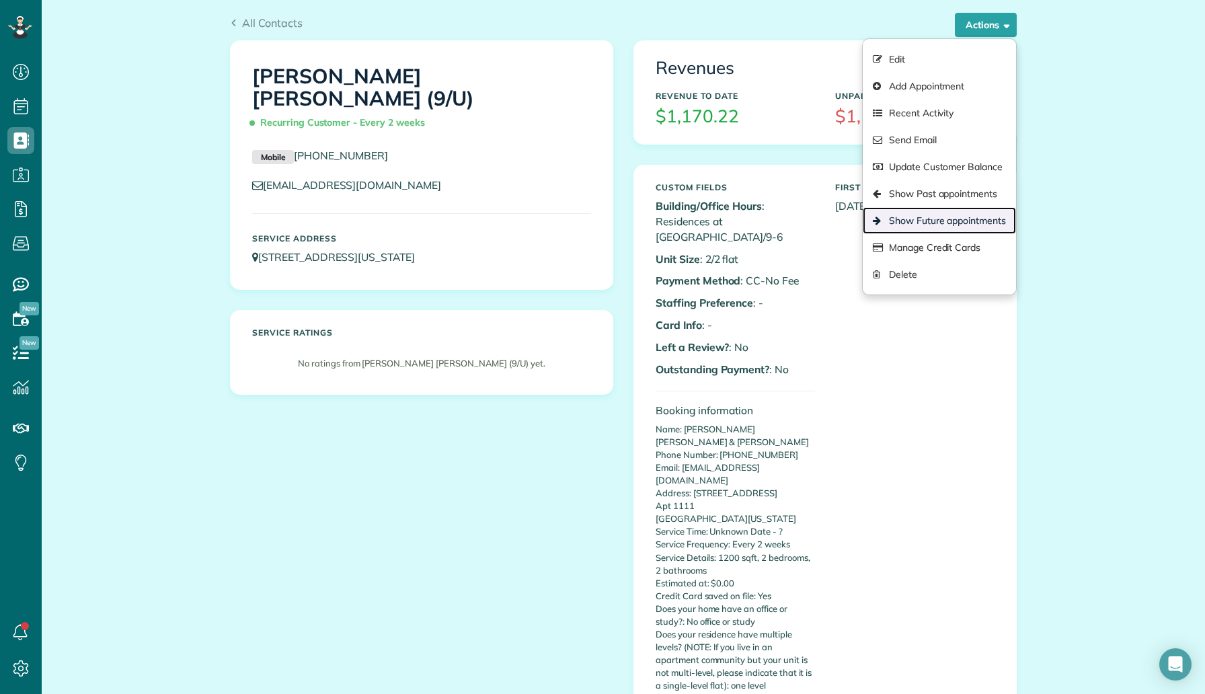
click at [901, 216] on link "Show Future appointments" at bounding box center [939, 220] width 153 height 27
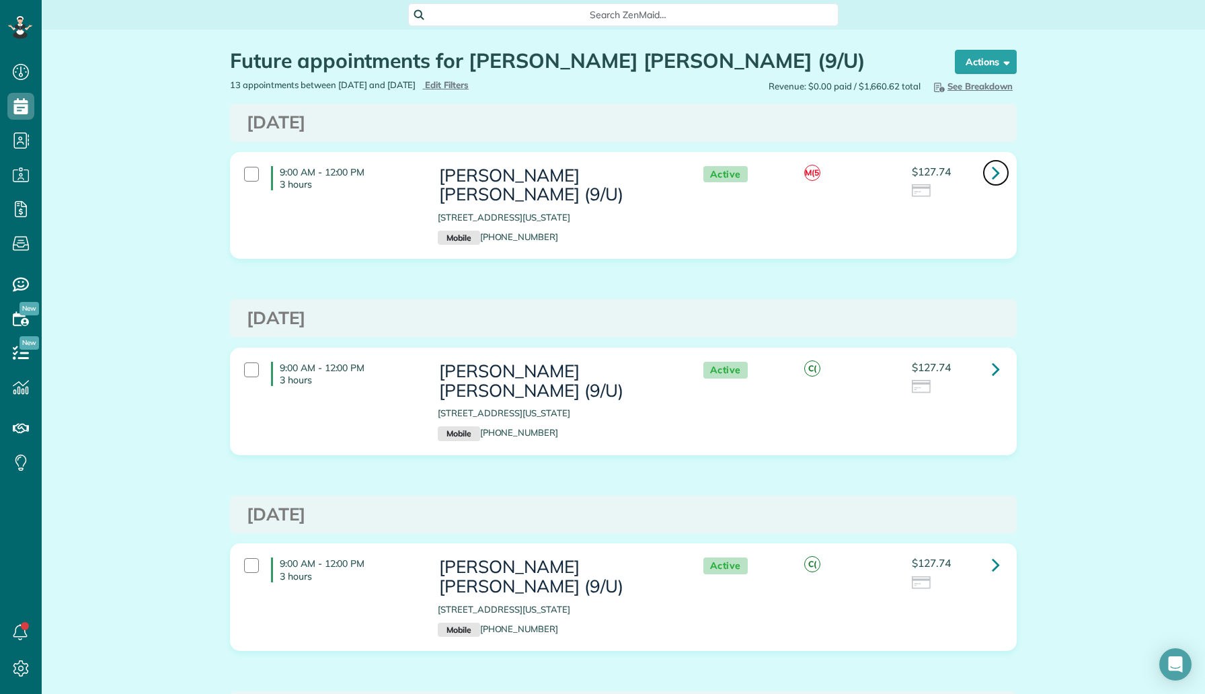
click at [995, 169] on icon at bounding box center [996, 173] width 8 height 24
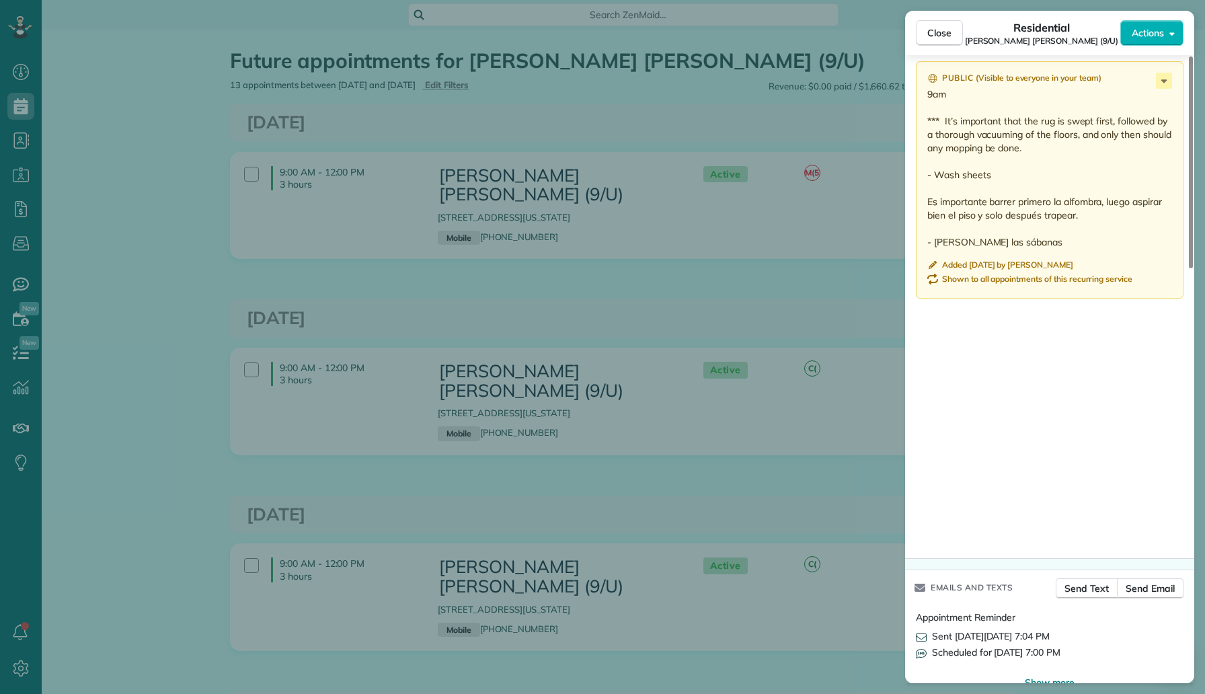
scroll to position [1197, 0]
click at [720, 307] on div "Close Residential [PERSON_NAME] [PERSON_NAME] (9/U) Actions Status Active [PERS…" at bounding box center [602, 347] width 1205 height 694
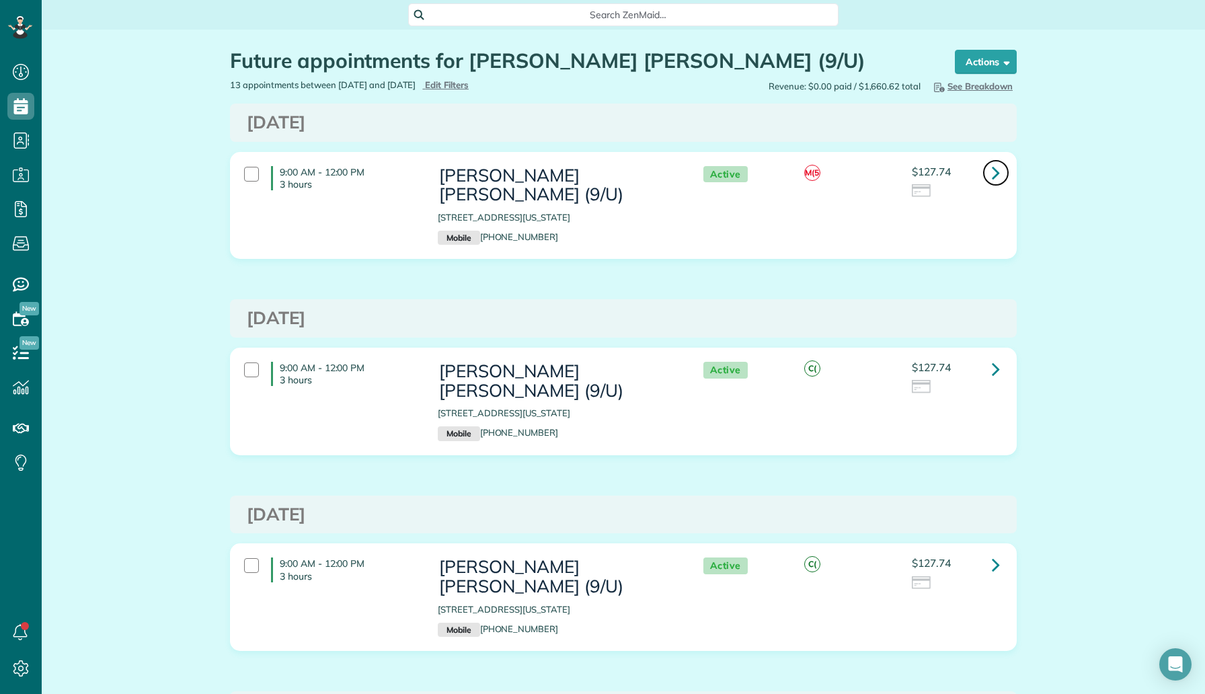
click at [986, 174] on link at bounding box center [996, 172] width 27 height 27
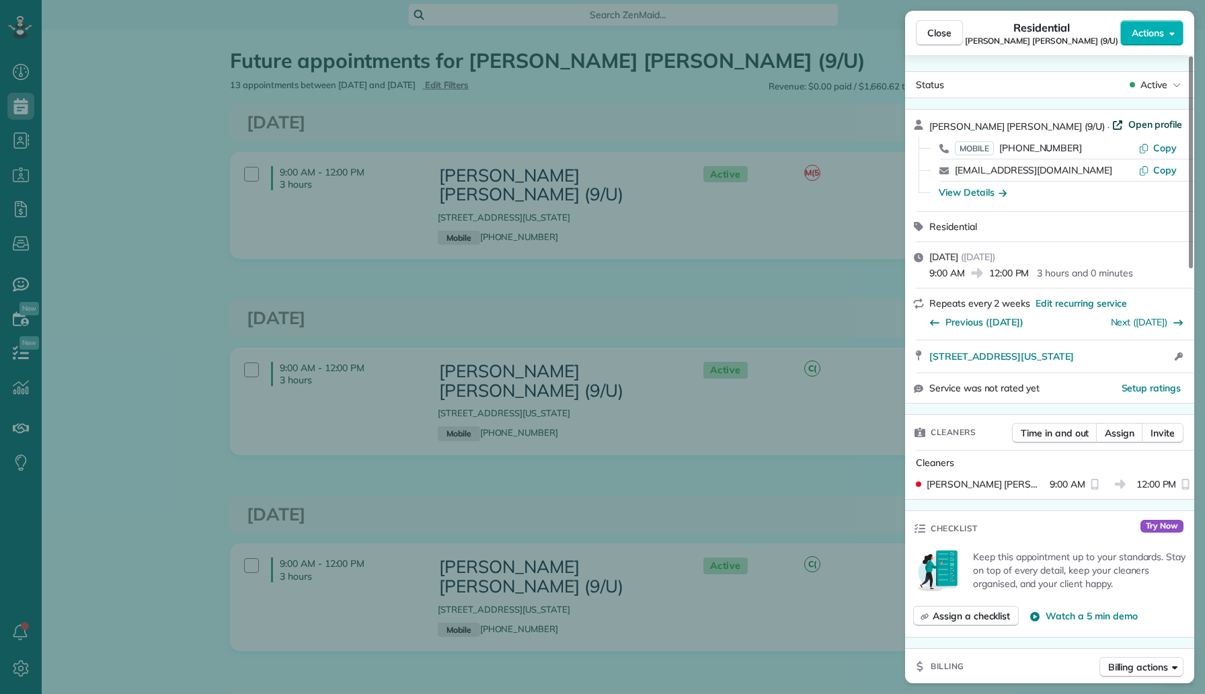
click at [1129, 130] on span "Open profile" at bounding box center [1156, 124] width 54 height 13
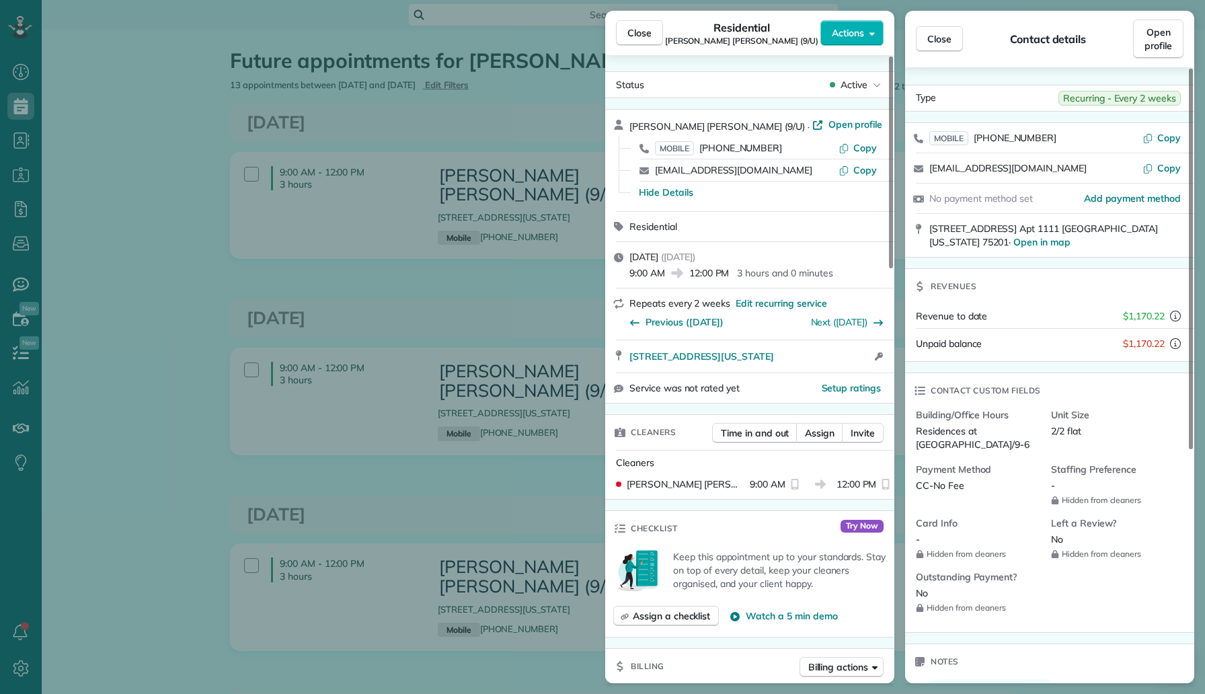
click at [214, 161] on div "Close Residential [PERSON_NAME] [PERSON_NAME] (9/U) Actions Status Active [PERS…" at bounding box center [602, 347] width 1205 height 694
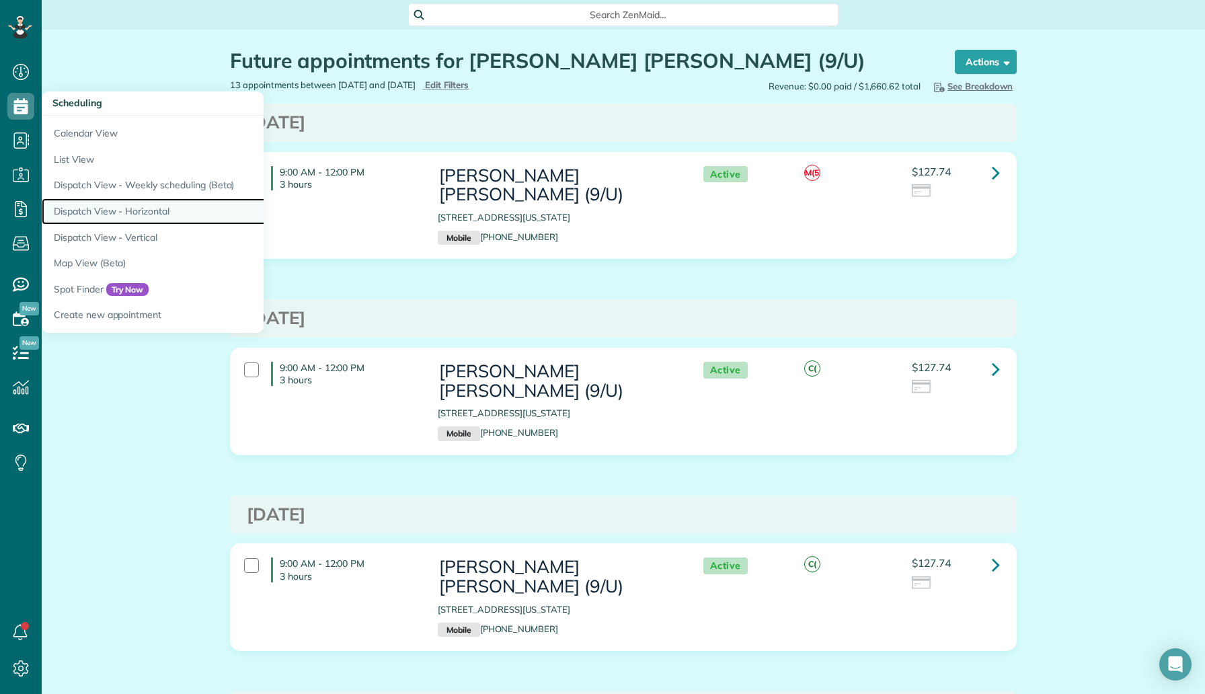
click at [138, 200] on link "Dispatch View - Horizontal" at bounding box center [210, 211] width 336 height 26
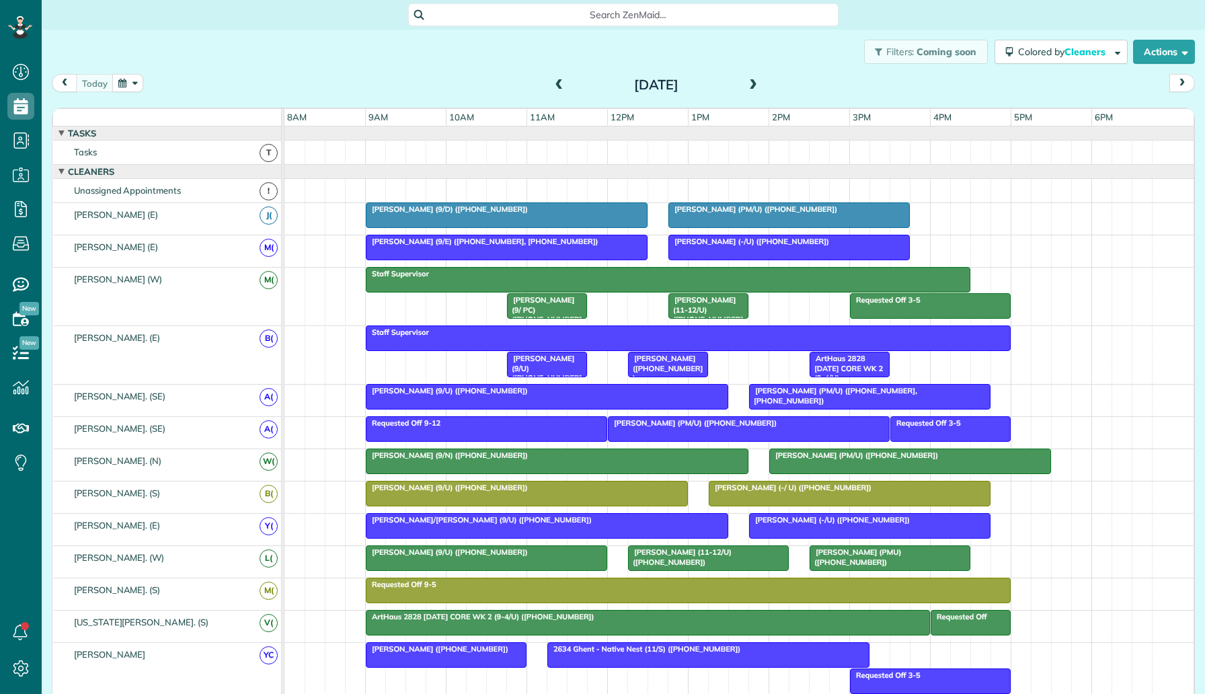
scroll to position [6, 6]
click at [120, 86] on button "button" at bounding box center [127, 83] width 31 height 18
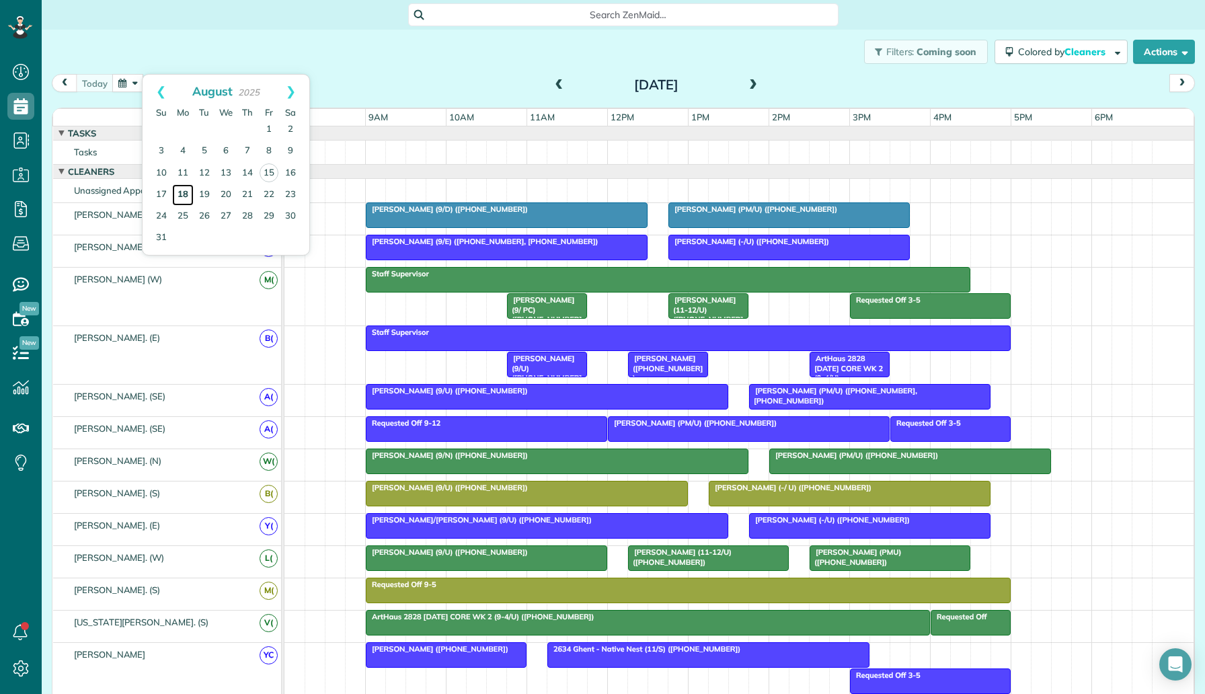
click at [182, 192] on link "18" at bounding box center [183, 195] width 22 height 22
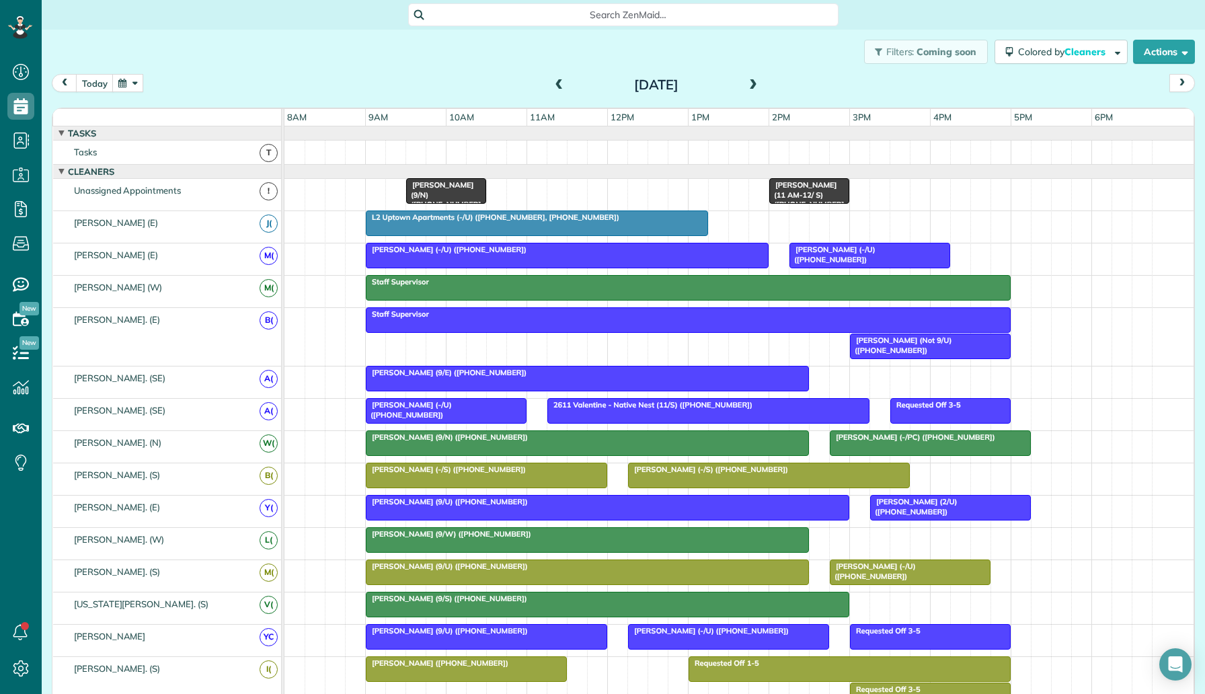
click at [531, 192] on div "Tiffany Hneleski (9/N) (+12144553334) Kathryn sokolova (11 AM-12/ S) (+15162873…" at bounding box center [738, 195] width 909 height 32
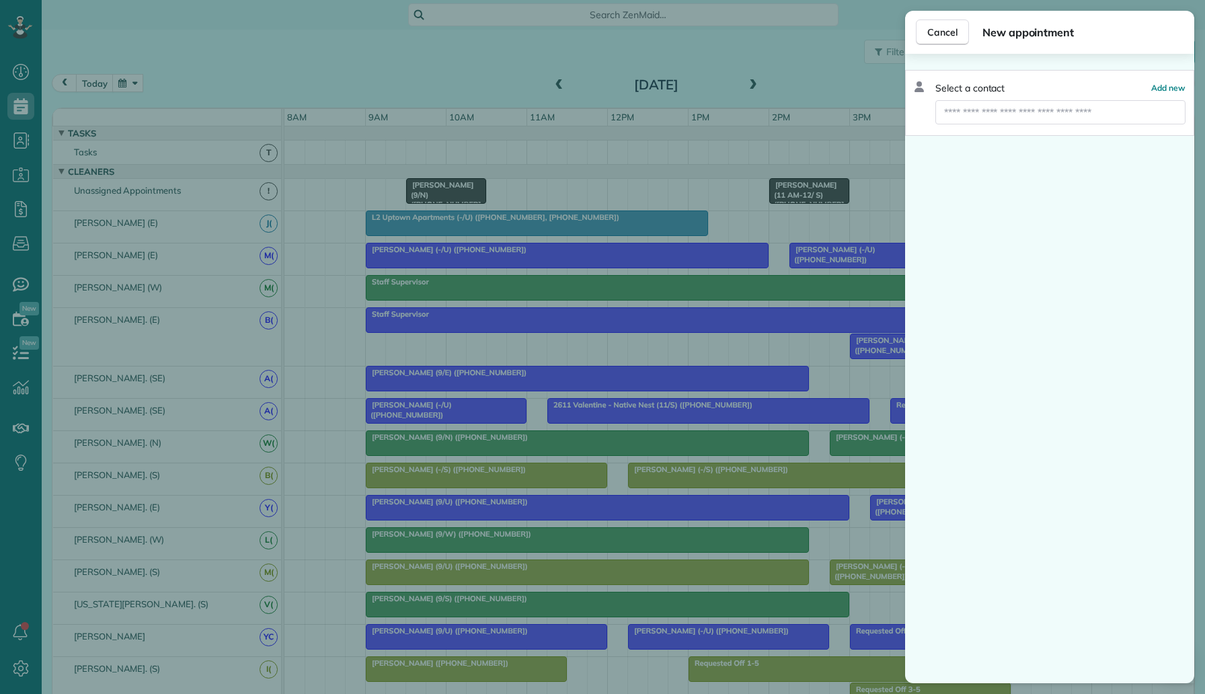
click at [1002, 93] on span "Select a contact" at bounding box center [970, 87] width 69 height 13
click at [929, 321] on div "Select a contact Add new" at bounding box center [1049, 369] width 289 height 630
click at [969, 122] on input "text" at bounding box center [1061, 112] width 250 height 24
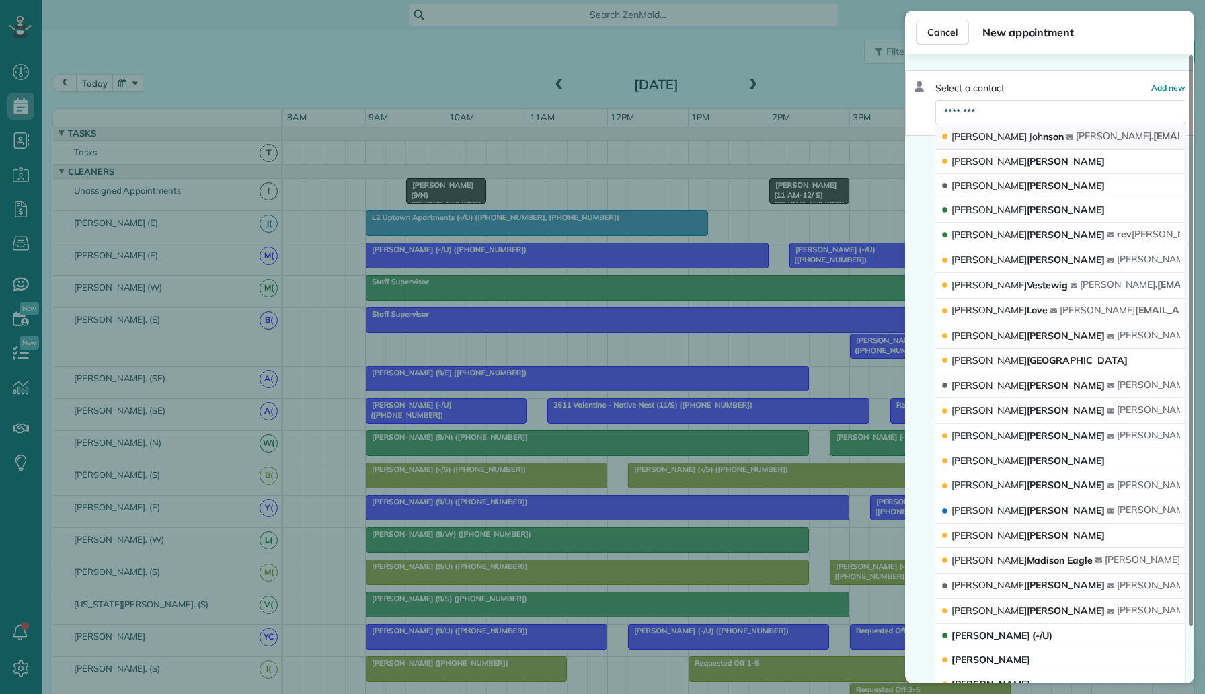
type input "********"
click at [998, 141] on span "Mary Joh nson" at bounding box center [1008, 136] width 112 height 12
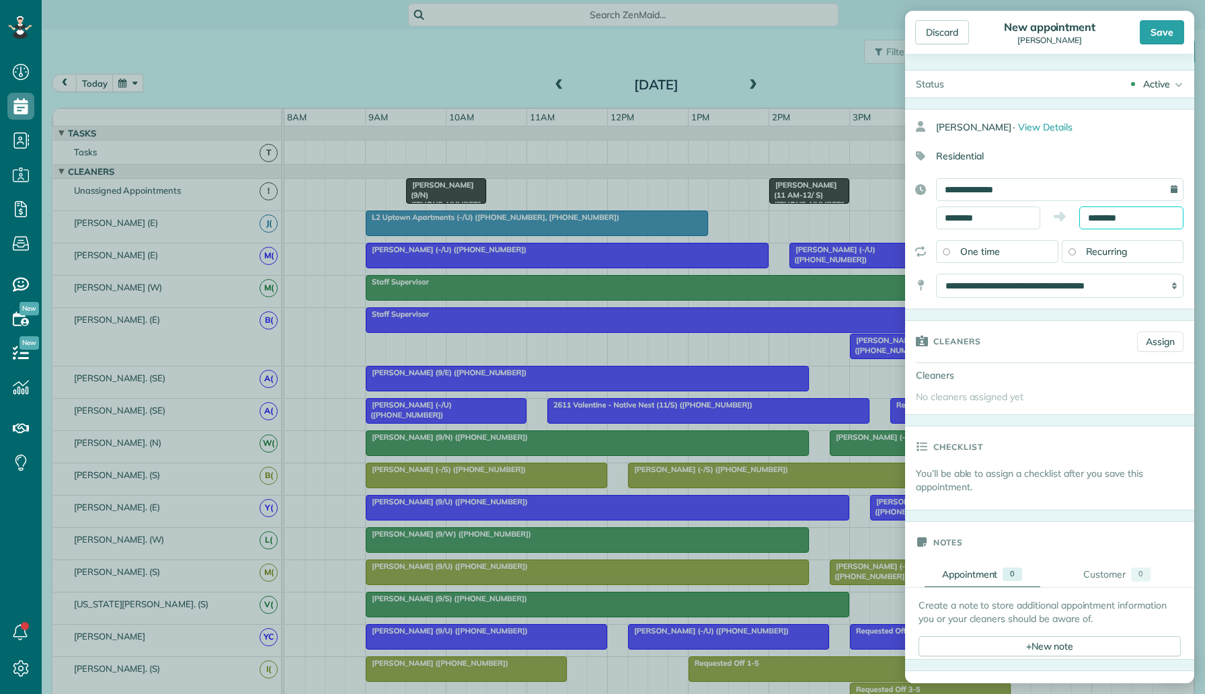
click at [1110, 218] on input "********" at bounding box center [1131, 217] width 104 height 23
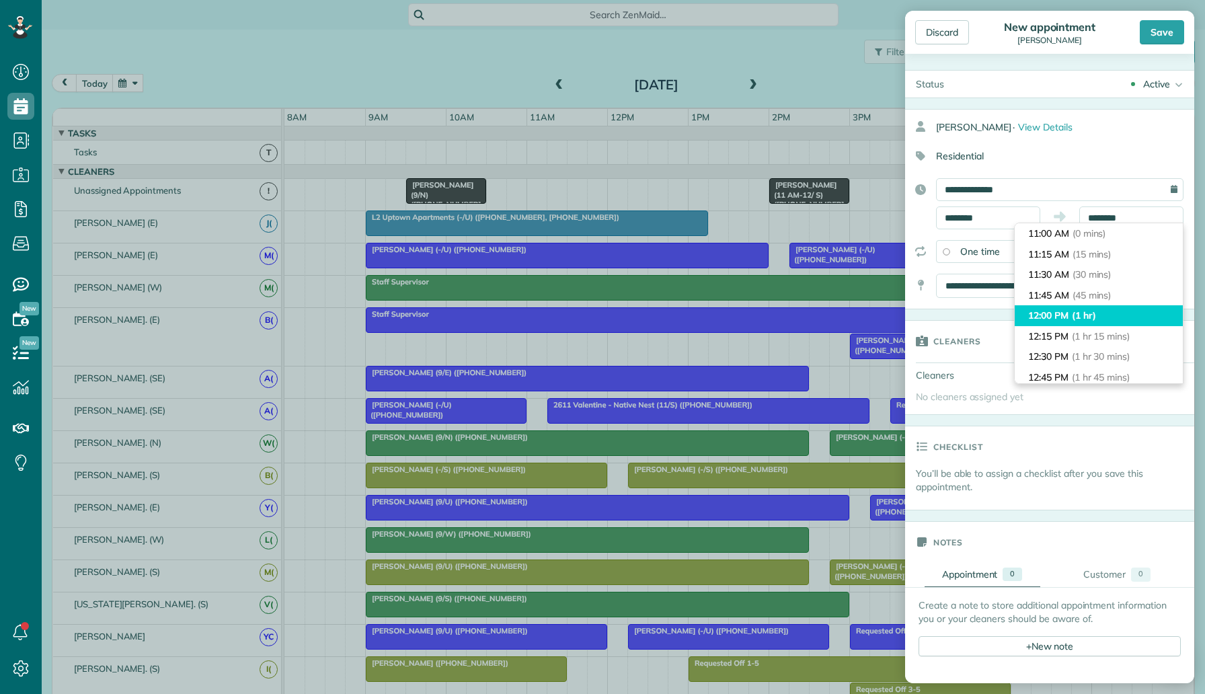
type input "********"
click at [1088, 308] on li "12:00 PM (1 hr)" at bounding box center [1099, 315] width 168 height 21
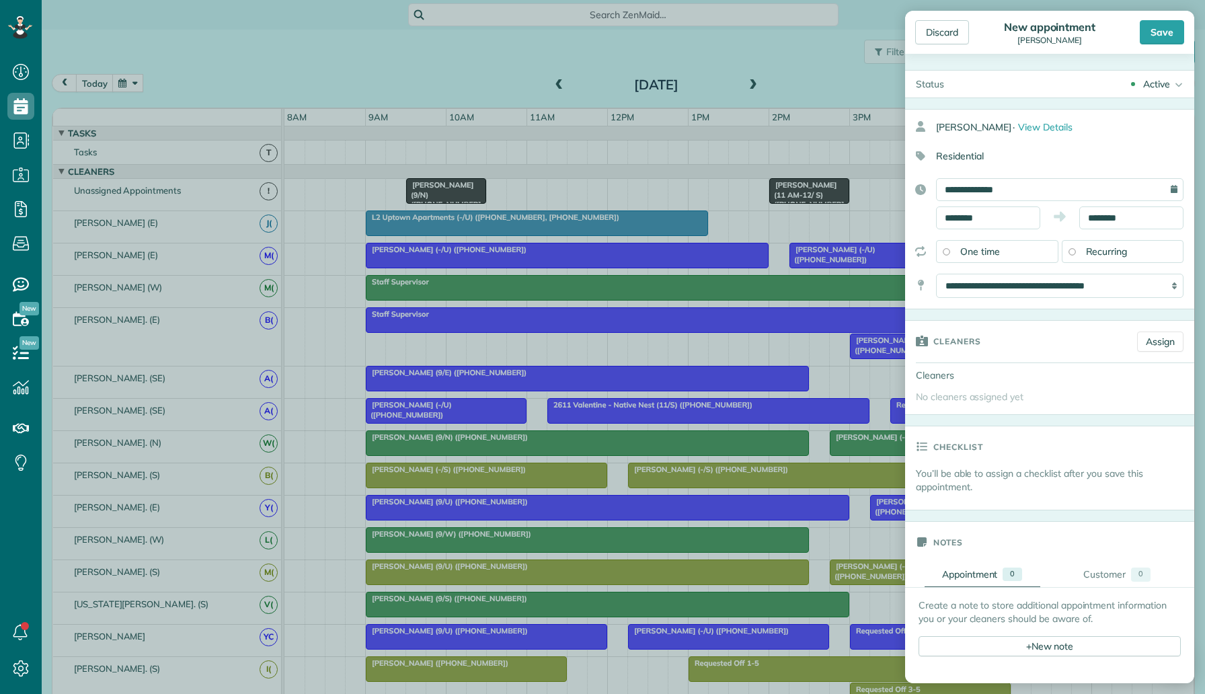
click at [1159, 79] on div "Active" at bounding box center [1156, 83] width 27 height 13
click at [1119, 260] on div "Supervisor Check" at bounding box center [1139, 264] width 75 height 9
click at [1166, 34] on div "Save" at bounding box center [1162, 32] width 44 height 24
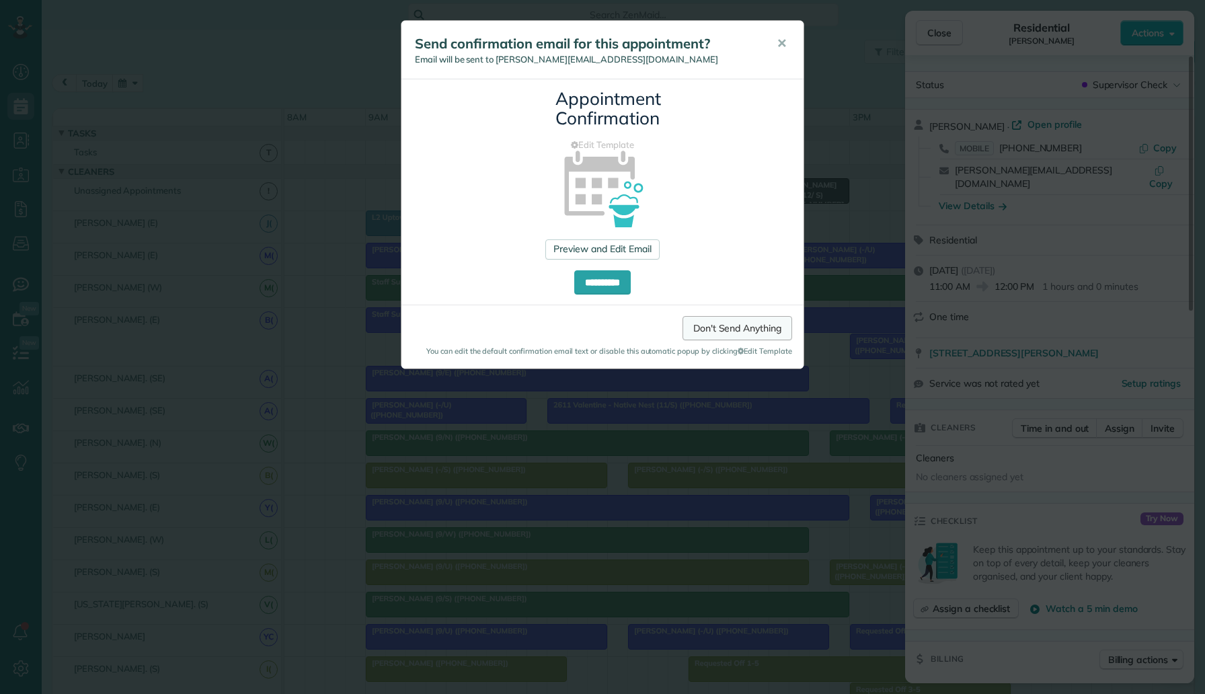
click at [708, 328] on link "Don't Send Anything" at bounding box center [738, 328] width 110 height 24
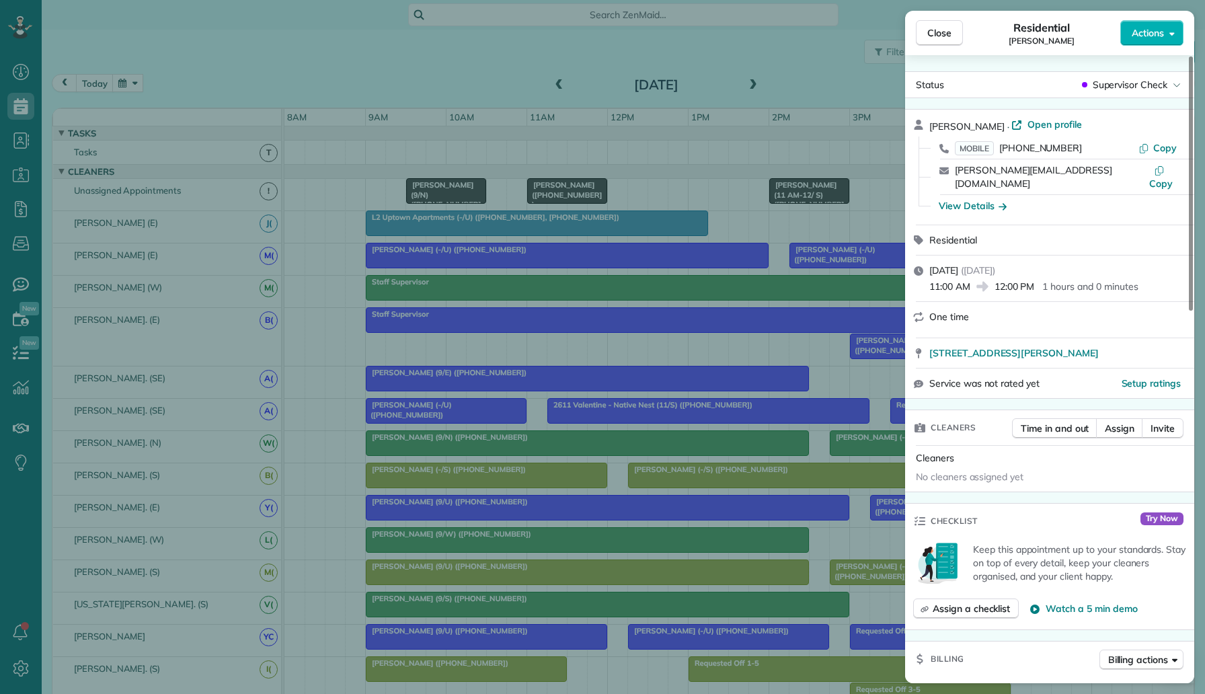
click at [788, 71] on div "Close Residential Mary Johnson Actions Status Supervisor Check Mary Johnson · O…" at bounding box center [602, 347] width 1205 height 694
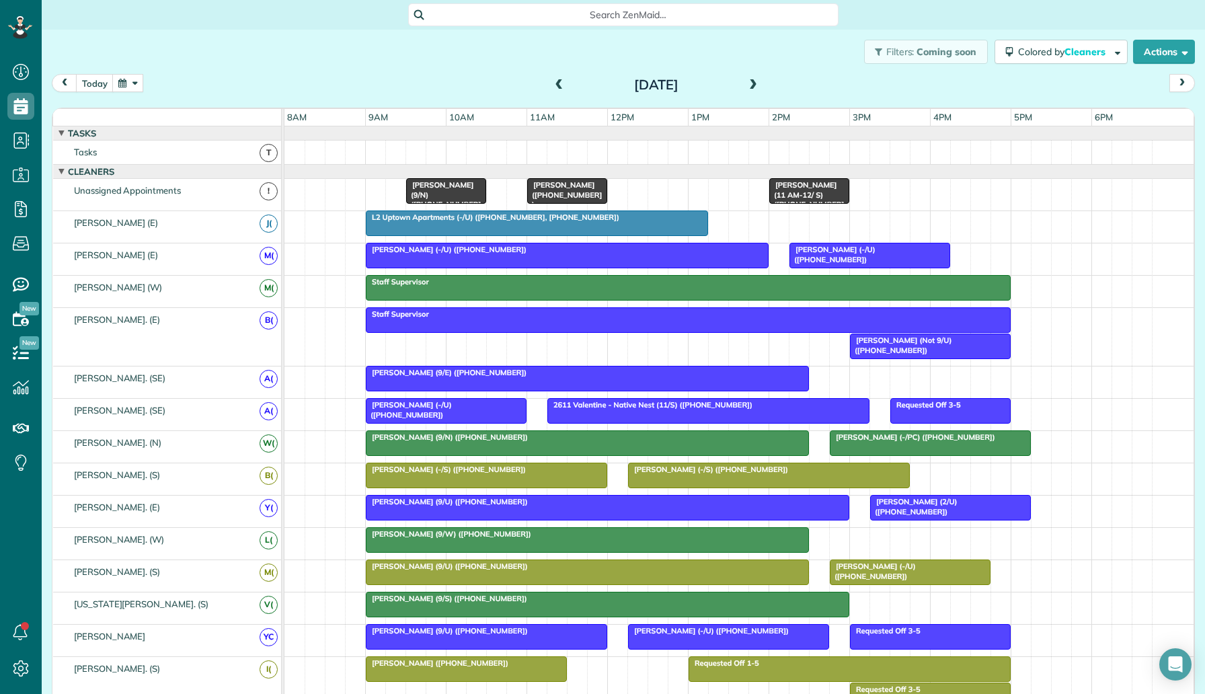
click at [784, 71] on div "Filters: Coming soon Colored by Cleaners Color by Cleaner Color by Team Color b…" at bounding box center [624, 52] width 1164 height 44
click at [580, 196] on span "Mary Johnson (+18173002435)" at bounding box center [564, 194] width 75 height 29
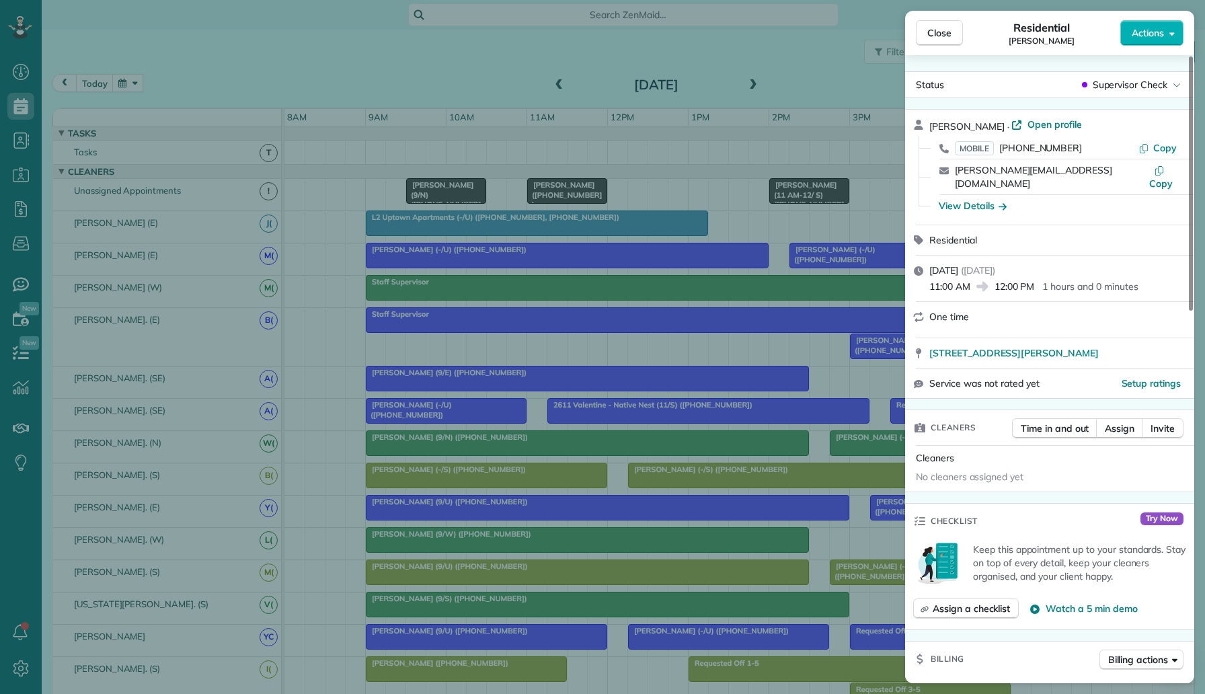
click at [797, 163] on div "Close Residential Mary Johnson Actions Status Supervisor Check Mary Johnson · O…" at bounding box center [602, 347] width 1205 height 694
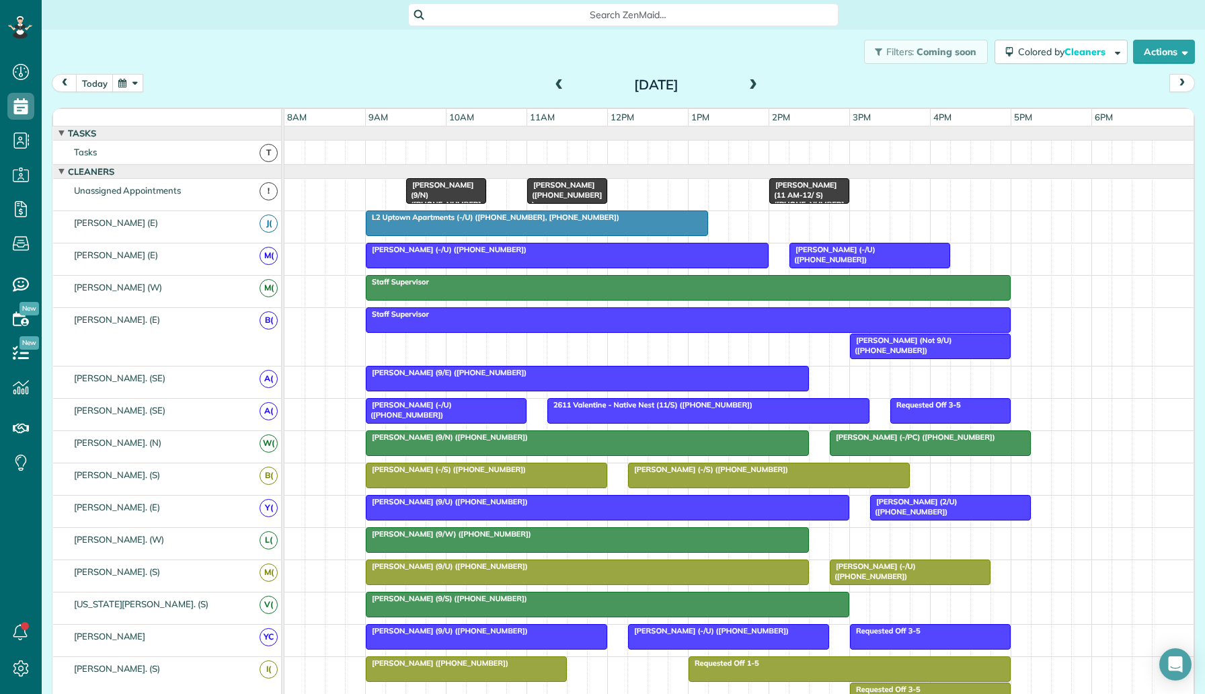
click at [571, 186] on span "Mary Johnson (+18173002435)" at bounding box center [564, 194] width 75 height 29
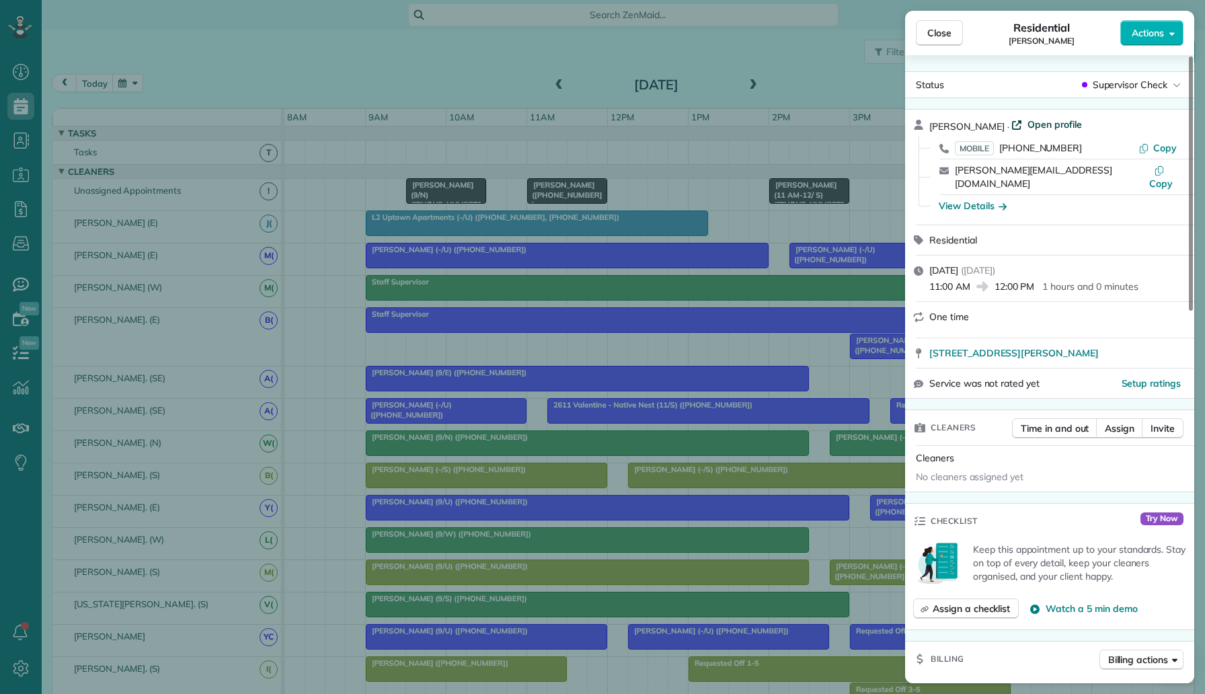
click at [1047, 121] on span "Open profile" at bounding box center [1055, 124] width 54 height 13
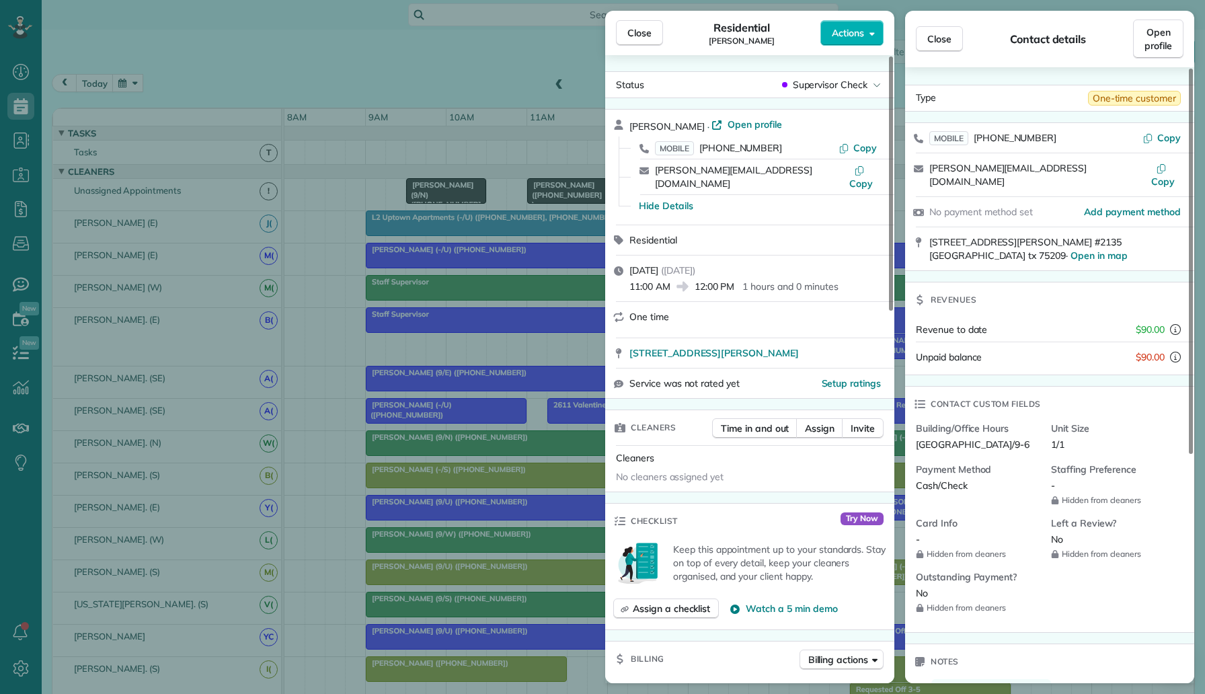
click at [436, 201] on div "Close Residential Mary Johnson Actions Status Supervisor Check Mary Johnson · O…" at bounding box center [602, 347] width 1205 height 694
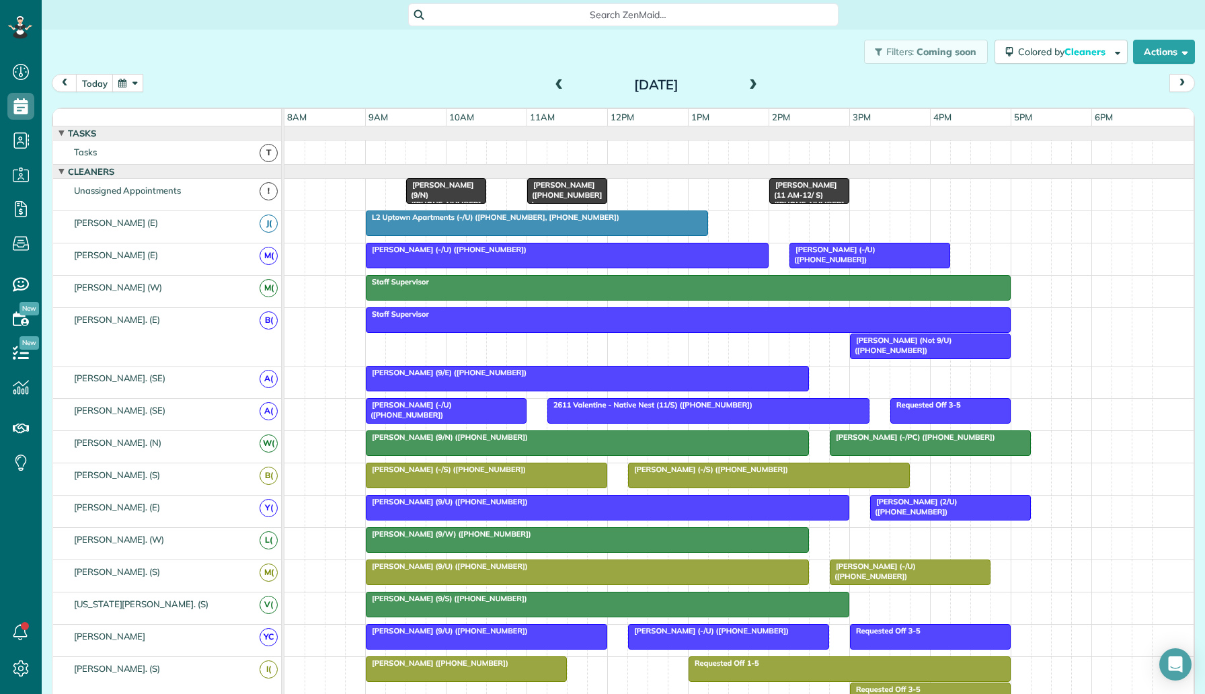
click at [564, 193] on span "Mary Johnson (+18173002435)" at bounding box center [564, 194] width 75 height 29
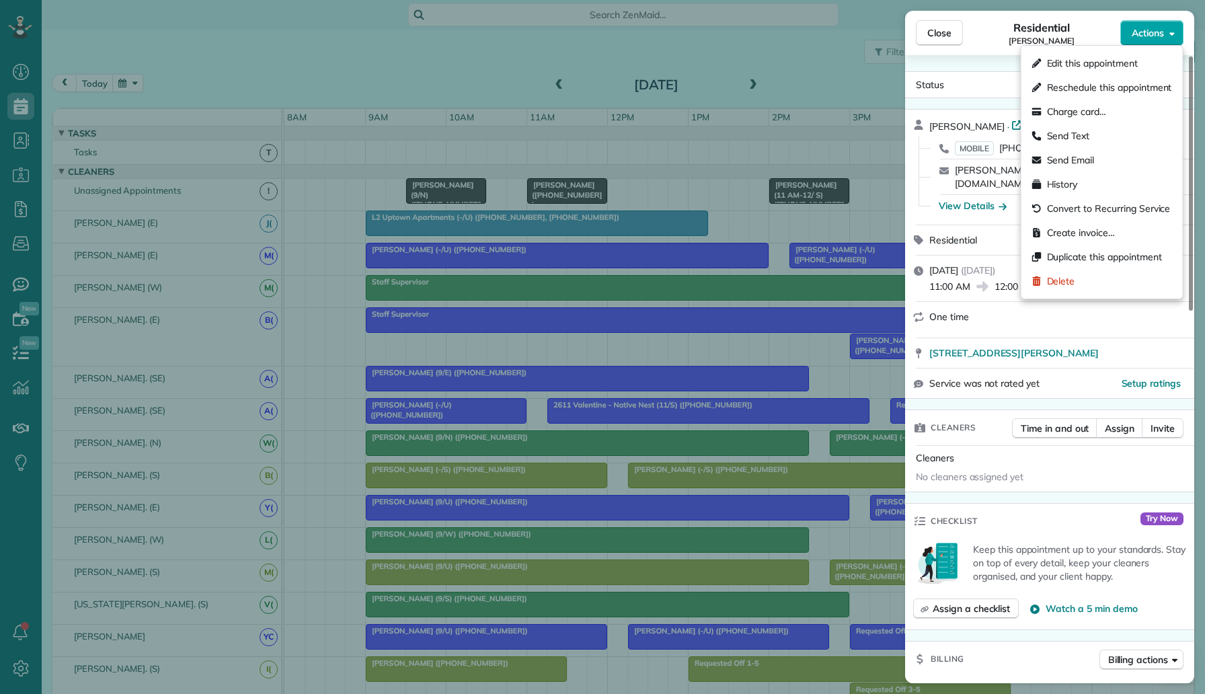
click at [1146, 44] on button "Actions" at bounding box center [1151, 33] width 63 height 26
click at [1070, 276] on span "Delete" at bounding box center [1061, 280] width 28 height 13
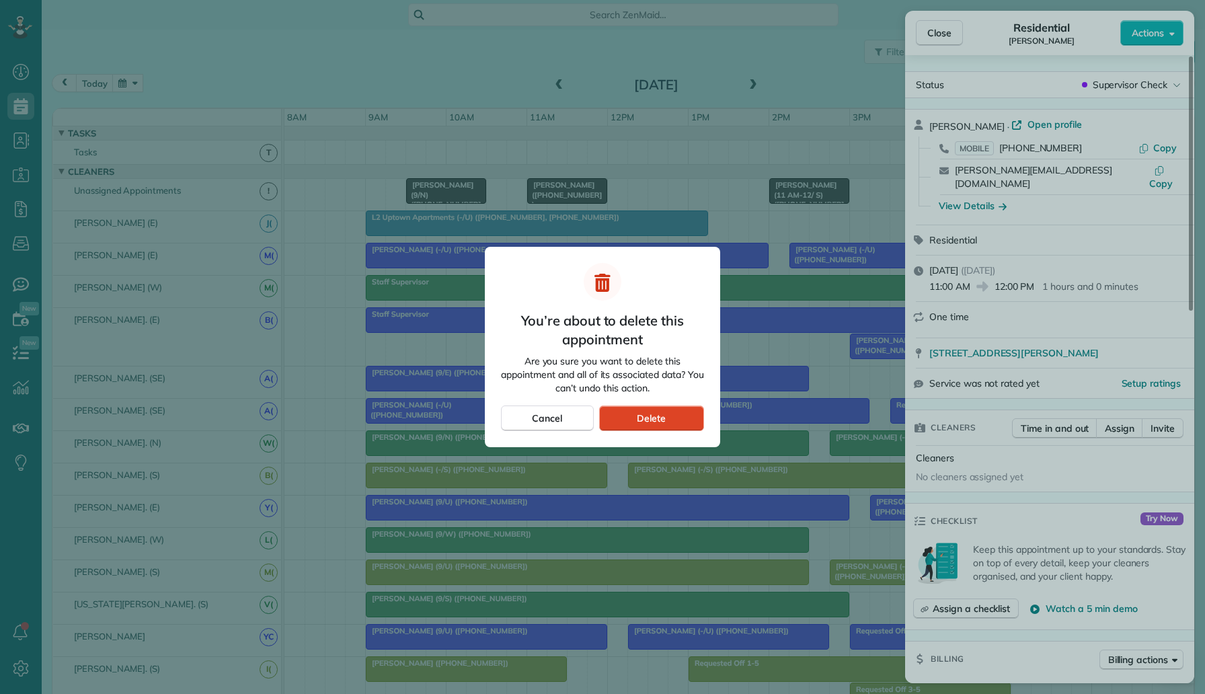
click at [666, 419] on div "Delete" at bounding box center [651, 419] width 105 height 26
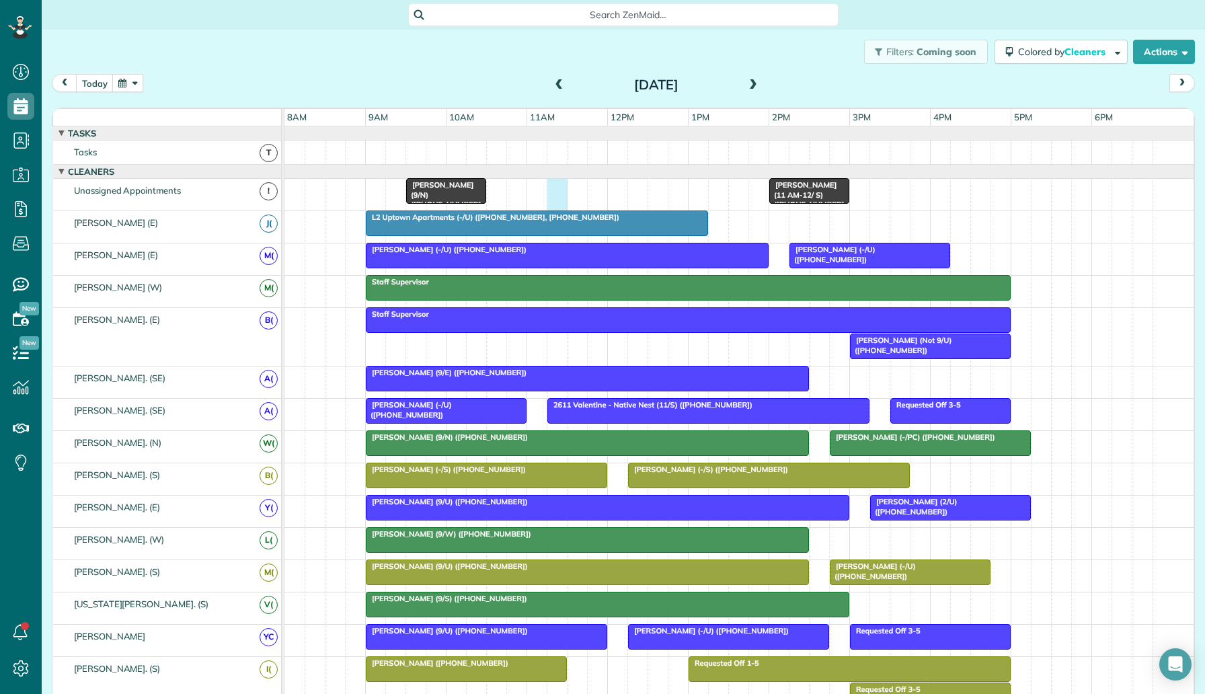
click at [552, 194] on div "Tiffany Hneleski (9/N) (+12144553334) Kathryn sokolova (11 AM-12/ S) (+15162873…" at bounding box center [738, 195] width 909 height 32
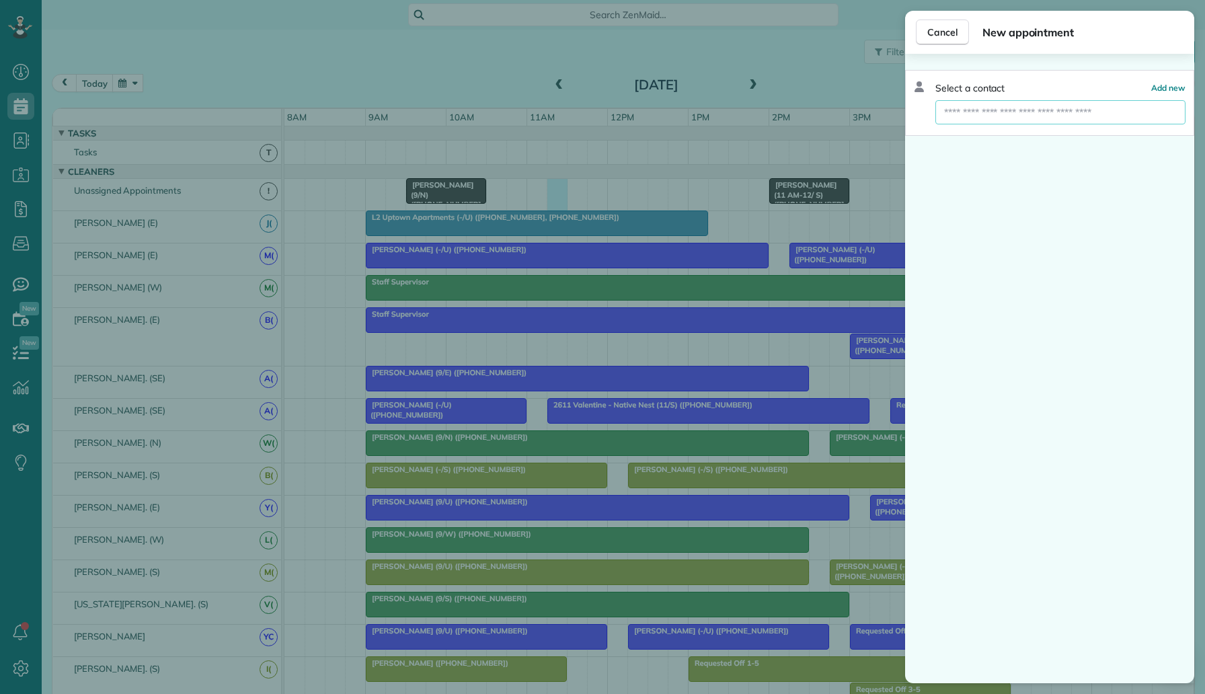
click at [1011, 101] on input "text" at bounding box center [1061, 112] width 250 height 24
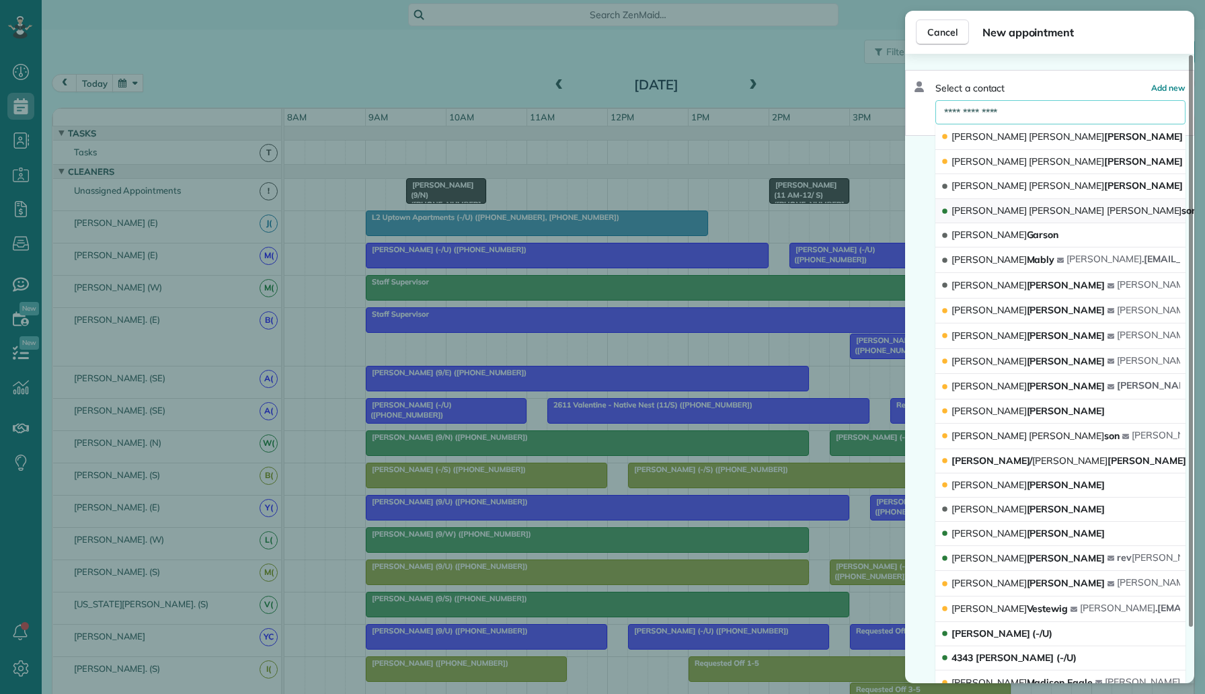
type input "**********"
click at [1107, 214] on span "John" at bounding box center [1144, 210] width 75 height 12
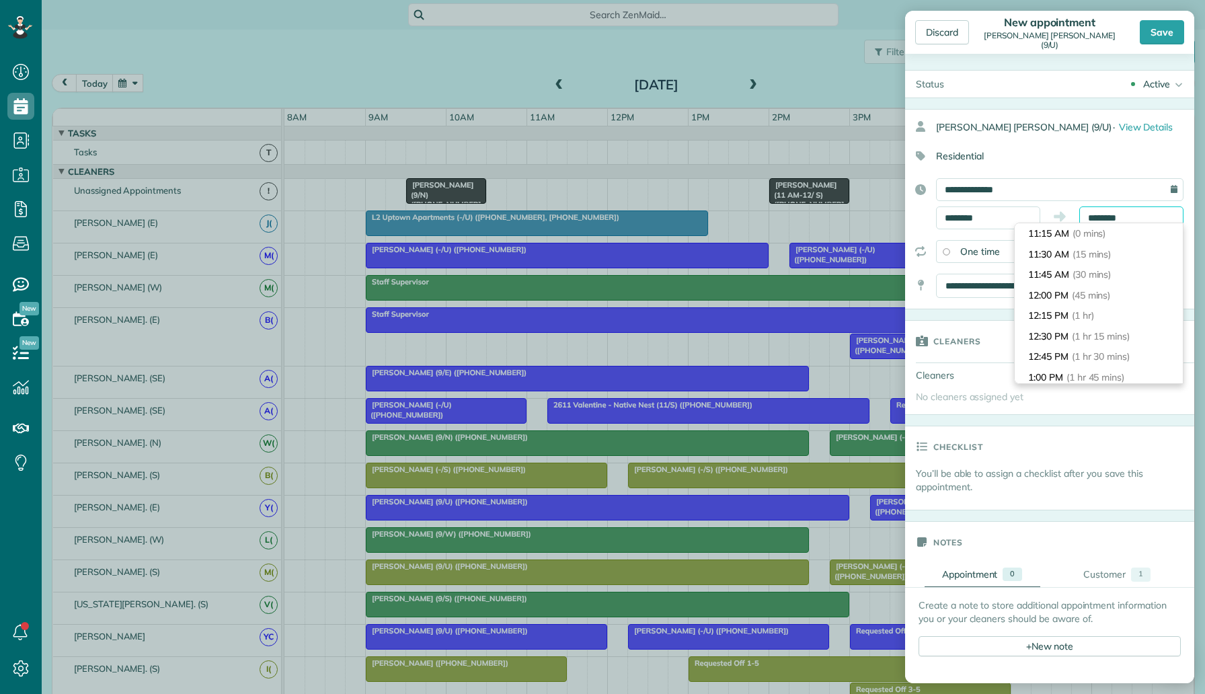
click at [1098, 223] on body "Dashboard Scheduling Calendar View List View Dispatch View - Weekly scheduling …" at bounding box center [602, 347] width 1205 height 694
type input "********"
click at [1071, 316] on li "12:15 PM (1 hr)" at bounding box center [1099, 315] width 168 height 21
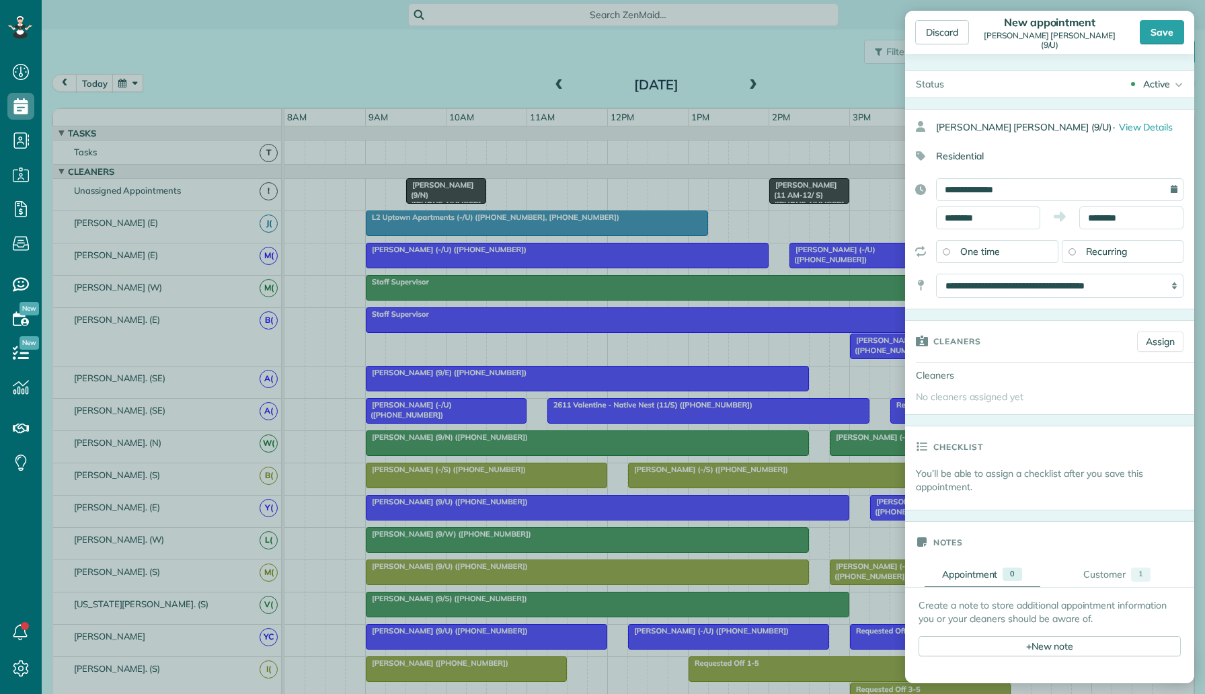
click at [1159, 85] on div "Active" at bounding box center [1156, 83] width 27 height 13
click at [1124, 260] on div "Supervisor Check" at bounding box center [1139, 264] width 75 height 9
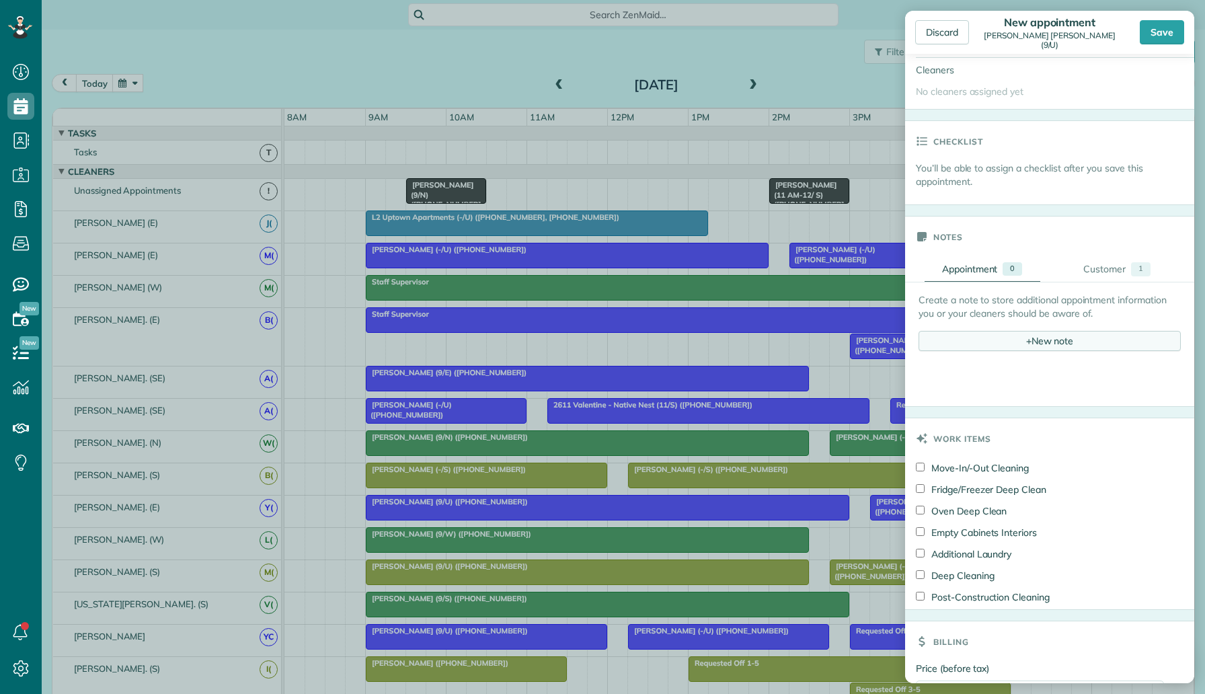
click at [956, 342] on div "+ New note" at bounding box center [1050, 341] width 262 height 20
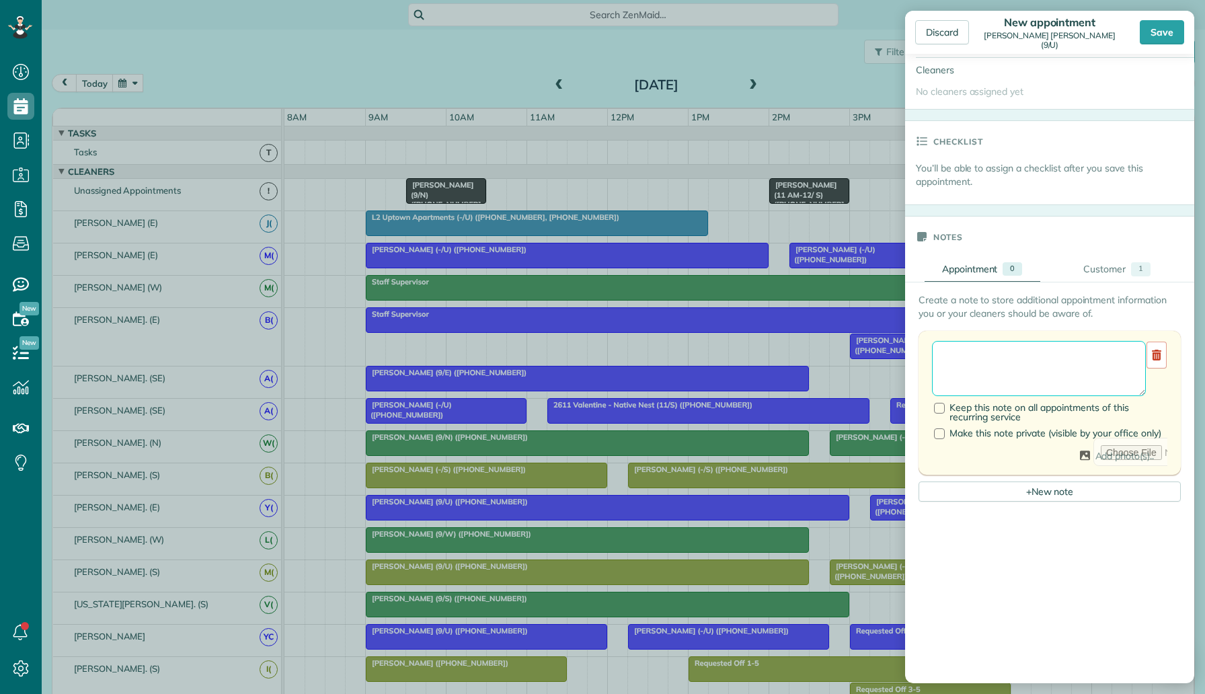
click at [954, 351] on textarea at bounding box center [1039, 368] width 214 height 55
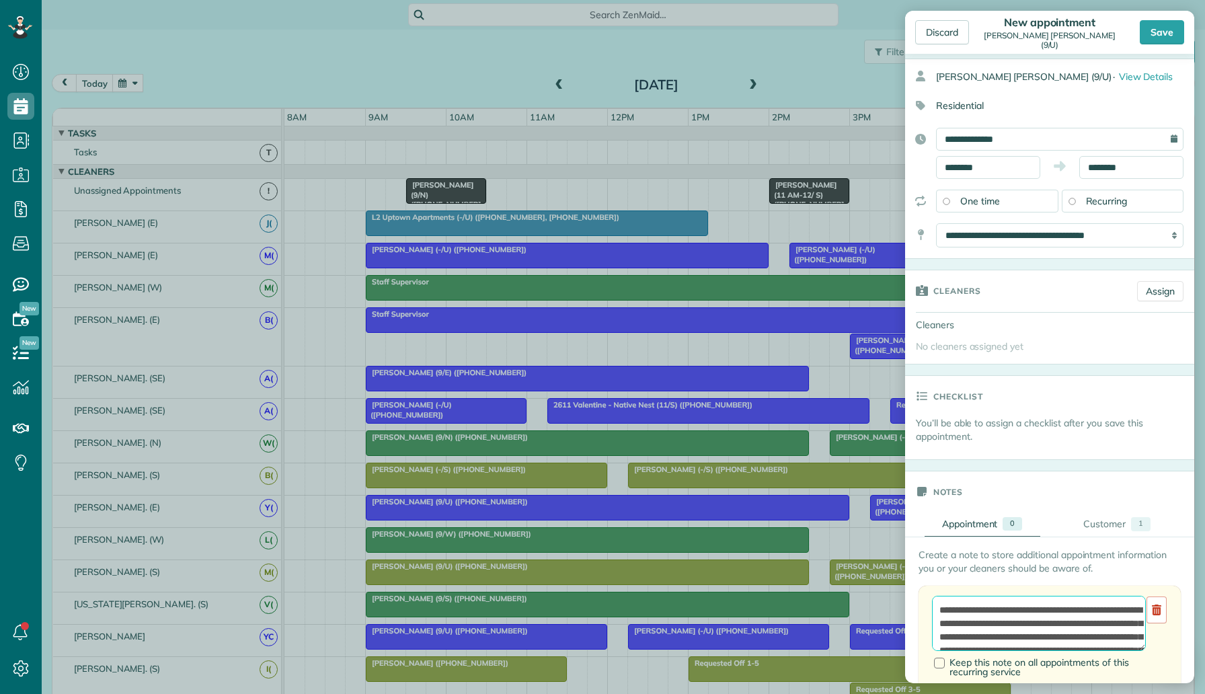
scroll to position [0, 0]
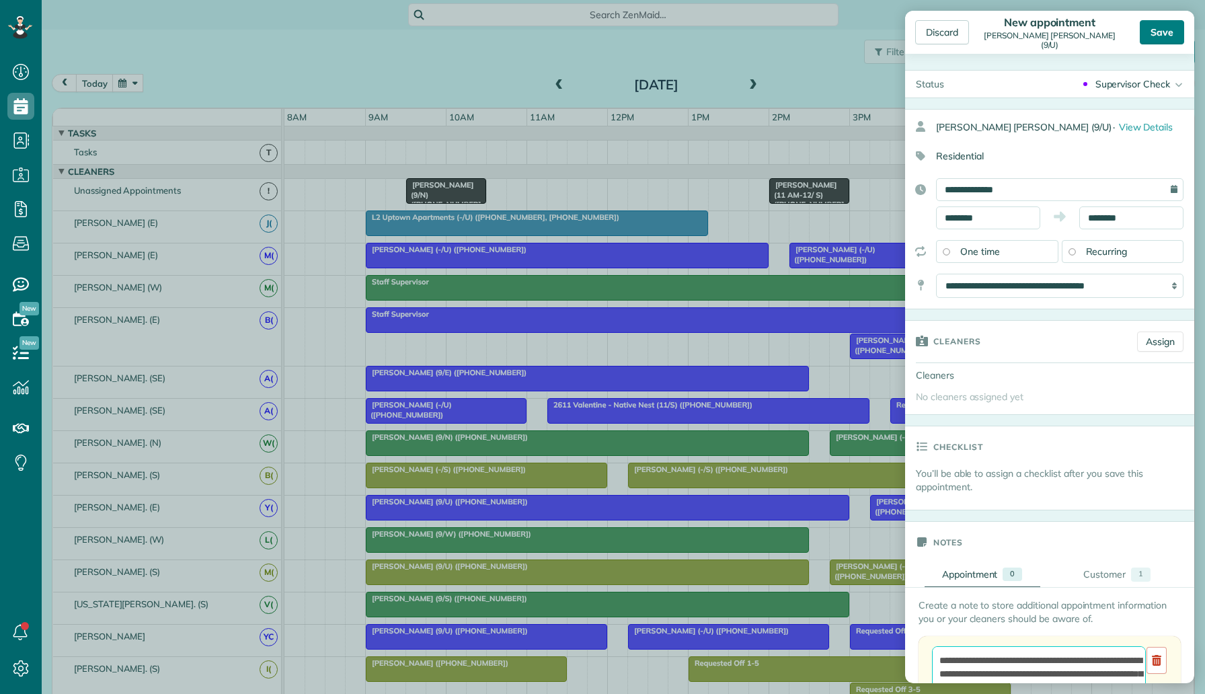
type textarea "**********"
click at [1167, 35] on div "Save" at bounding box center [1162, 32] width 44 height 24
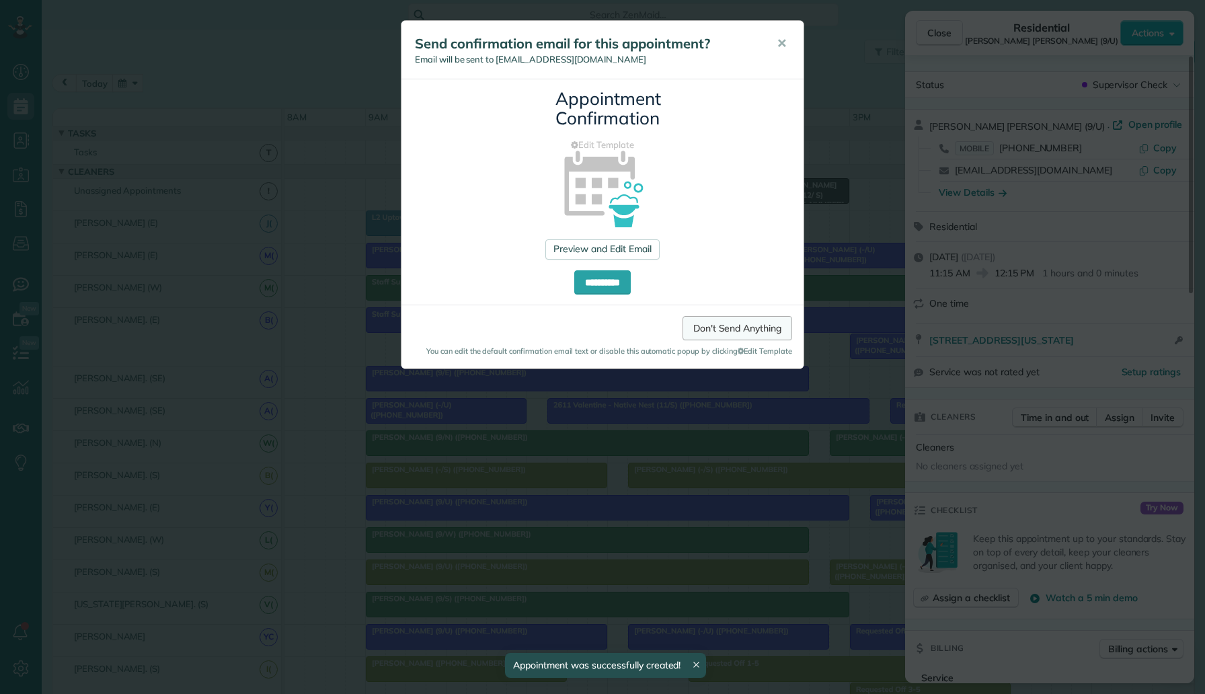
click at [706, 326] on link "Don't Send Anything" at bounding box center [738, 328] width 110 height 24
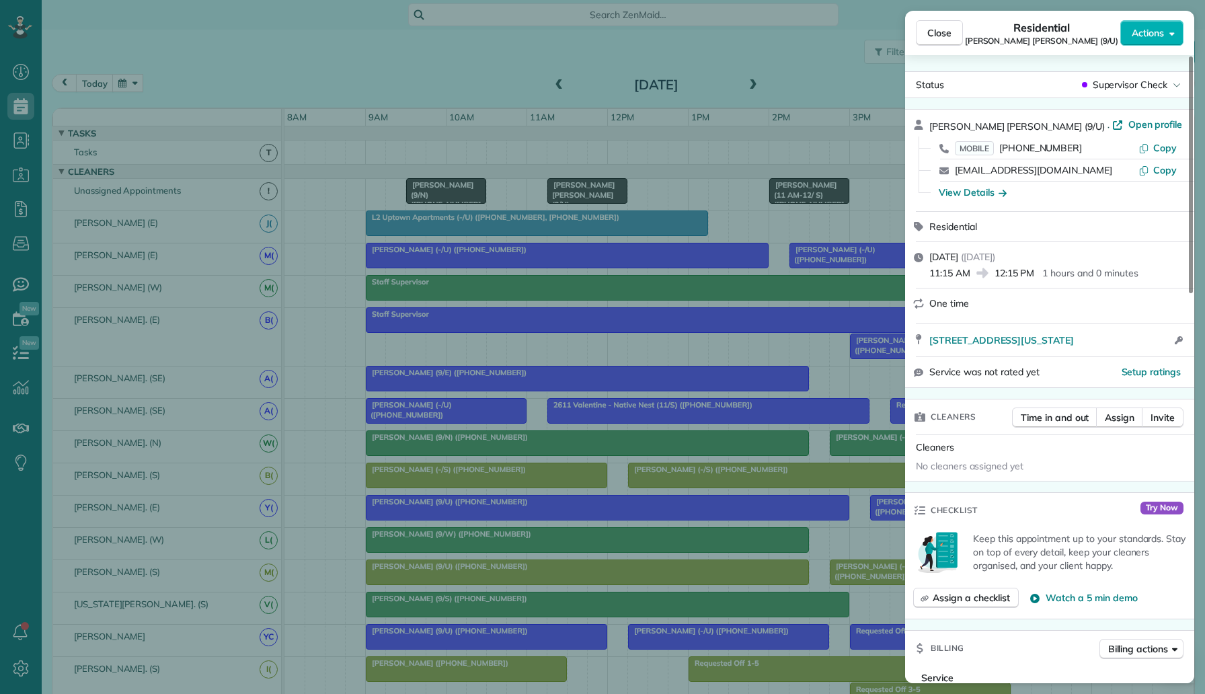
click at [118, 74] on div "Close Residential Mary Beth Johnson (9/U) Actions Status Supervisor Check Mary …" at bounding box center [602, 347] width 1205 height 694
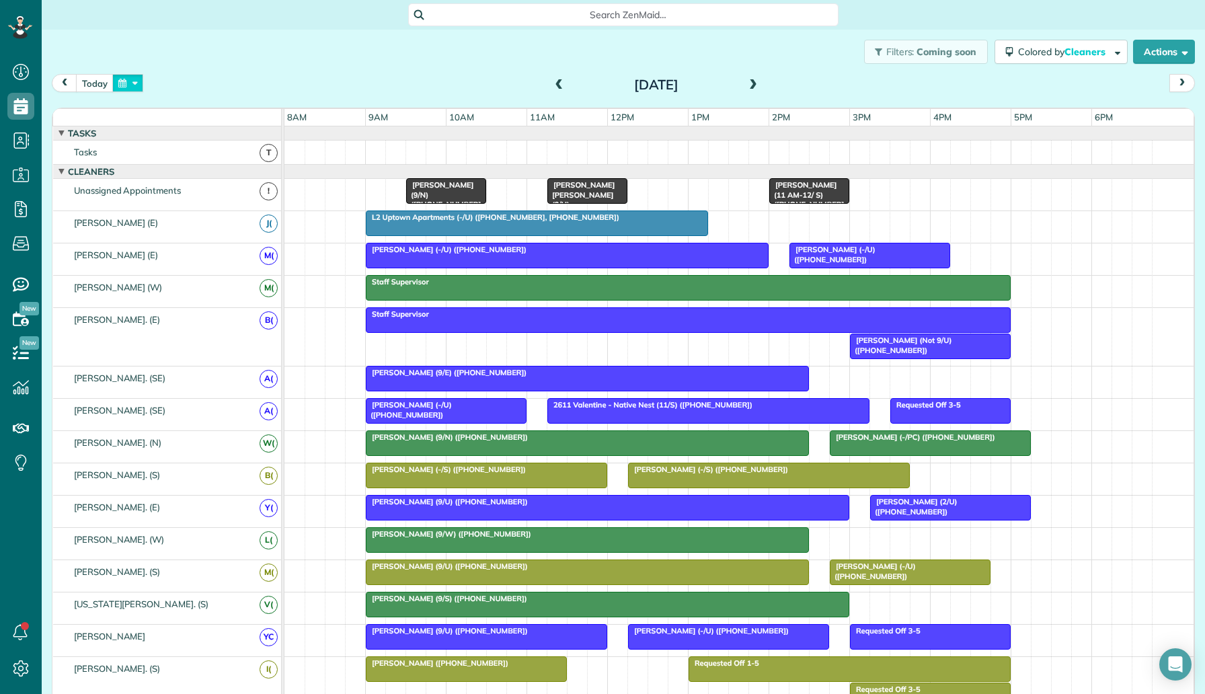
click at [124, 87] on button "button" at bounding box center [127, 83] width 31 height 18
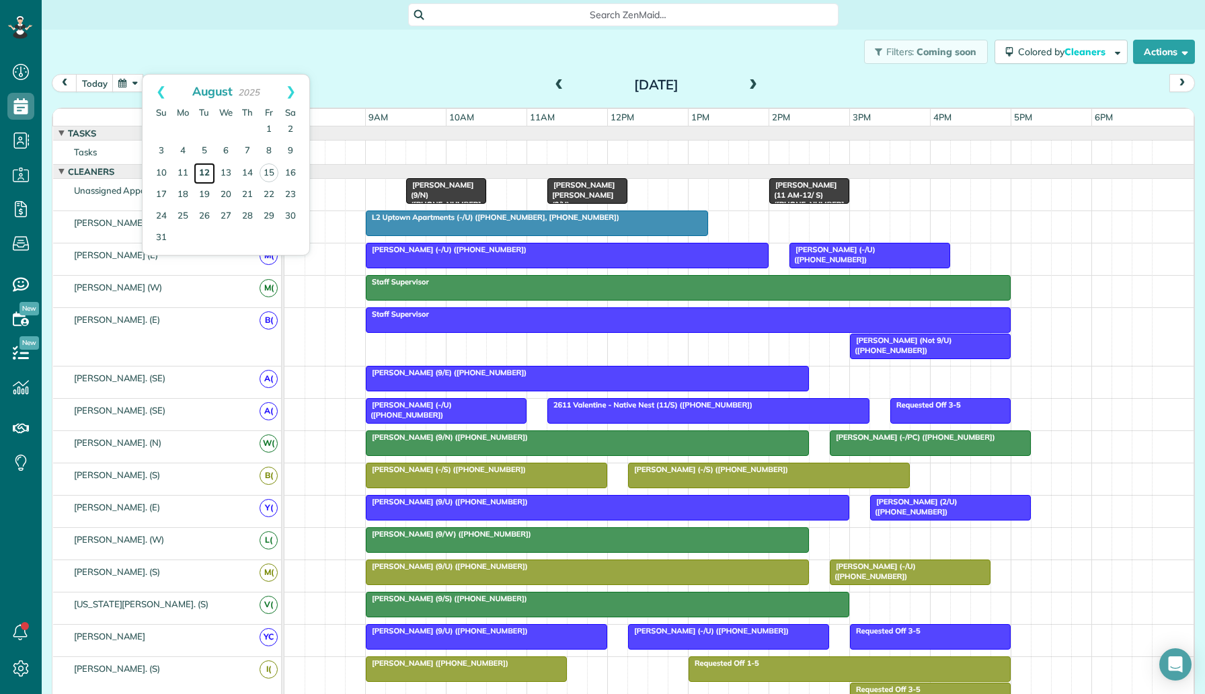
click at [207, 174] on link "12" at bounding box center [205, 174] width 22 height 22
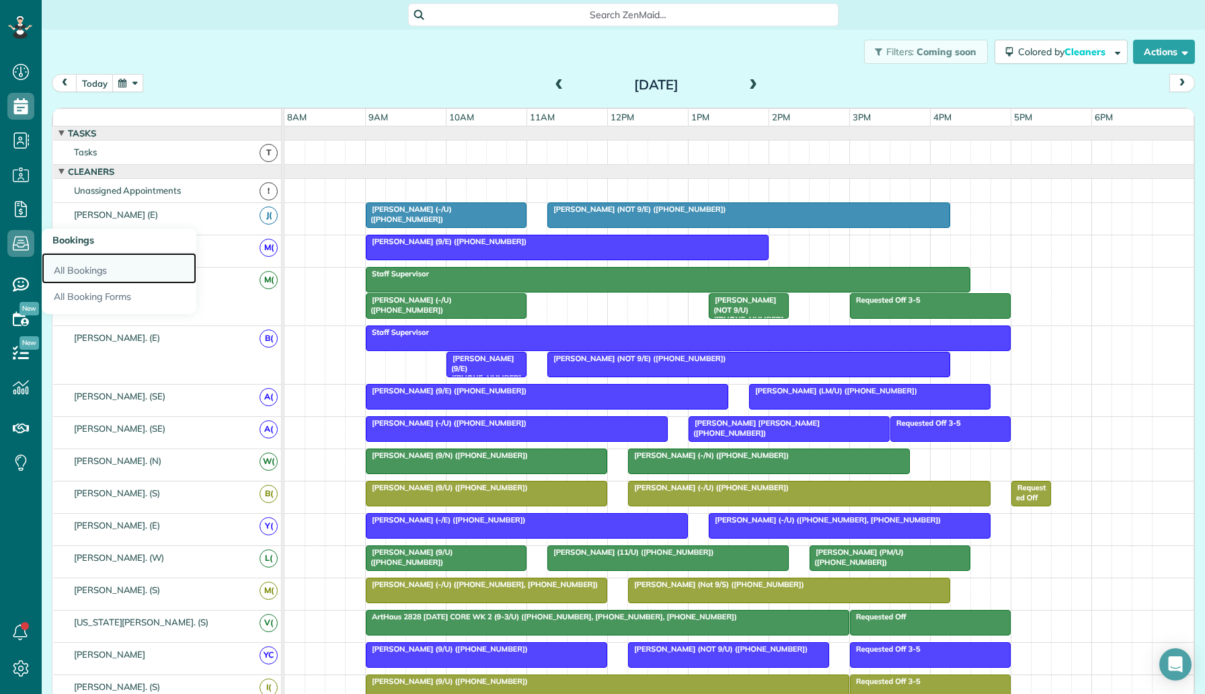
click at [93, 276] on link "All Bookings" at bounding box center [119, 268] width 155 height 31
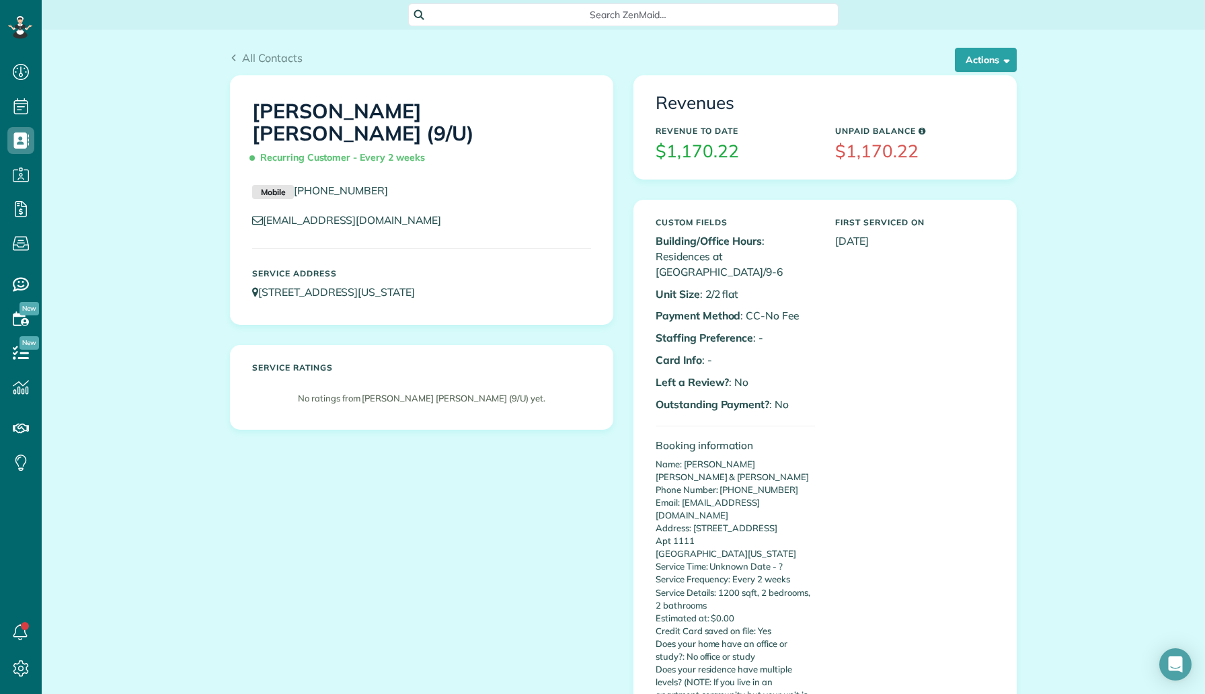
scroll to position [408, 0]
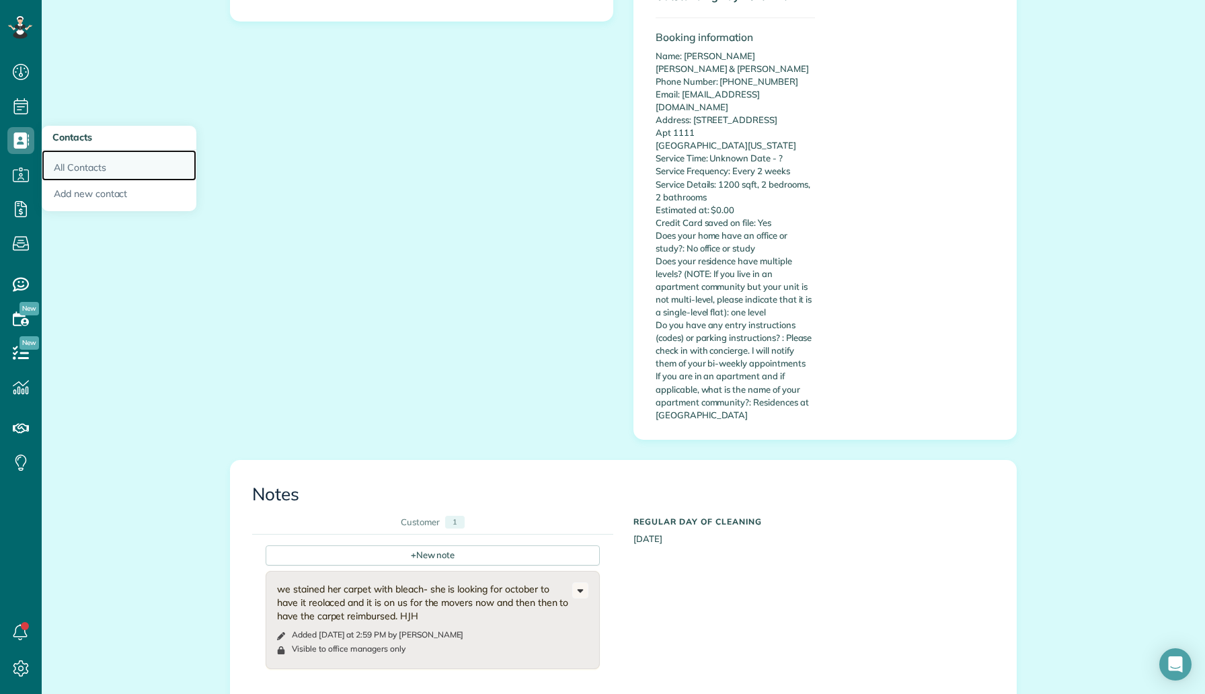
click at [78, 166] on link "All Contacts" at bounding box center [119, 165] width 155 height 31
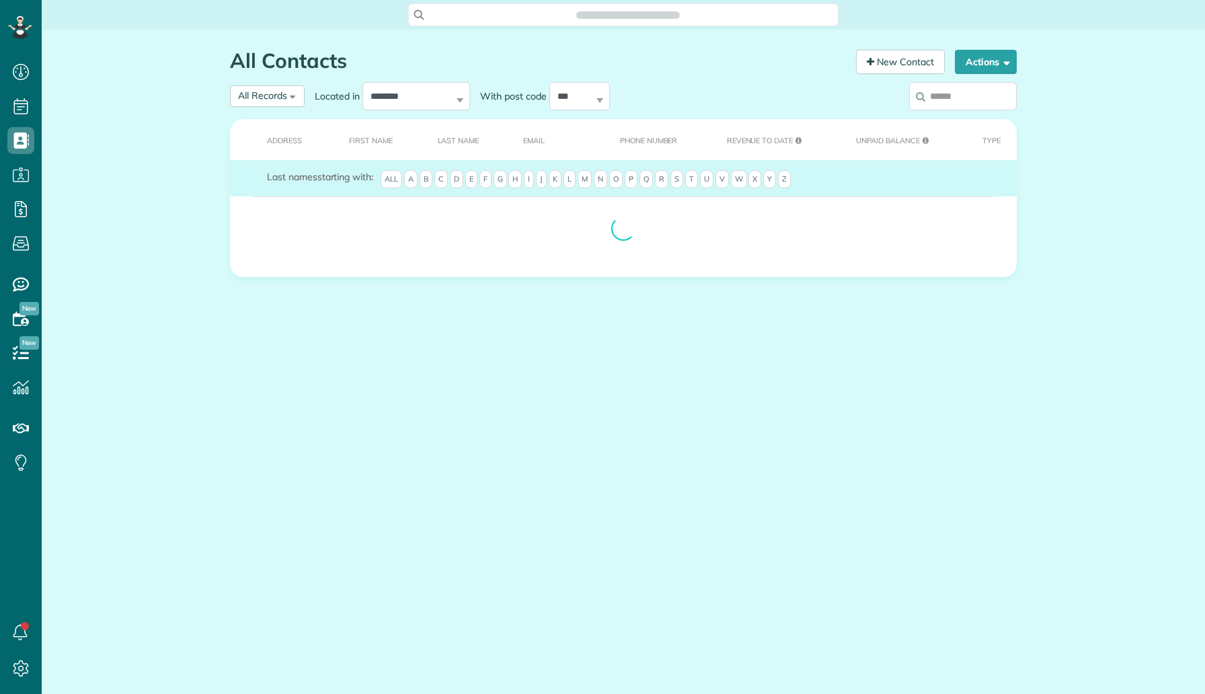
scroll to position [6, 6]
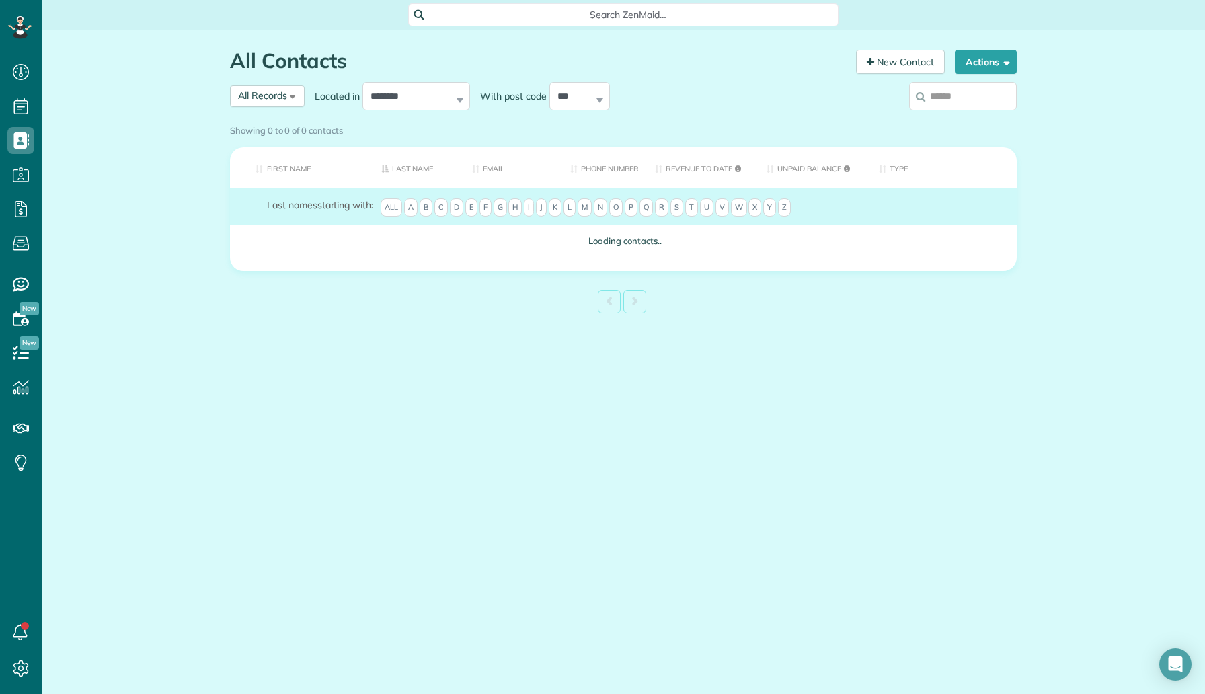
click at [950, 94] on input "search" at bounding box center [963, 96] width 108 height 28
paste input "**********"
type input "**********"
click at [989, 119] on div "Showing 0 to 0 of 0 contacts" at bounding box center [623, 131] width 807 height 24
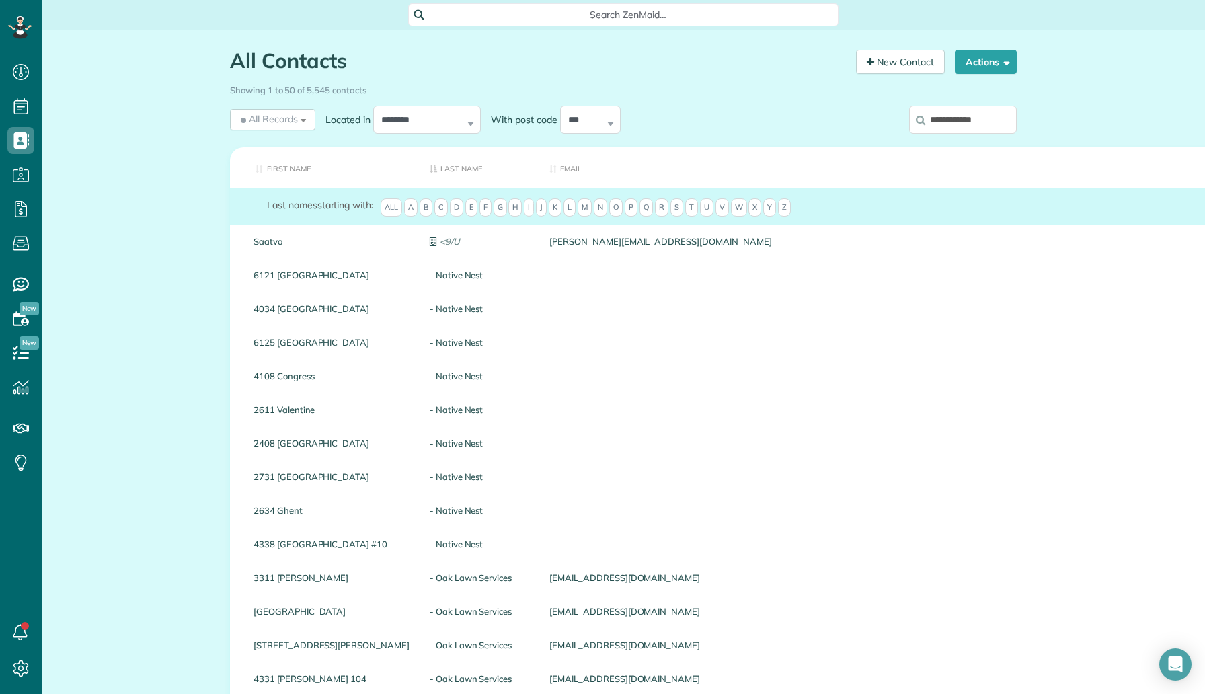
click at [978, 109] on input "**********" at bounding box center [963, 120] width 108 height 28
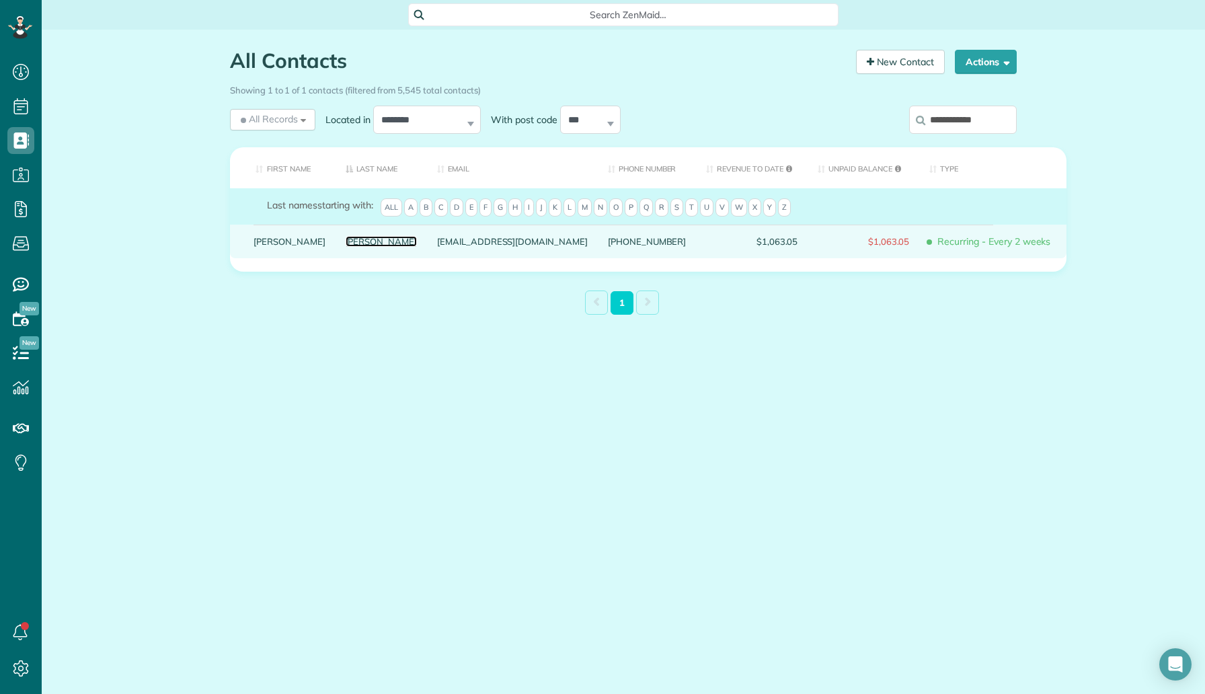
click at [346, 246] on link "[PERSON_NAME]" at bounding box center [382, 241] width 72 height 9
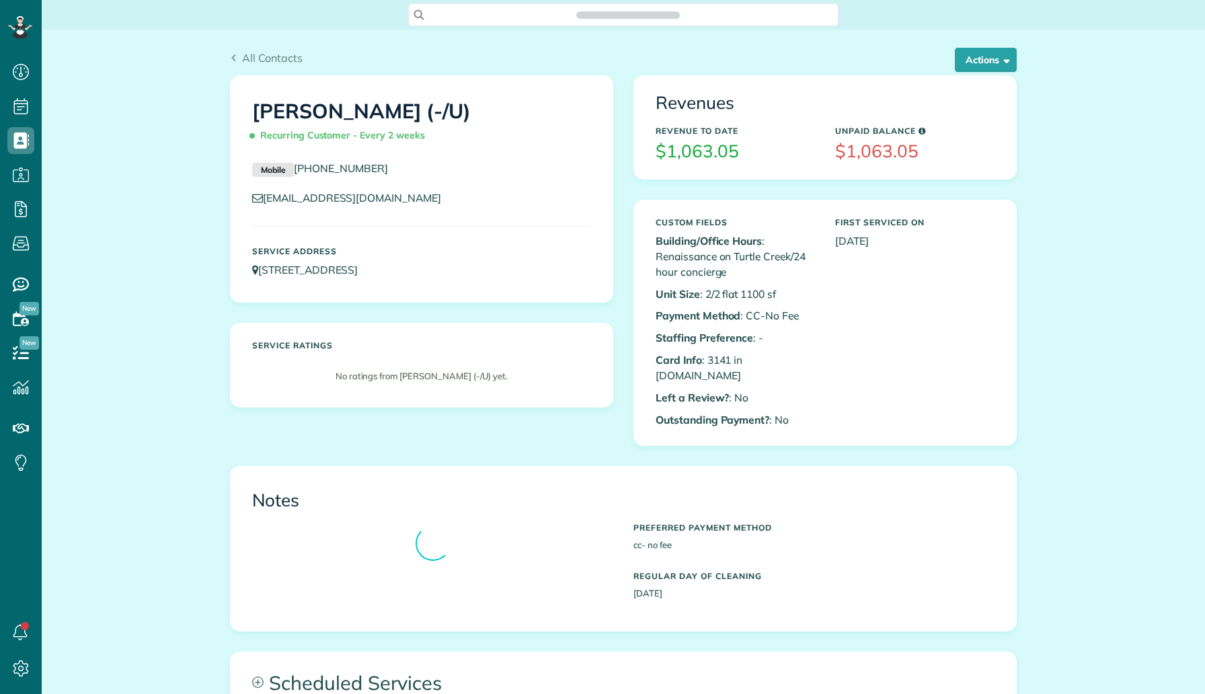
scroll to position [6, 6]
click at [983, 65] on button "Actions" at bounding box center [986, 60] width 62 height 24
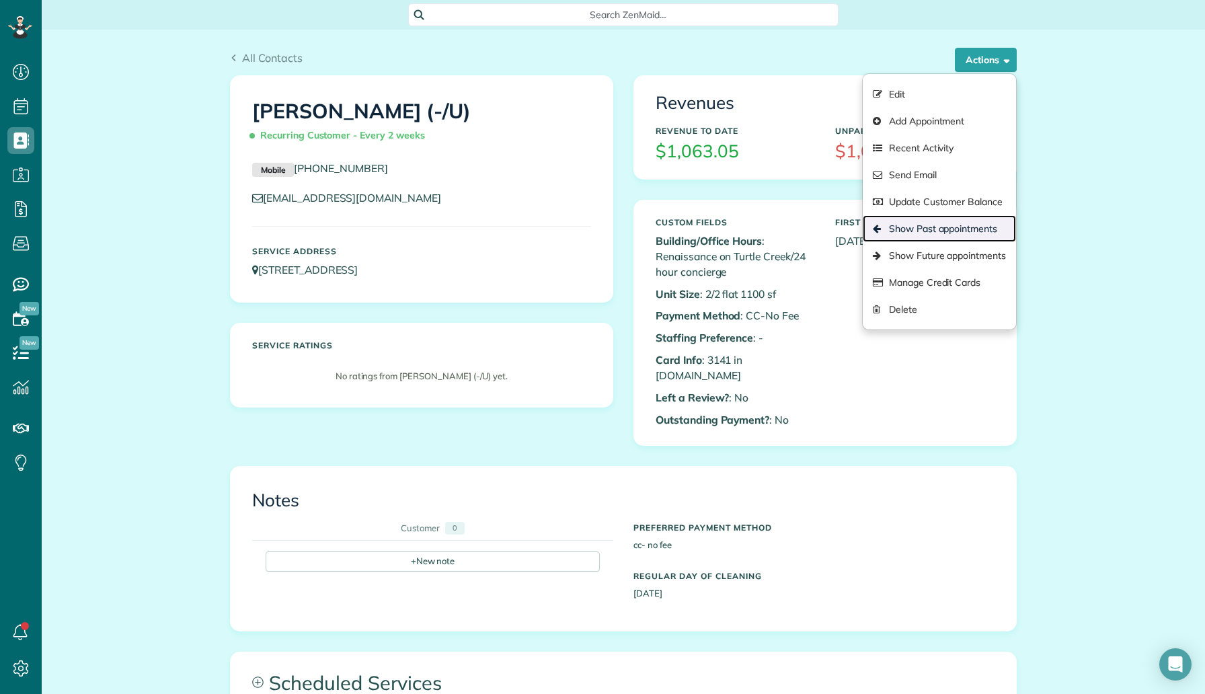
click at [941, 238] on link "Show Past appointments" at bounding box center [939, 228] width 153 height 27
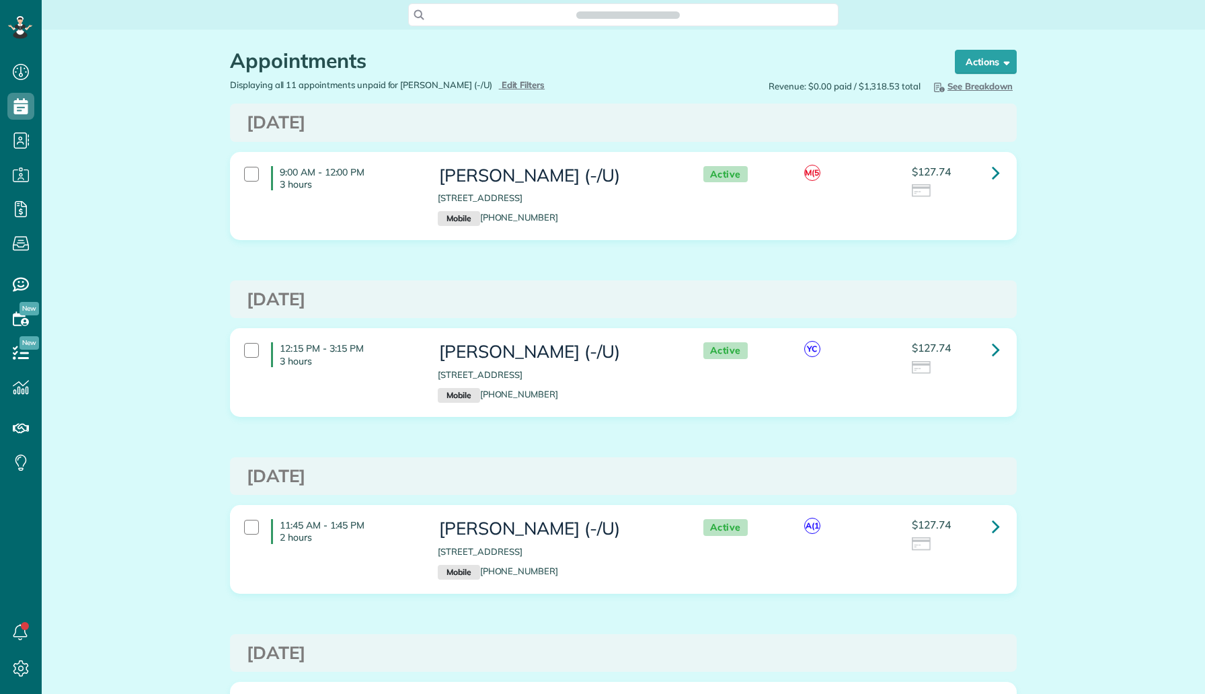
scroll to position [6, 6]
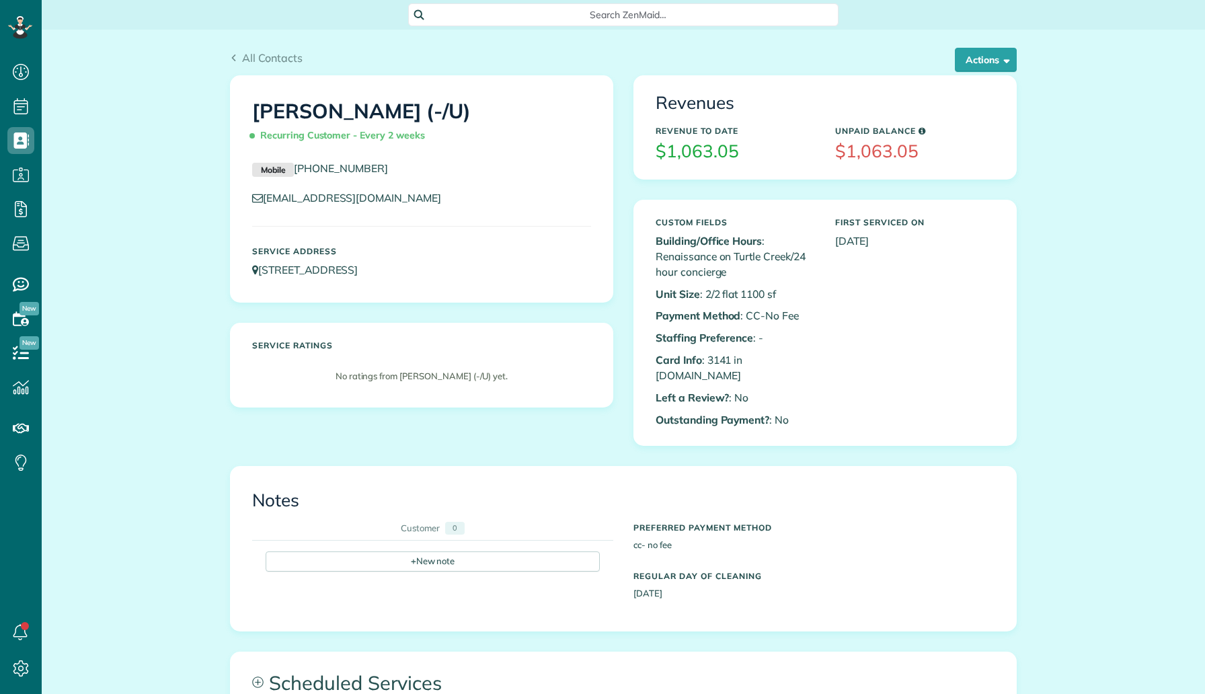
scroll to position [6, 6]
click at [967, 67] on button "Actions" at bounding box center [986, 60] width 62 height 24
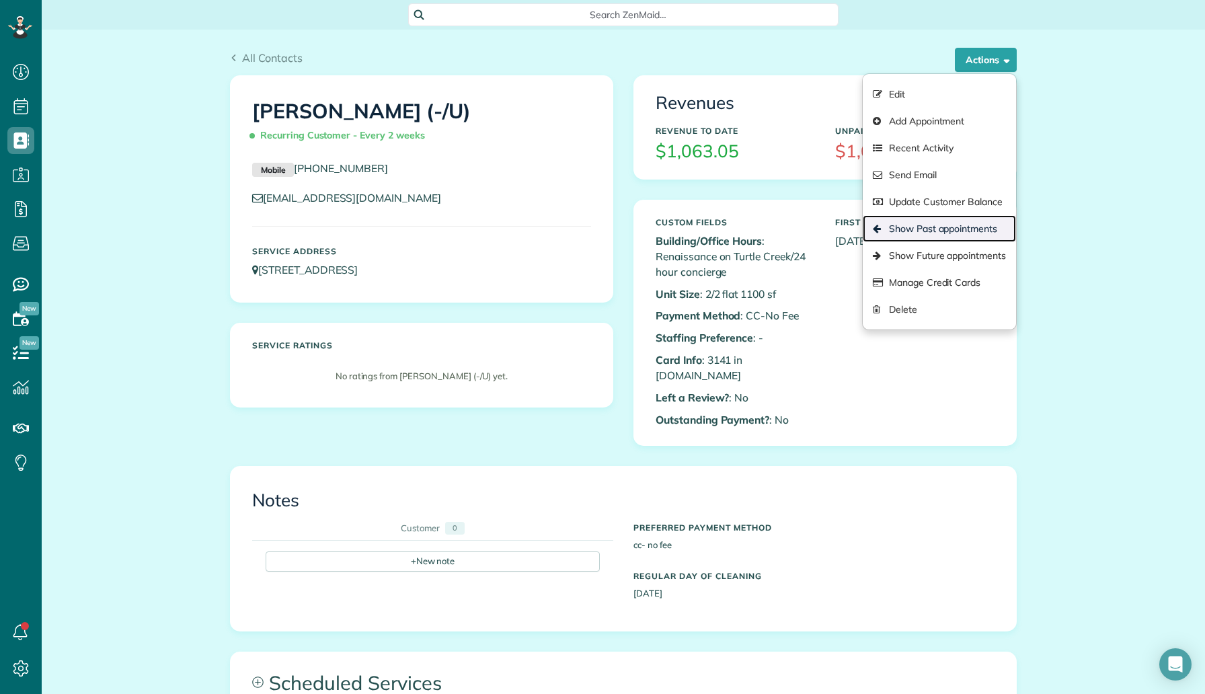
click at [943, 235] on link "Show Past appointments" at bounding box center [939, 228] width 153 height 27
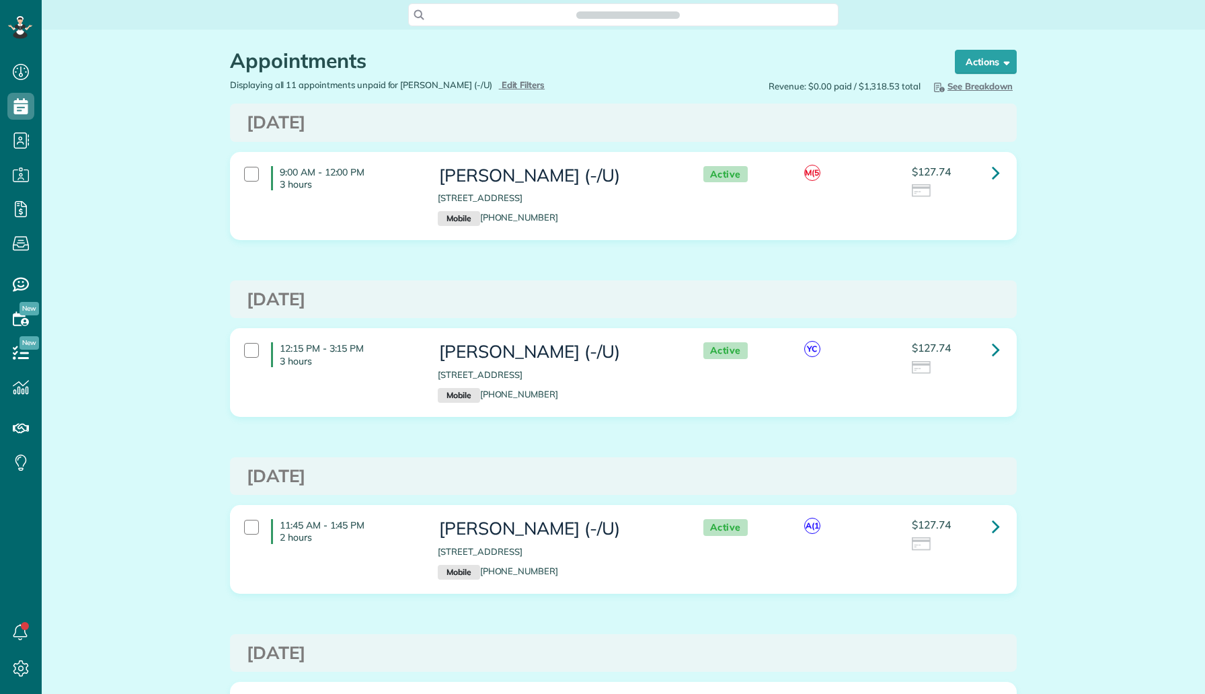
scroll to position [6, 6]
click at [1001, 174] on link at bounding box center [996, 172] width 27 height 27
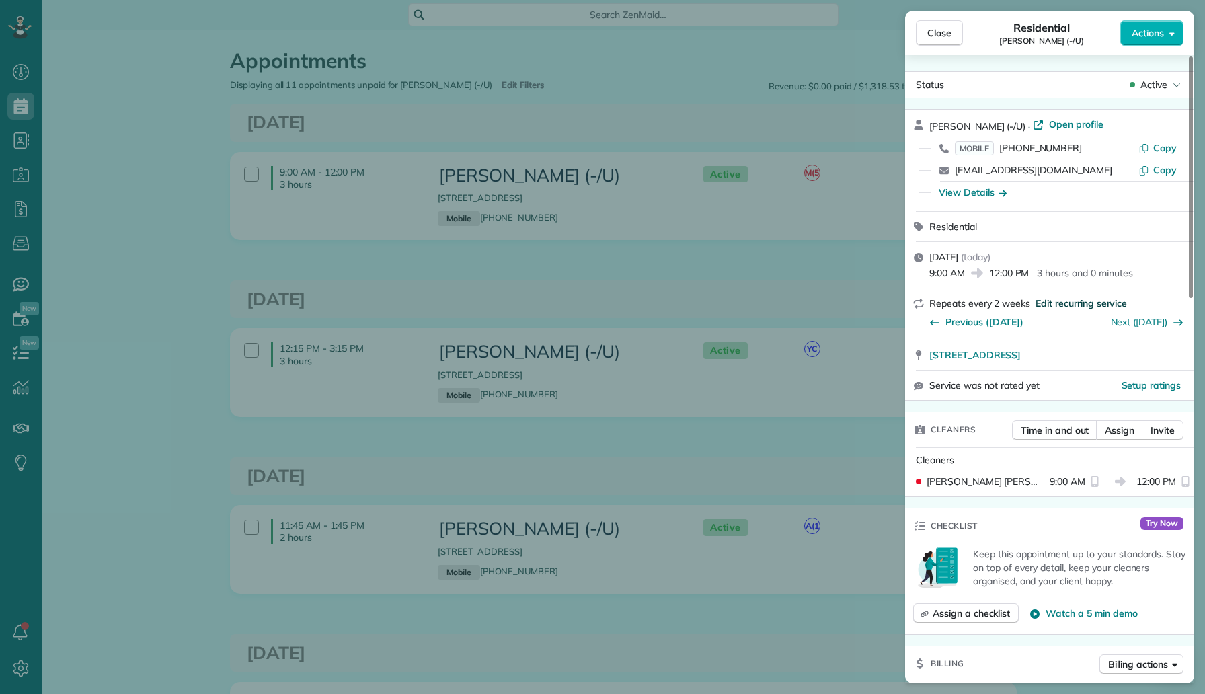
click at [1089, 297] on span "Edit recurring service" at bounding box center [1081, 303] width 91 height 13
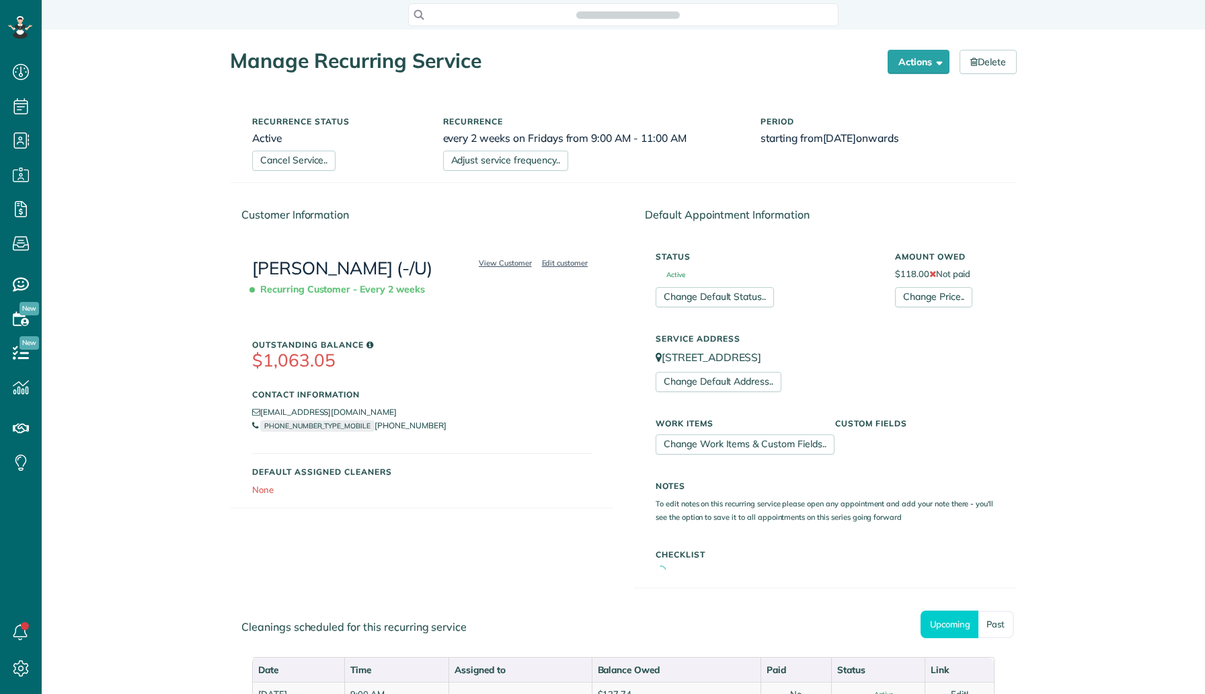
scroll to position [6, 6]
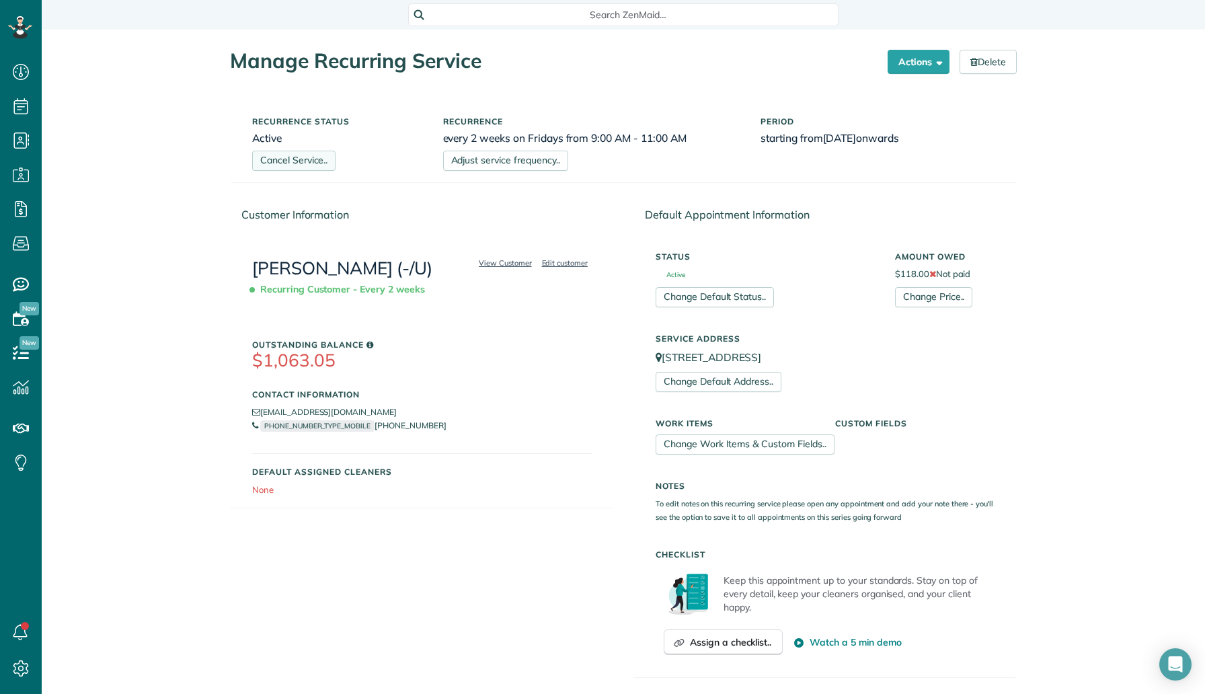
click at [321, 161] on link "Cancel Service.." at bounding box center [293, 161] width 83 height 20
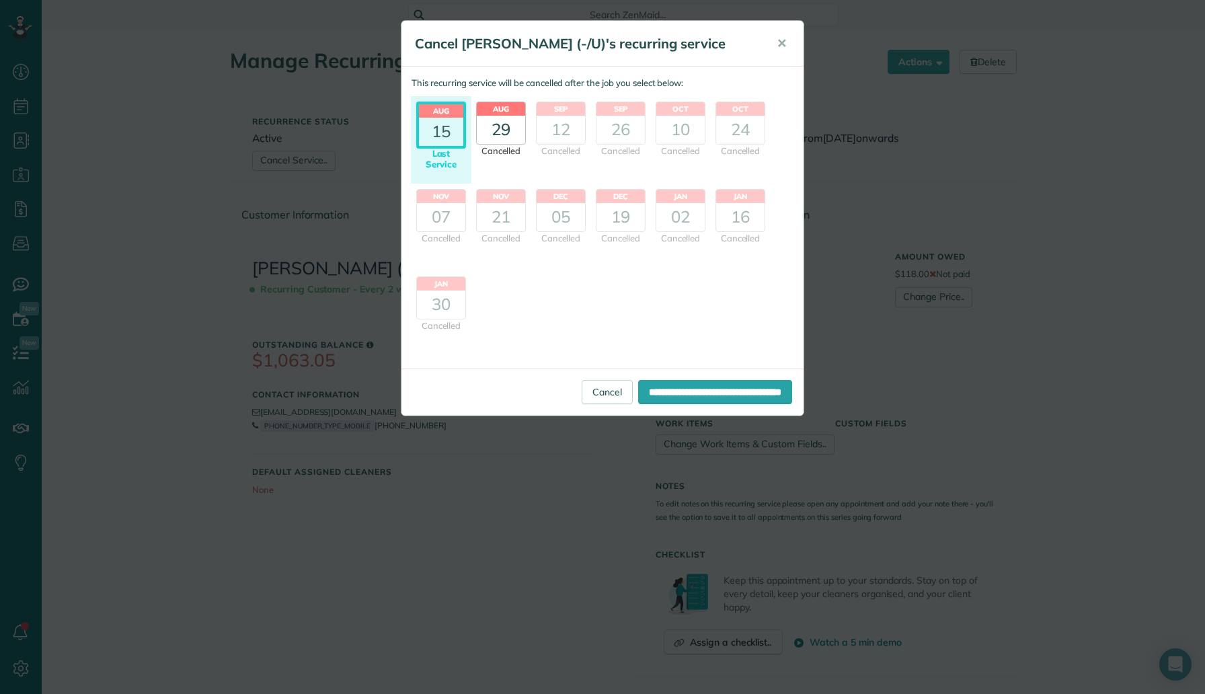
click at [517, 151] on div "Cancelled" at bounding box center [501, 151] width 50 height 13
click at [453, 135] on div "15" at bounding box center [441, 132] width 44 height 28
click at [638, 393] on input "**********" at bounding box center [715, 392] width 154 height 24
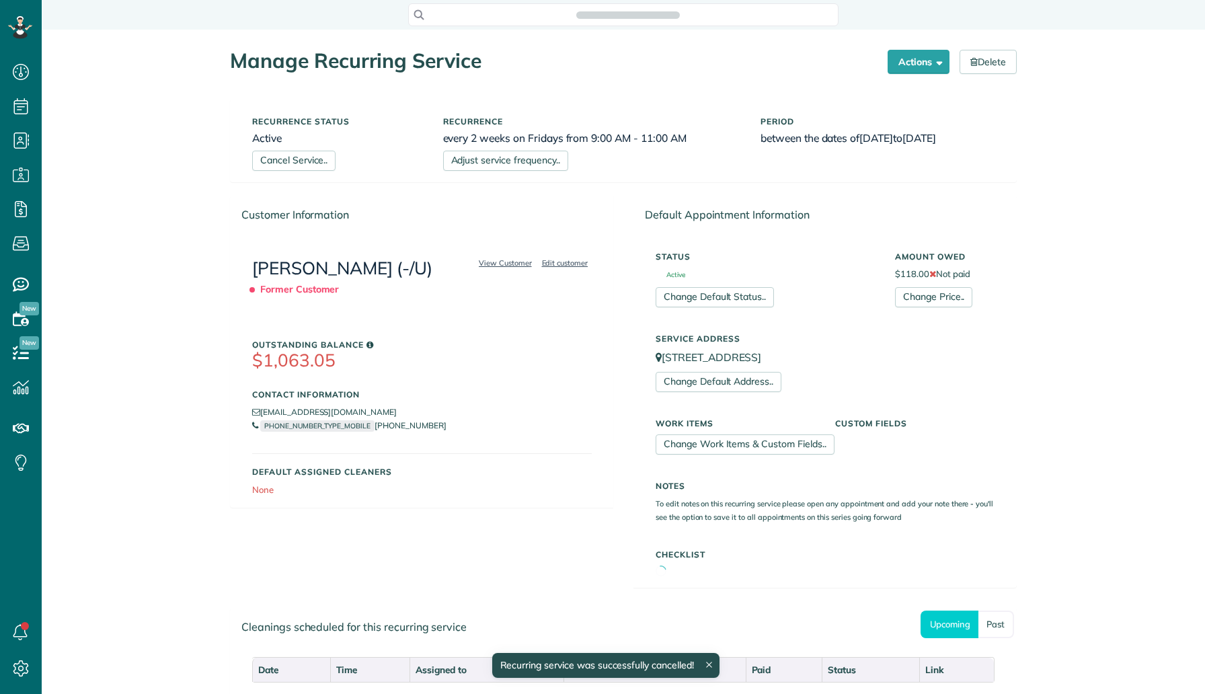
scroll to position [6, 6]
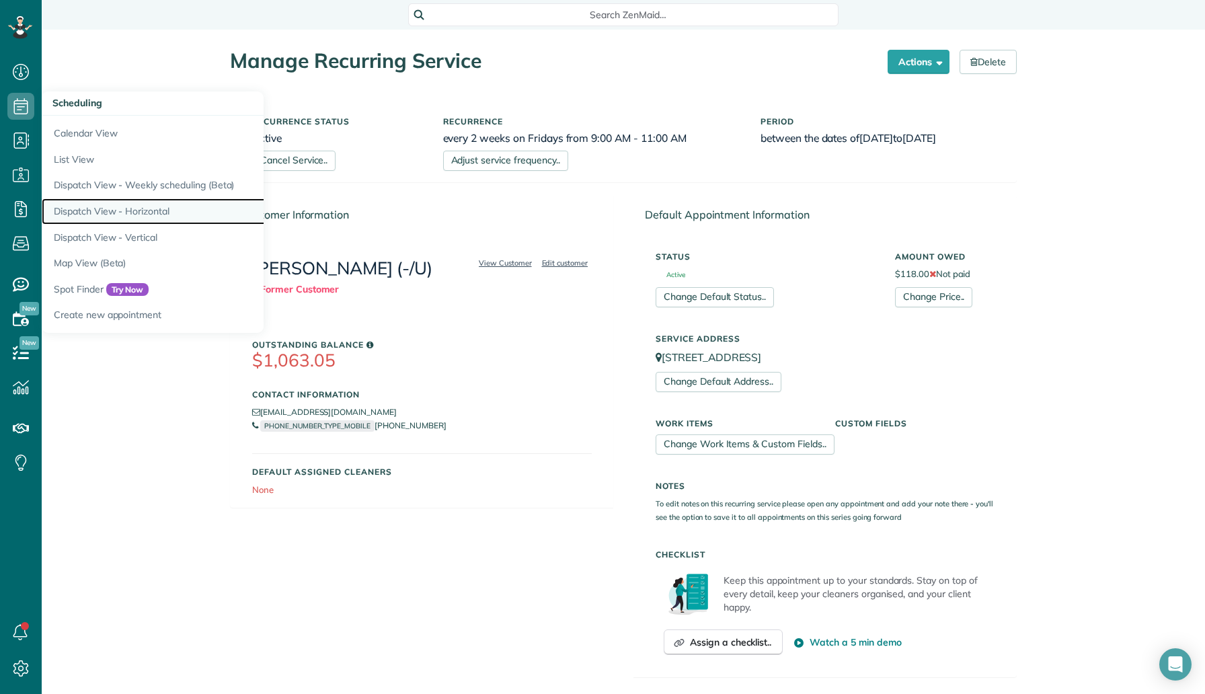
click at [153, 210] on link "Dispatch View - Horizontal" at bounding box center [210, 211] width 336 height 26
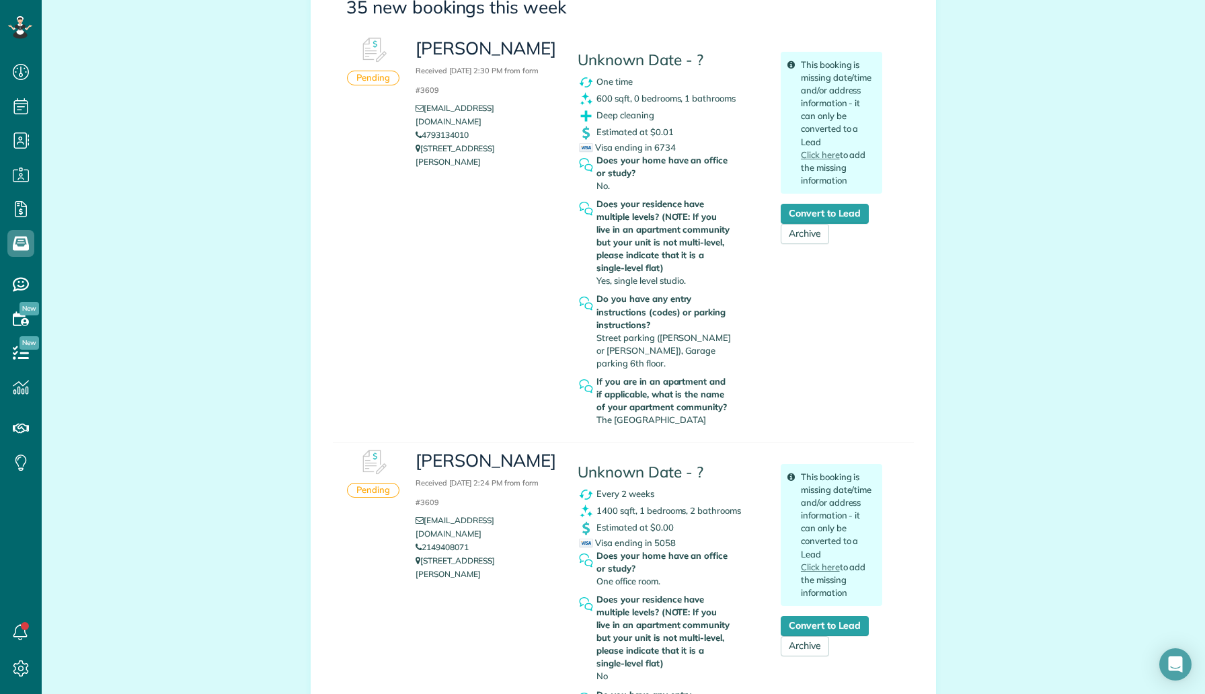
scroll to position [174, 0]
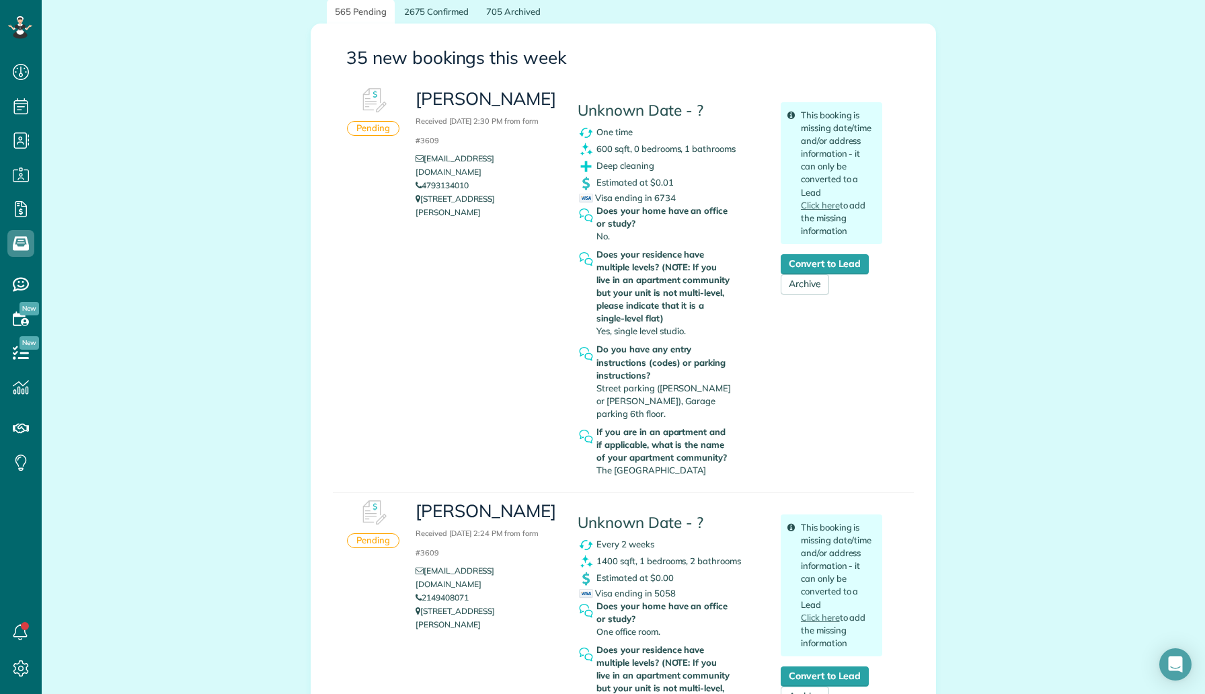
click at [431, 393] on div "Shar Coleman Received August 15, 2025 2:30 PM from form #3609 slcolema@icloud.c…" at bounding box center [649, 282] width 487 height 402
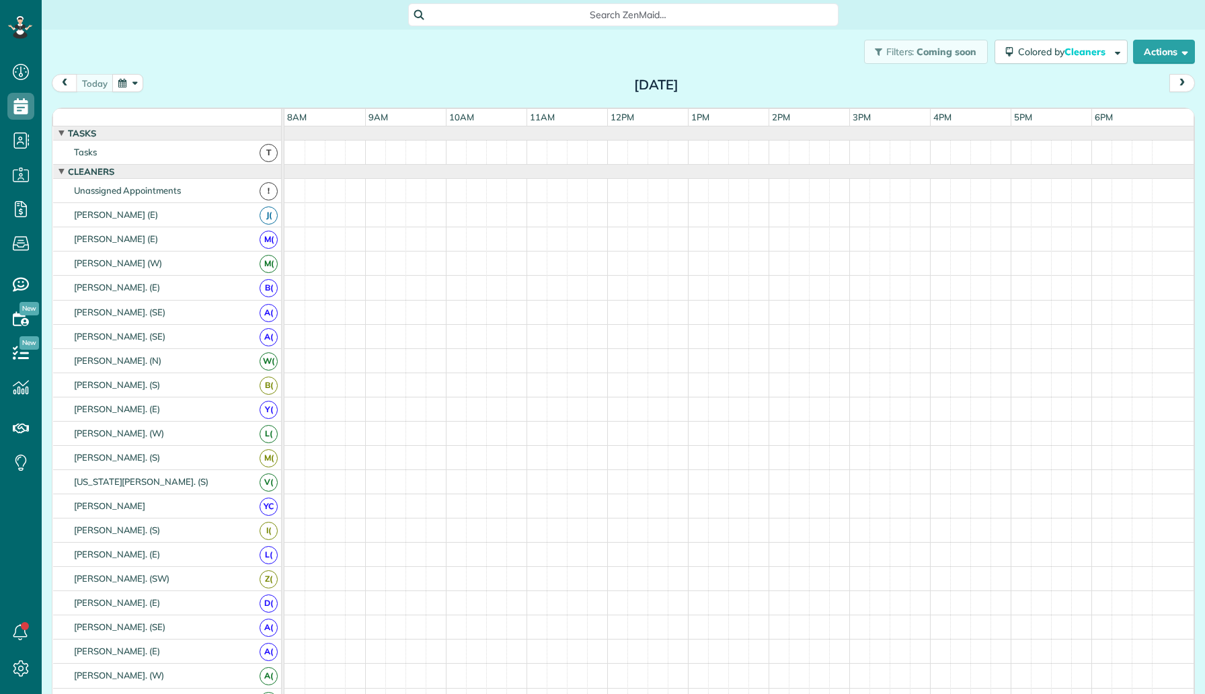
scroll to position [6, 6]
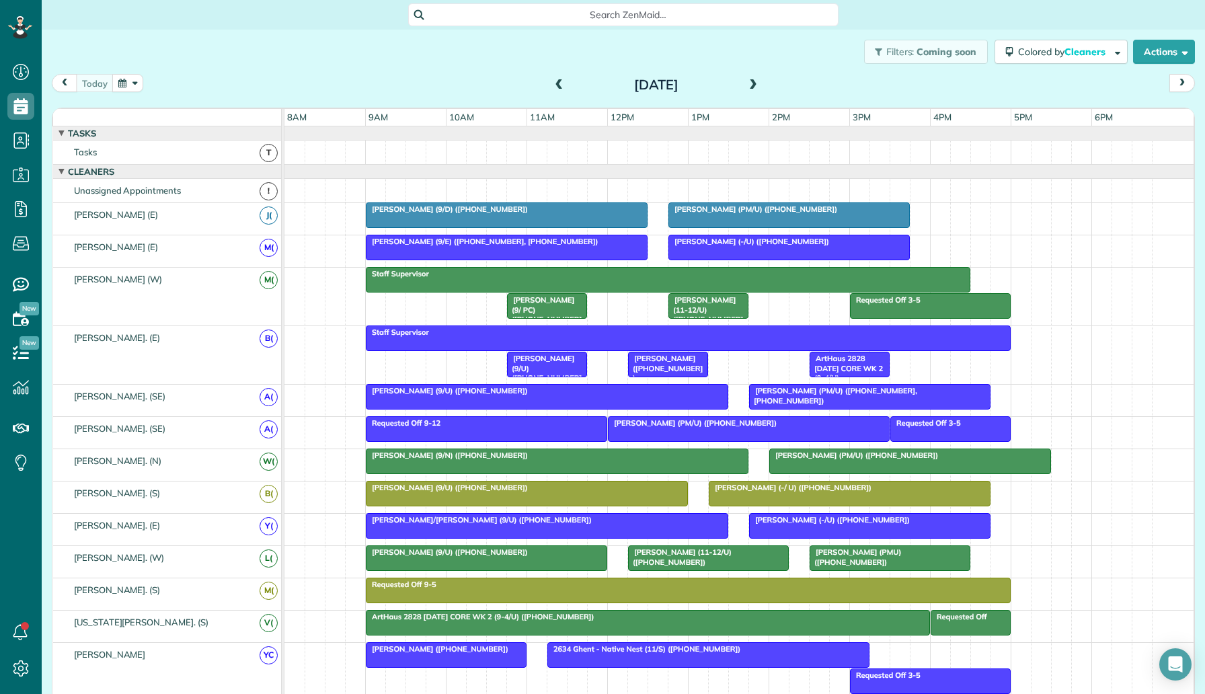
click at [122, 85] on button "button" at bounding box center [127, 83] width 31 height 18
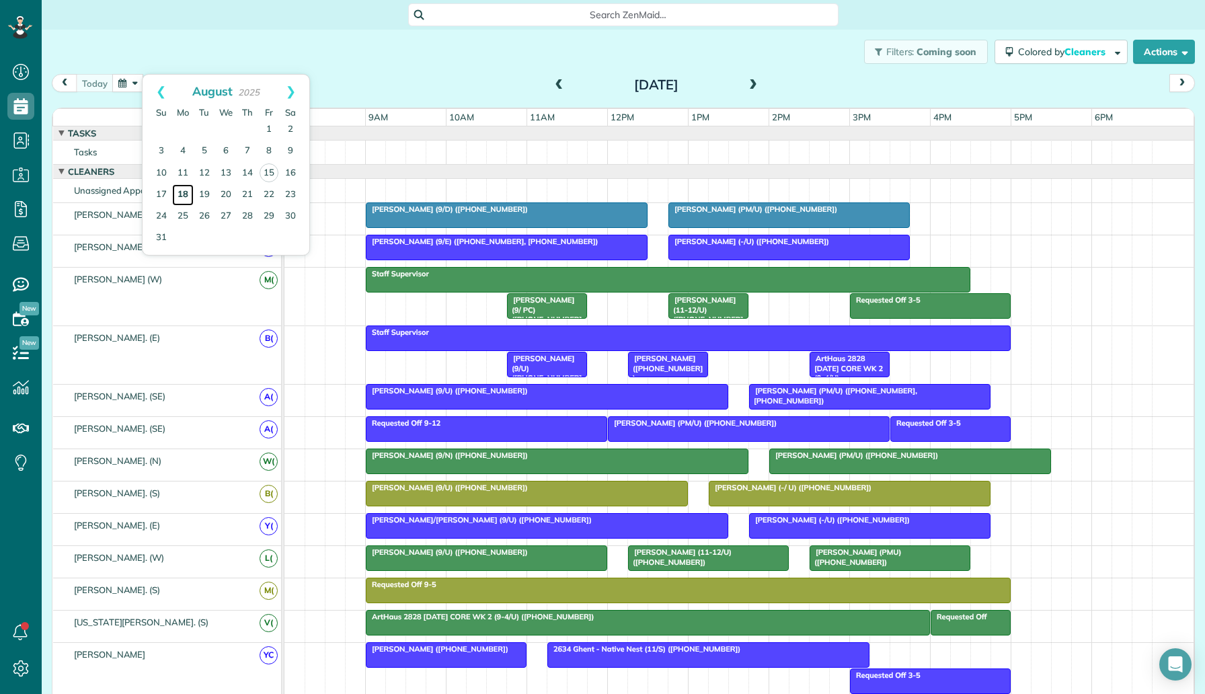
click at [182, 190] on link "18" at bounding box center [183, 195] width 22 height 22
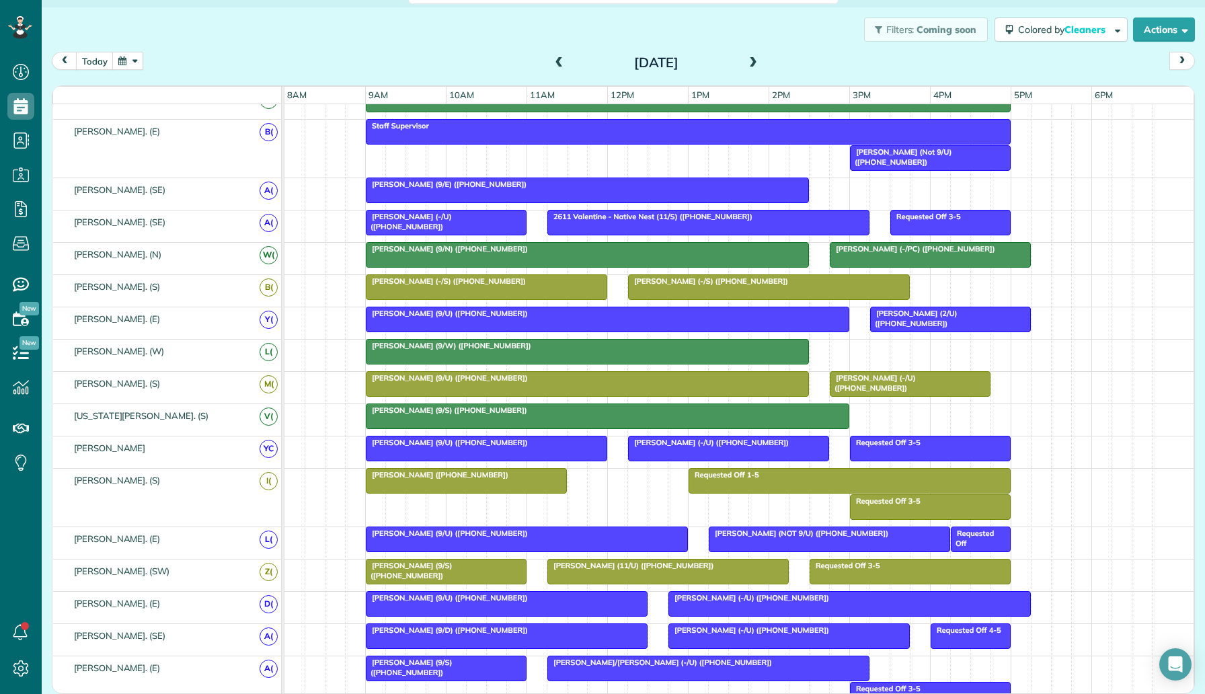
scroll to position [0, 0]
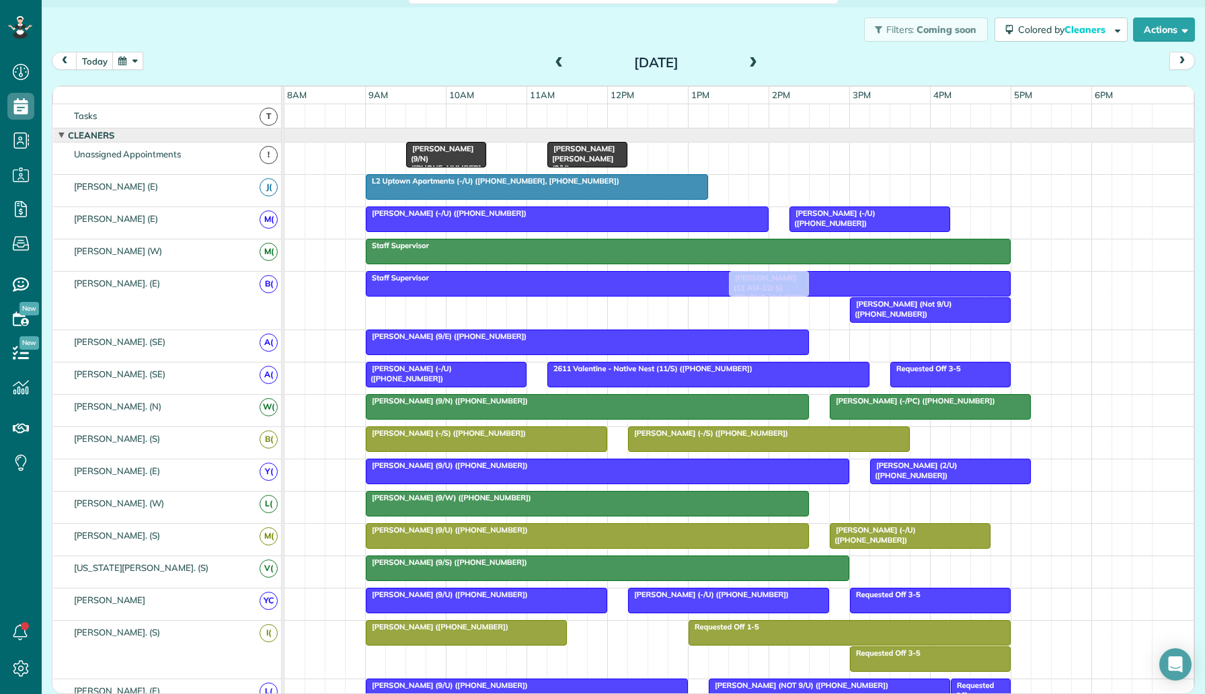
drag, startPoint x: 784, startPoint y: 158, endPoint x: 735, endPoint y: 303, distance: 152.5
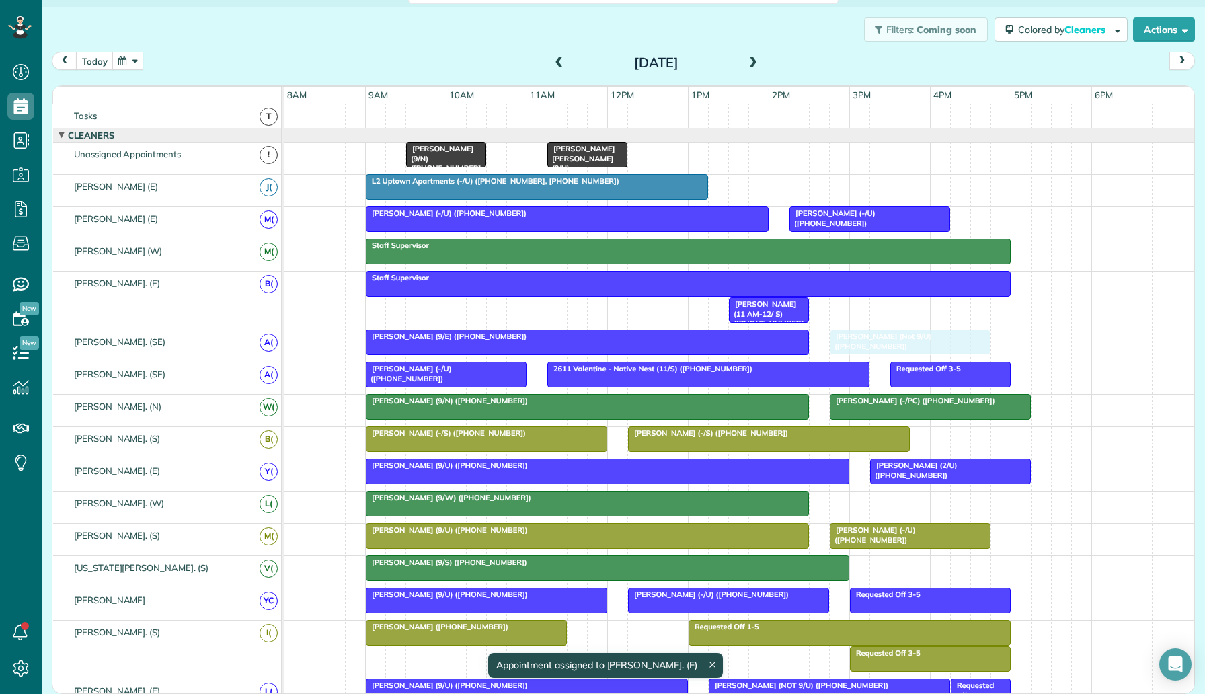
drag, startPoint x: 910, startPoint y: 309, endPoint x: 899, endPoint y: 344, distance: 35.9
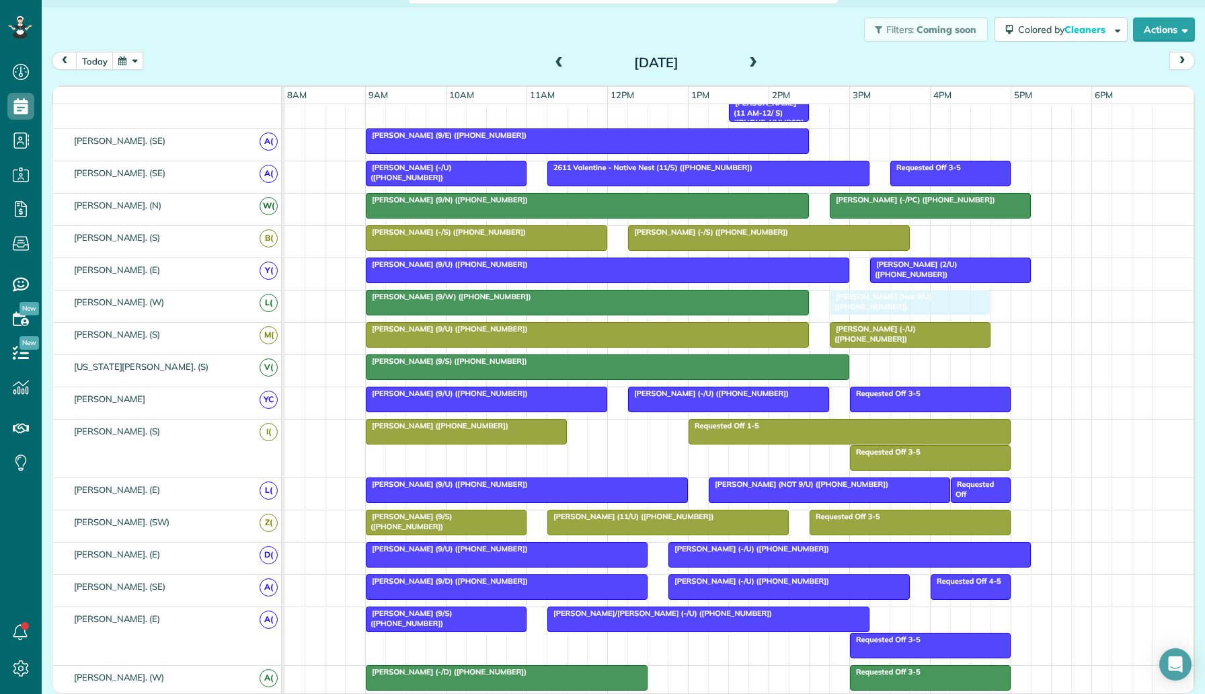
drag, startPoint x: 921, startPoint y: 137, endPoint x: 924, endPoint y: 290, distance: 153.4
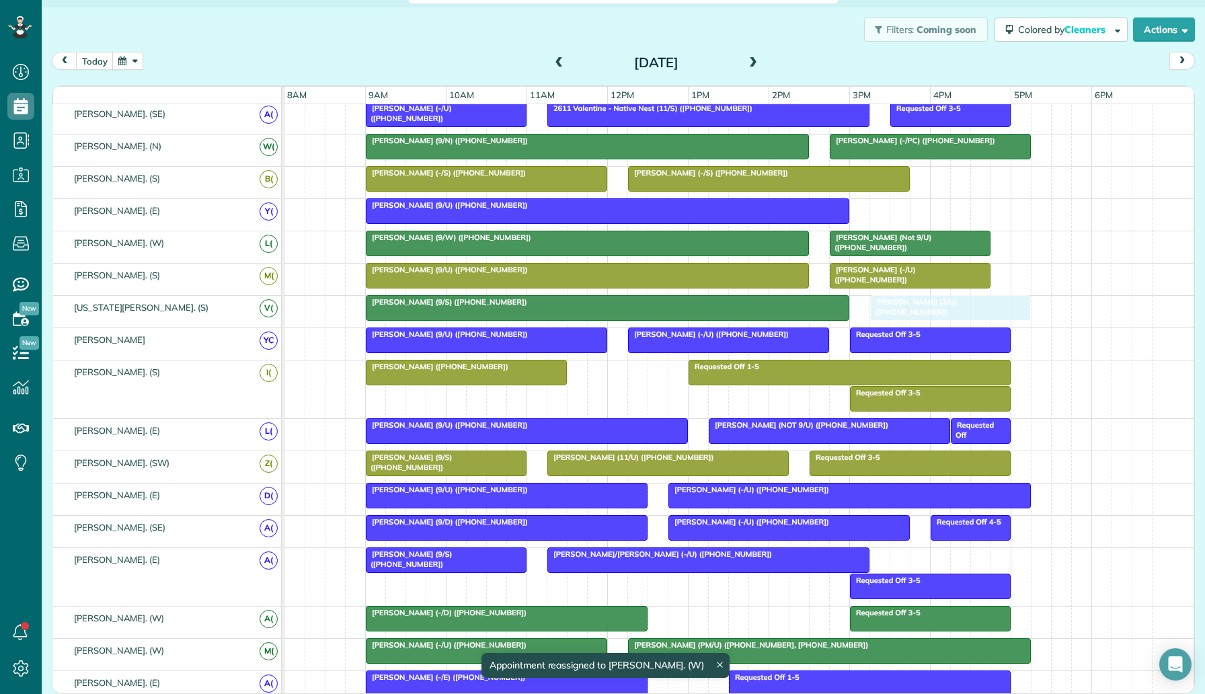
drag, startPoint x: 929, startPoint y: 210, endPoint x: 929, endPoint y: 301, distance: 91.5
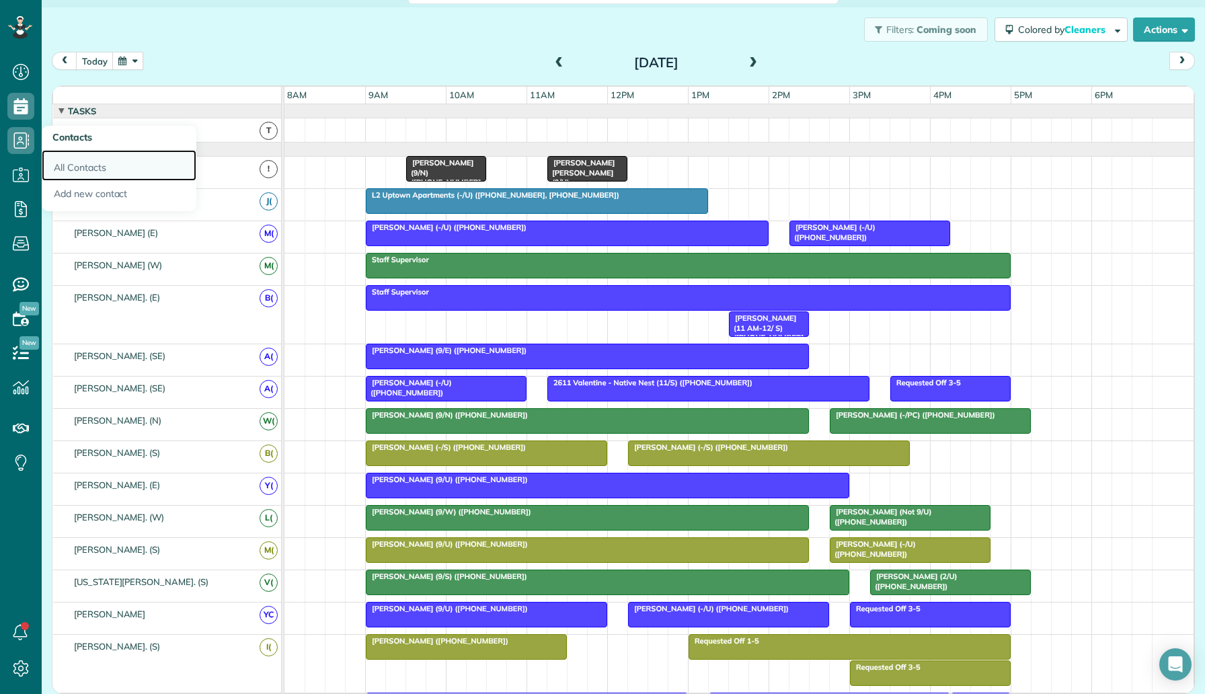
click at [88, 169] on link "All Contacts" at bounding box center [119, 165] width 155 height 31
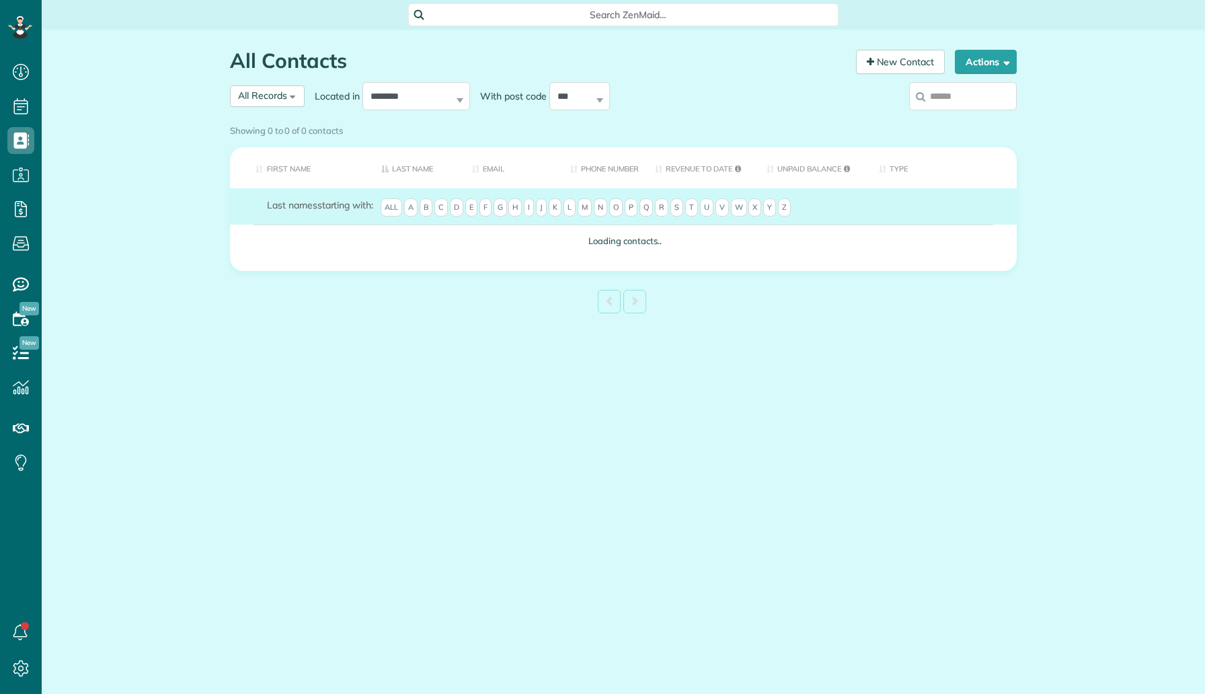
scroll to position [6, 6]
click at [983, 105] on input "**********" at bounding box center [963, 96] width 108 height 28
type input "**********"
click at [983, 119] on div "Showing 0 to 0 of 0 contacts" at bounding box center [623, 131] width 807 height 24
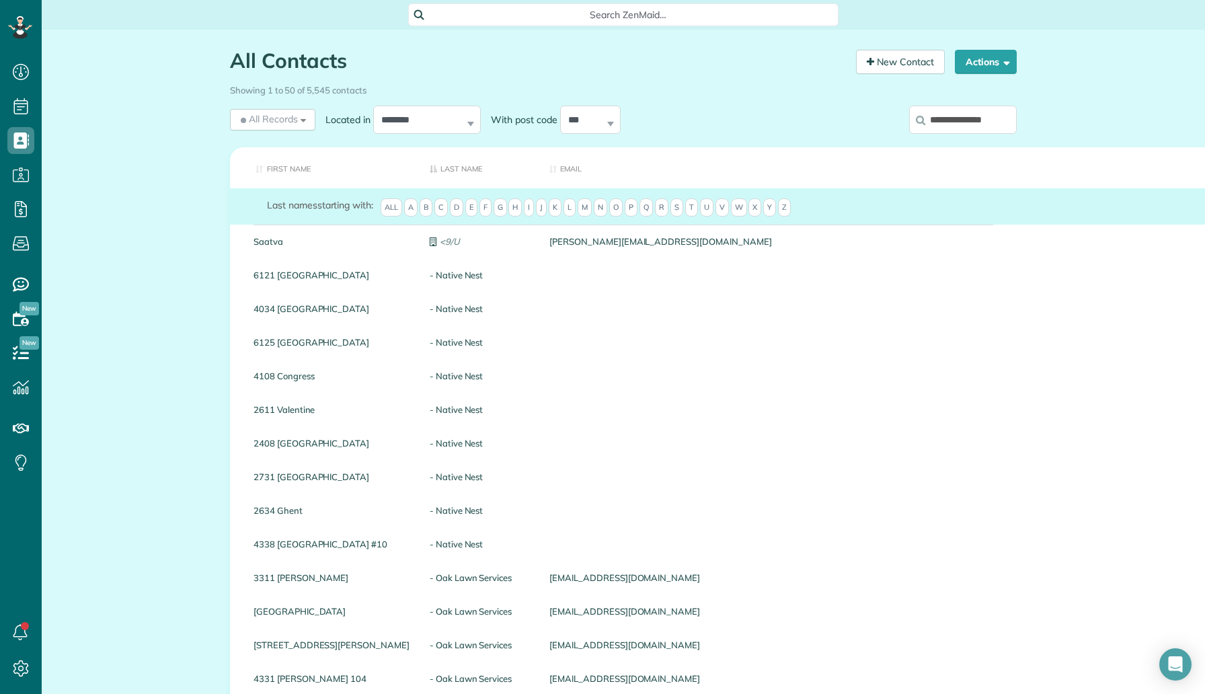
click at [964, 110] on input "**********" at bounding box center [963, 120] width 108 height 28
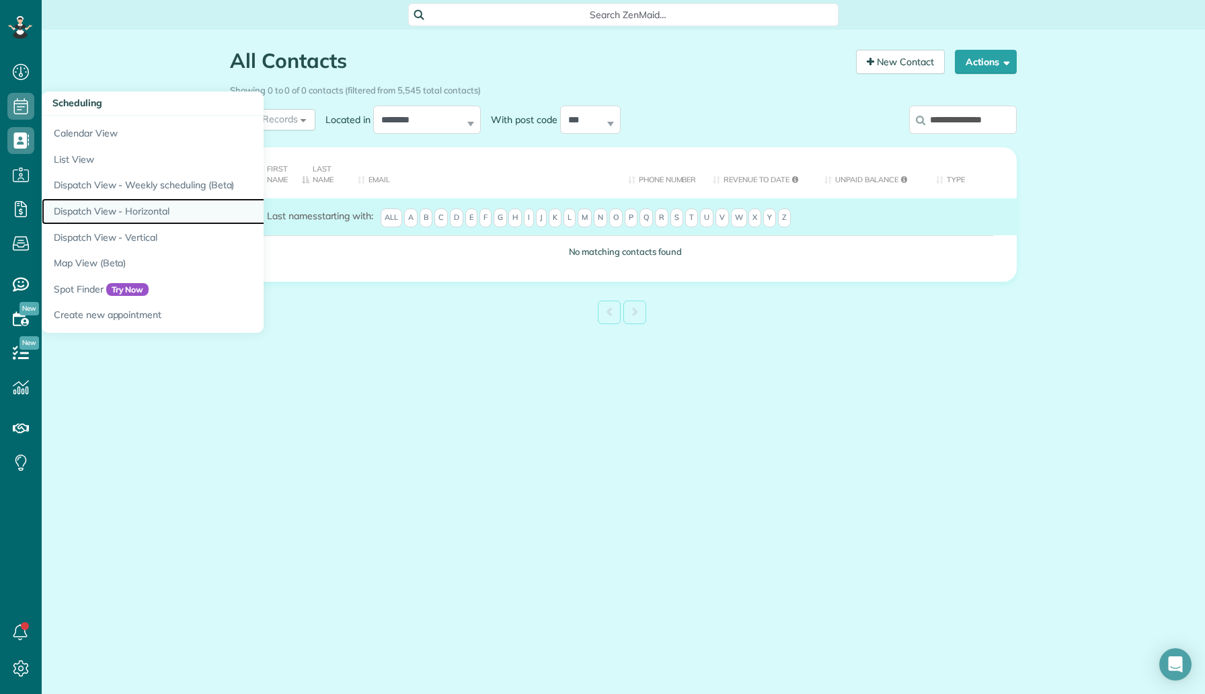
click at [119, 202] on link "Dispatch View - Horizontal" at bounding box center [210, 211] width 336 height 26
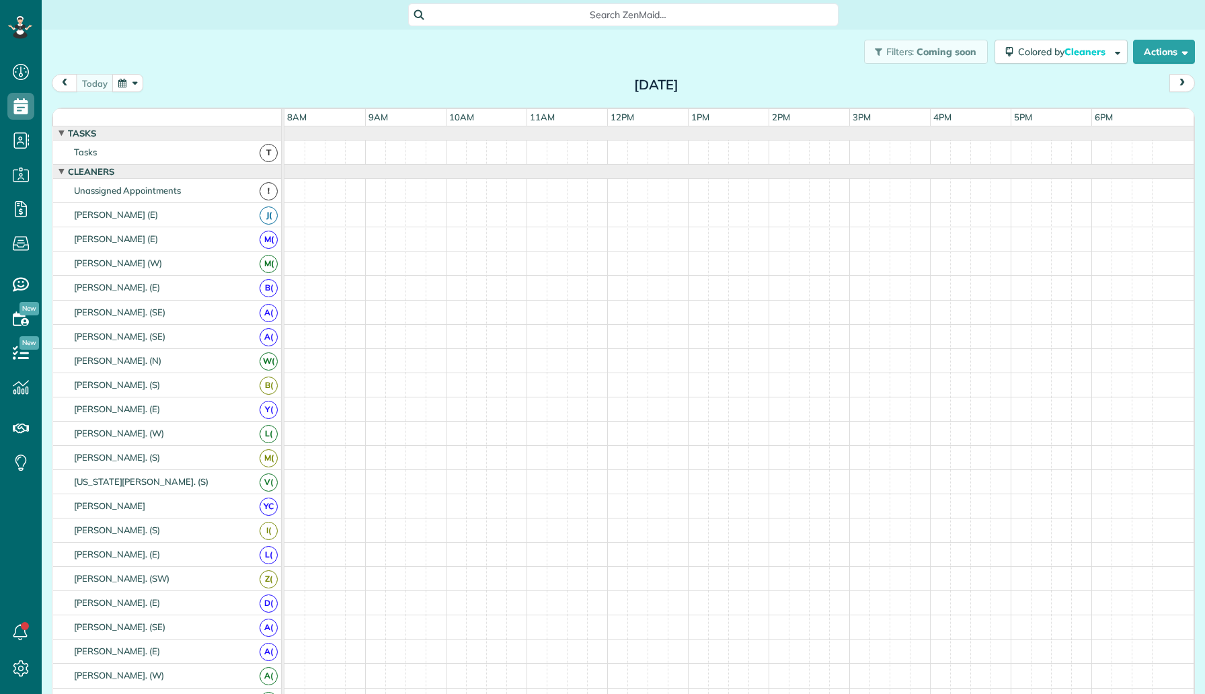
scroll to position [6, 6]
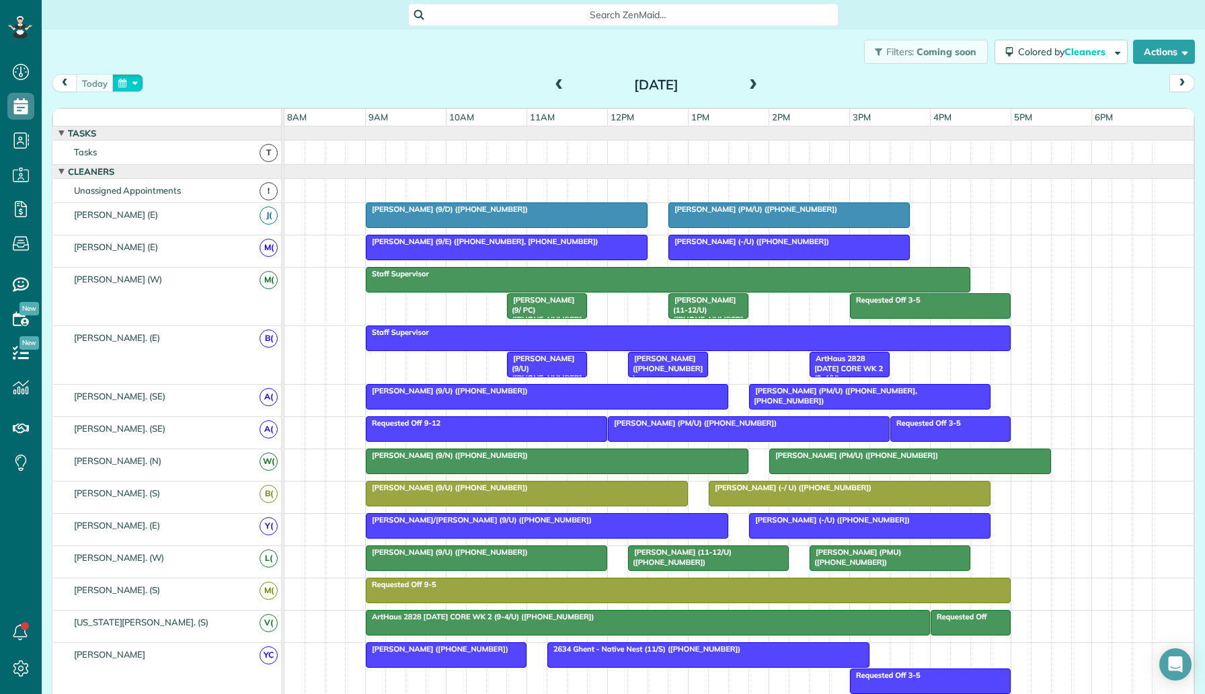
click at [120, 87] on button "button" at bounding box center [127, 83] width 31 height 18
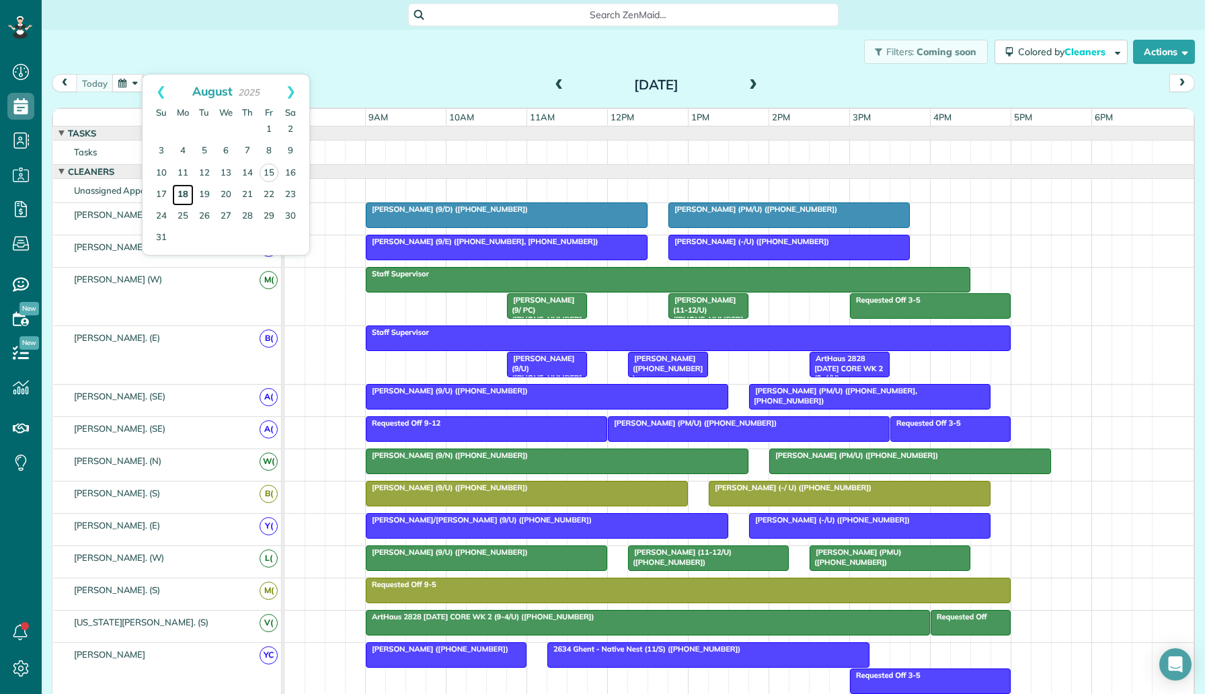
click at [184, 188] on link "18" at bounding box center [183, 195] width 22 height 22
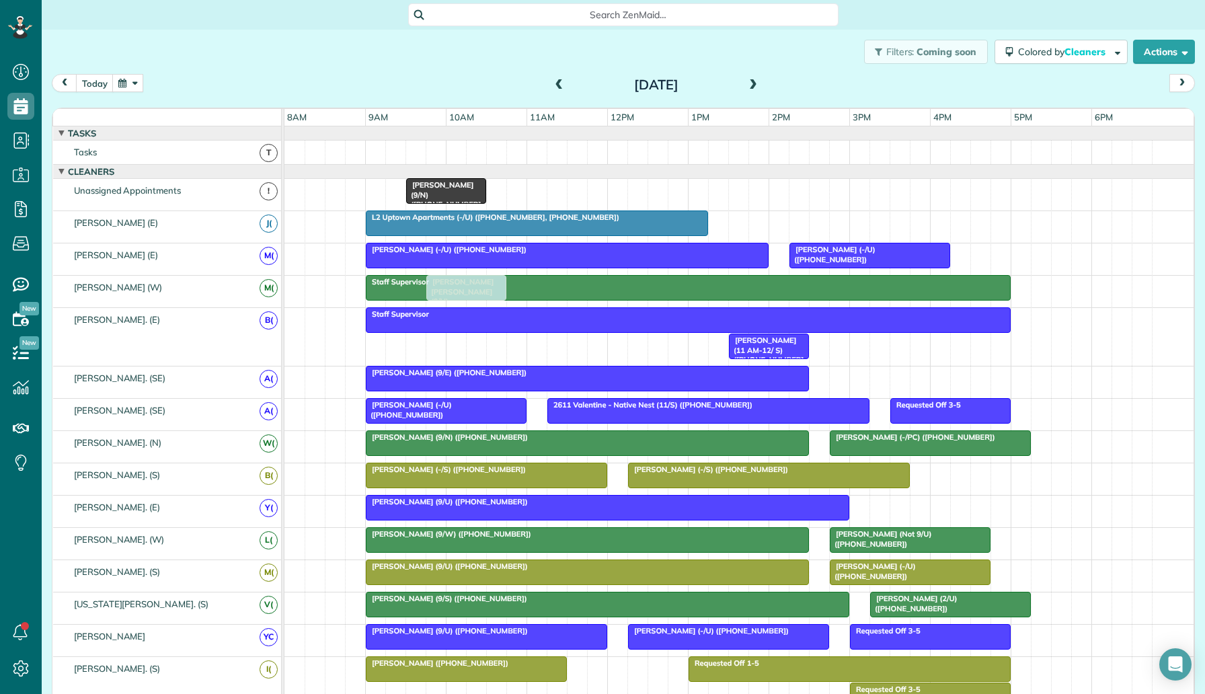
drag, startPoint x: 600, startPoint y: 188, endPoint x: 479, endPoint y: 301, distance: 166.1
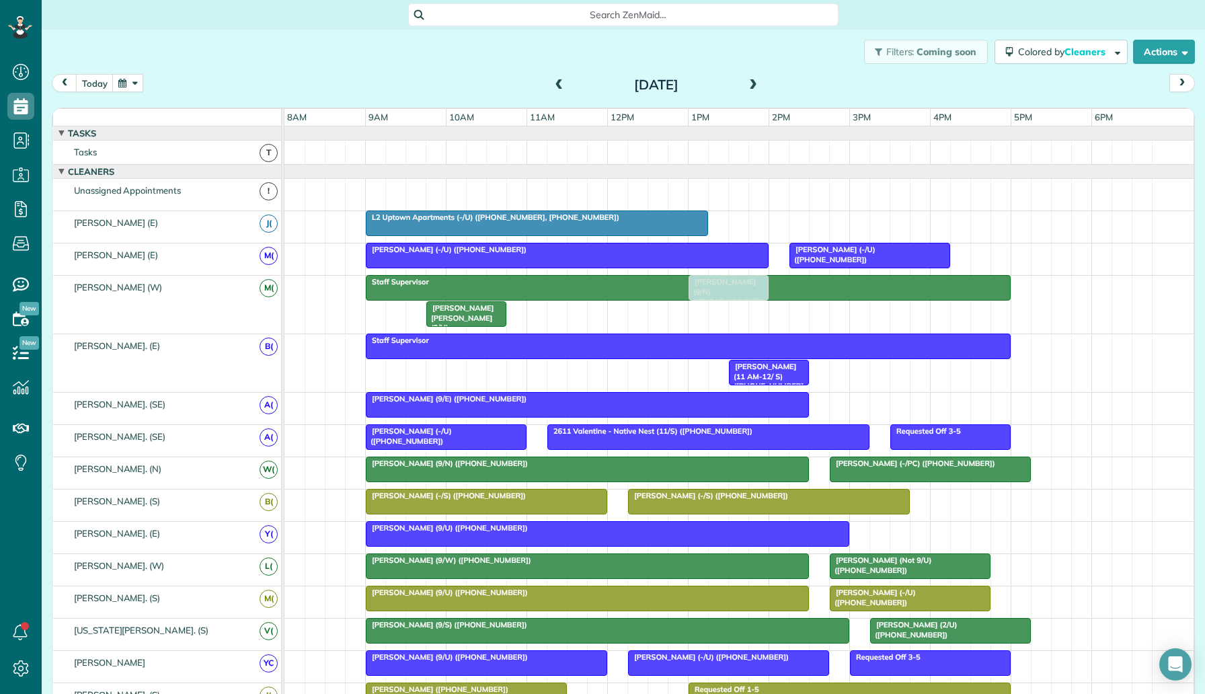
drag, startPoint x: 469, startPoint y: 195, endPoint x: 753, endPoint y: 307, distance: 305.9
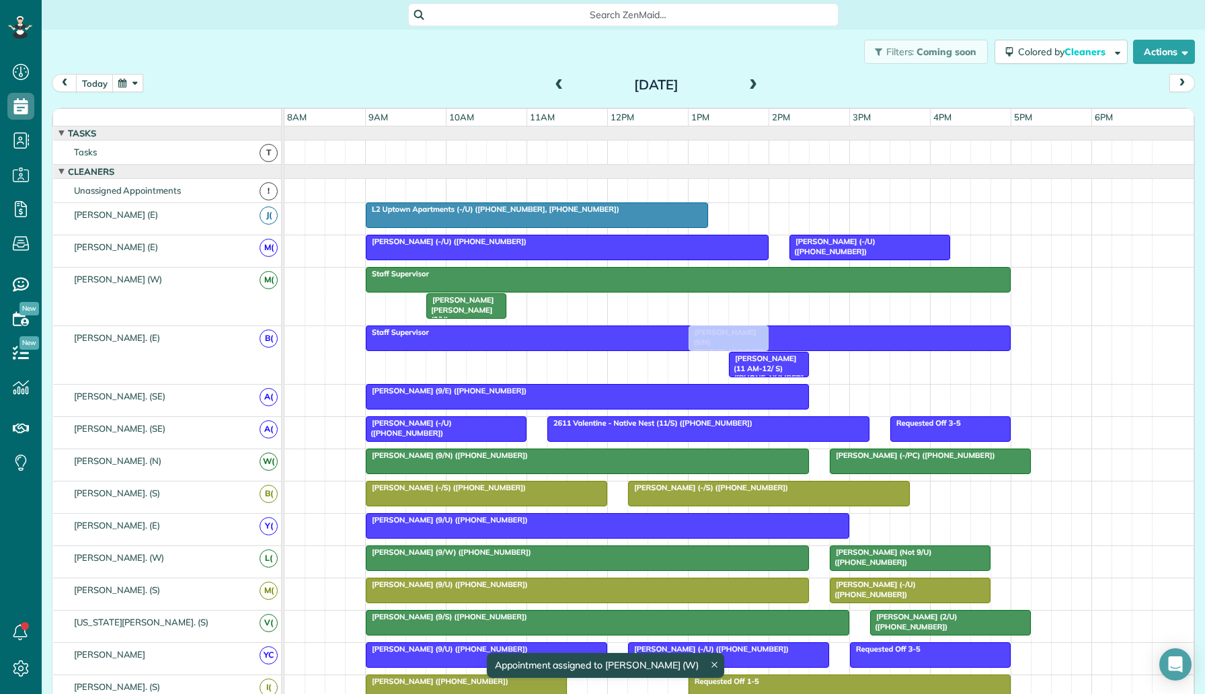
drag, startPoint x: 741, startPoint y: 301, endPoint x: 741, endPoint y: 347, distance: 46.4
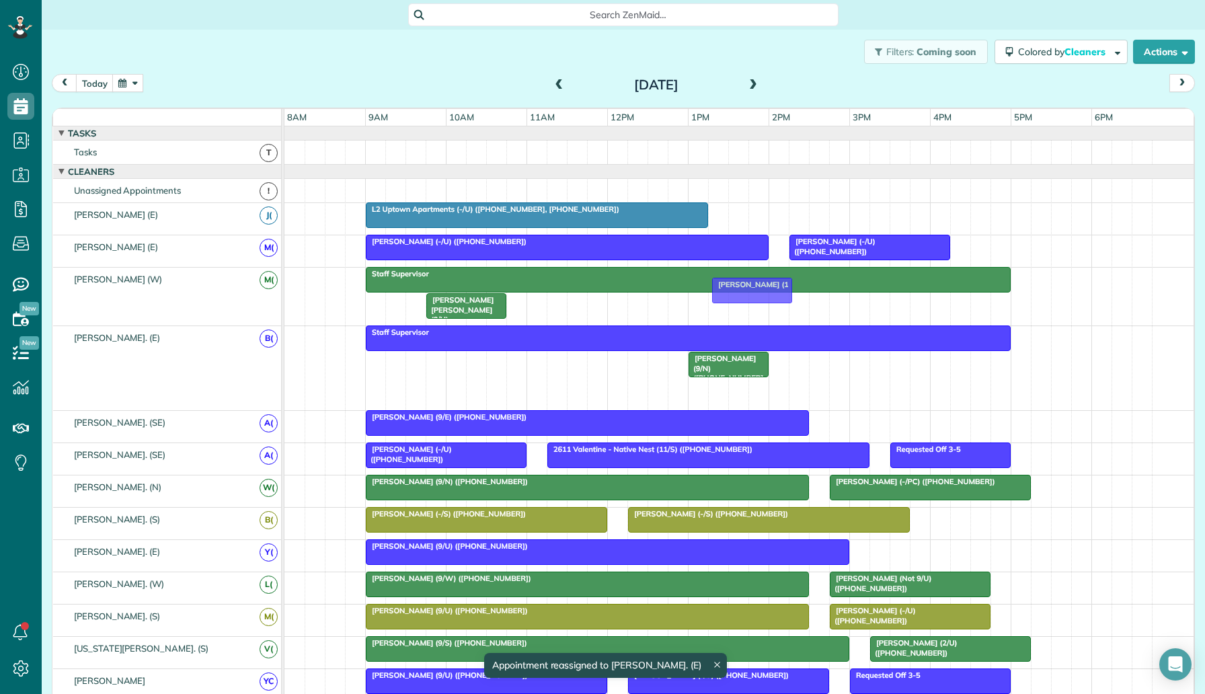
drag, startPoint x: 764, startPoint y: 383, endPoint x: 747, endPoint y: 283, distance: 101.6
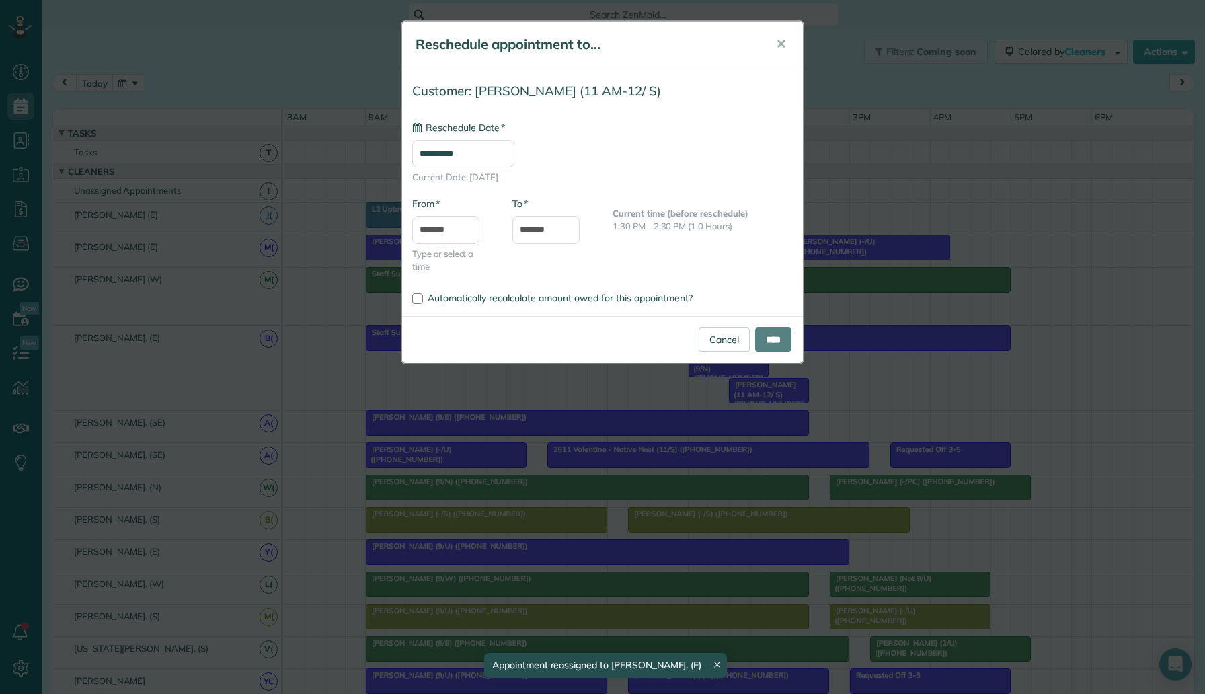
click at [784, 370] on div "**********" at bounding box center [602, 347] width 1205 height 694
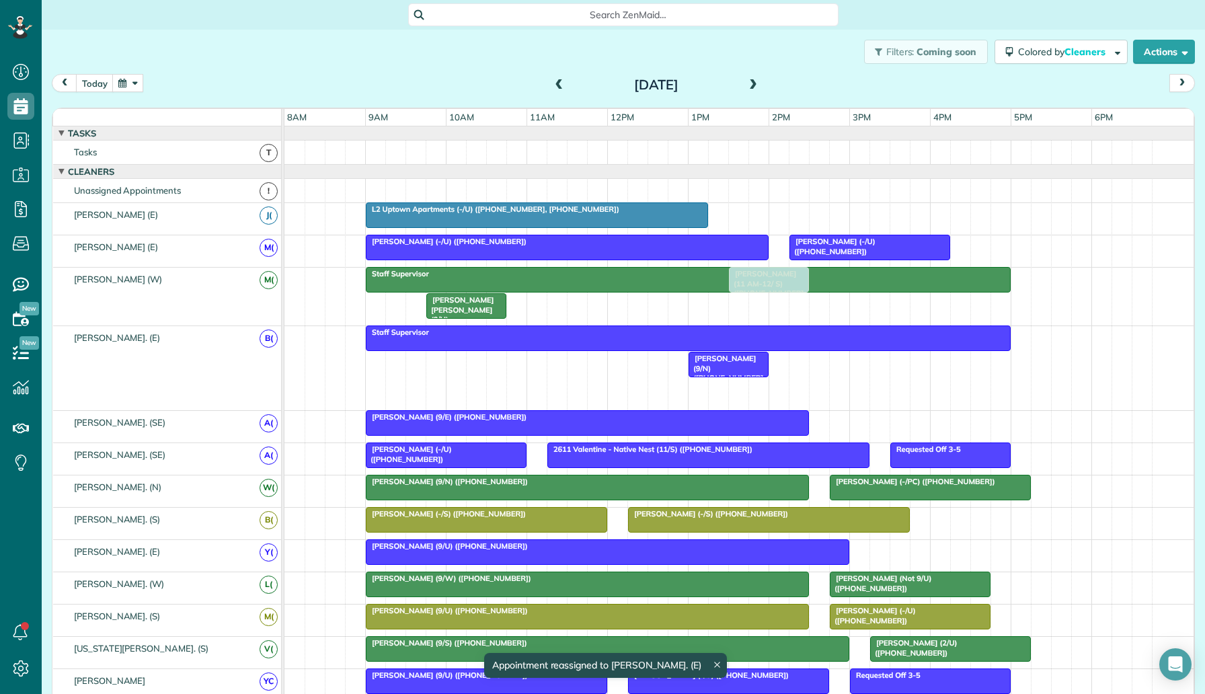
drag, startPoint x: 780, startPoint y: 388, endPoint x: 775, endPoint y: 278, distance: 109.7
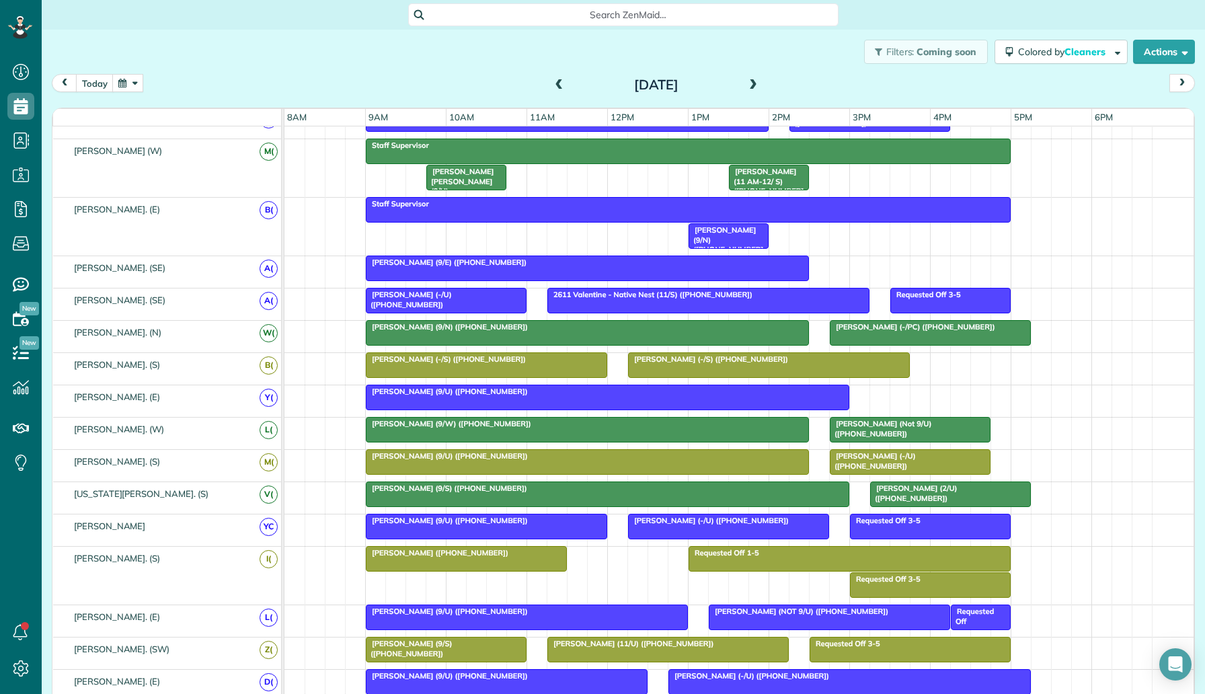
scroll to position [78, 0]
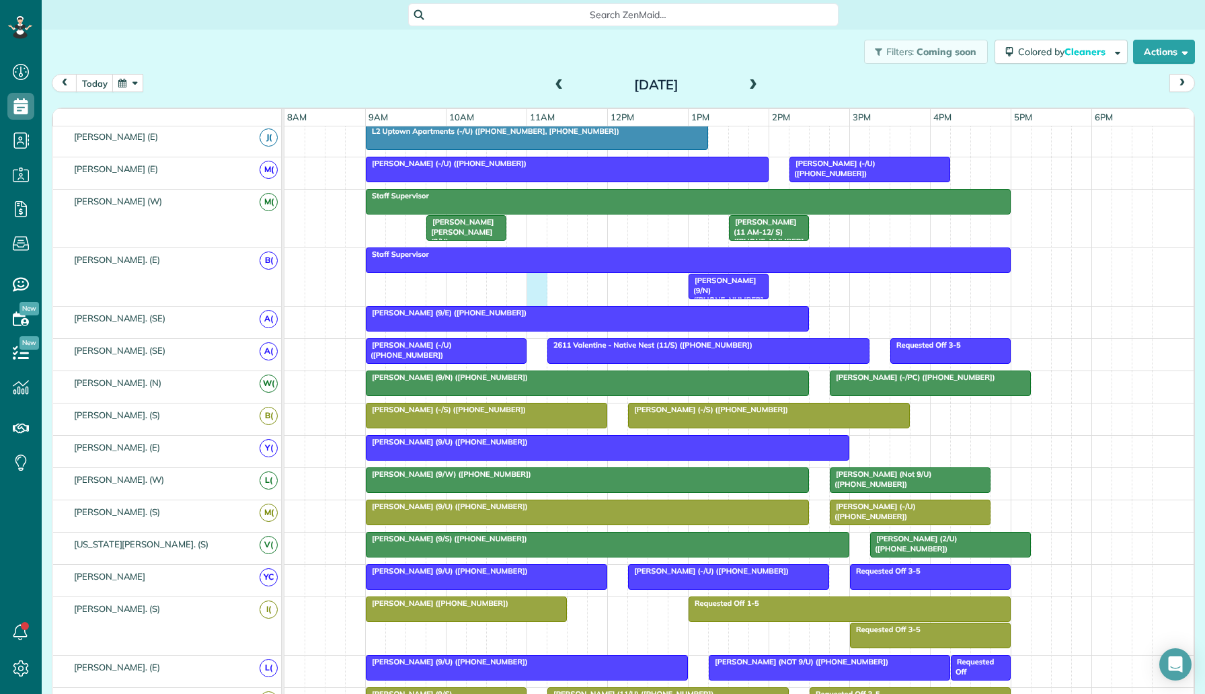
click at [537, 277] on div "Staff Supervisor Tiffany Hneleski (9/N) (+12144553334)" at bounding box center [738, 277] width 909 height 58
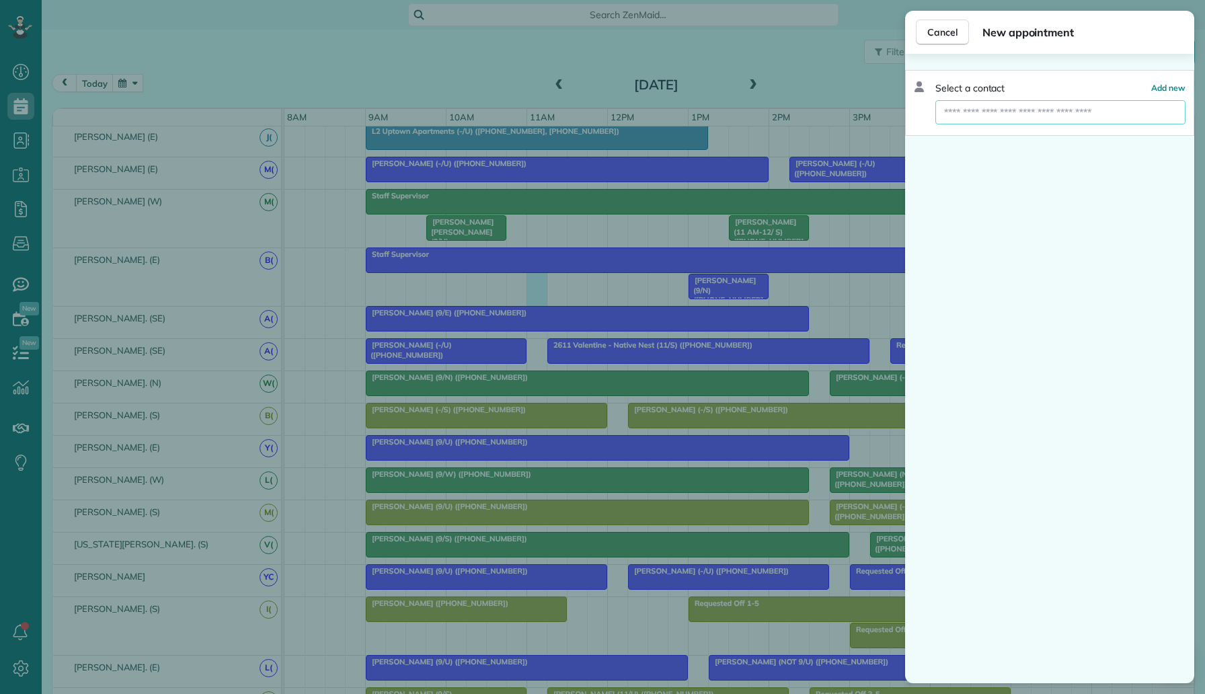
click at [962, 100] on input "text" at bounding box center [1061, 112] width 250 height 24
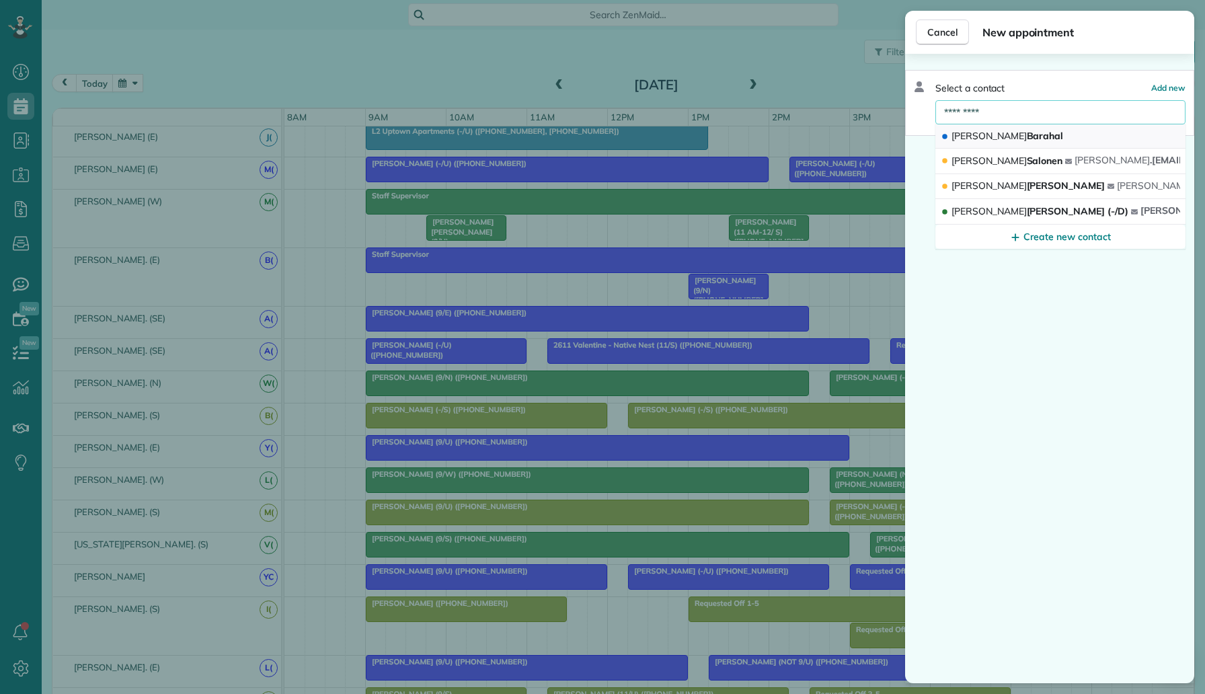
type input "*********"
click at [987, 132] on span "Sebastian" at bounding box center [989, 136] width 75 height 12
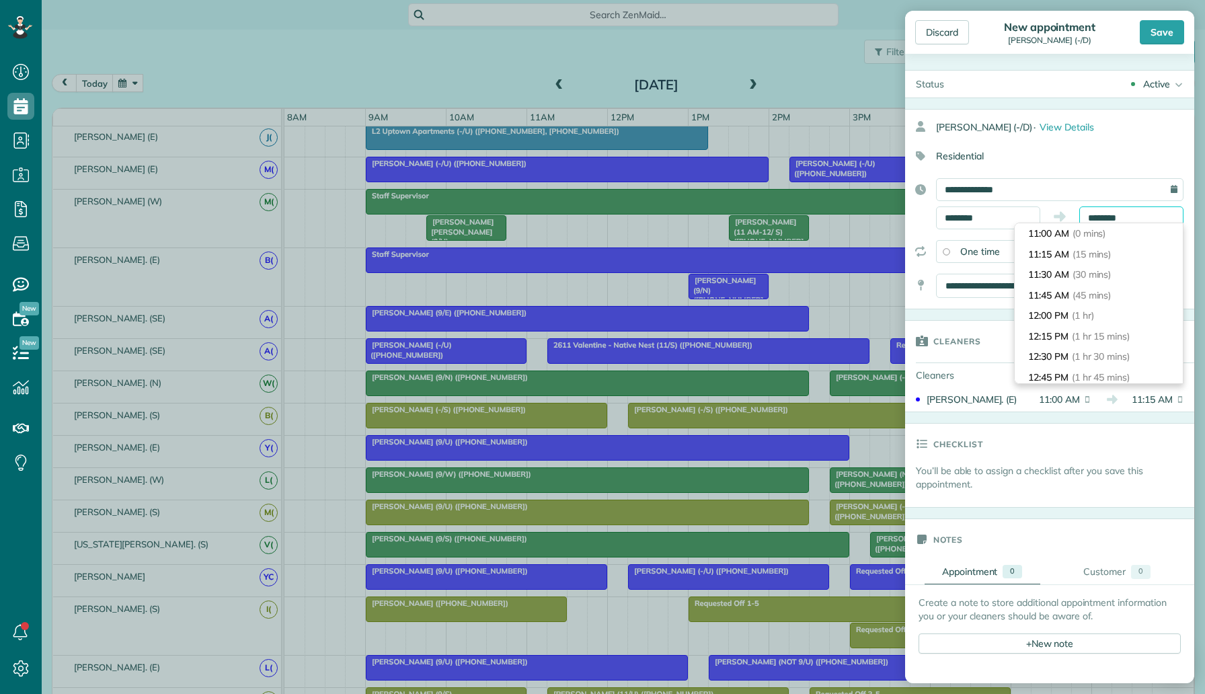
click at [1131, 221] on input "********" at bounding box center [1131, 217] width 104 height 23
type input "********"
click at [1104, 311] on li "12:00 PM (1 hr)" at bounding box center [1099, 315] width 168 height 21
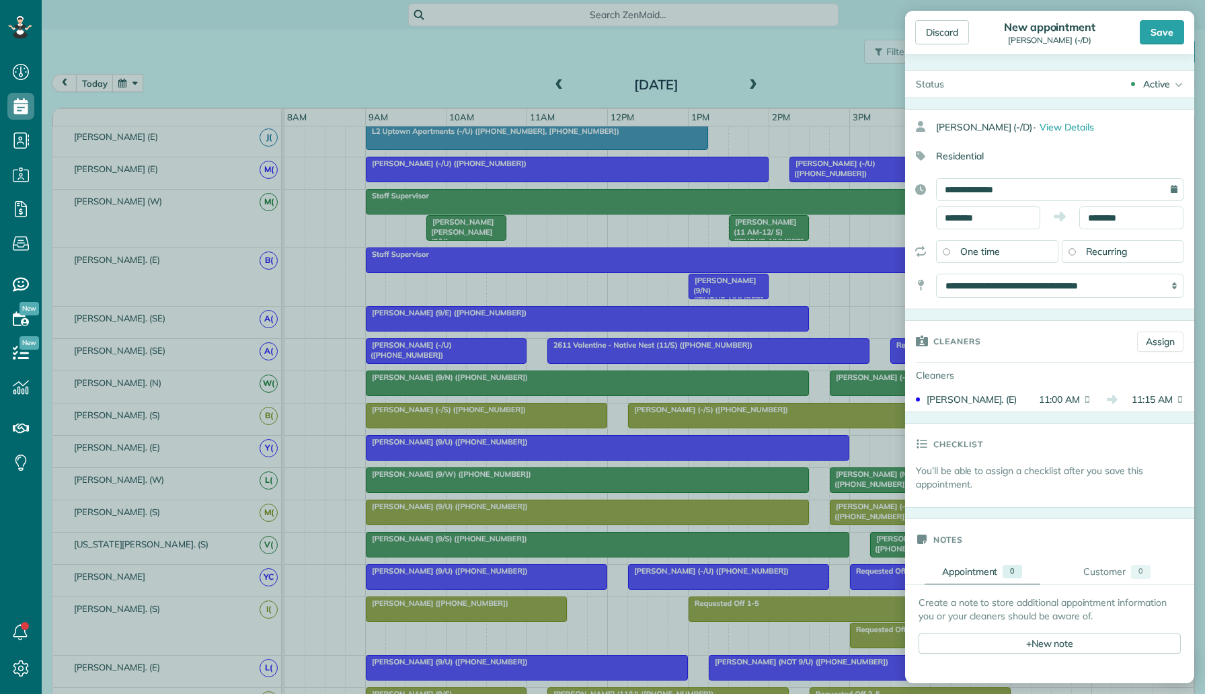
click at [1157, 86] on div "Active" at bounding box center [1156, 83] width 27 height 13
click at [1151, 266] on div "Supervisor Check" at bounding box center [1139, 264] width 75 height 9
click at [1161, 37] on div "Save" at bounding box center [1162, 32] width 44 height 24
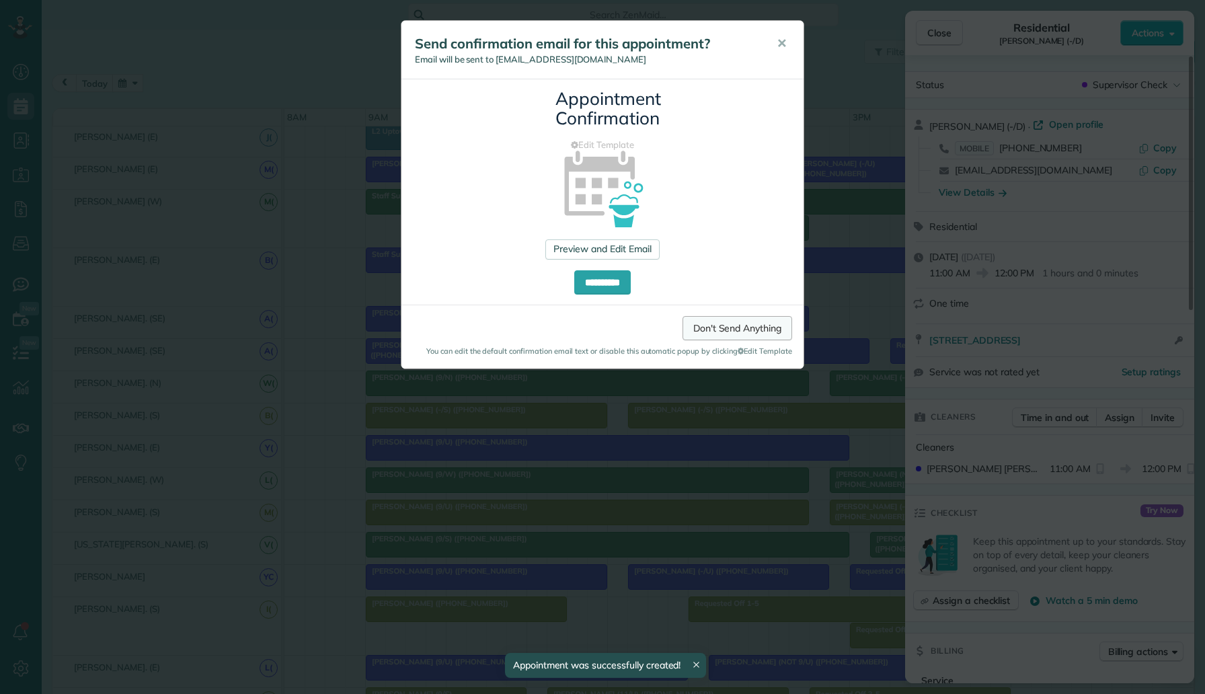
click at [724, 330] on link "Don't Send Anything" at bounding box center [738, 328] width 110 height 24
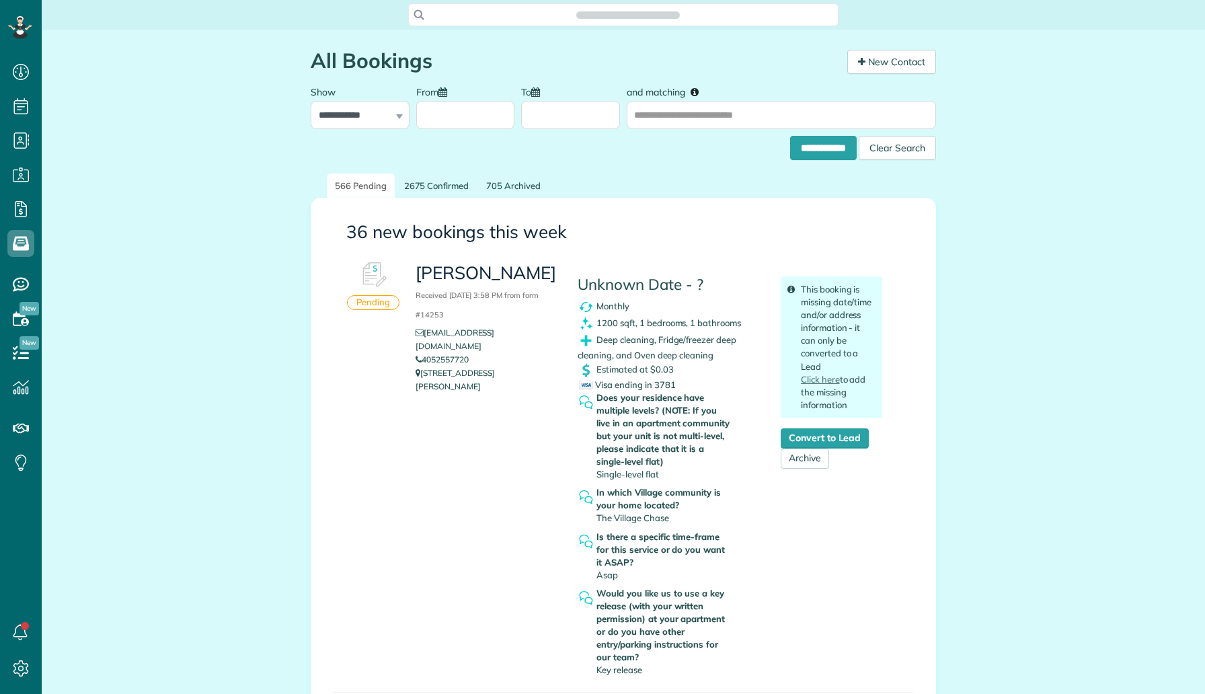
scroll to position [6, 6]
drag, startPoint x: 478, startPoint y: 344, endPoint x: 426, endPoint y: 343, distance: 52.5
click at [426, 353] on li "4052557720" at bounding box center [487, 359] width 142 height 13
copy link "4052557720"
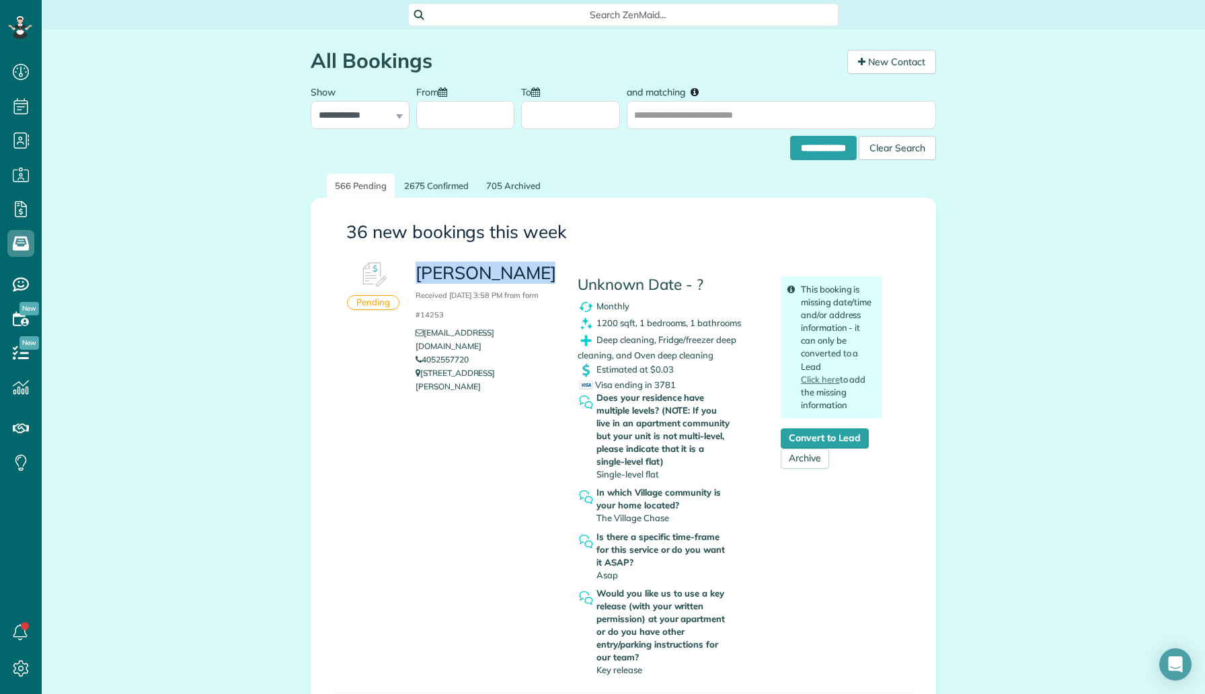
drag, startPoint x: 551, startPoint y: 278, endPoint x: 438, endPoint y: 260, distance: 115.2
click at [438, 260] on div "[PERSON_NAME] Received [DATE] 3:58 PM from form #14253 [EMAIL_ADDRESS][DOMAIN_N…" at bounding box center [487, 327] width 162 height 145
copy h3 "[PERSON_NAME]"
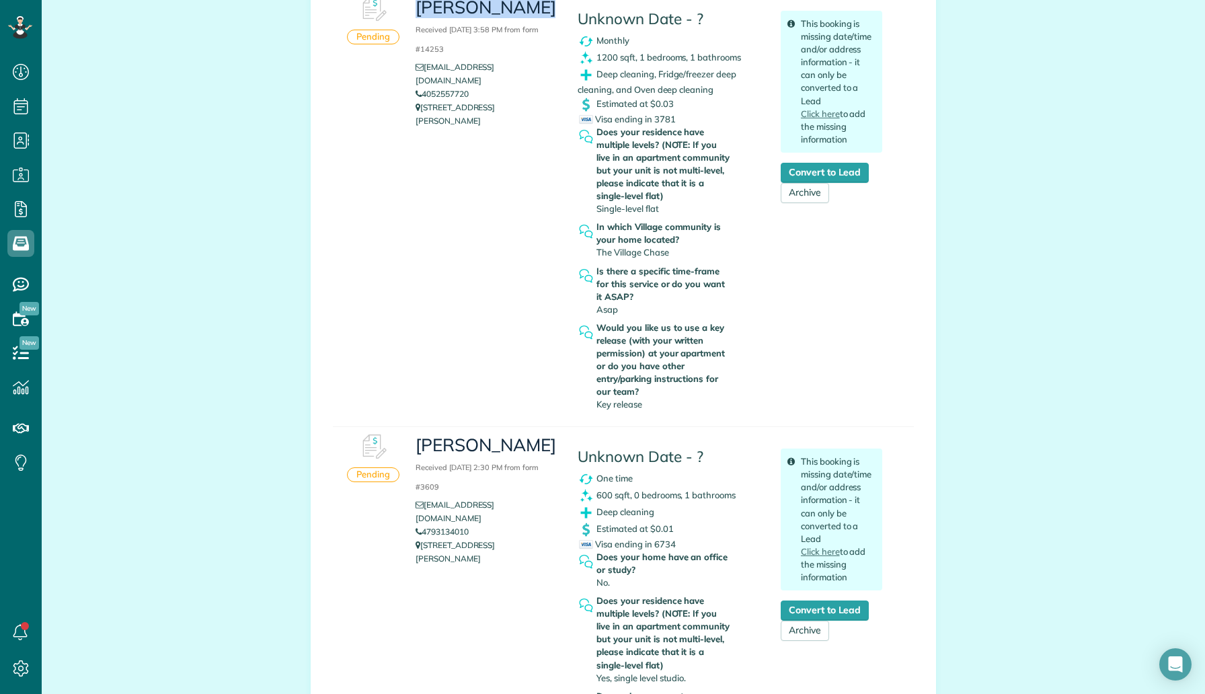
scroll to position [0, 0]
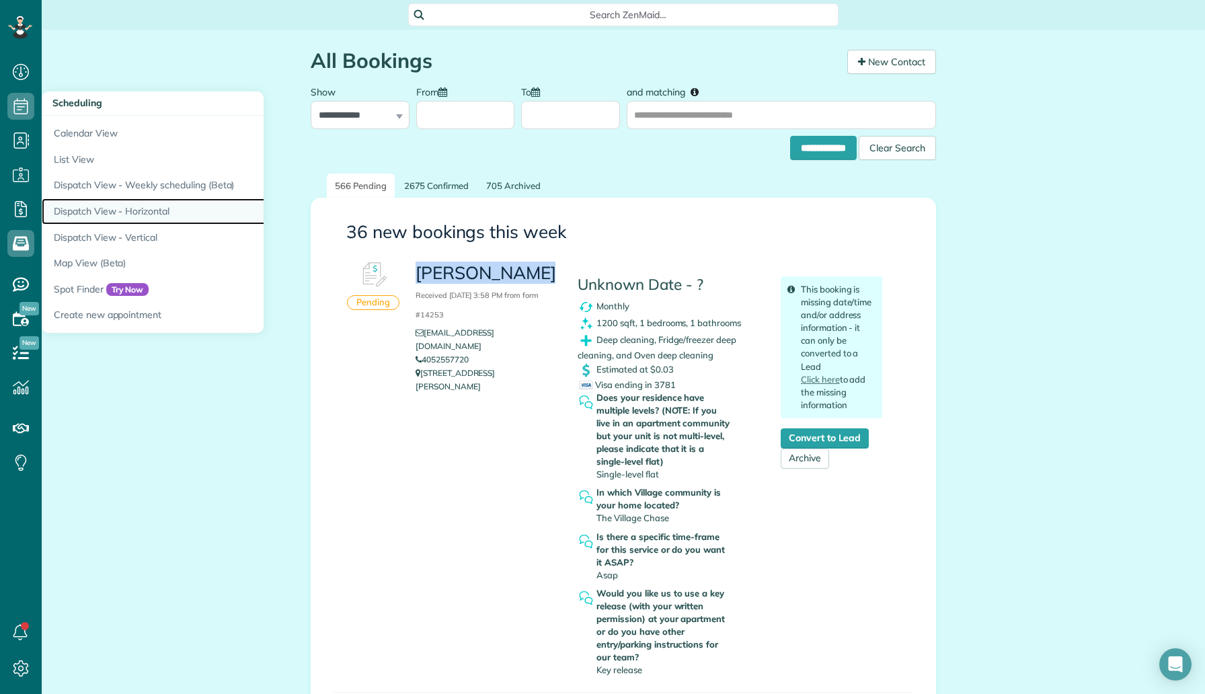
click at [167, 221] on link "Dispatch View - Horizontal" at bounding box center [210, 211] width 336 height 26
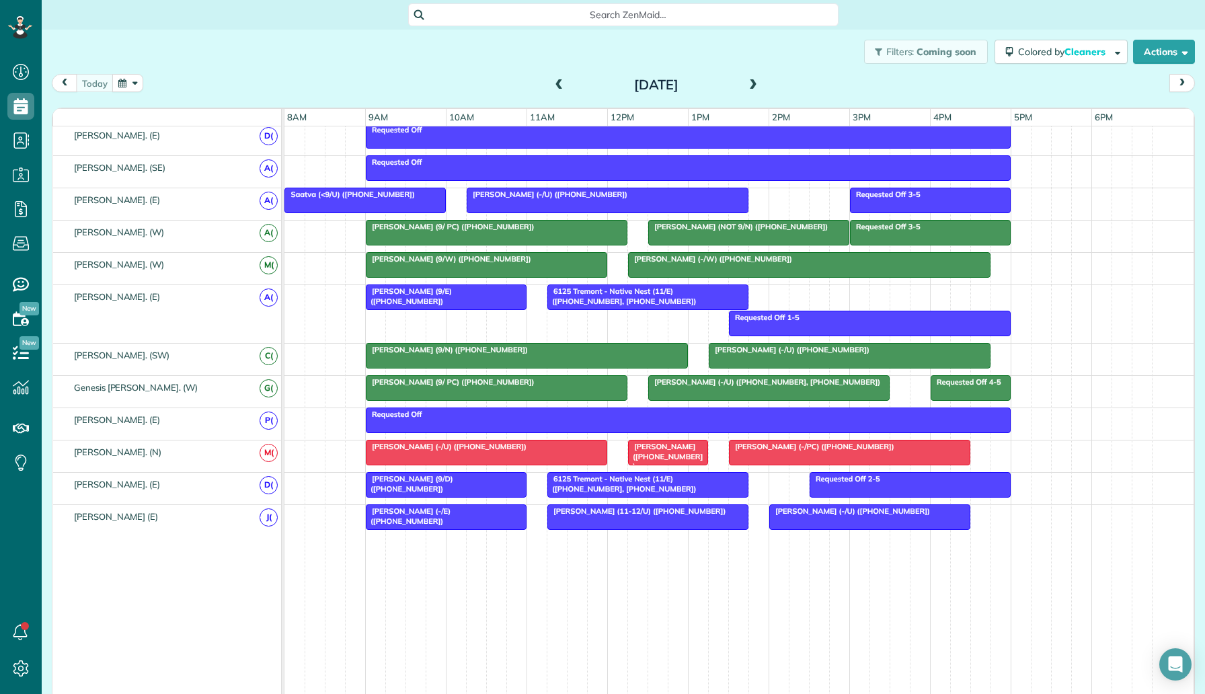
scroll to position [718, 0]
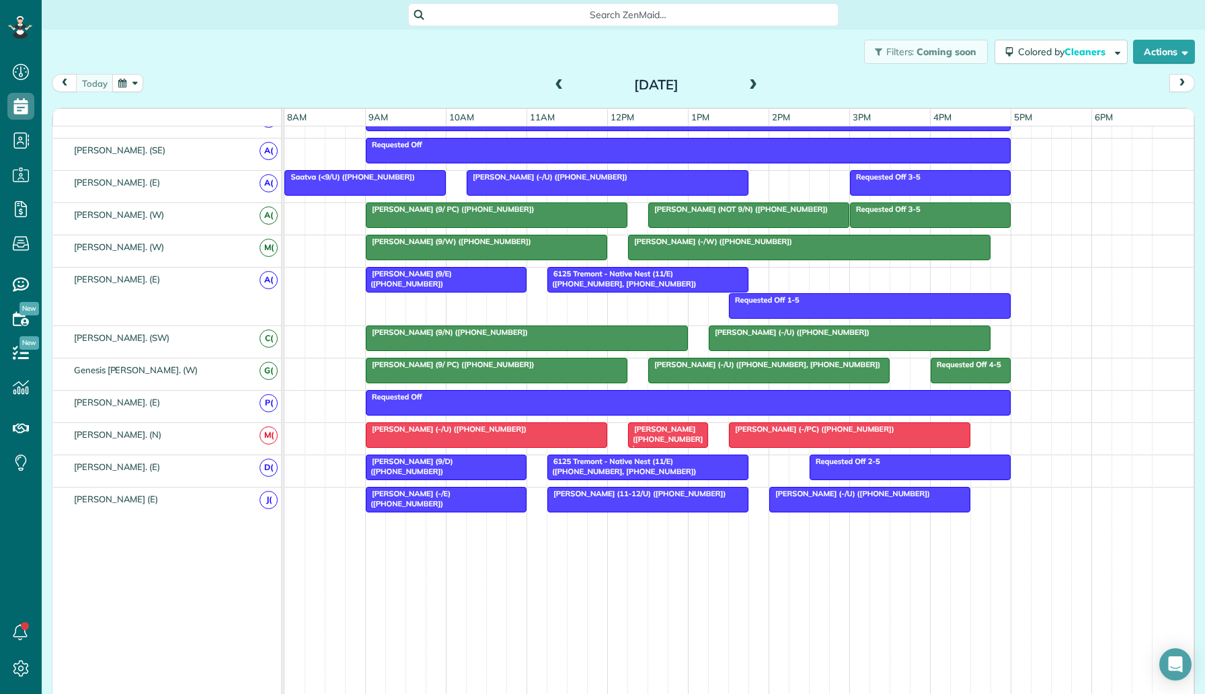
click at [749, 83] on span at bounding box center [753, 85] width 15 height 12
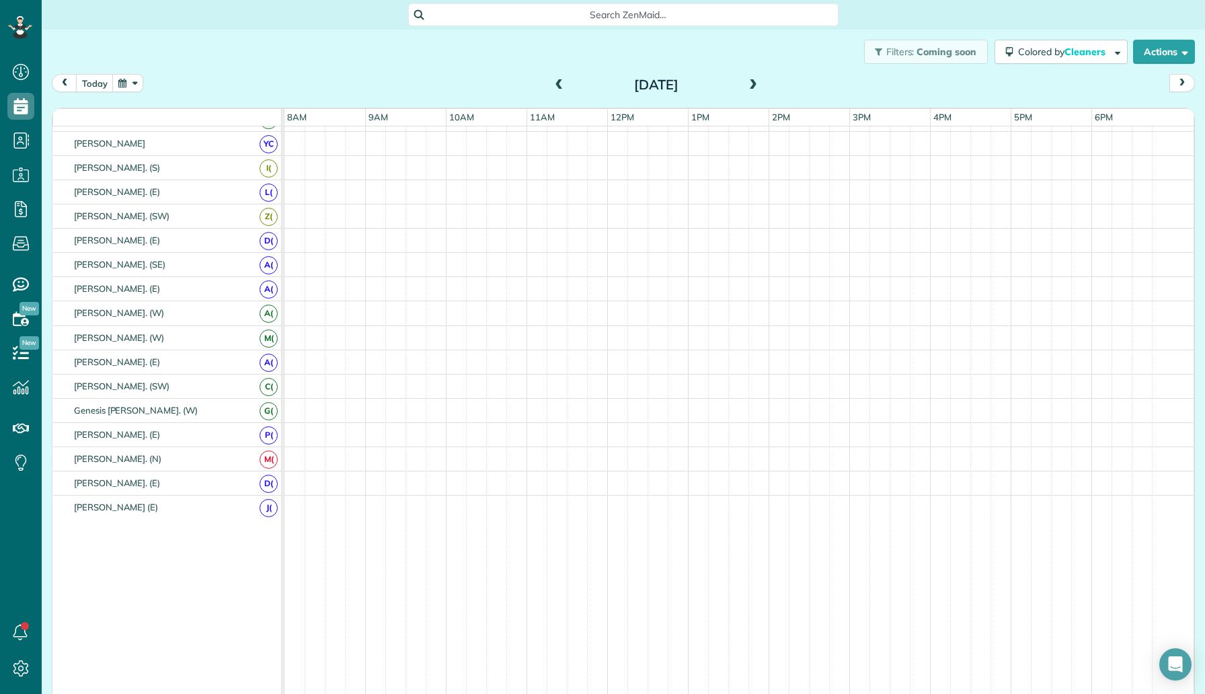
scroll to position [418, 0]
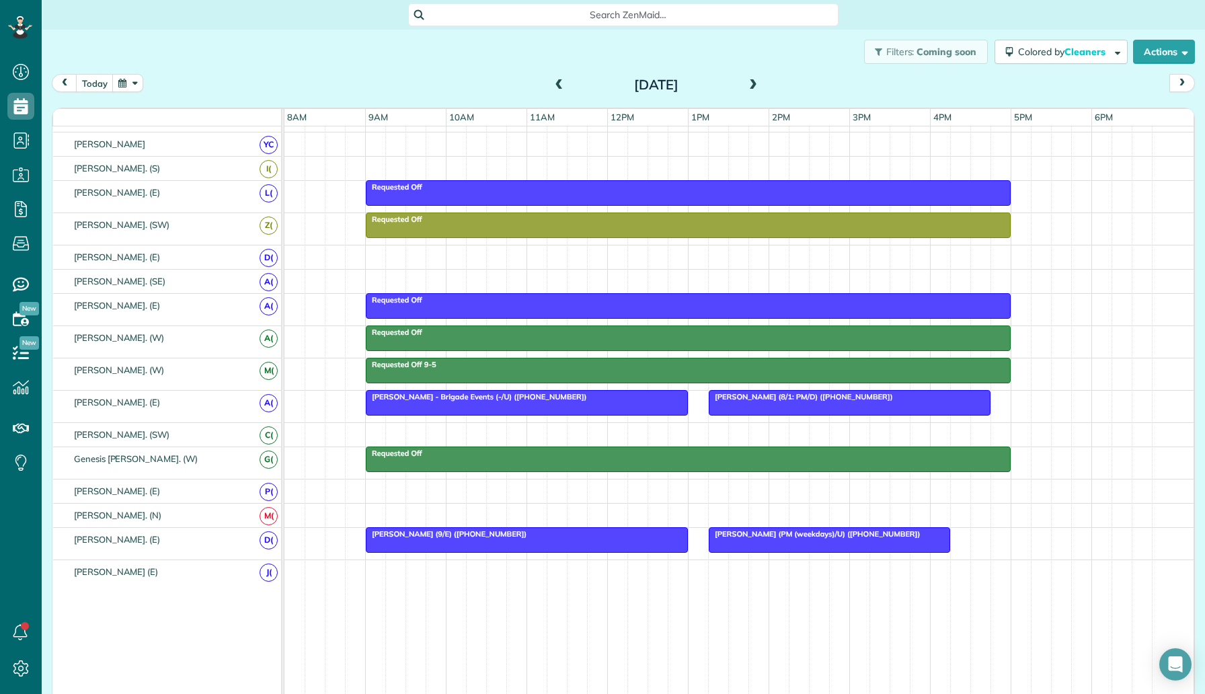
click at [755, 91] on span at bounding box center [753, 85] width 15 height 20
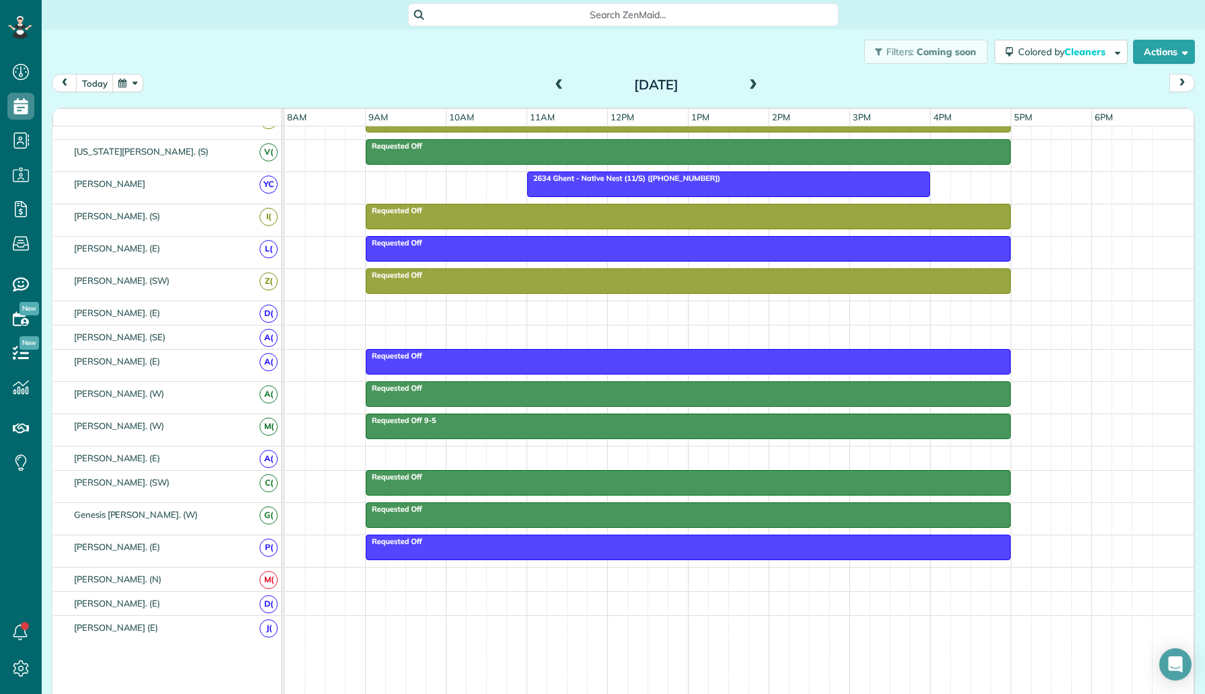
scroll to position [403, 0]
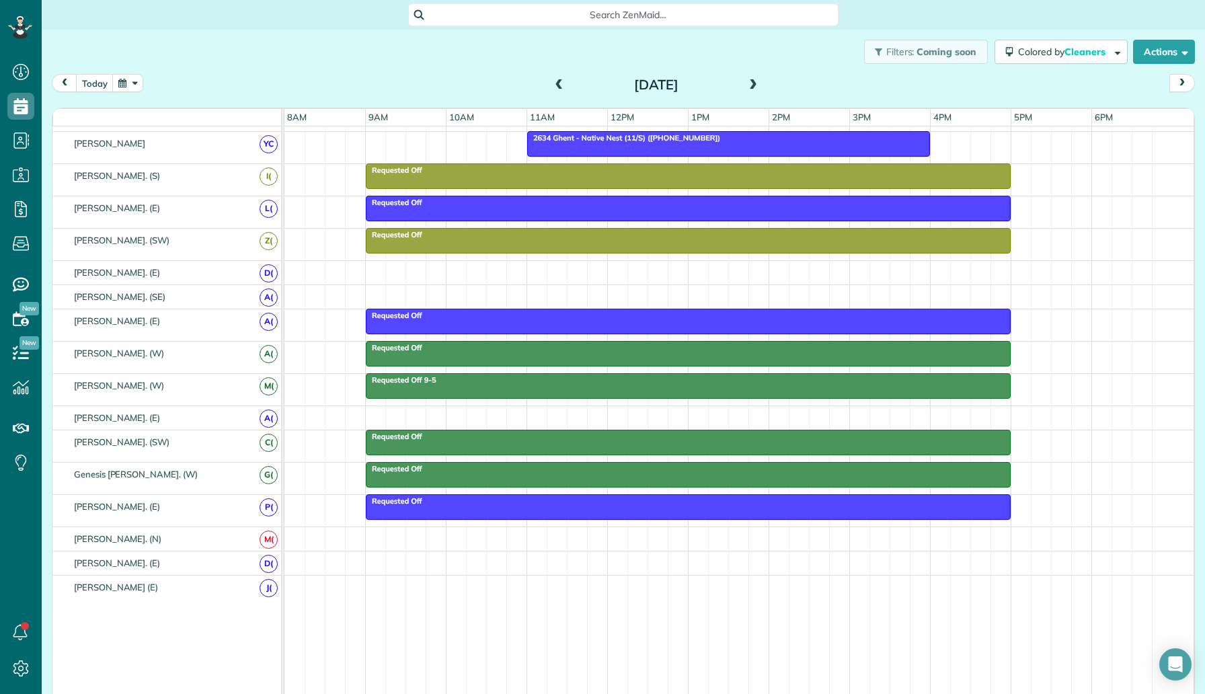
click at [751, 83] on span at bounding box center [753, 85] width 15 height 12
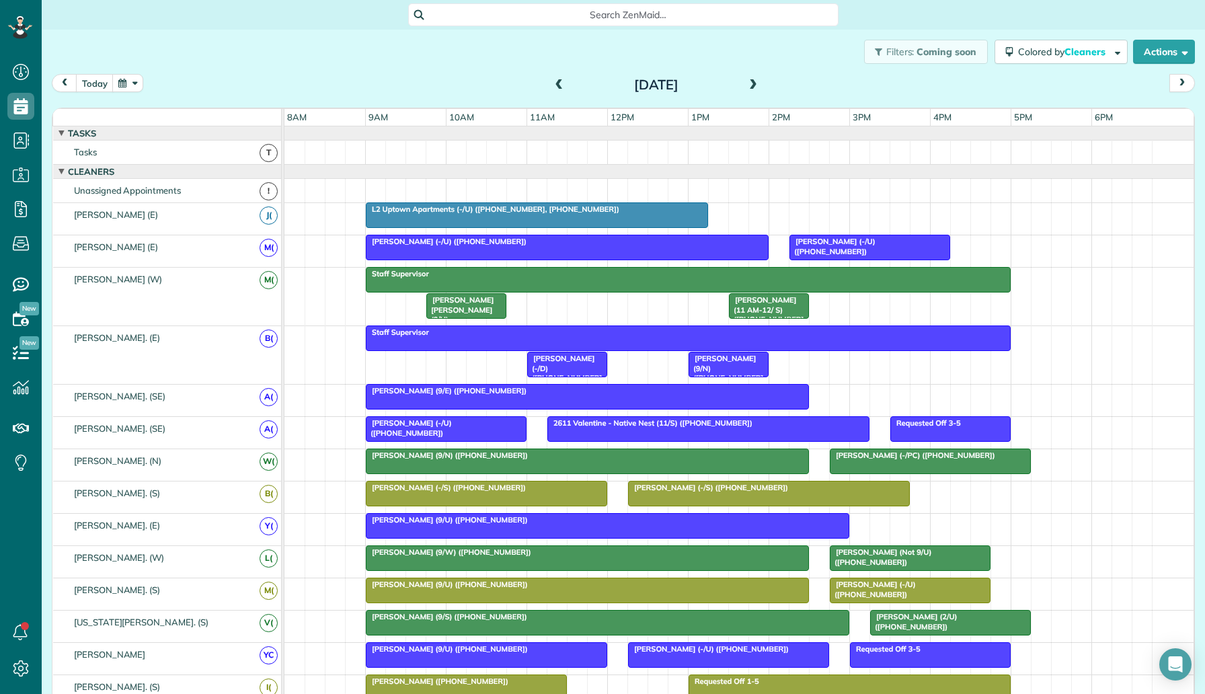
scroll to position [0, 0]
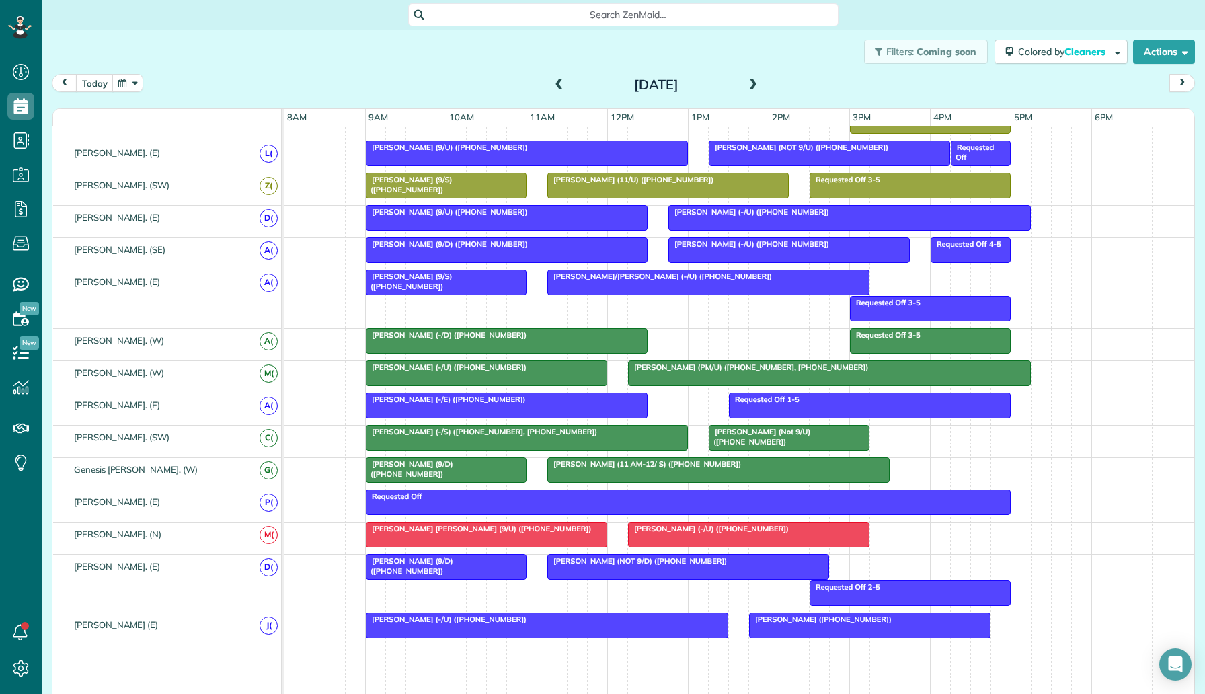
click at [757, 85] on span at bounding box center [753, 85] width 15 height 12
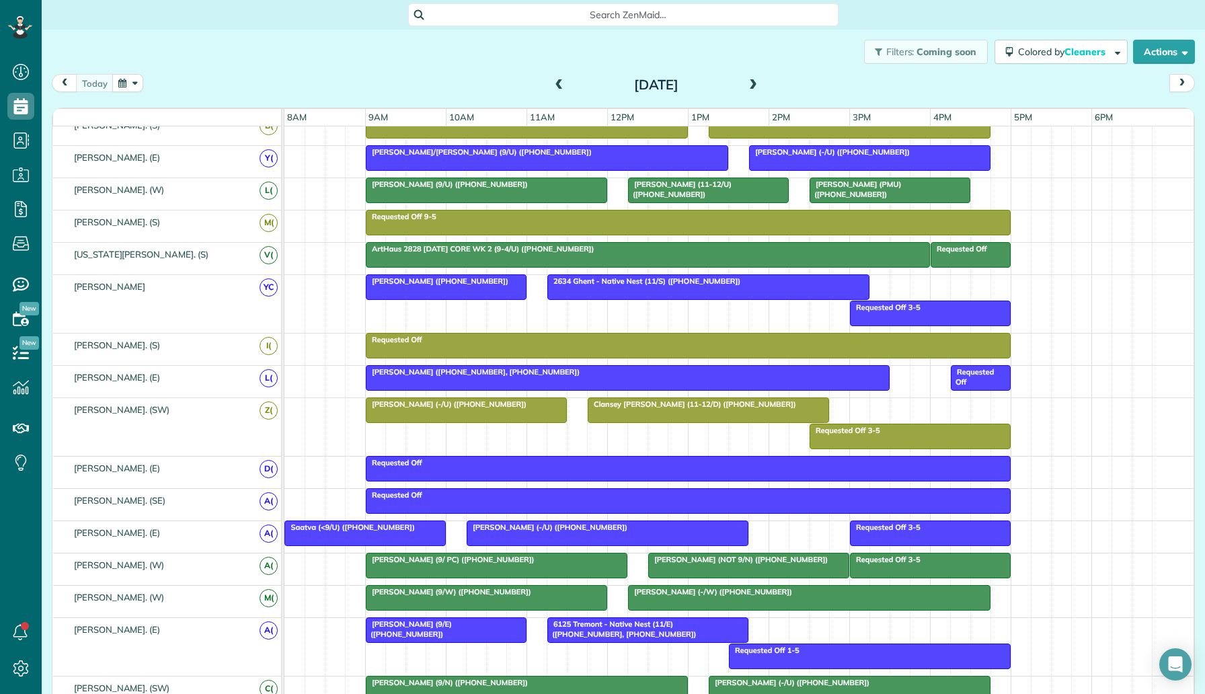
scroll to position [588, 0]
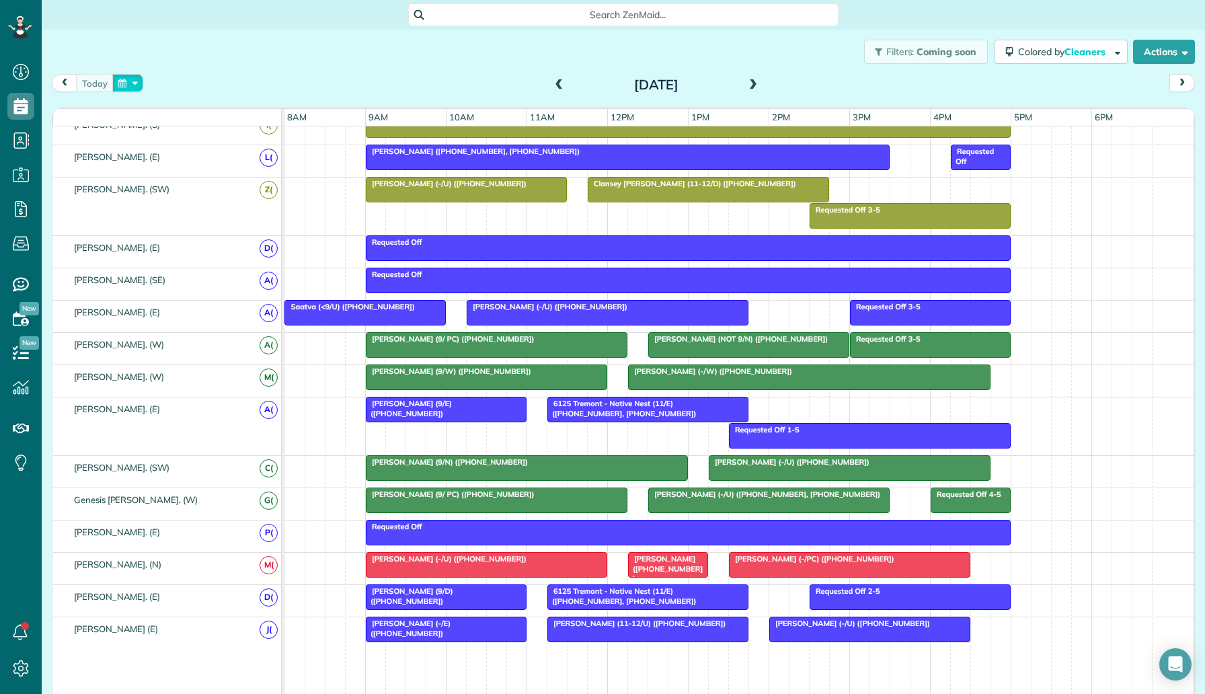
click at [129, 85] on button "button" at bounding box center [127, 83] width 31 height 18
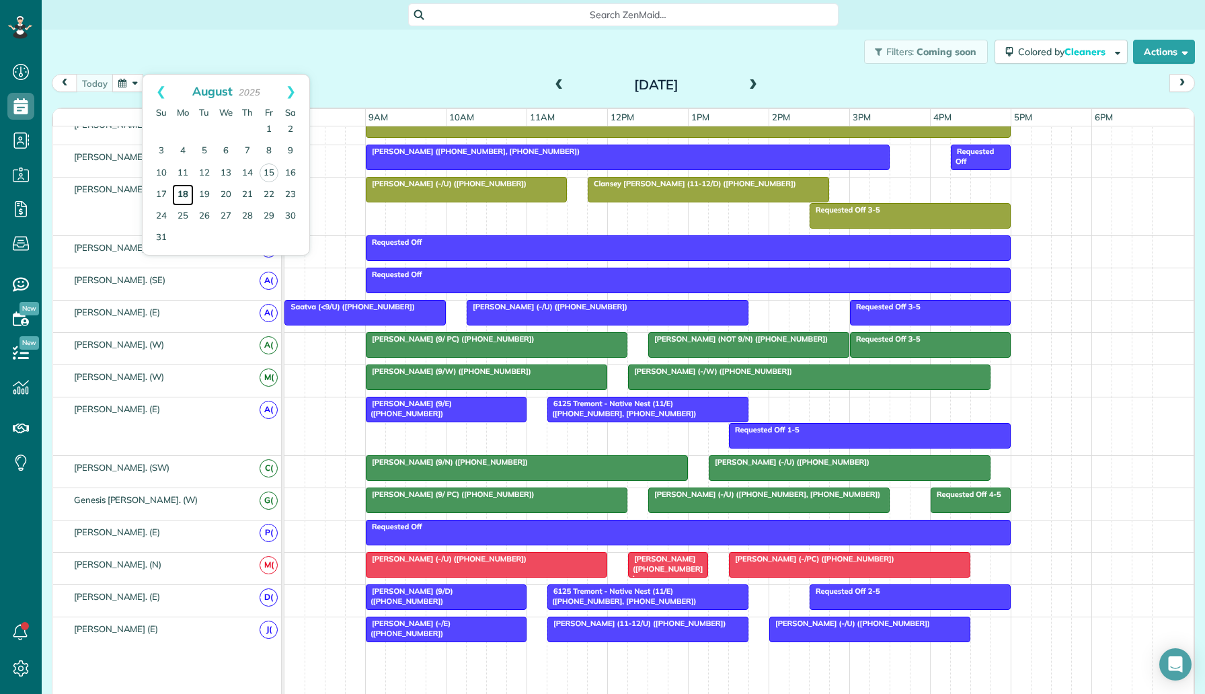
click at [188, 194] on link "18" at bounding box center [183, 195] width 22 height 22
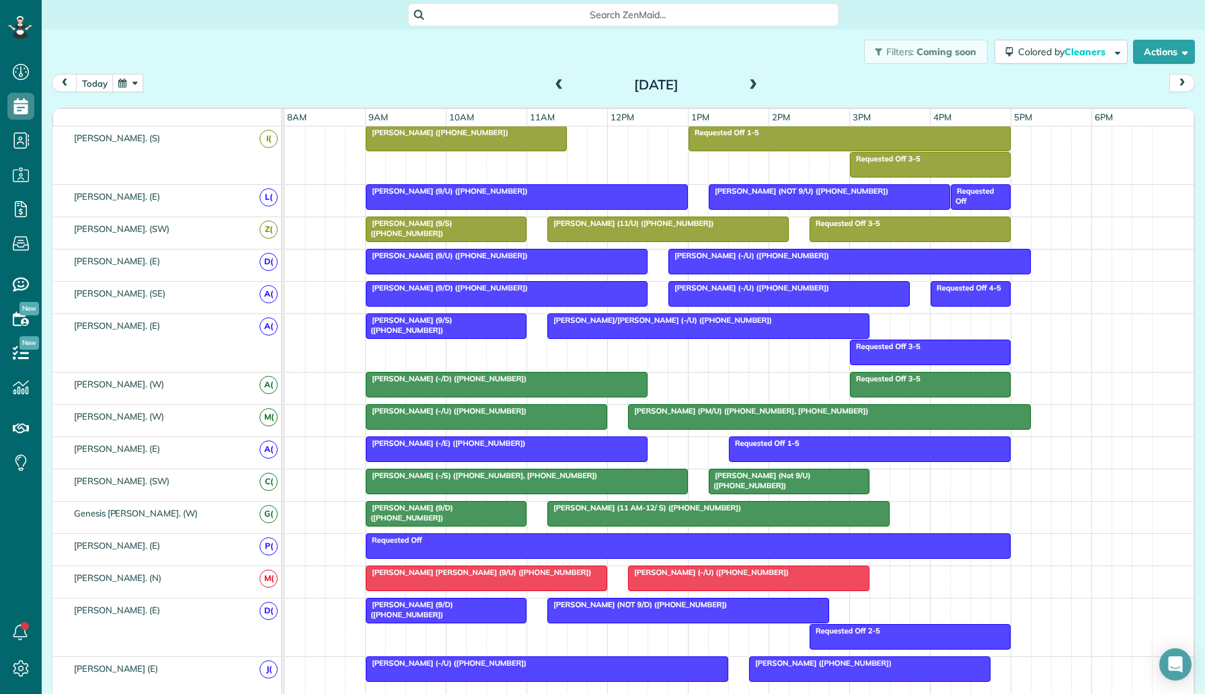
scroll to position [593, 0]
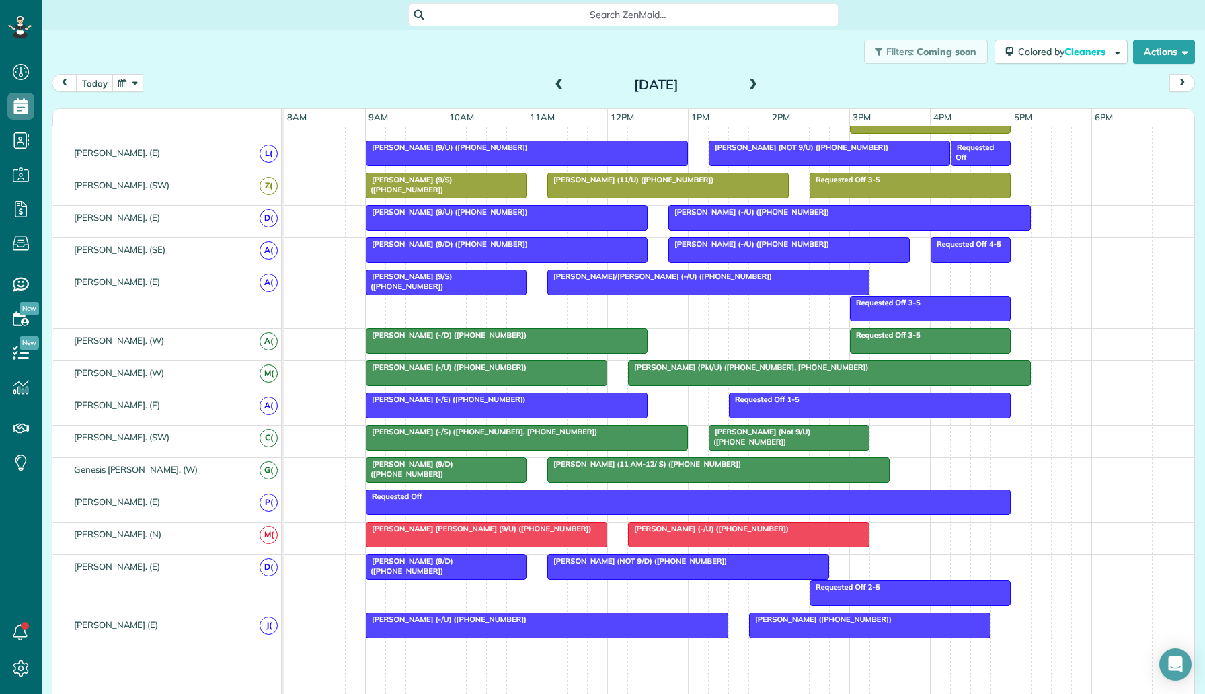
click at [691, 467] on span "[PERSON_NAME] (11 AM-12/ S) ([PHONE_NUMBER])" at bounding box center [644, 463] width 195 height 9
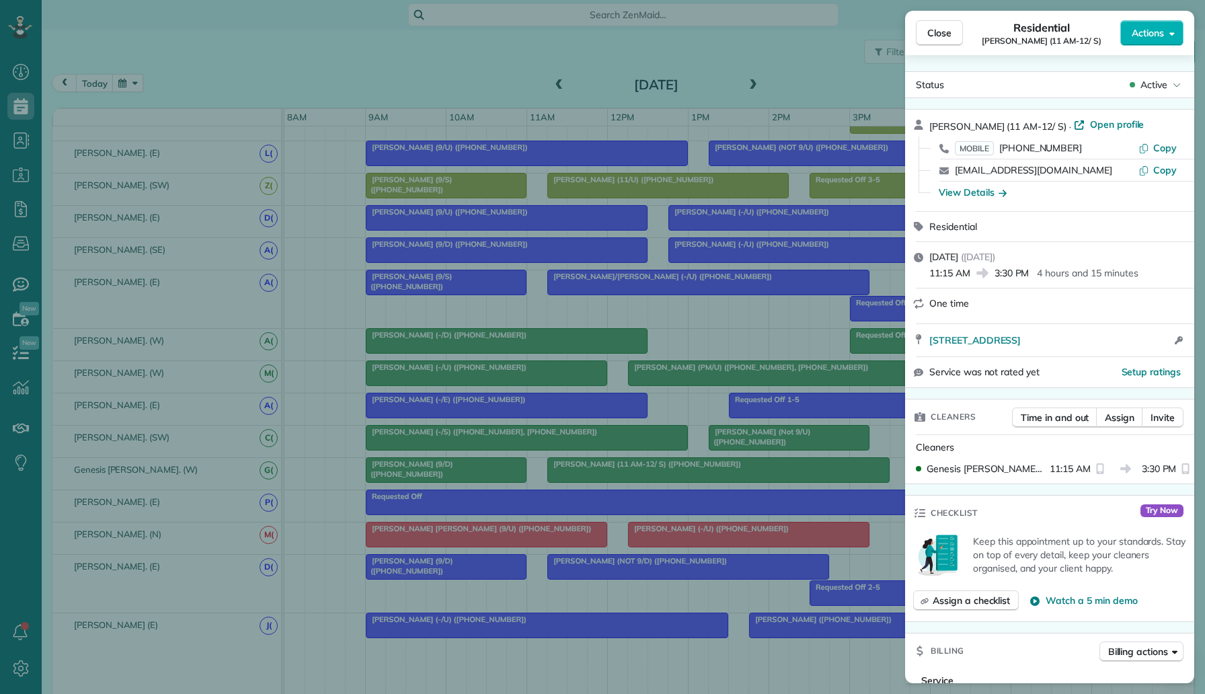
click at [707, 449] on div "Close Residential [PERSON_NAME] (11 AM-12/ S) Actions Status Active [PERSON_NAM…" at bounding box center [602, 347] width 1205 height 694
